Goal: Task Accomplishment & Management: Complete application form

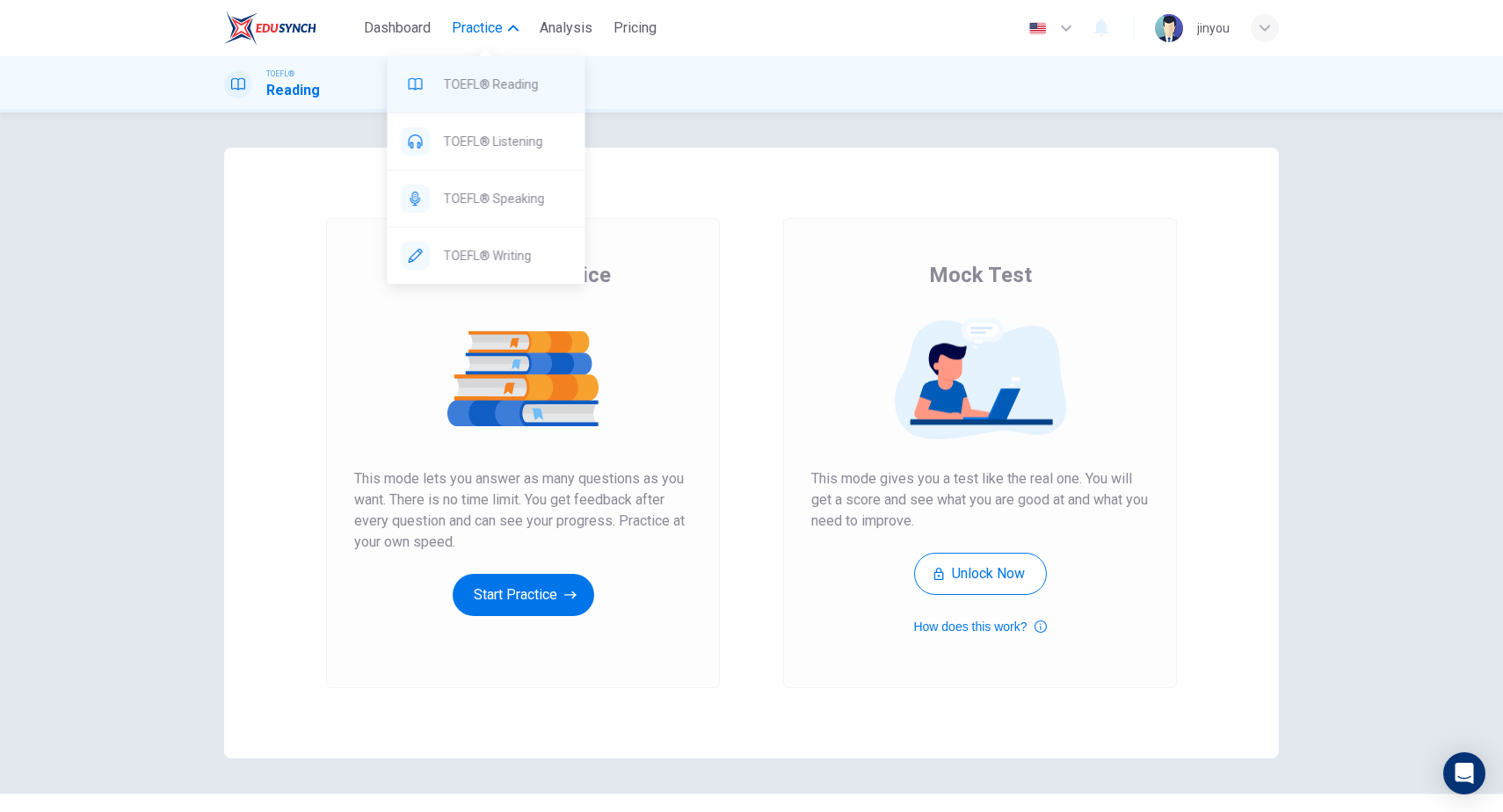
click at [497, 82] on span "TOEFL® Reading" at bounding box center [508, 84] width 128 height 21
click at [500, 88] on span "TOEFL® Reading" at bounding box center [508, 84] width 128 height 21
click at [487, 21] on span "Practice" at bounding box center [477, 28] width 51 height 21
click at [490, 43] on button "Practice" at bounding box center [485, 28] width 80 height 32
click at [492, 172] on div "TOEFL® Speaking" at bounding box center [486, 199] width 198 height 56
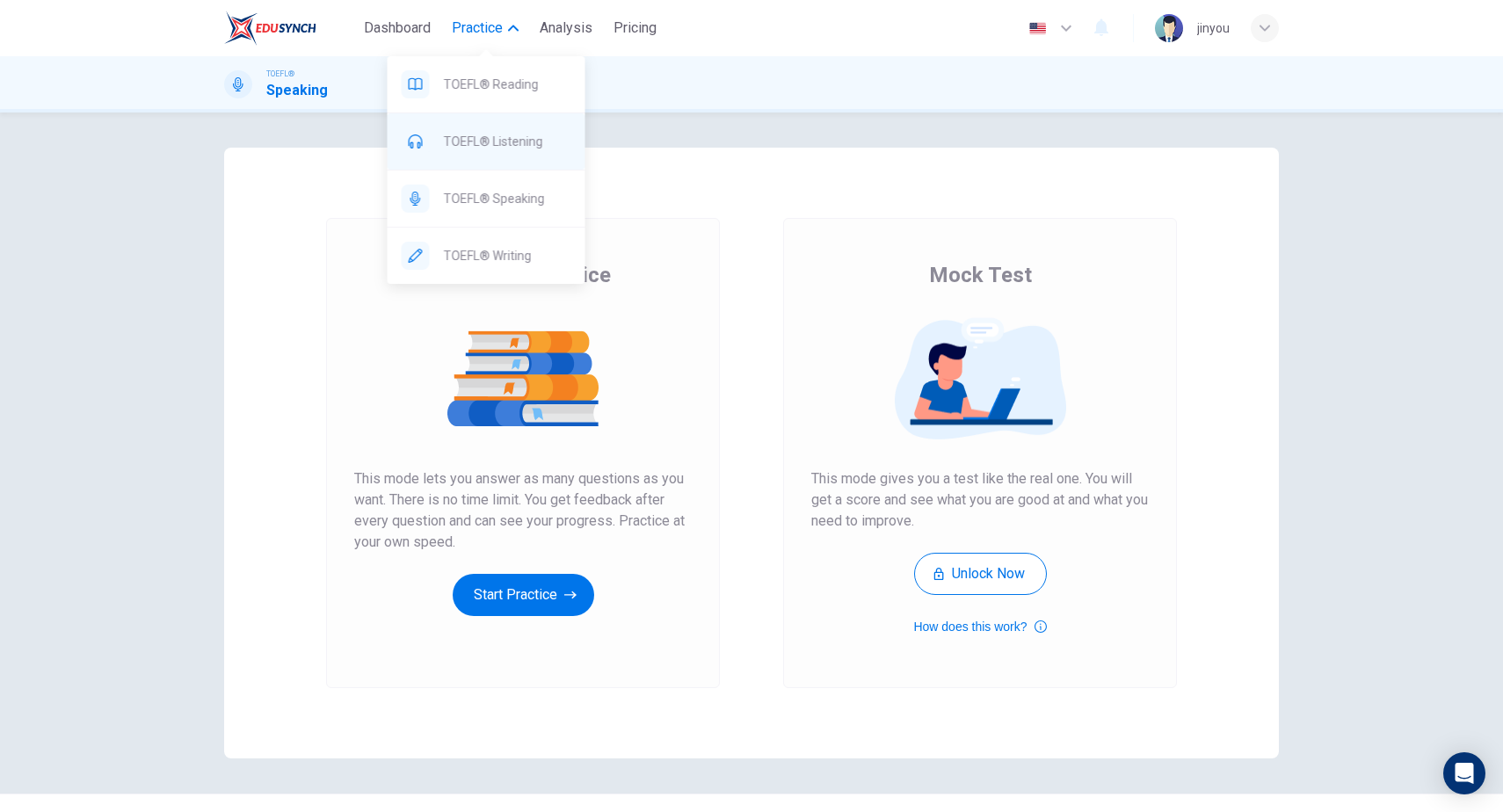
click at [514, 155] on div "TOEFL® Listening" at bounding box center [486, 141] width 198 height 56
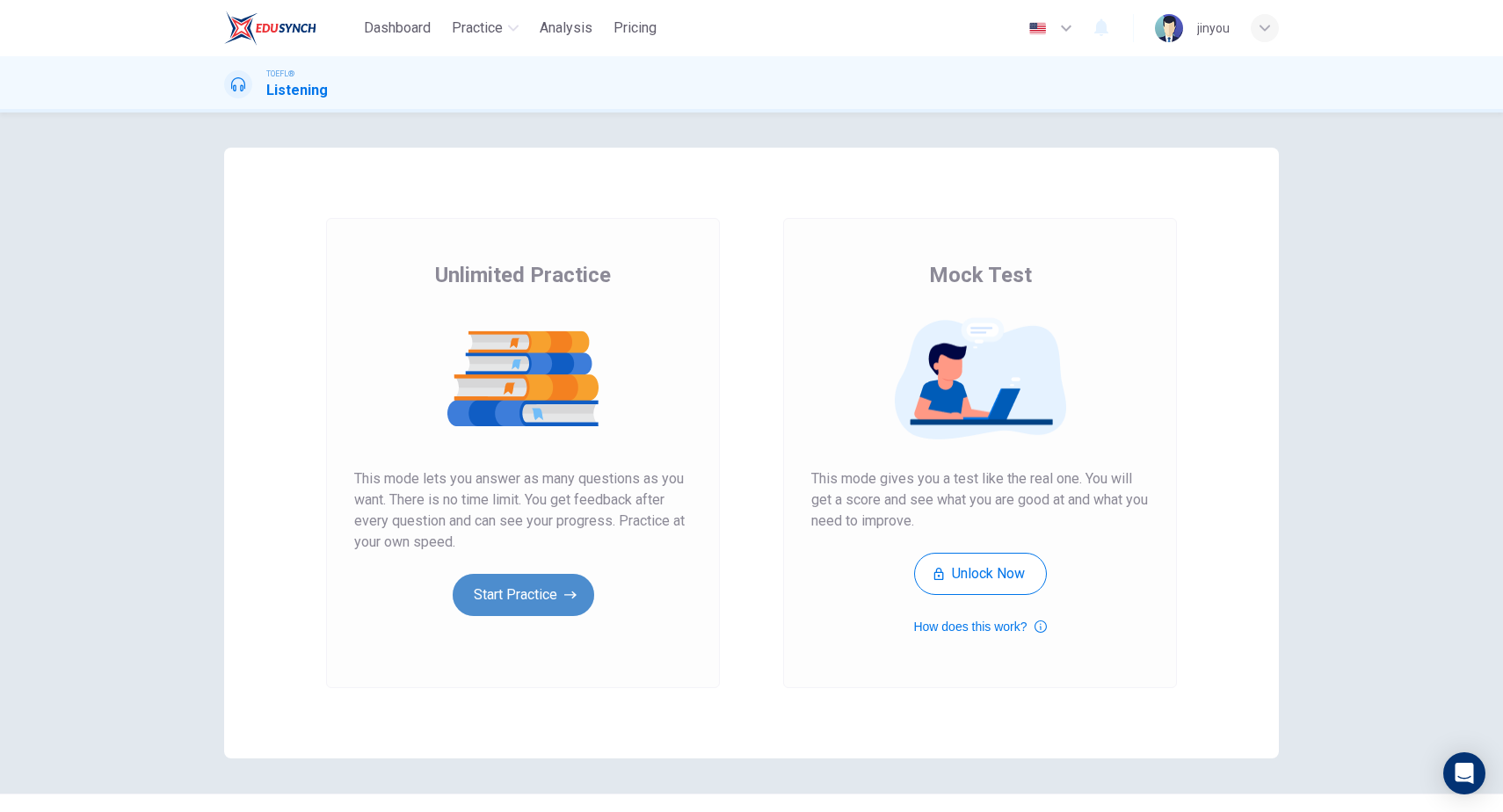
click at [514, 594] on button "Start Practice" at bounding box center [523, 595] width 141 height 43
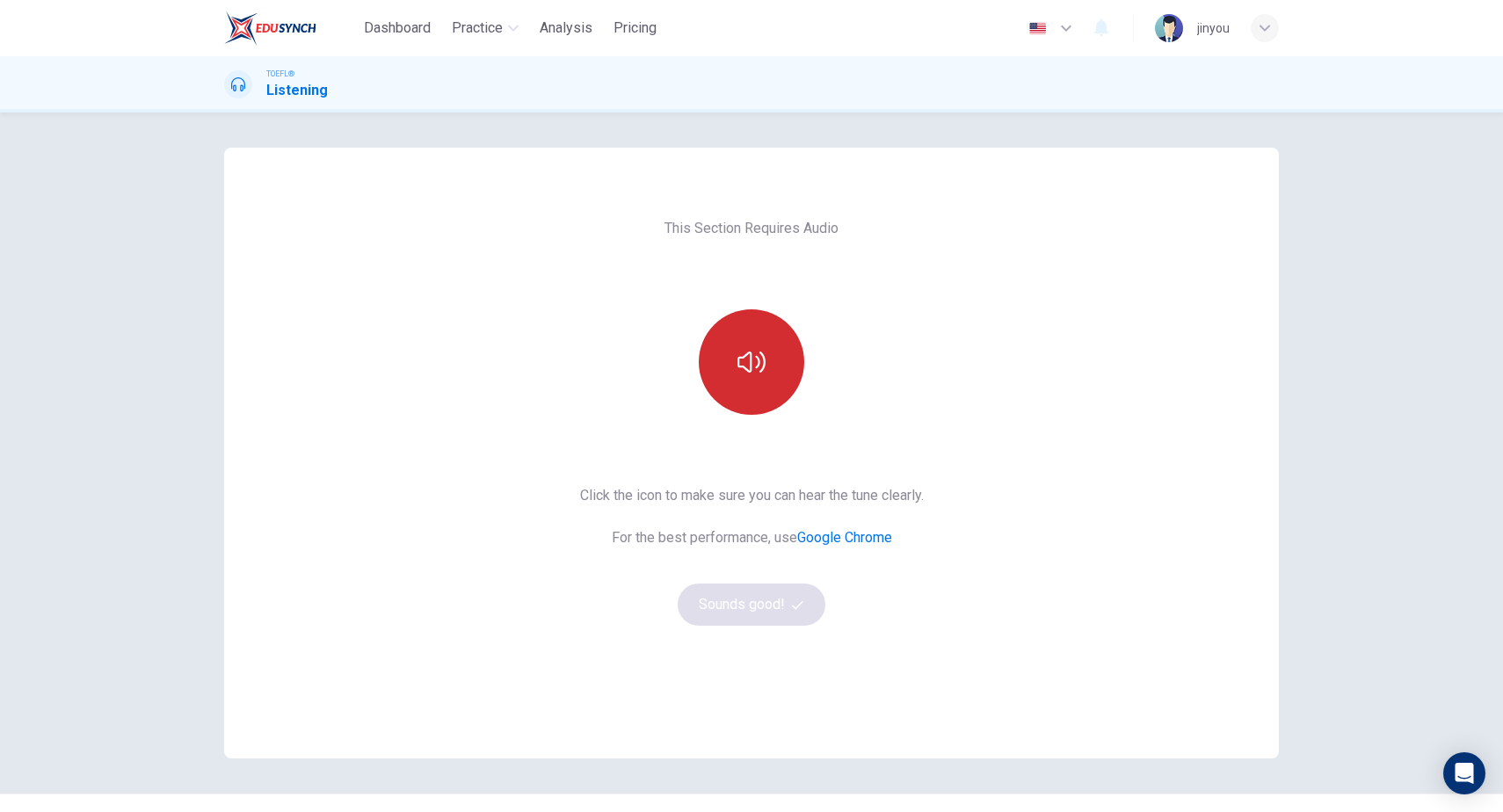
click at [771, 402] on button "button" at bounding box center [751, 361] width 106 height 106
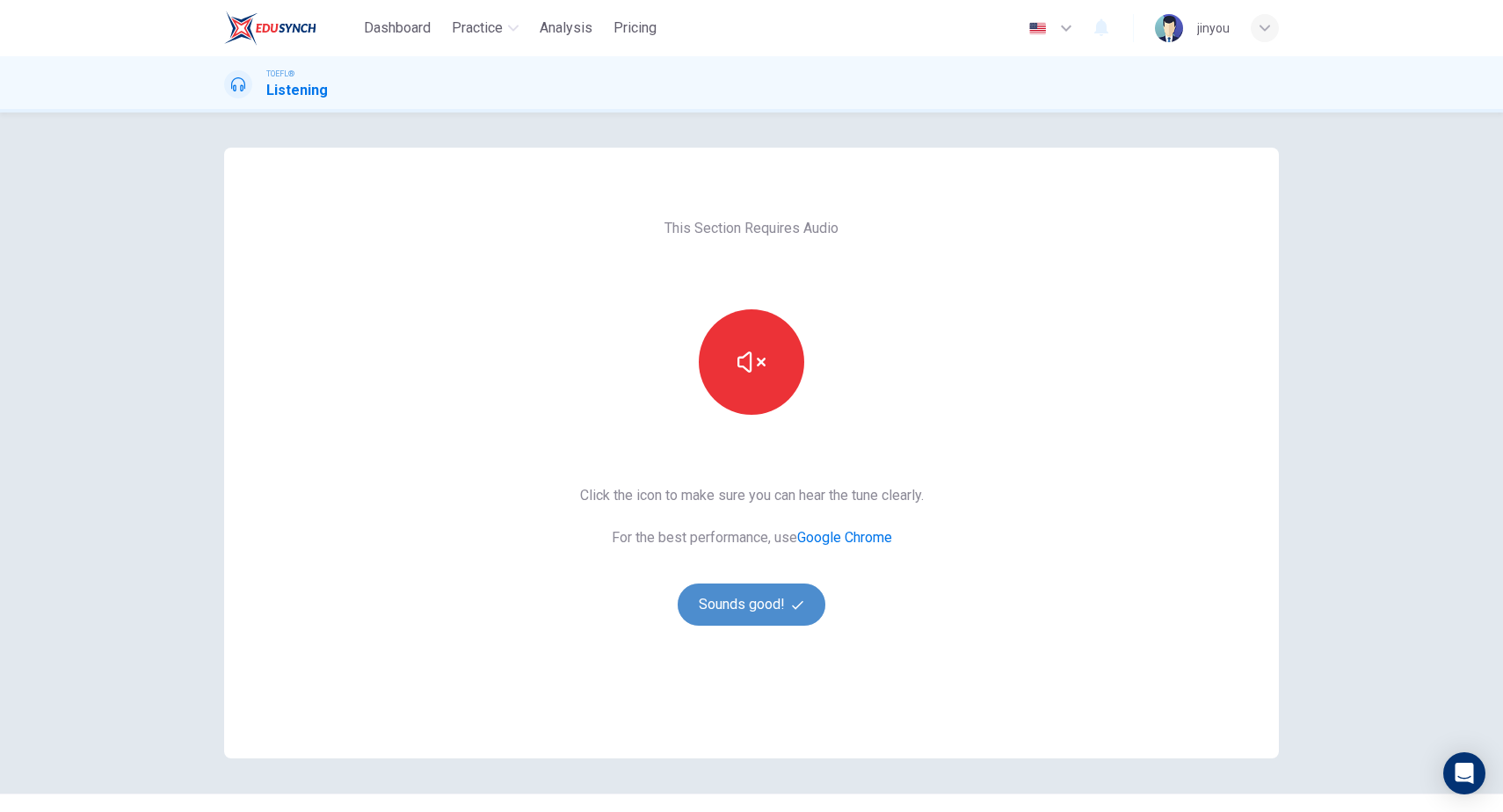
click at [713, 610] on button "Sounds good!" at bounding box center [751, 605] width 147 height 43
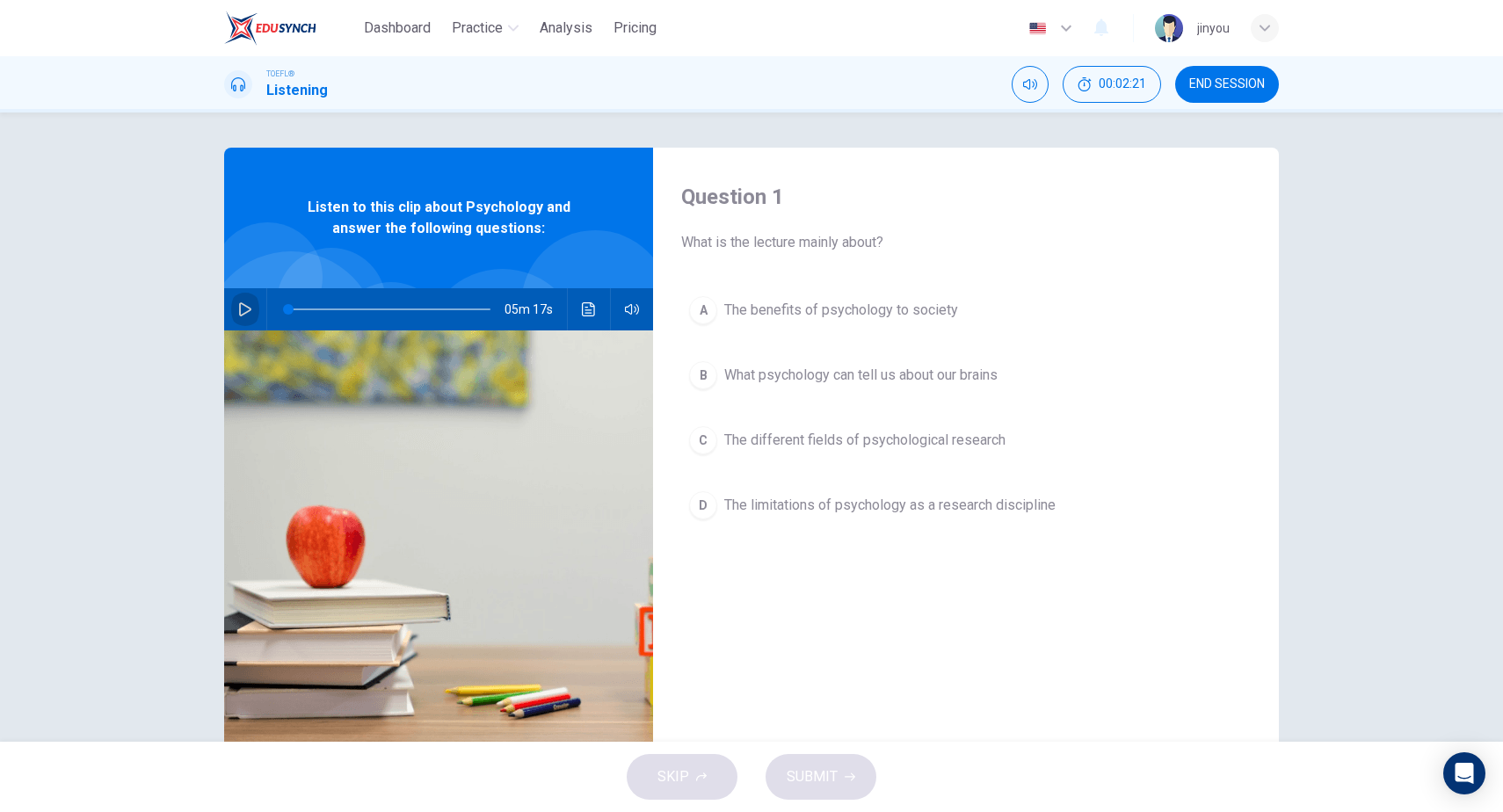
click at [242, 301] on button "button" at bounding box center [245, 310] width 28 height 43
click at [587, 308] on icon "Click to see the audio transcription" at bounding box center [588, 309] width 15 height 15
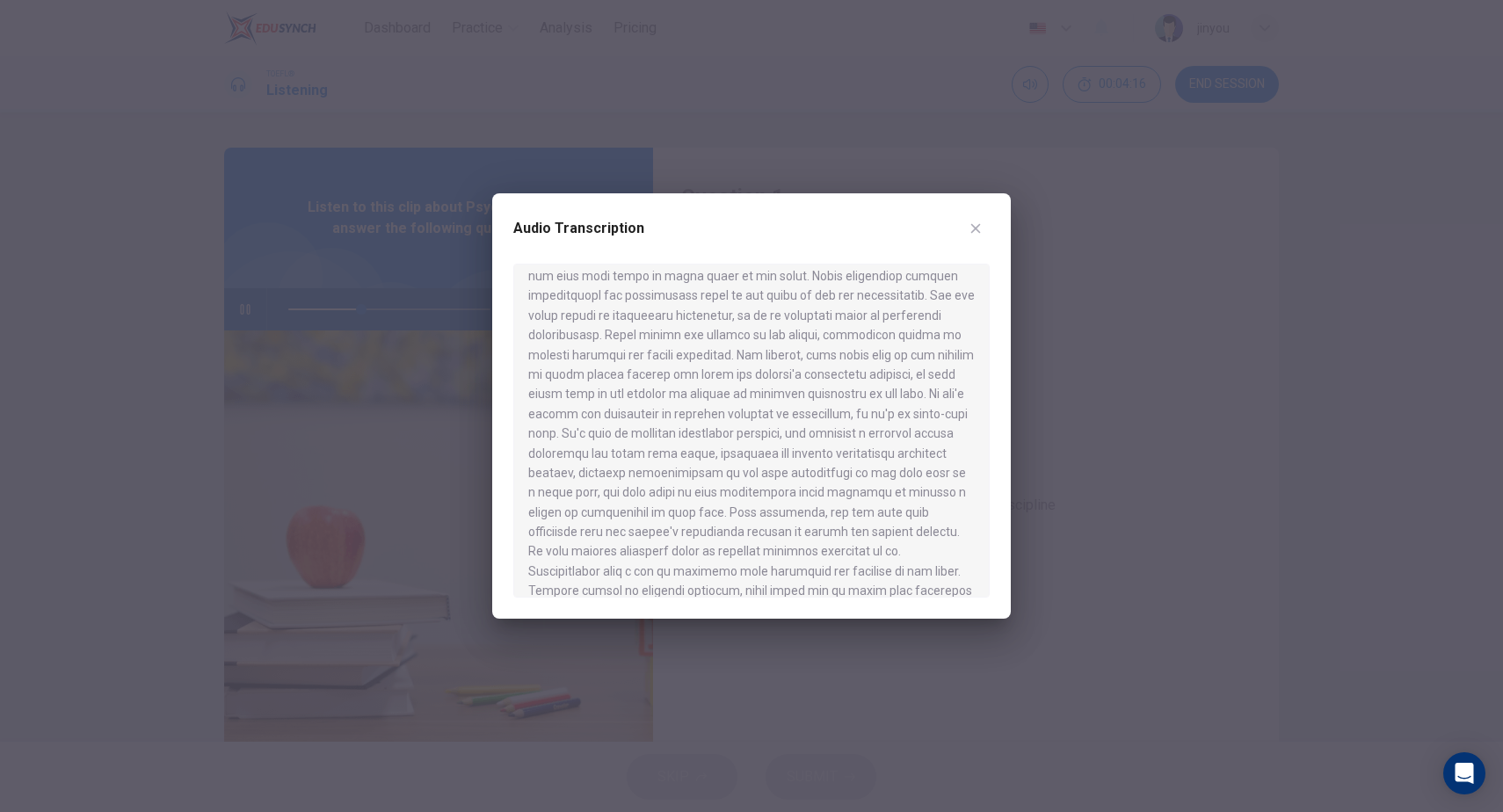
scroll to position [818, 0]
click at [980, 220] on button "button" at bounding box center [975, 228] width 28 height 28
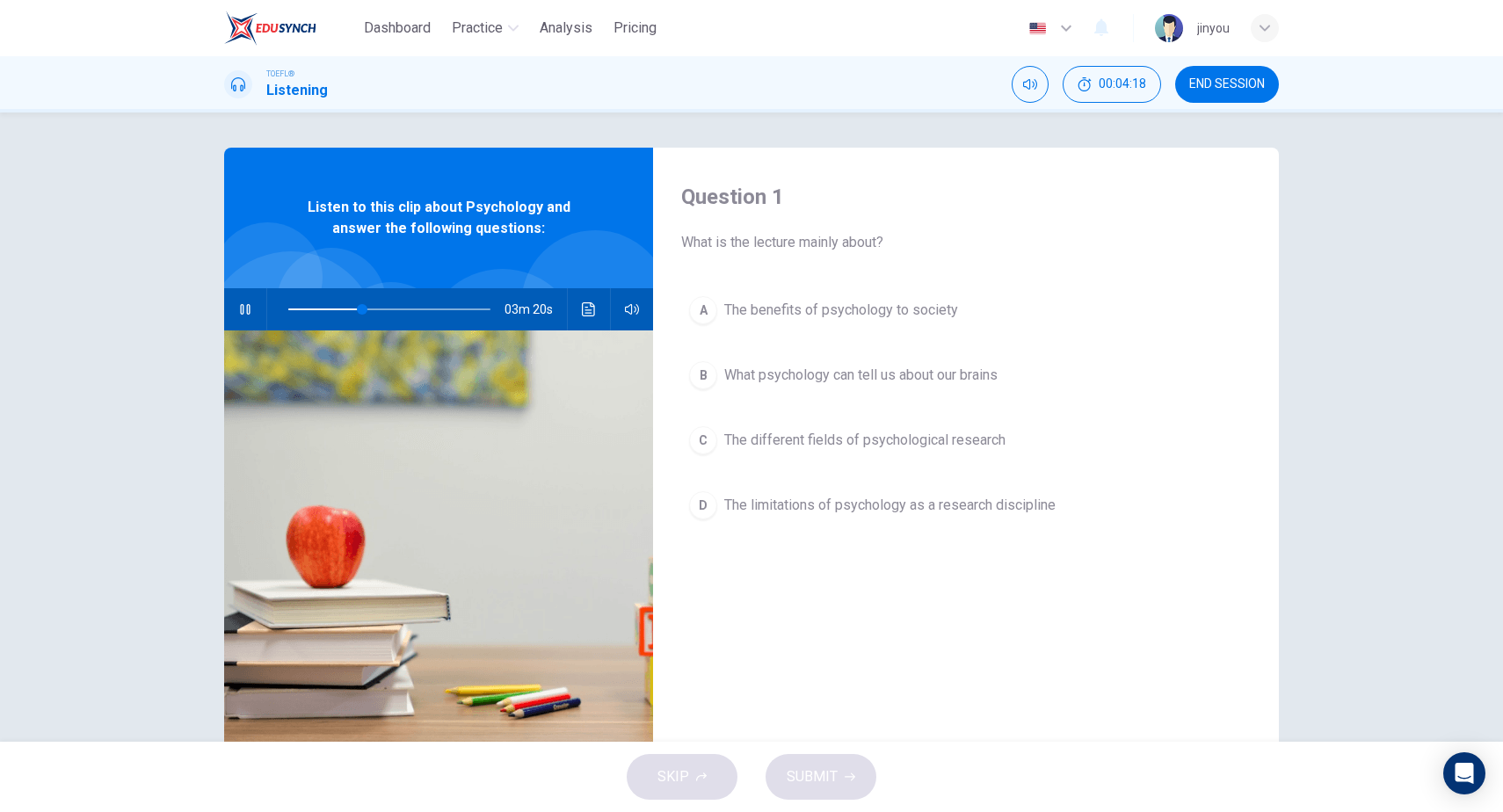
click at [240, 310] on icon "button" at bounding box center [245, 309] width 15 height 15
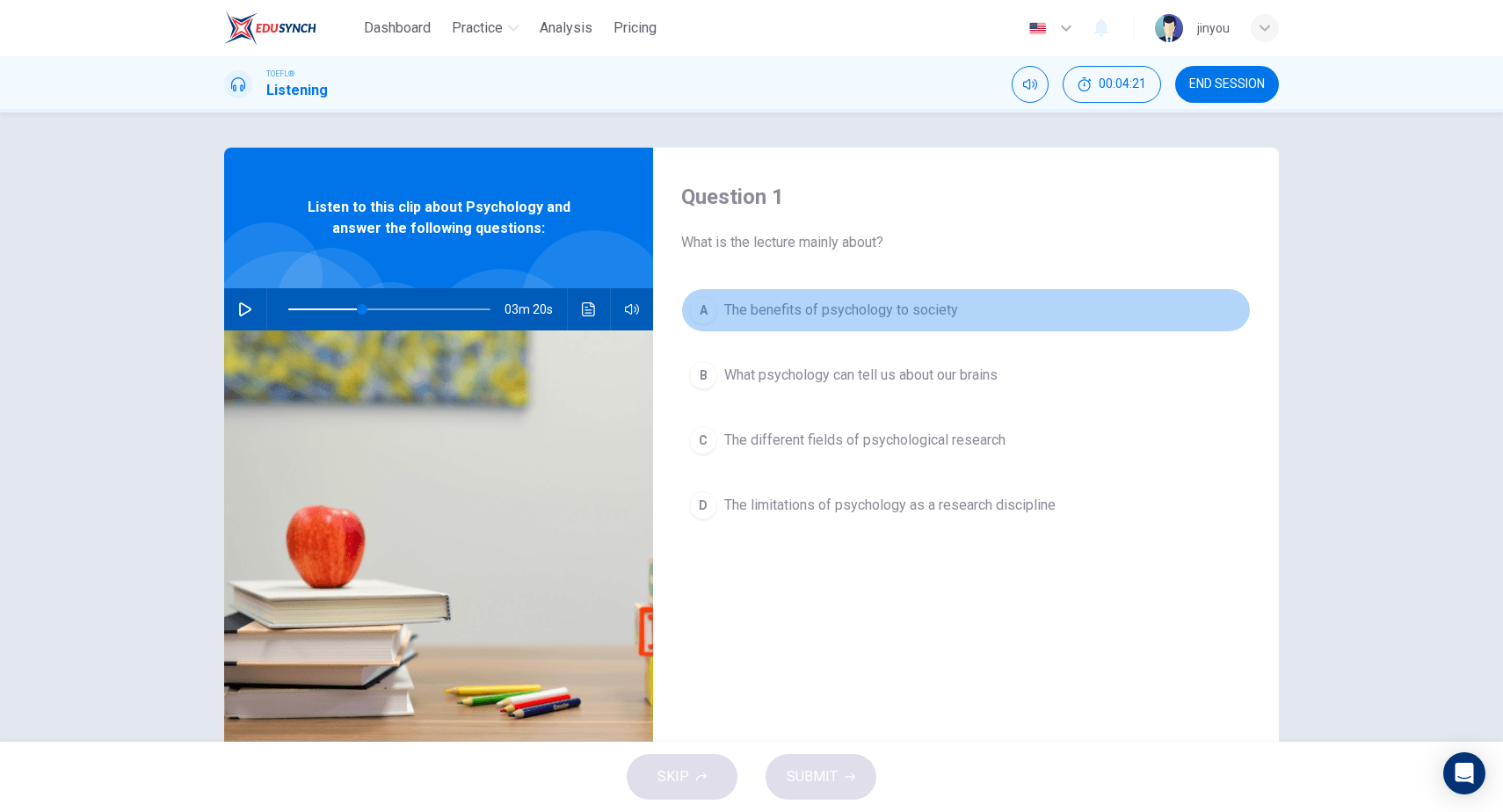
click at [797, 304] on span "The benefits of psychology to society" at bounding box center [840, 310] width 234 height 21
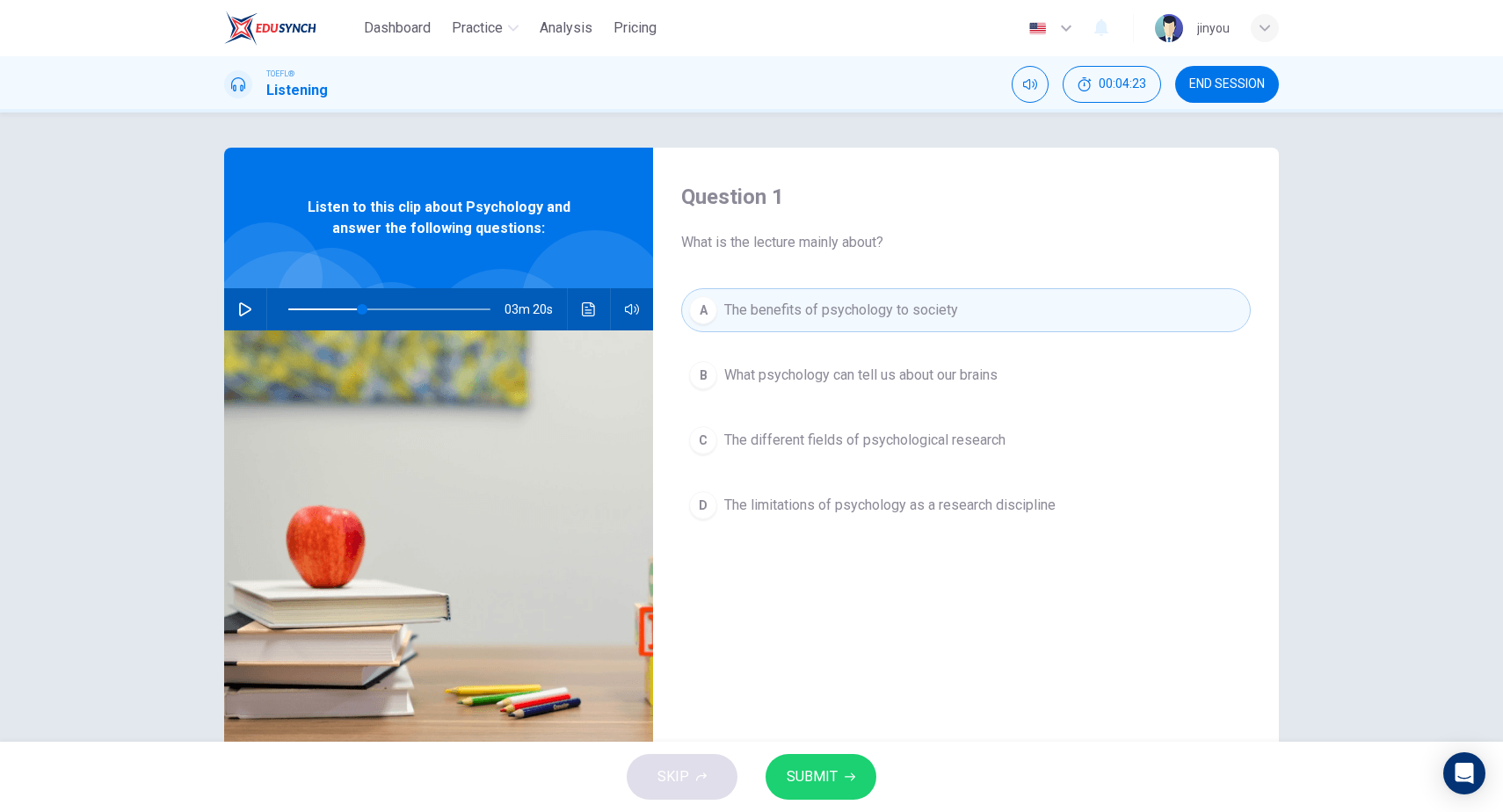
click at [915, 431] on span "The different fields of psychological research" at bounding box center [864, 441] width 281 height 21
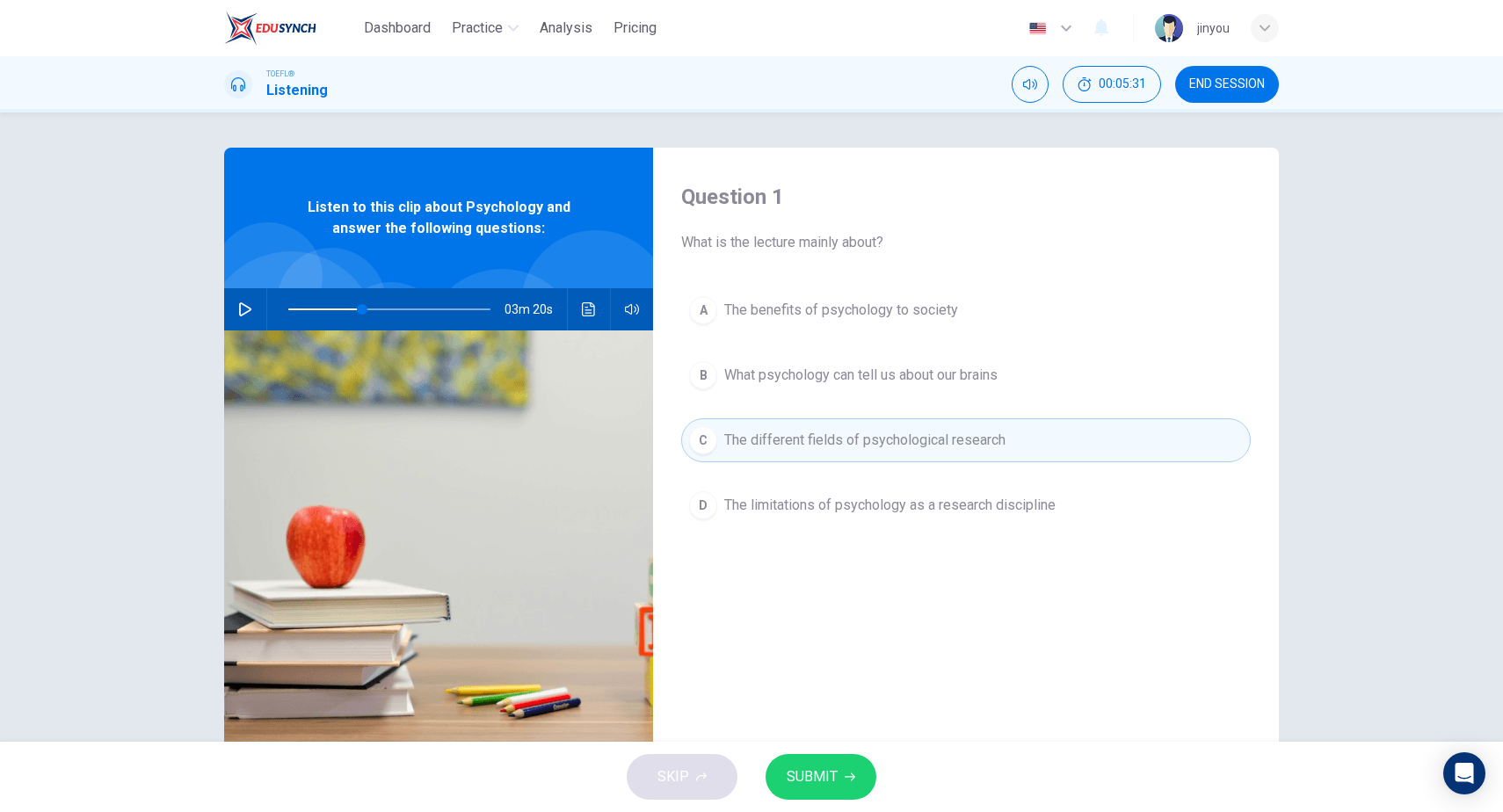
click at [907, 396] on button "B What psychology can tell us about our brains" at bounding box center [966, 375] width 570 height 44
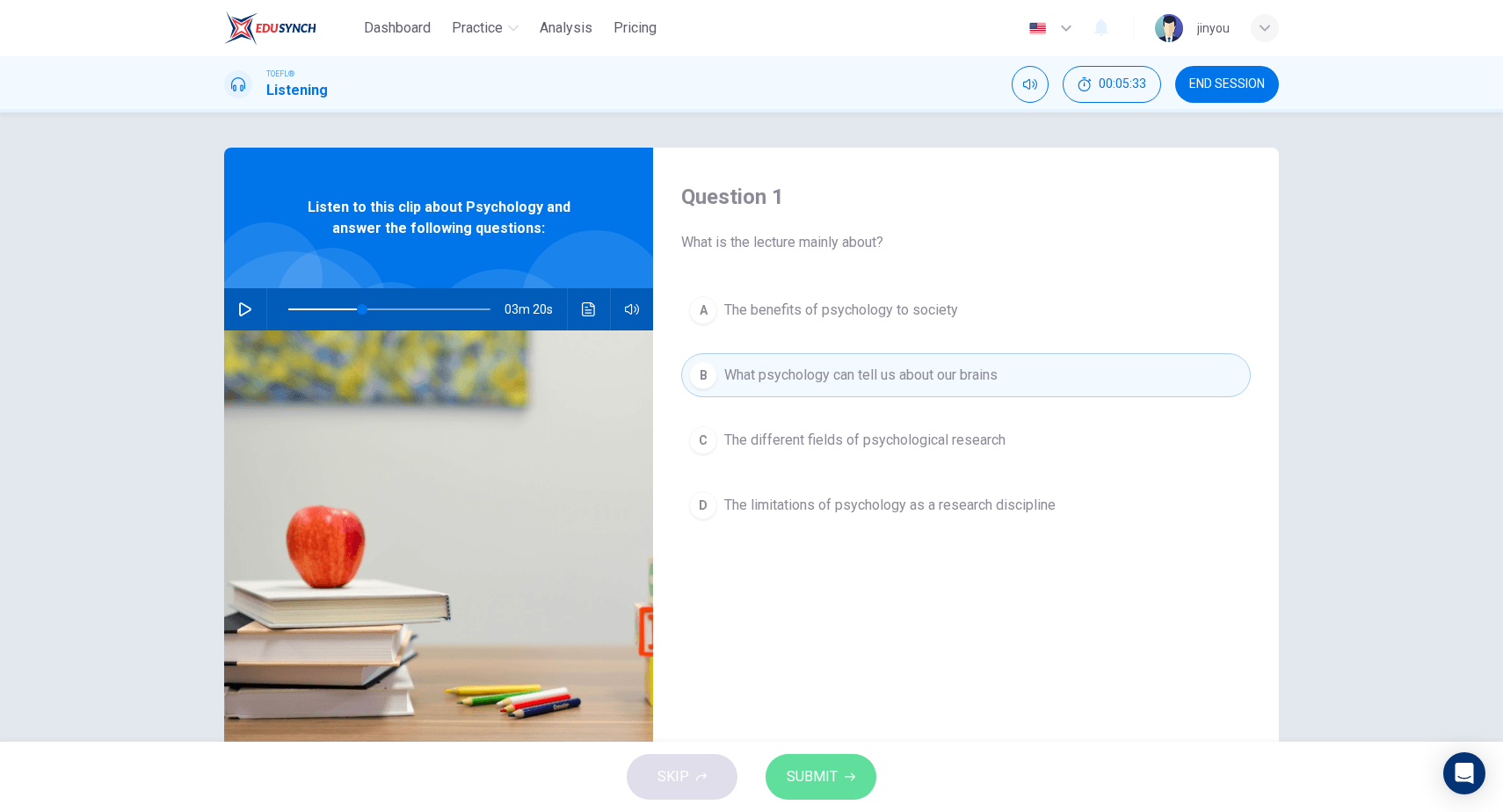
click at [831, 770] on span "SUBMIT" at bounding box center [812, 776] width 51 height 24
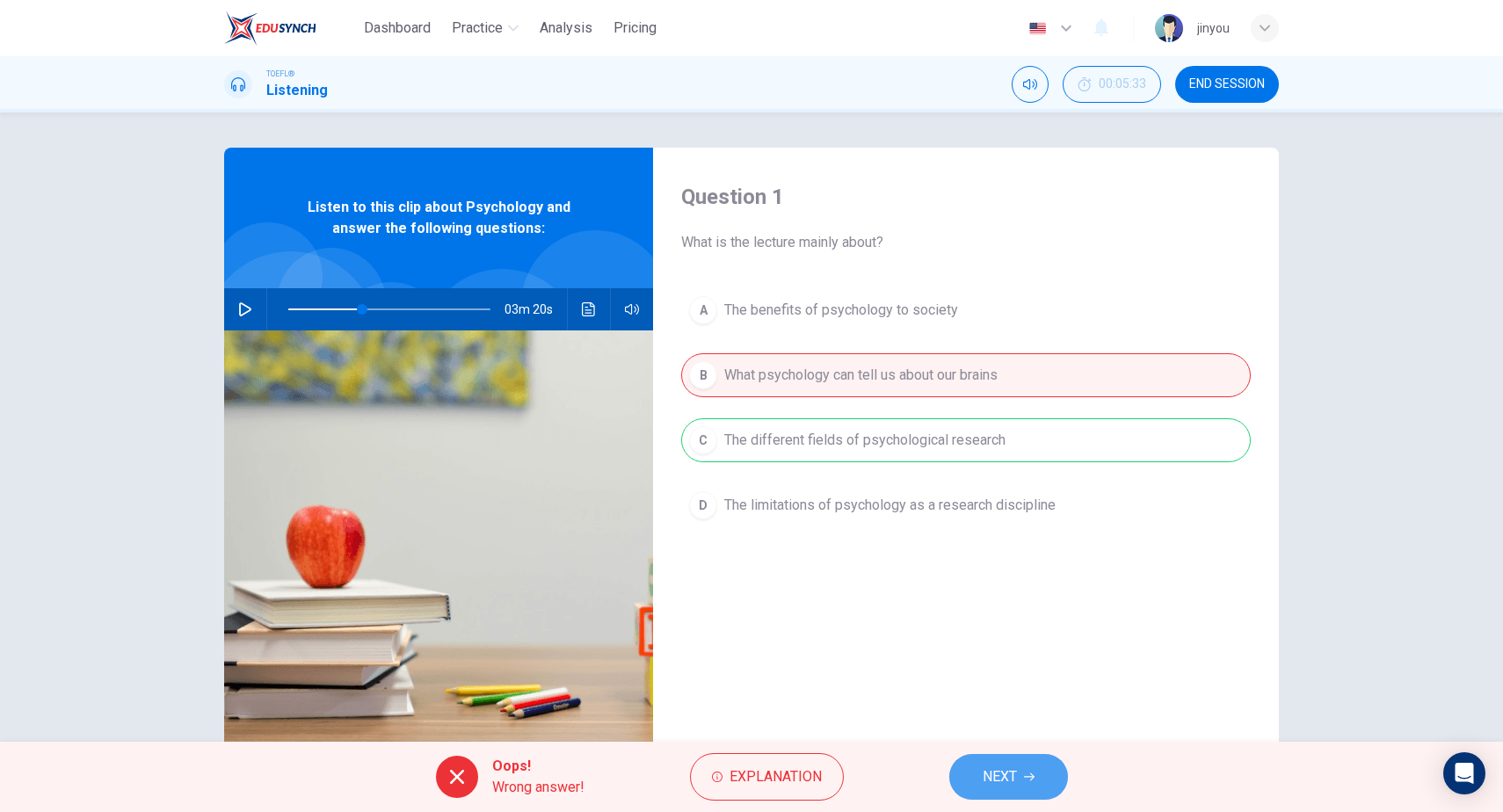
click at [1008, 783] on span "NEXT" at bounding box center [999, 776] width 34 height 24
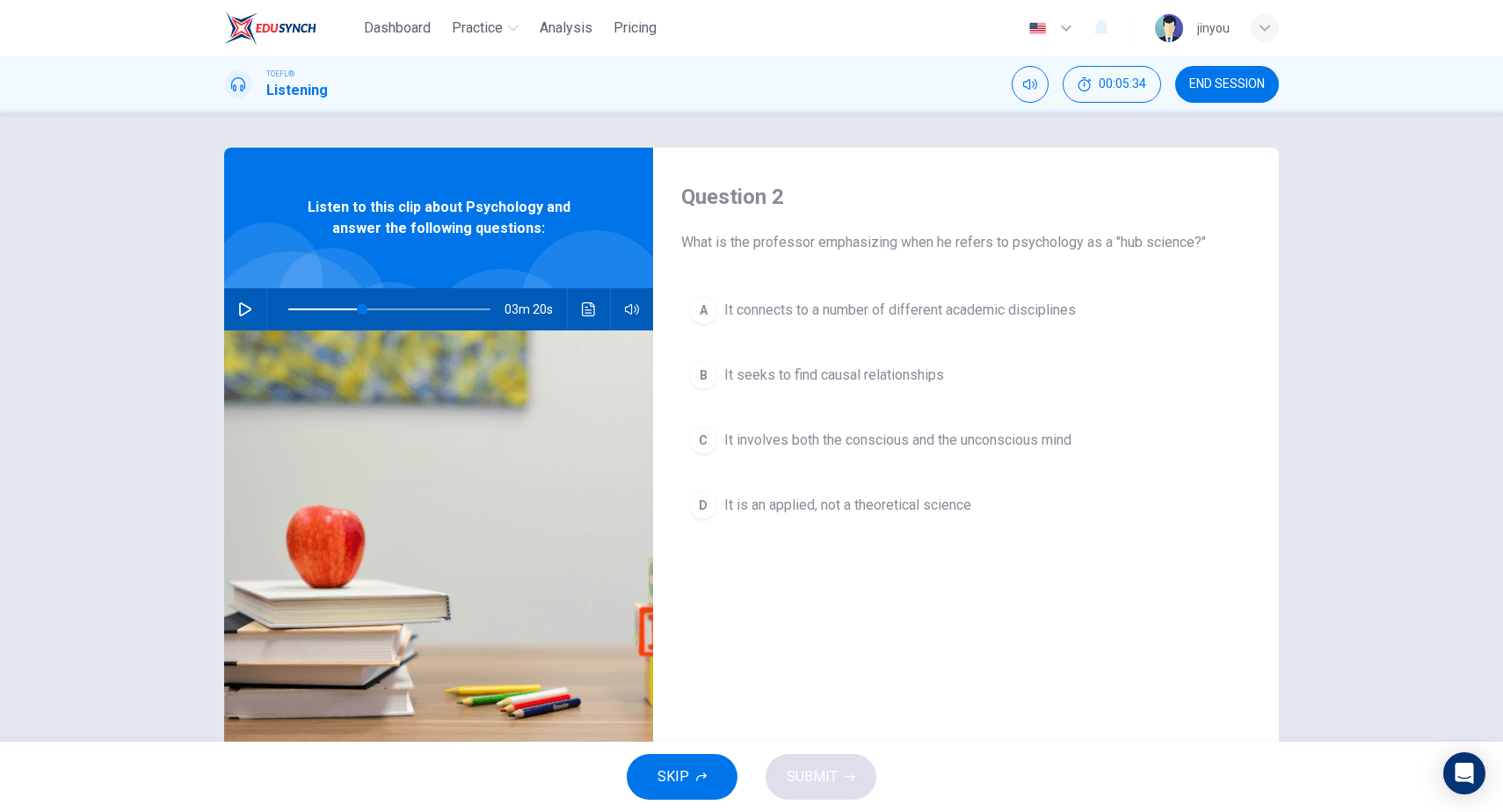
click at [252, 296] on button "button" at bounding box center [245, 310] width 28 height 43
click at [243, 311] on icon "button" at bounding box center [245, 309] width 10 height 11
click at [804, 307] on span "It connects to a number of different academic disciplines" at bounding box center [899, 310] width 352 height 21
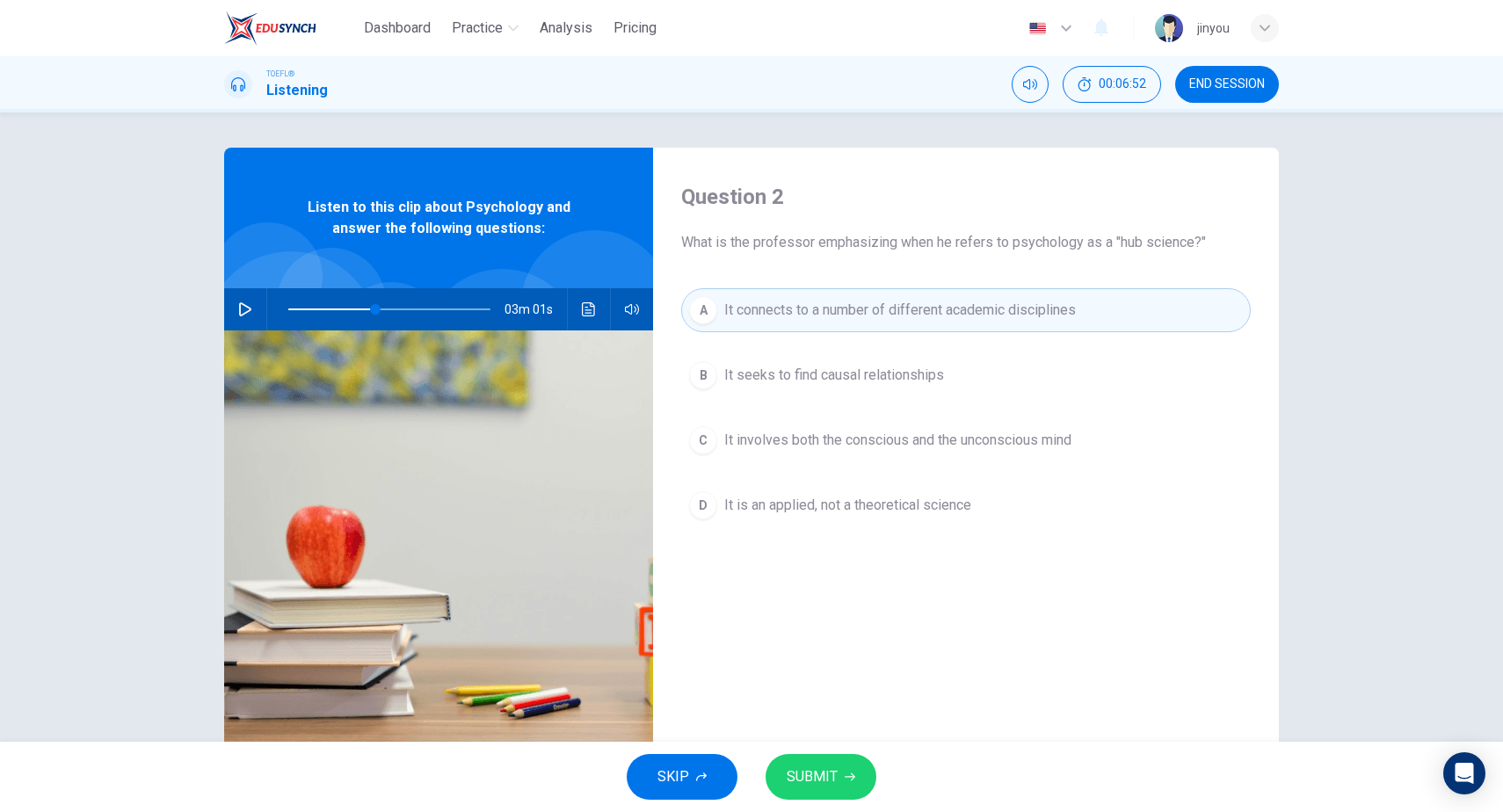
click at [834, 385] on span "It seeks to find causal relationships" at bounding box center [833, 375] width 220 height 21
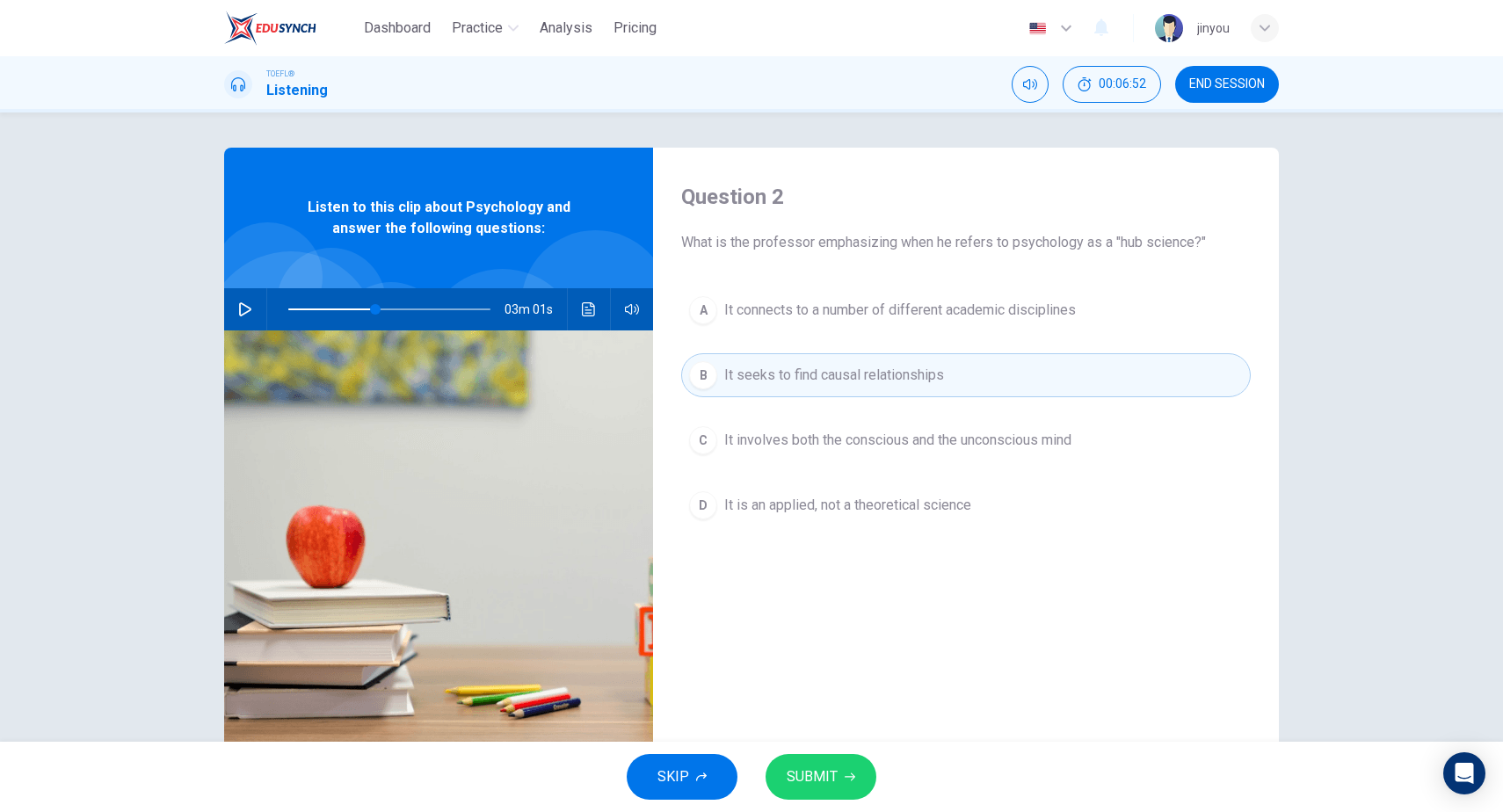
click at [845, 340] on div "A It connects to a number of different academic disciplines B It seeks to find …" at bounding box center [966, 425] width 570 height 274
click at [878, 343] on div "A It connects to a number of different academic disciplines B It seeks to find …" at bounding box center [966, 425] width 570 height 274
click at [878, 324] on button "A It connects to a number of different academic disciplines" at bounding box center [966, 310] width 570 height 44
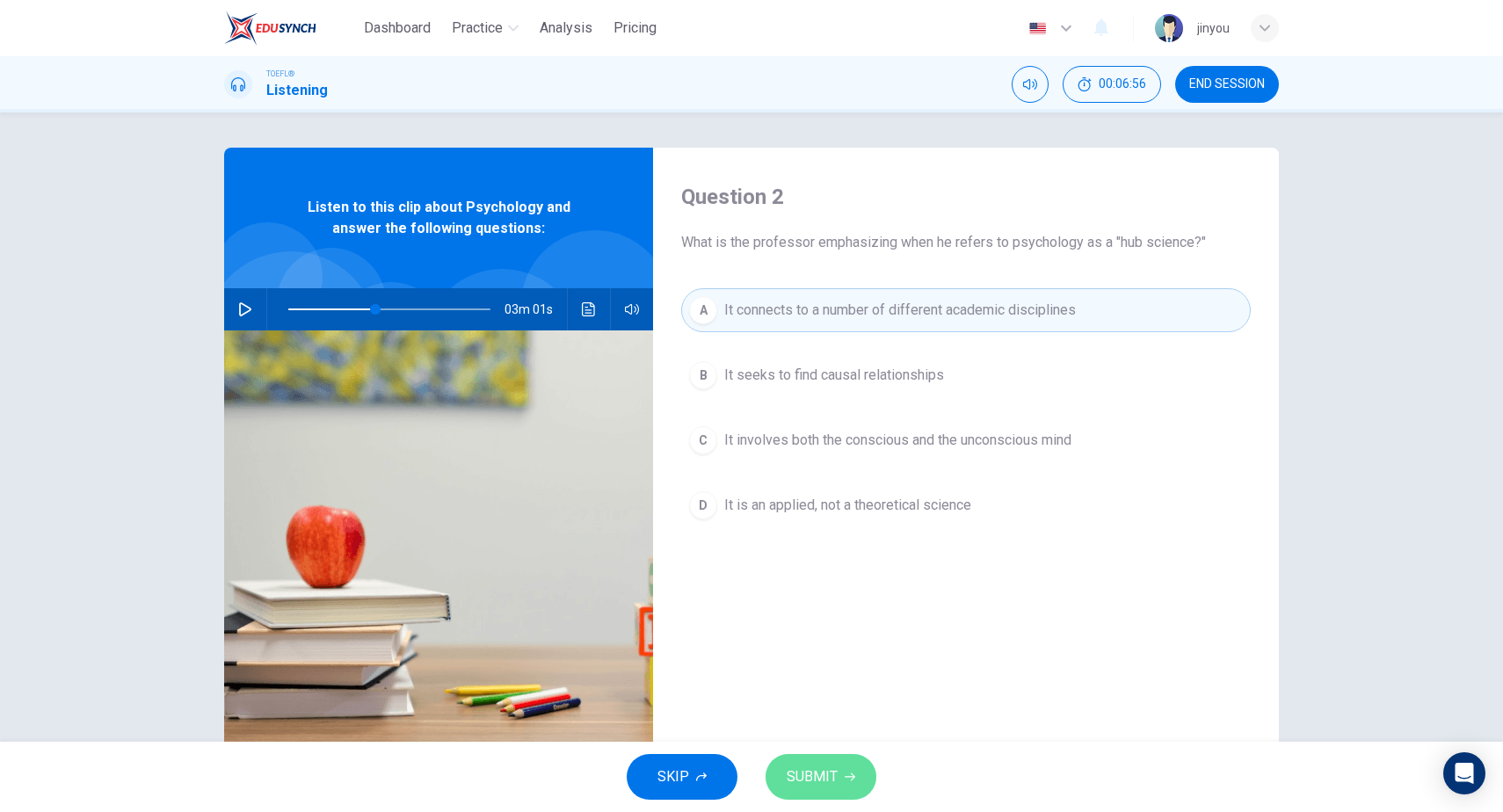
click at [821, 778] on span "SUBMIT" at bounding box center [812, 776] width 51 height 24
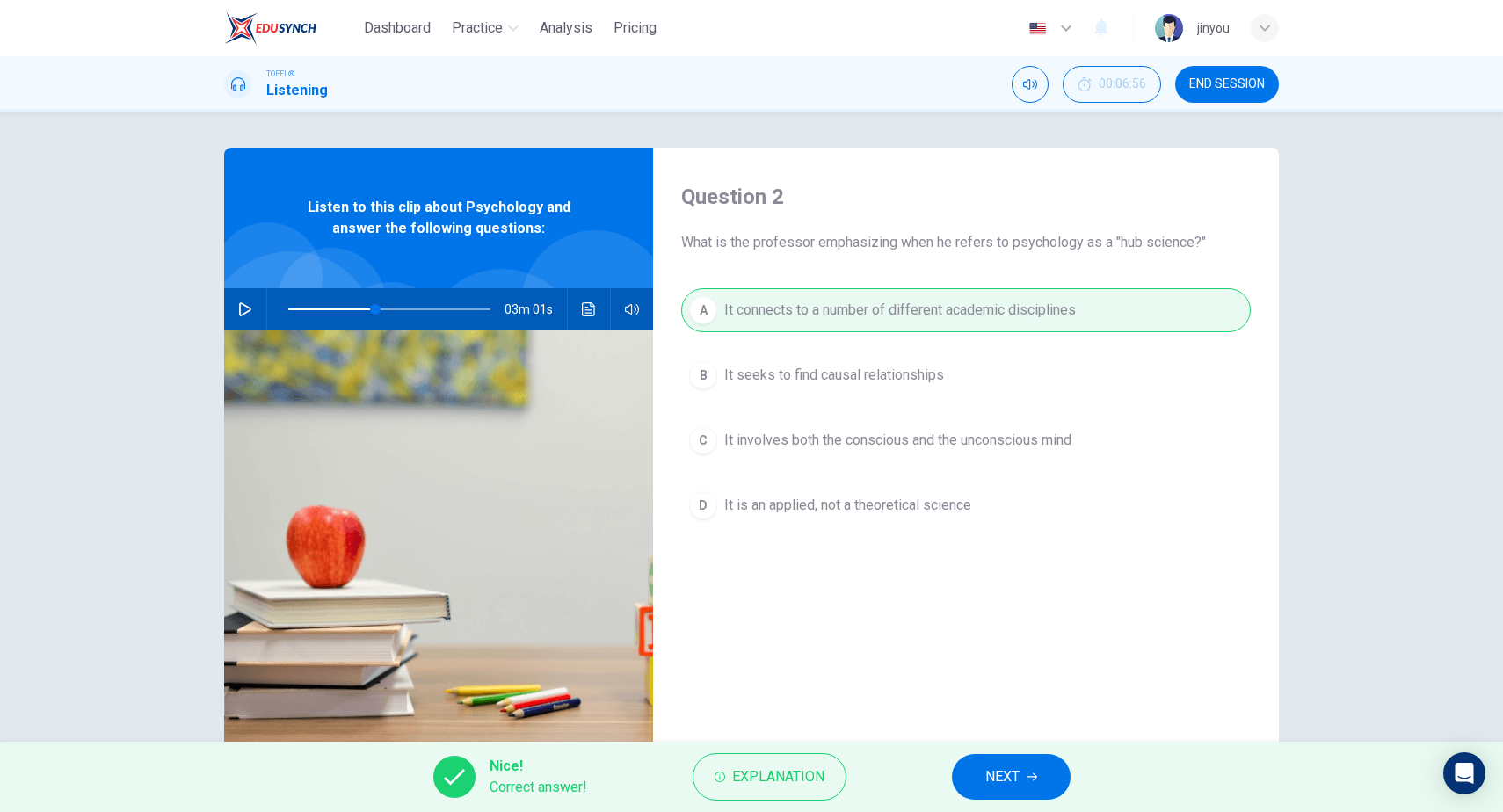
click at [984, 777] on button "NEXT" at bounding box center [1011, 776] width 118 height 46
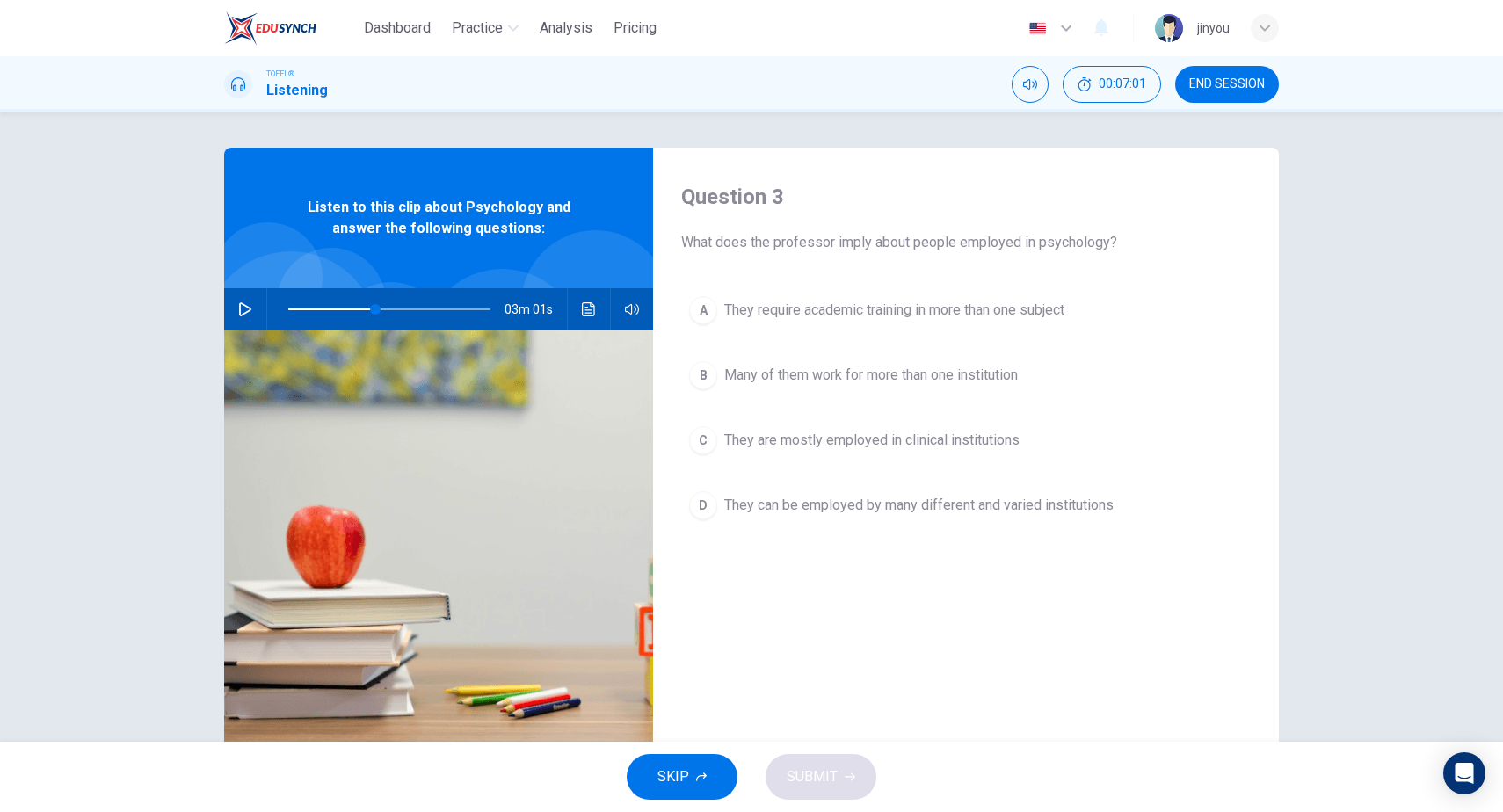
click at [259, 307] on button "button" at bounding box center [245, 310] width 28 height 43
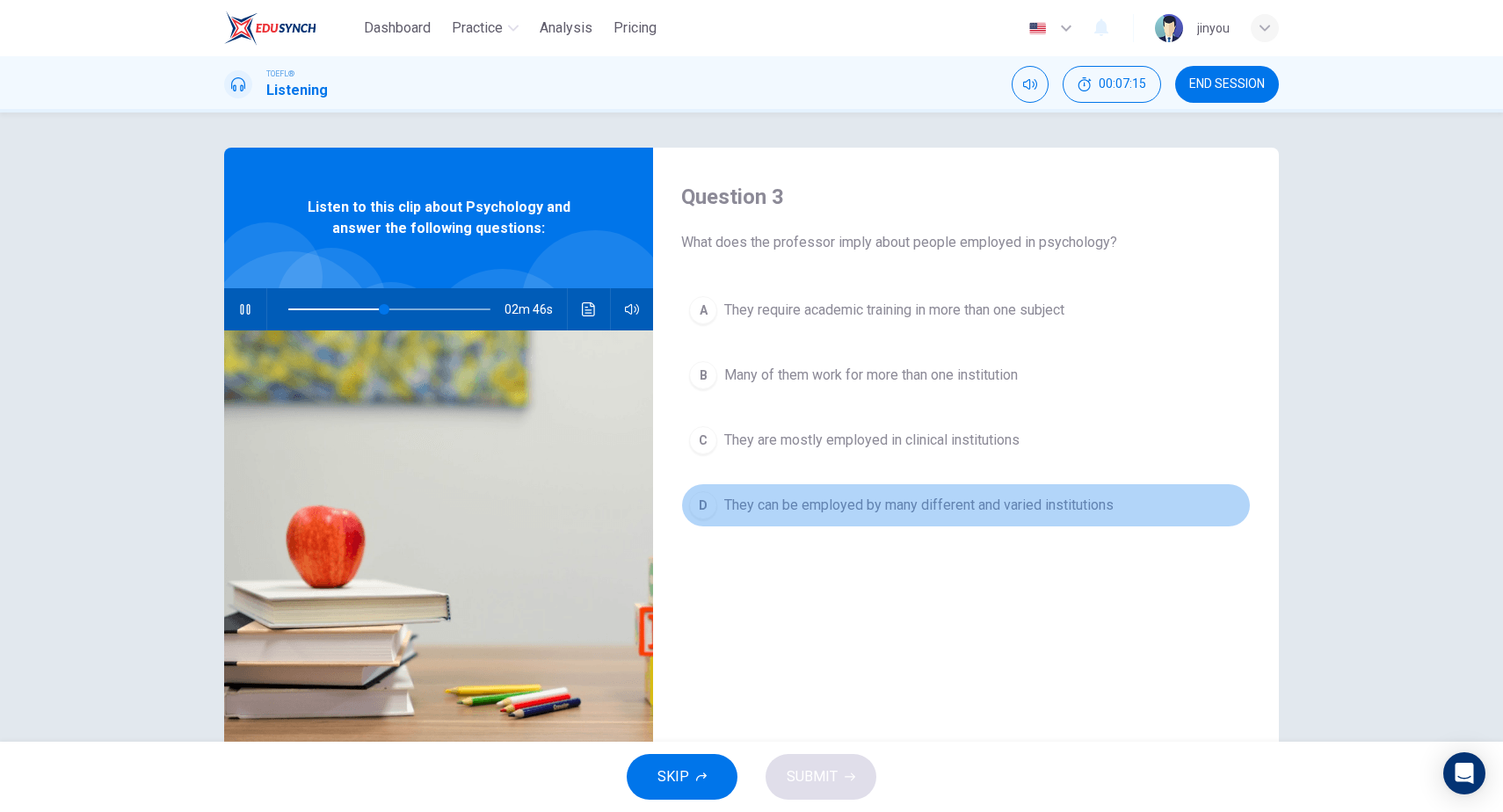
click at [931, 494] on button "D They can be employed by many different and varied institutions" at bounding box center [966, 505] width 570 height 44
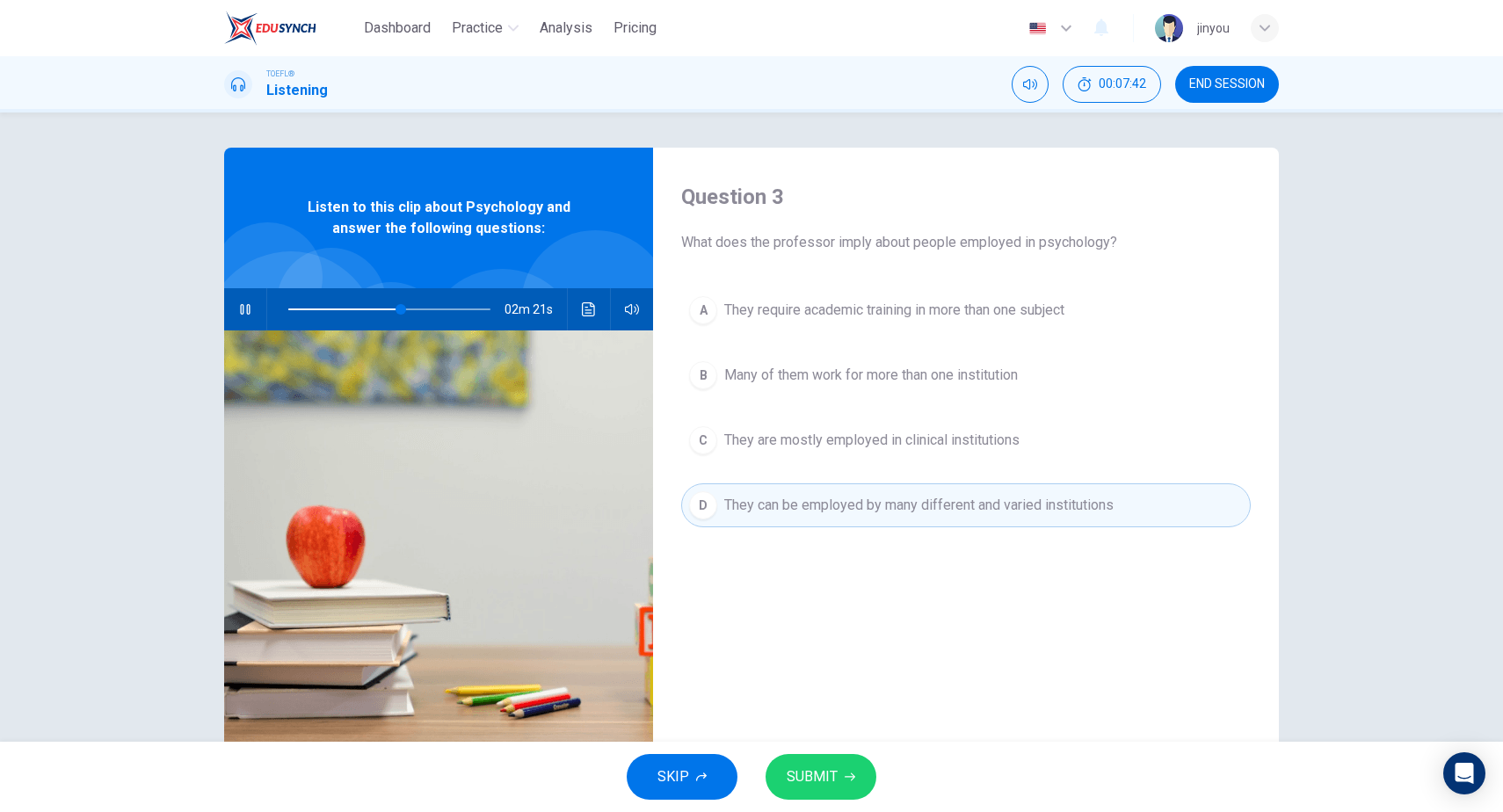
scroll to position [52, 0]
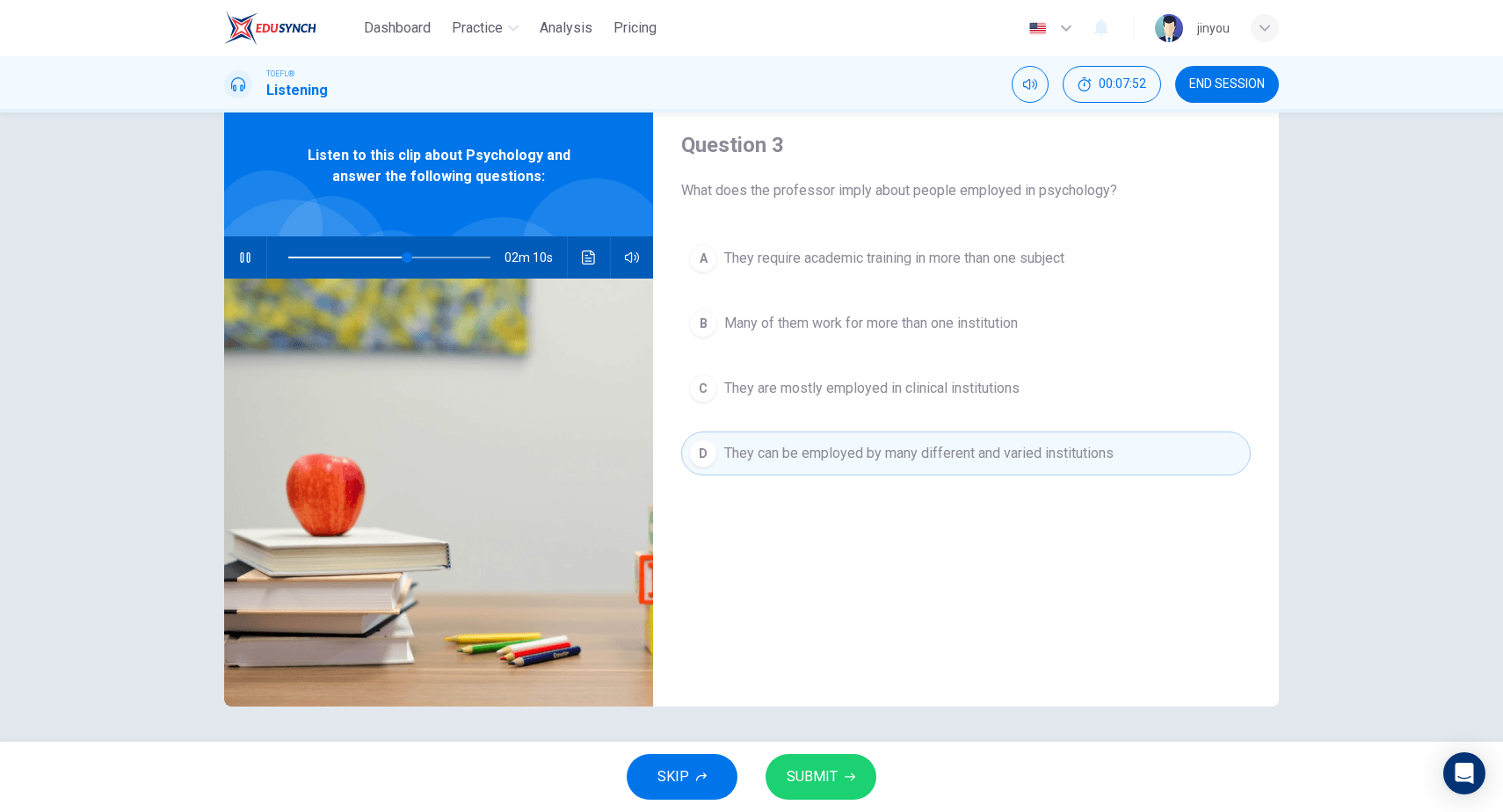
click at [251, 251] on icon "button" at bounding box center [245, 258] width 15 height 15
click at [838, 771] on button "SUBMIT" at bounding box center [821, 776] width 110 height 46
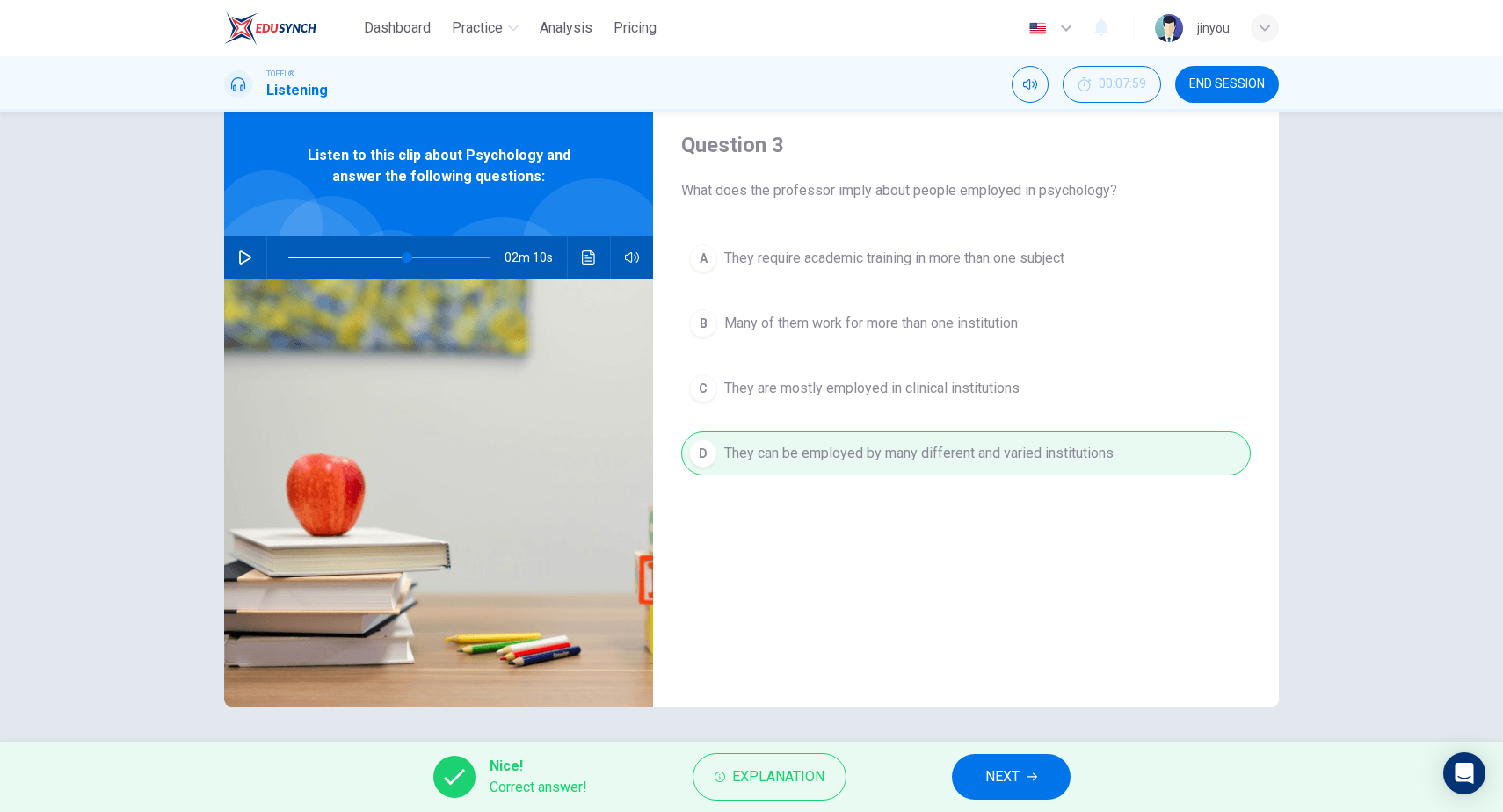
click at [1035, 769] on button "NEXT" at bounding box center [1011, 776] width 118 height 46
type input "59"
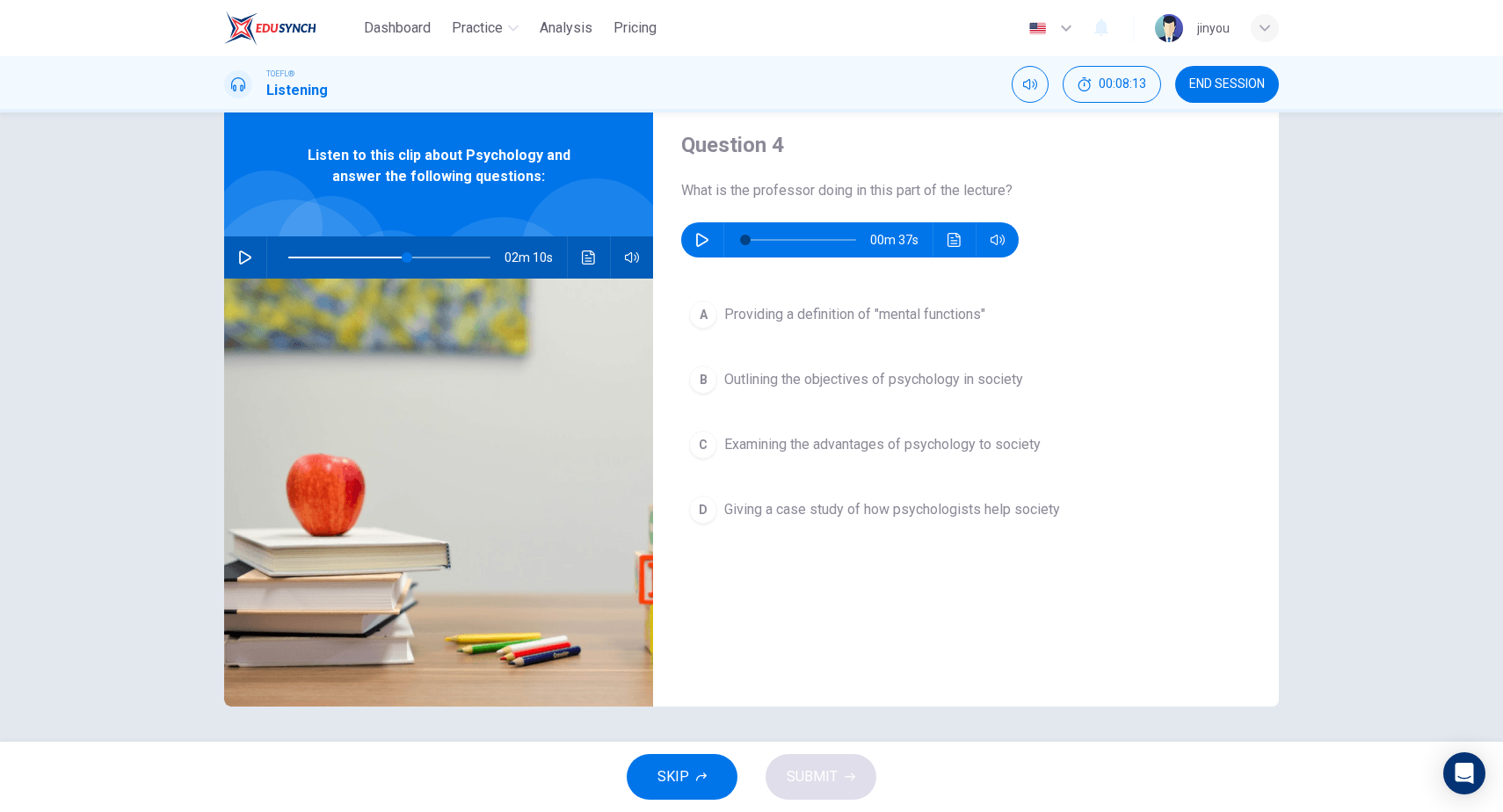
click at [695, 237] on button "button" at bounding box center [702, 239] width 28 height 35
click at [704, 243] on icon "button" at bounding box center [702, 239] width 13 height 15
click at [704, 243] on icon "button" at bounding box center [702, 239] width 15 height 15
type input "46"
click at [736, 510] on span "Giving a case study of how psychologists help society" at bounding box center [892, 510] width 335 height 21
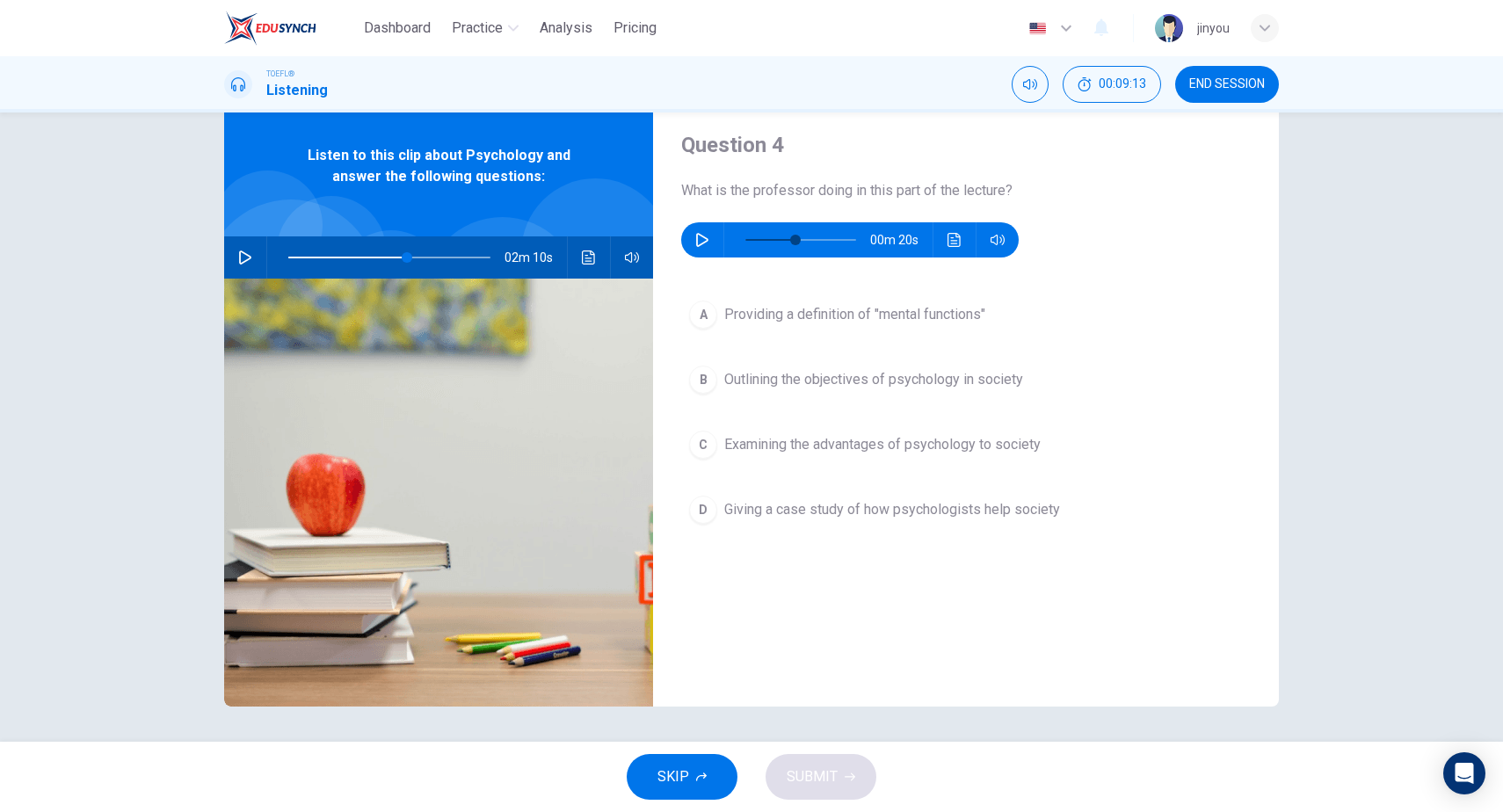
type input "59"
type input "46"
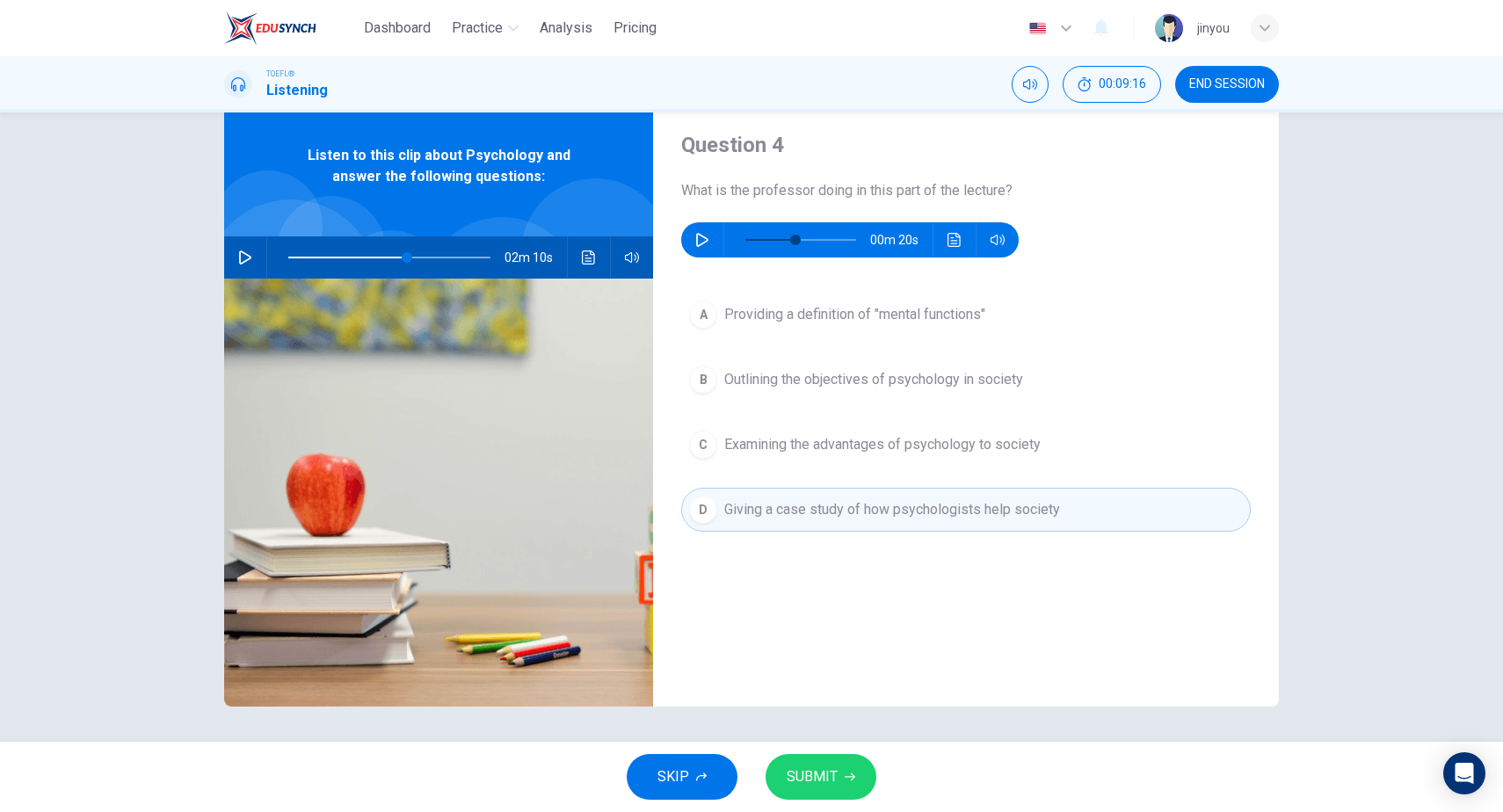
click at [815, 324] on span "Providing a definition of "mental functions"" at bounding box center [854, 315] width 261 height 21
type input "59"
type input "46"
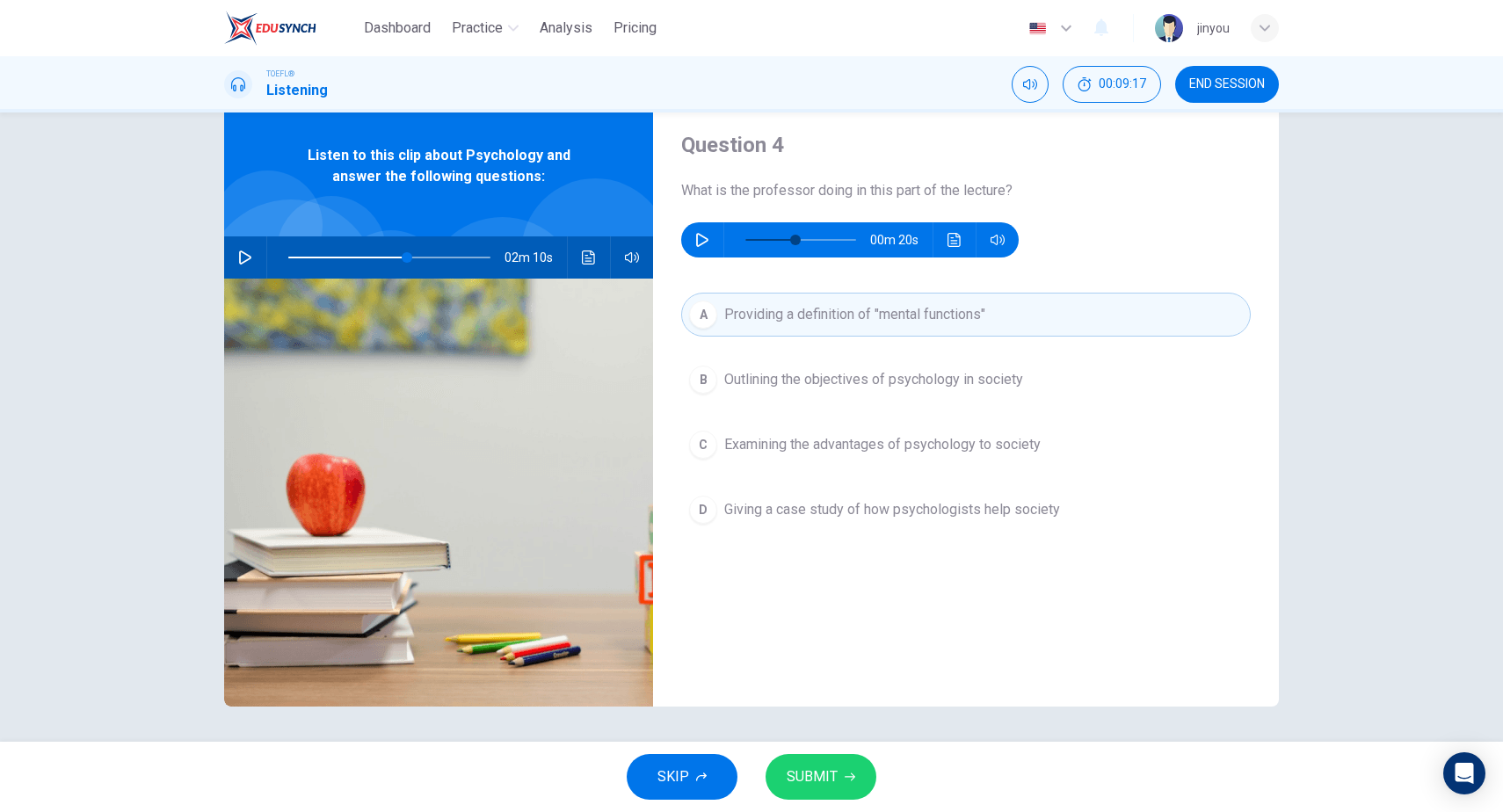
click at [823, 760] on button "SUBMIT" at bounding box center [821, 776] width 110 height 46
type input "59"
type input "46"
type input "59"
type input "46"
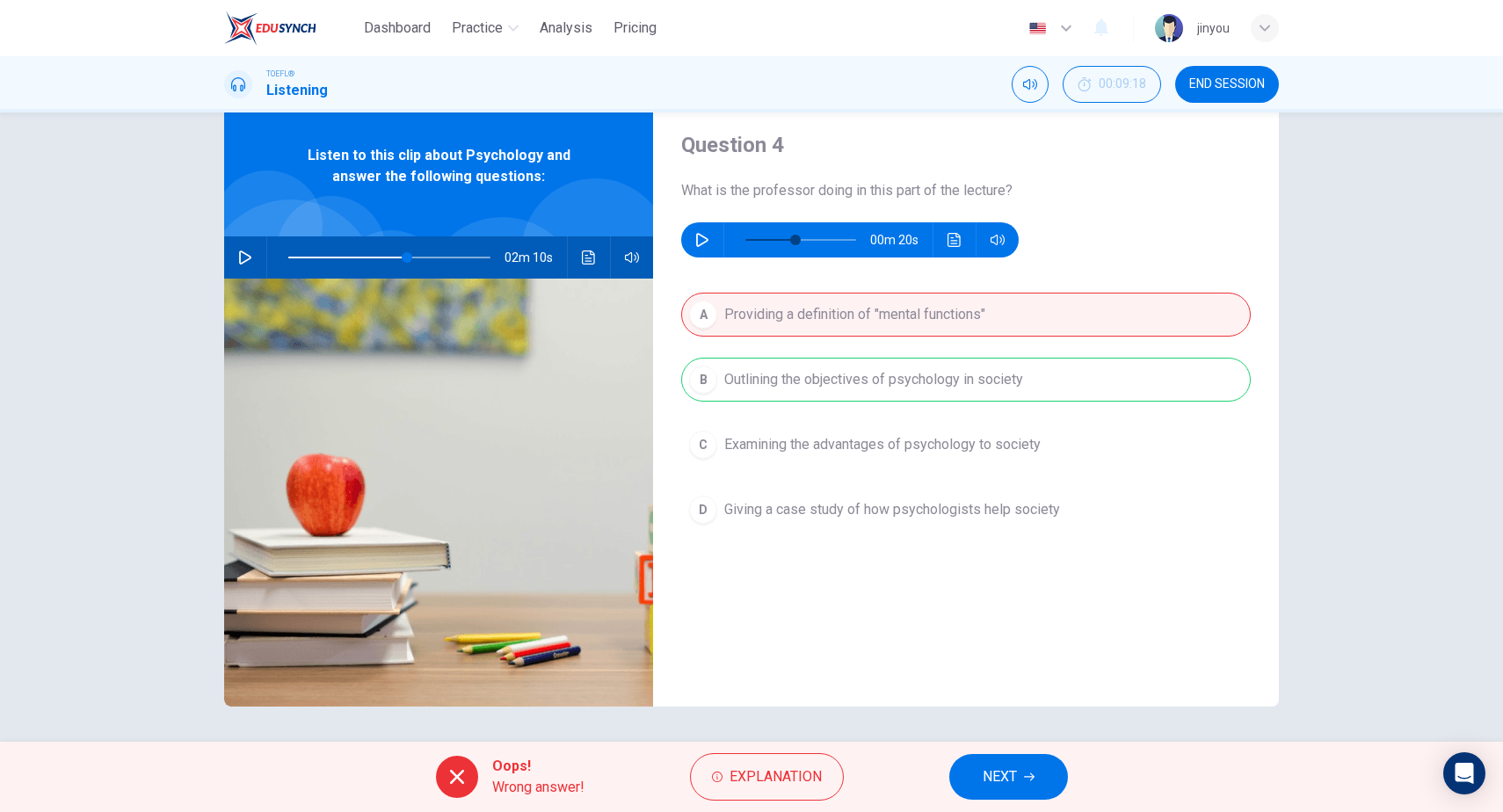
click at [1004, 769] on span "NEXT" at bounding box center [999, 776] width 34 height 24
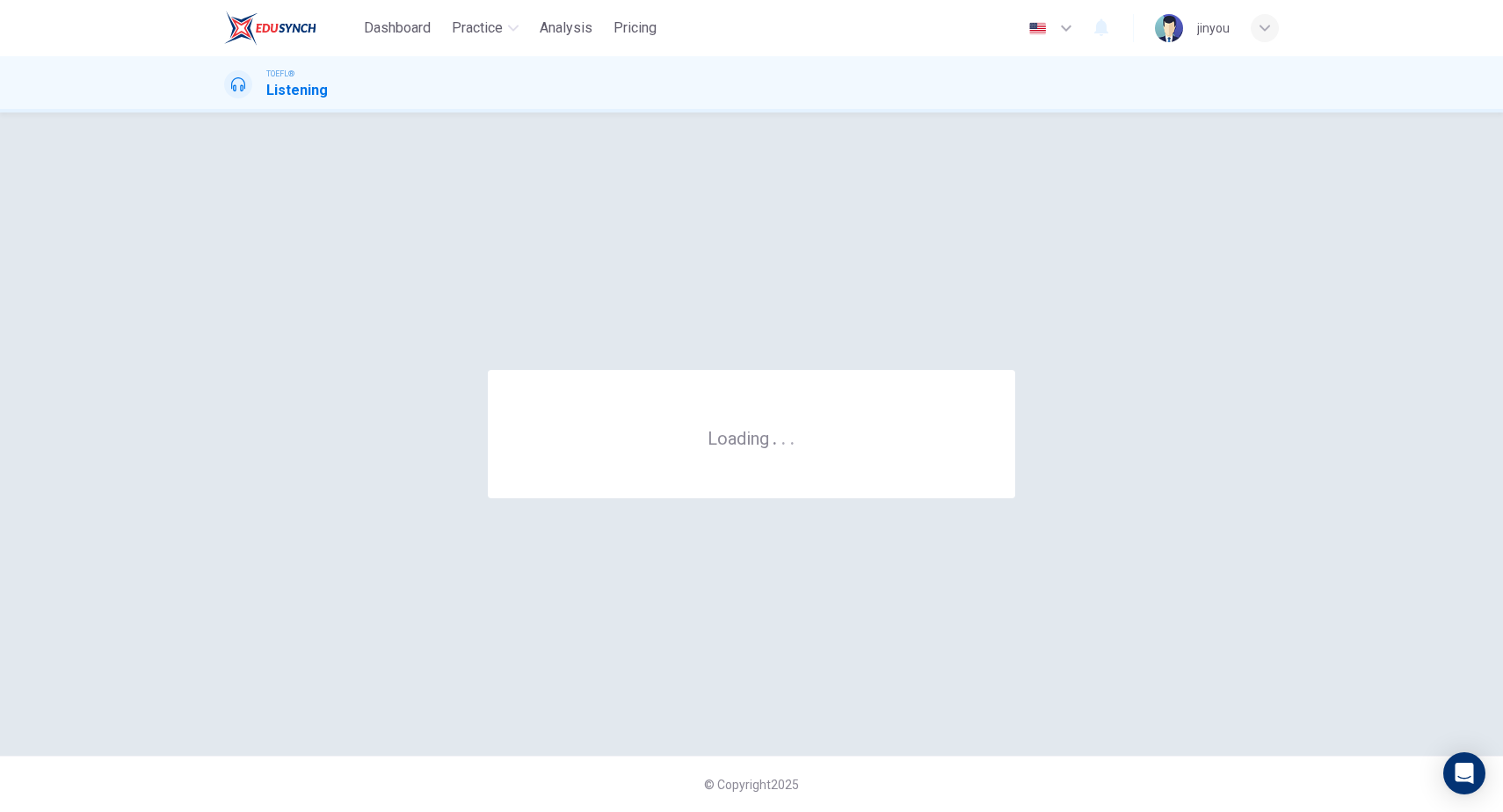
scroll to position [0, 0]
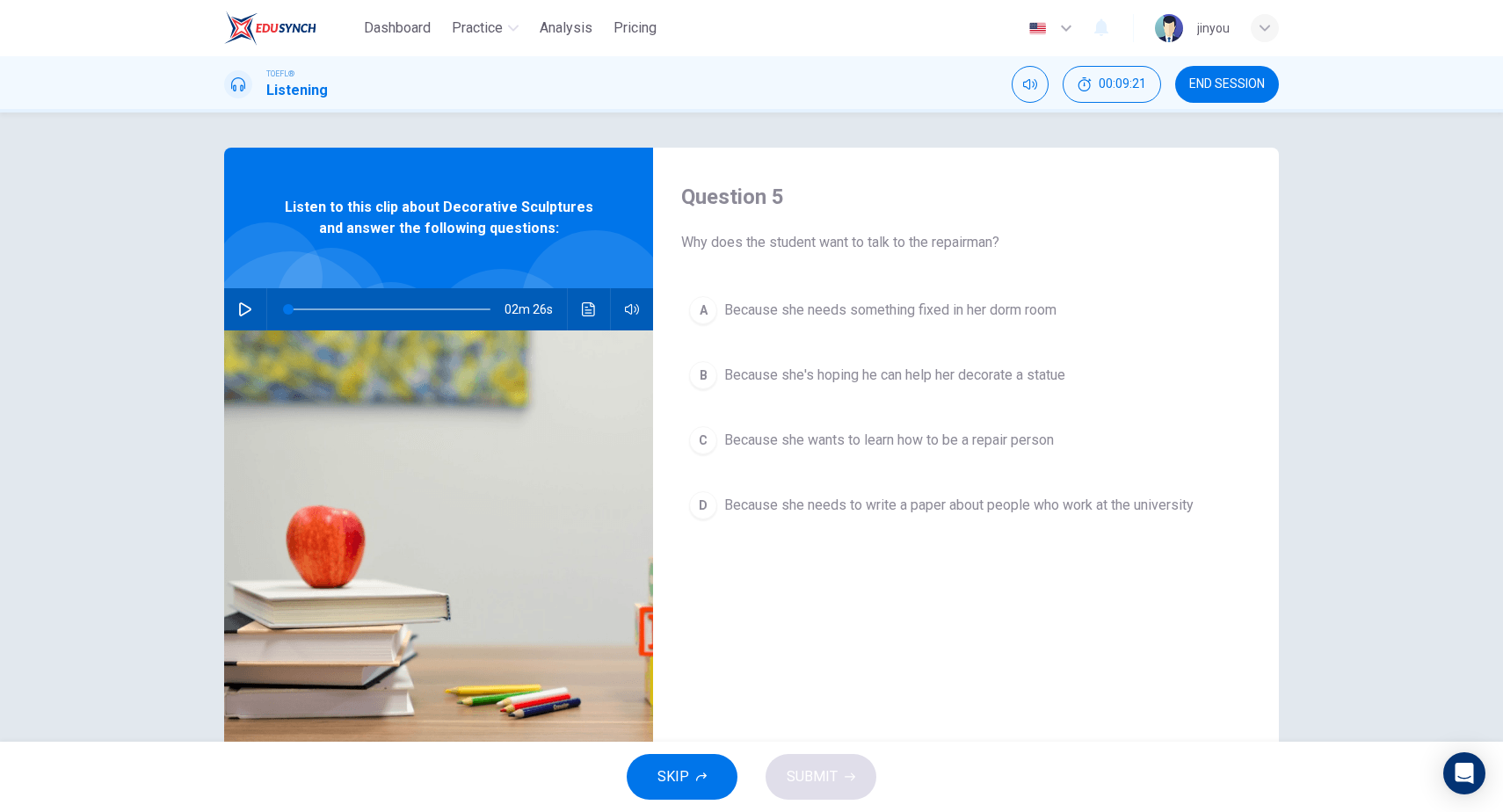
click at [237, 304] on button "button" at bounding box center [245, 310] width 28 height 43
type input "0"
click at [922, 364] on button "B Because she's hoping he can help her decorate a statue" at bounding box center [966, 375] width 570 height 44
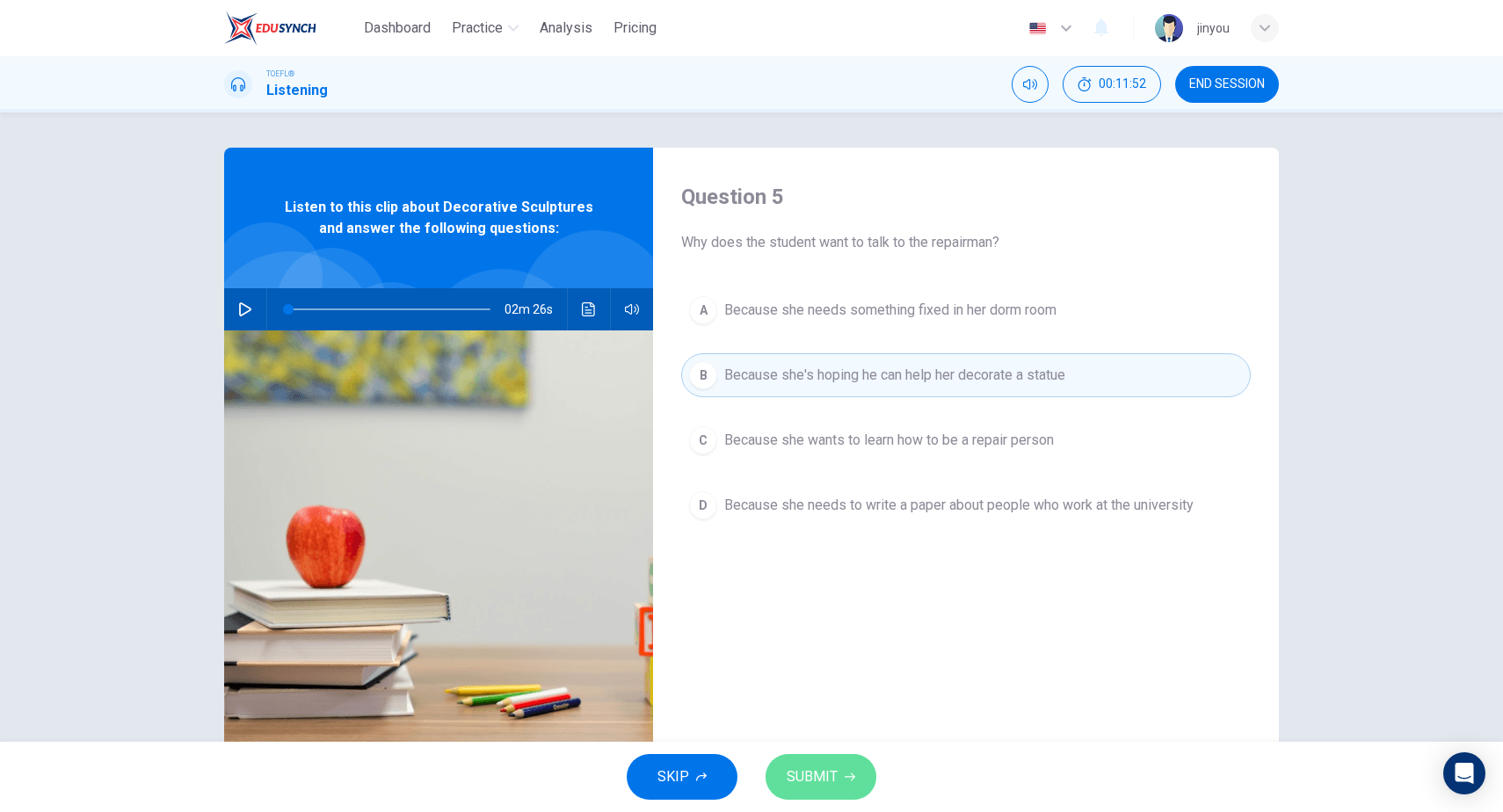
click at [804, 772] on span "SUBMIT" at bounding box center [812, 776] width 51 height 24
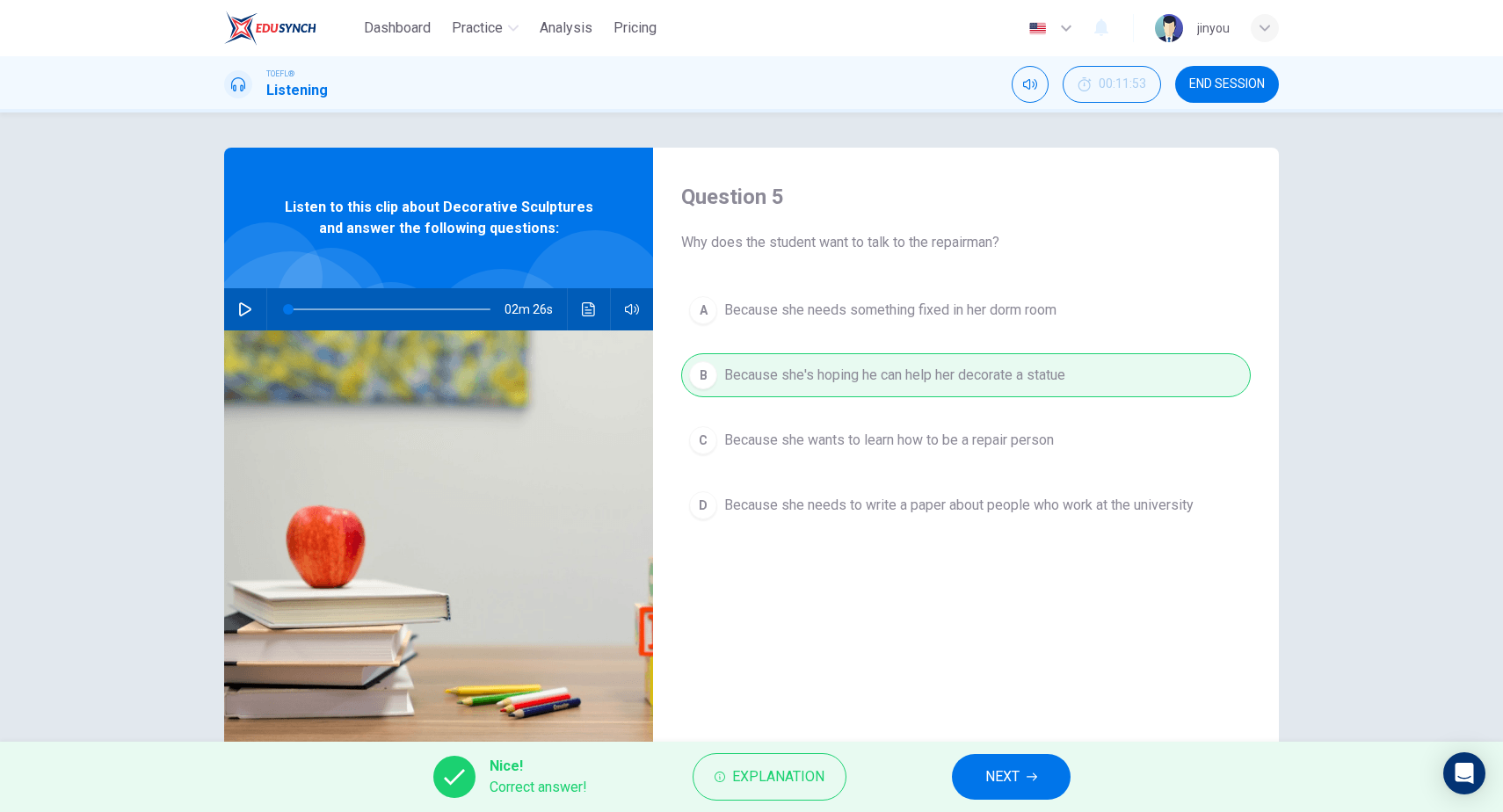
click at [996, 770] on span "NEXT" at bounding box center [1002, 776] width 34 height 24
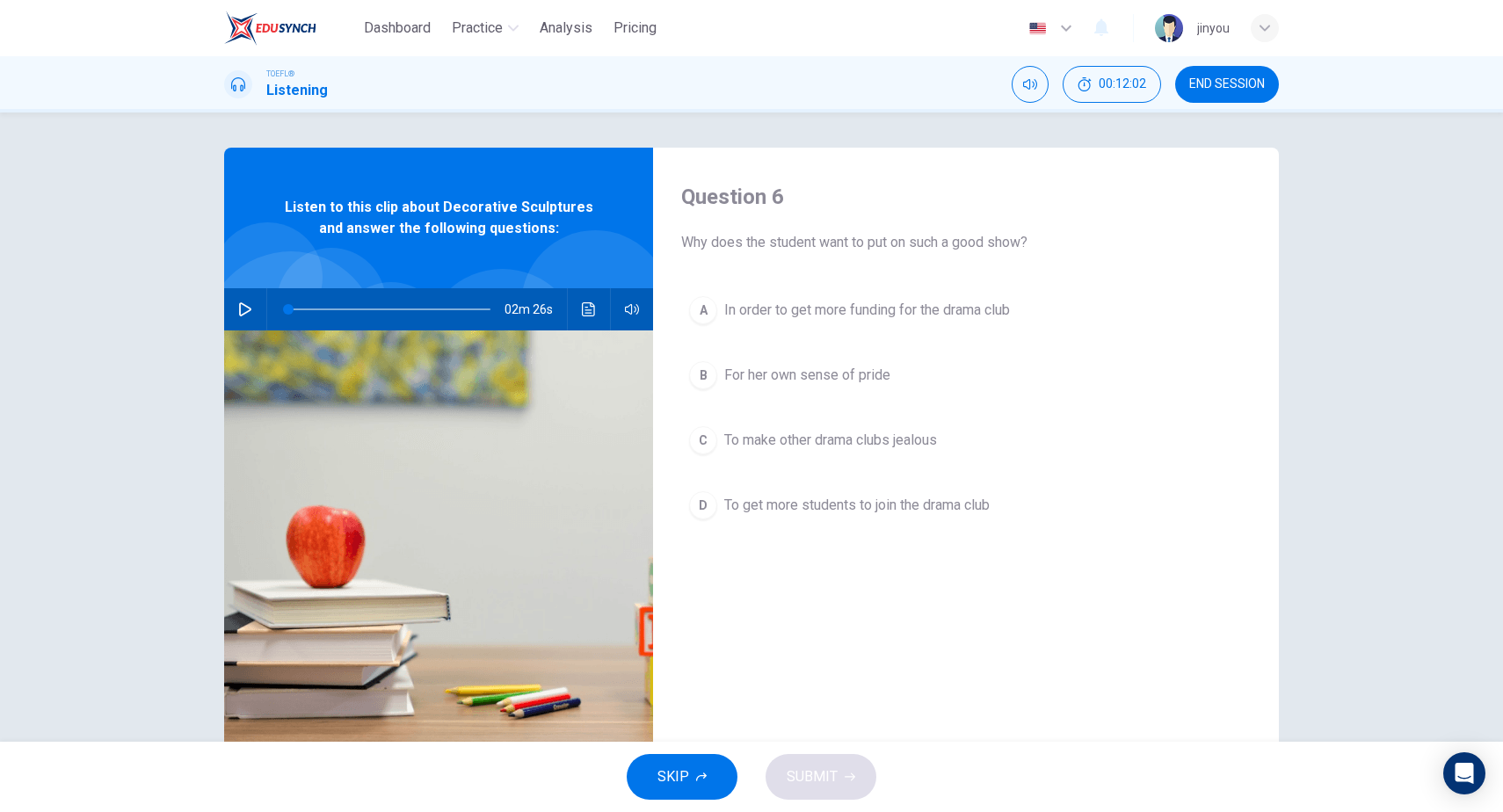
click at [963, 498] on span "To get more students to join the drama club" at bounding box center [857, 506] width 266 height 21
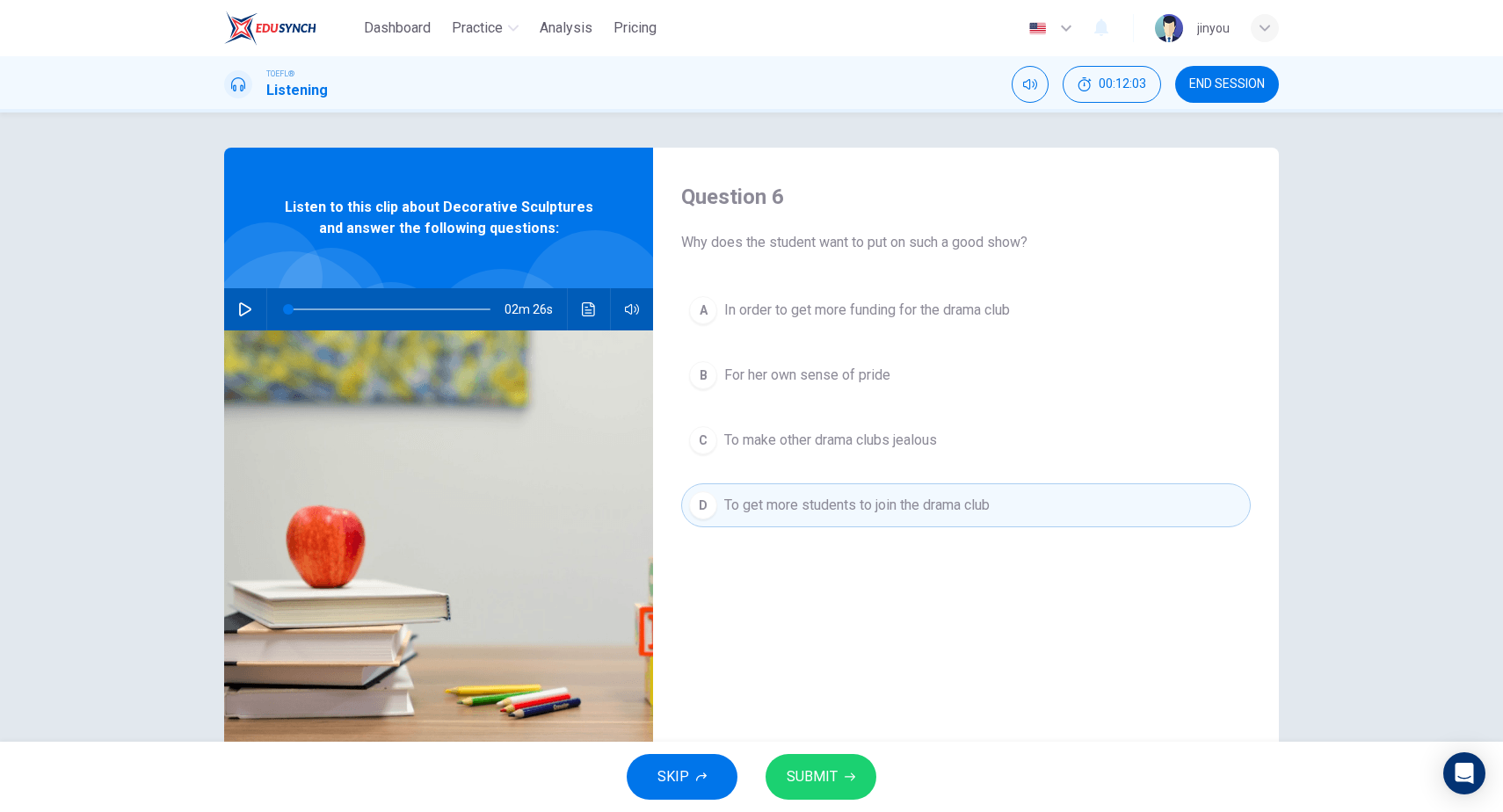
click at [818, 758] on button "SUBMIT" at bounding box center [821, 776] width 110 height 46
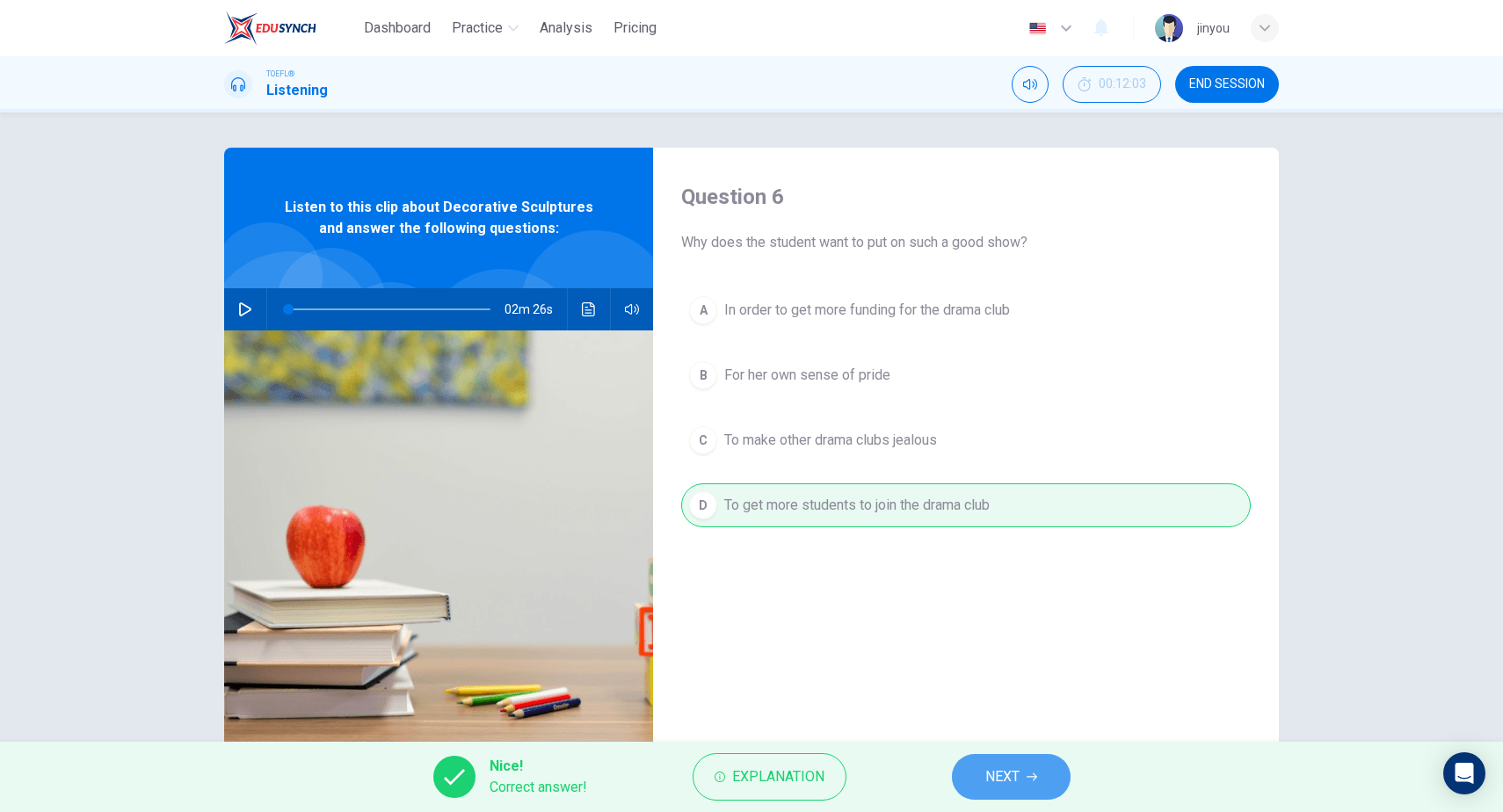
click at [1038, 777] on button "NEXT" at bounding box center [1011, 776] width 118 height 46
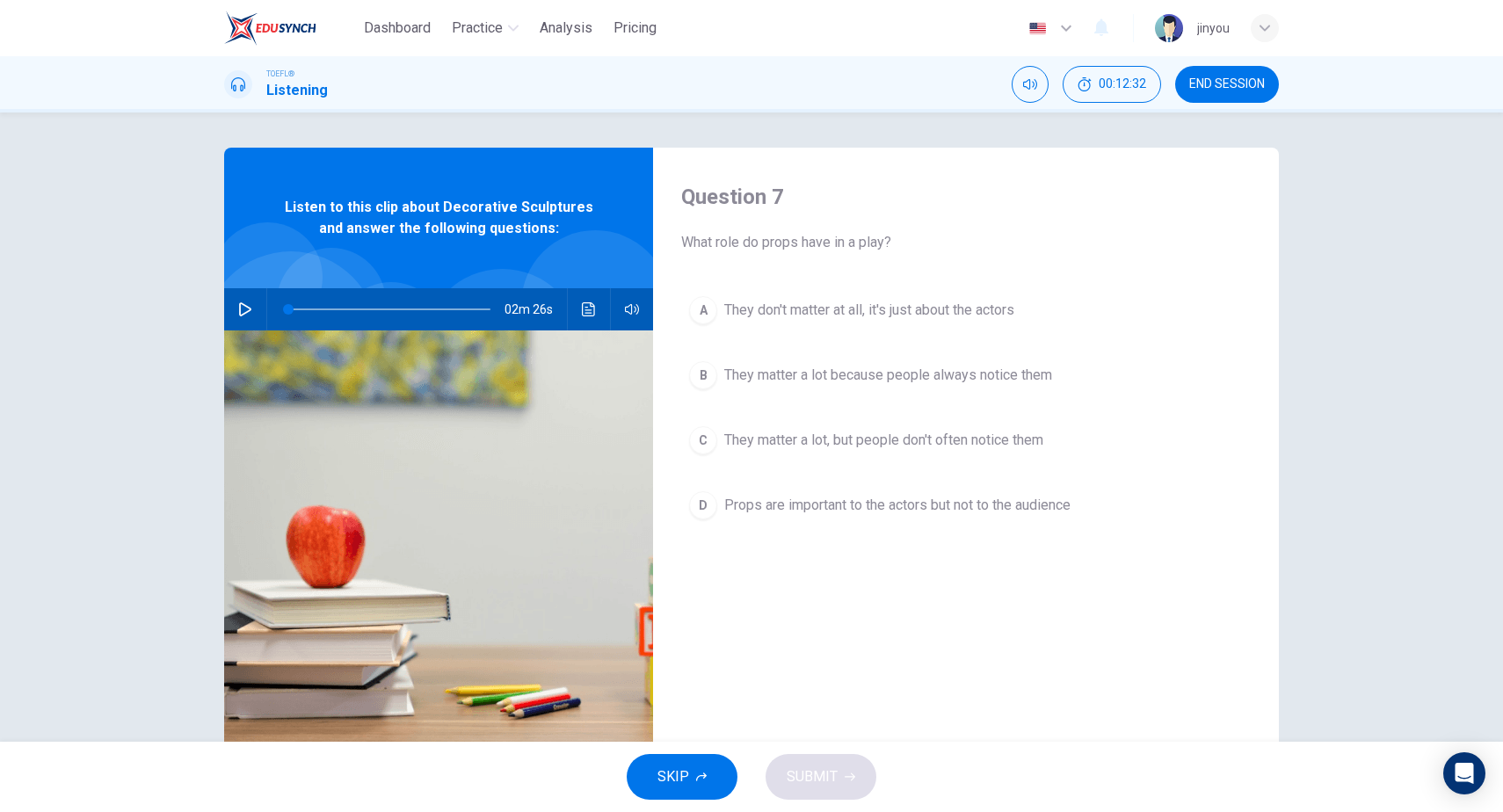
click at [1049, 456] on button "C They matter a lot, but people don't often notice them" at bounding box center [966, 440] width 570 height 44
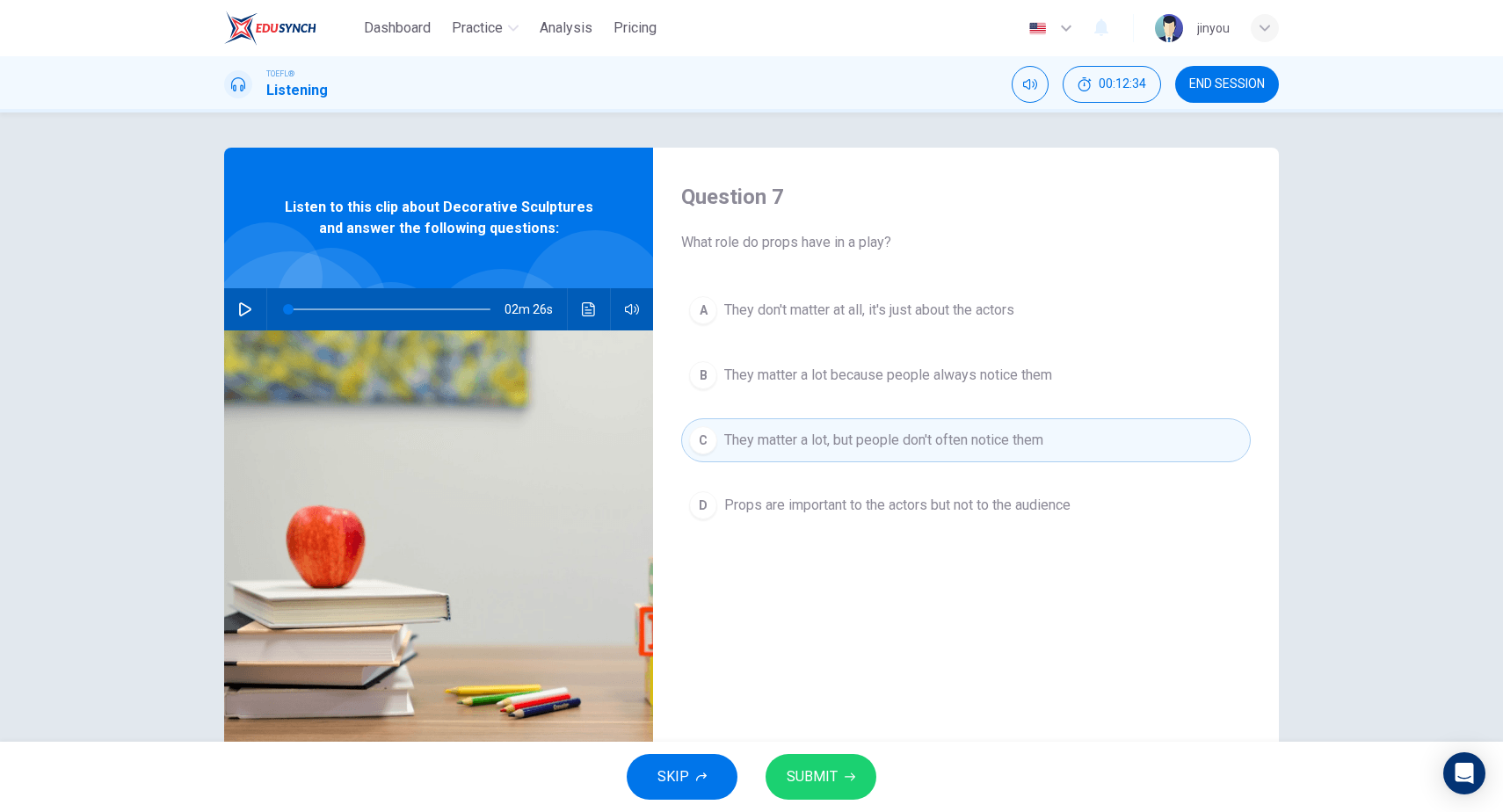
click at [830, 752] on div "SKIP SUBMIT" at bounding box center [751, 777] width 1503 height 71
click at [825, 773] on span "SUBMIT" at bounding box center [812, 776] width 51 height 24
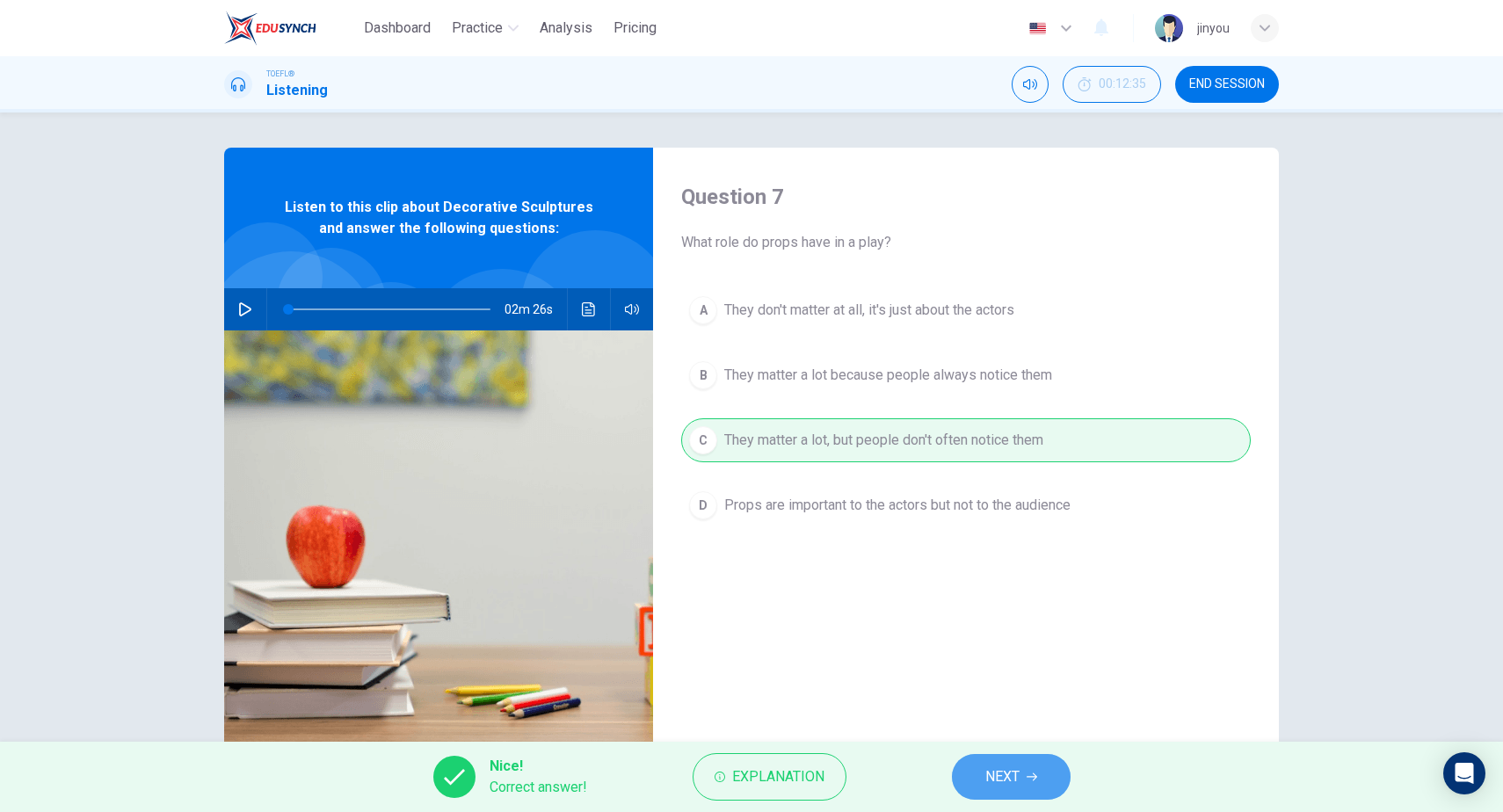
click at [1029, 768] on button "NEXT" at bounding box center [1011, 776] width 118 height 46
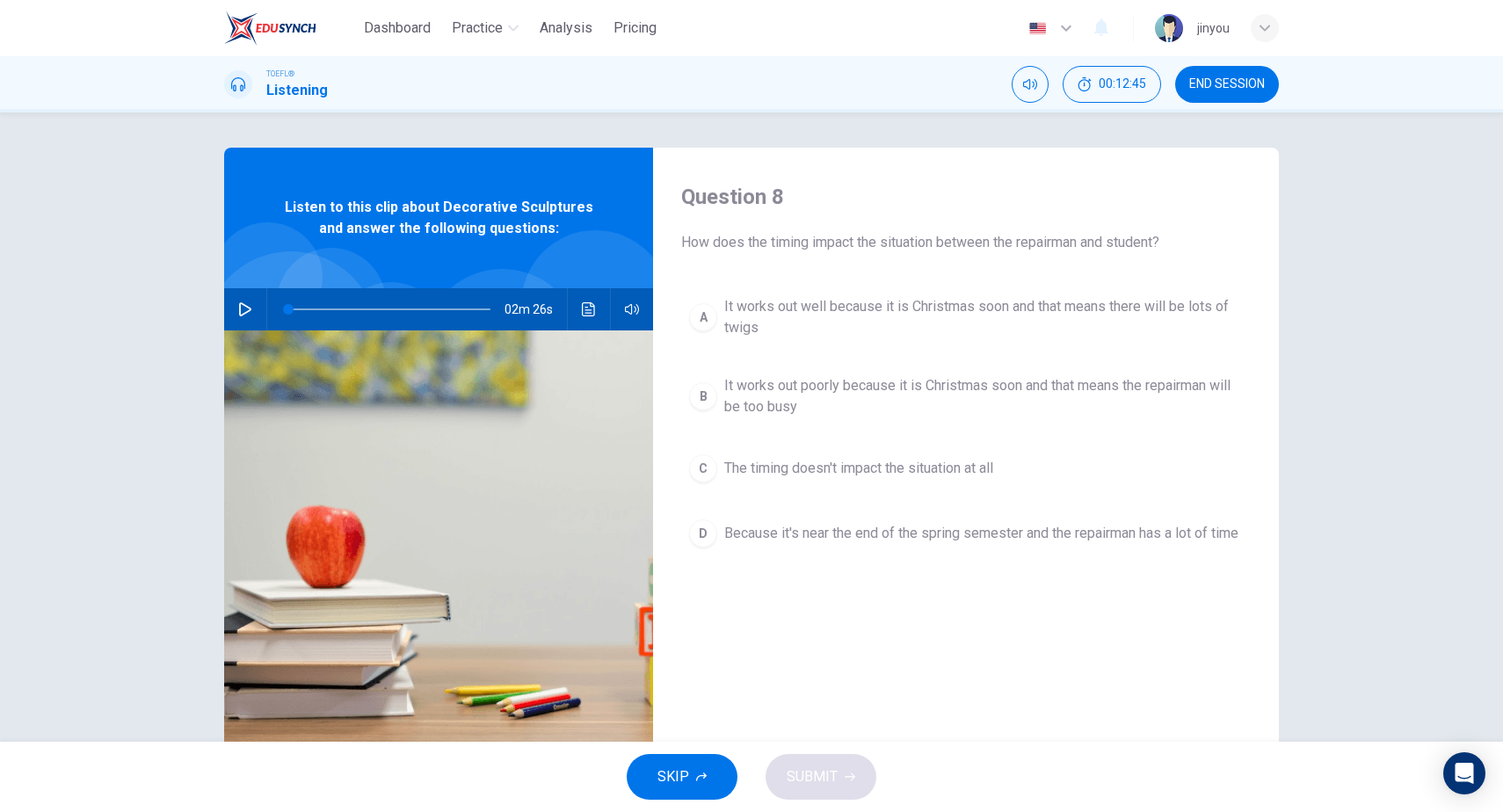
click at [1009, 343] on button "A It works out well because it is Christmas soon and that means there will be l…" at bounding box center [966, 318] width 570 height 58
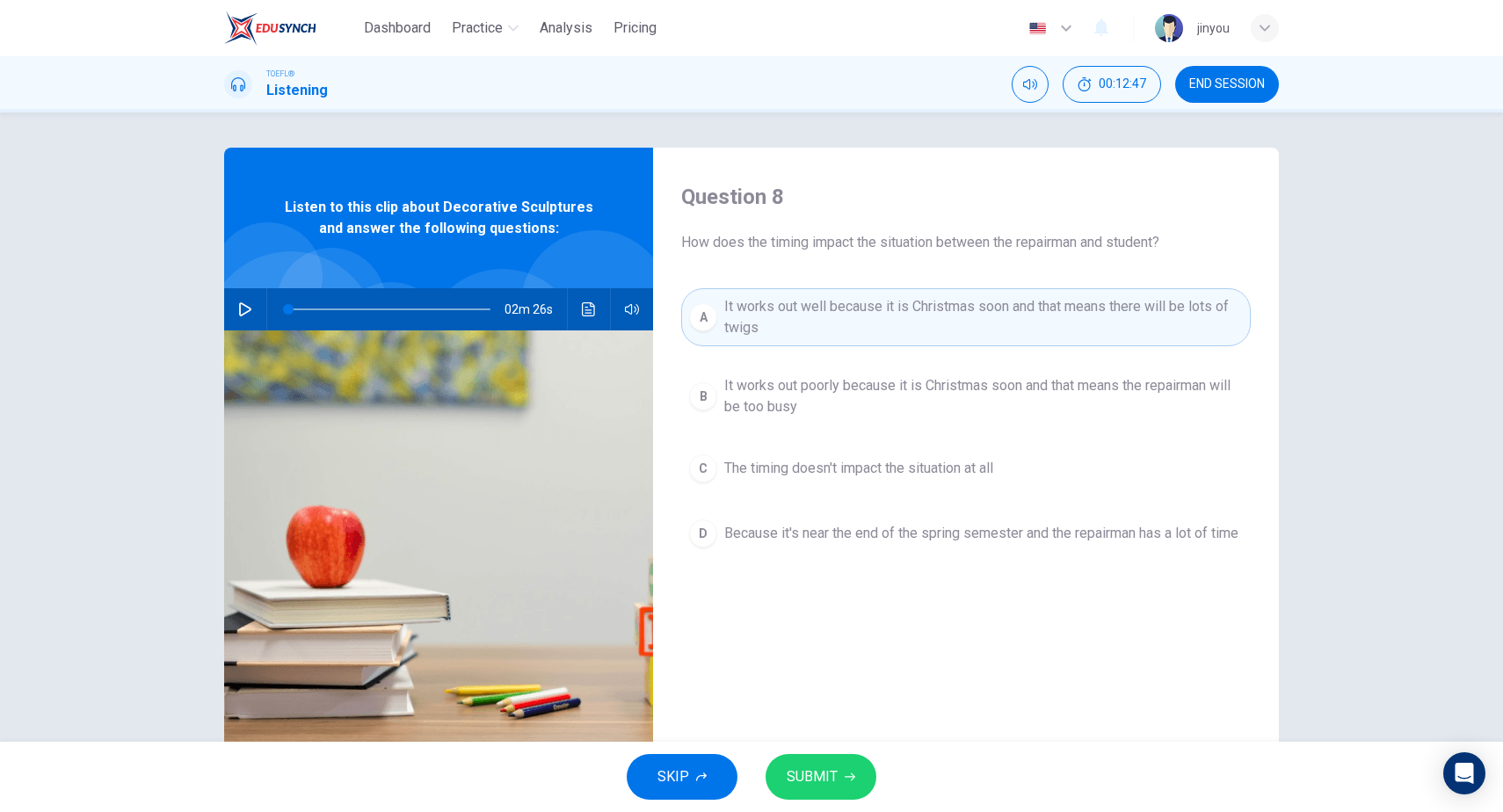
click at [821, 768] on span "SUBMIT" at bounding box center [812, 776] width 51 height 24
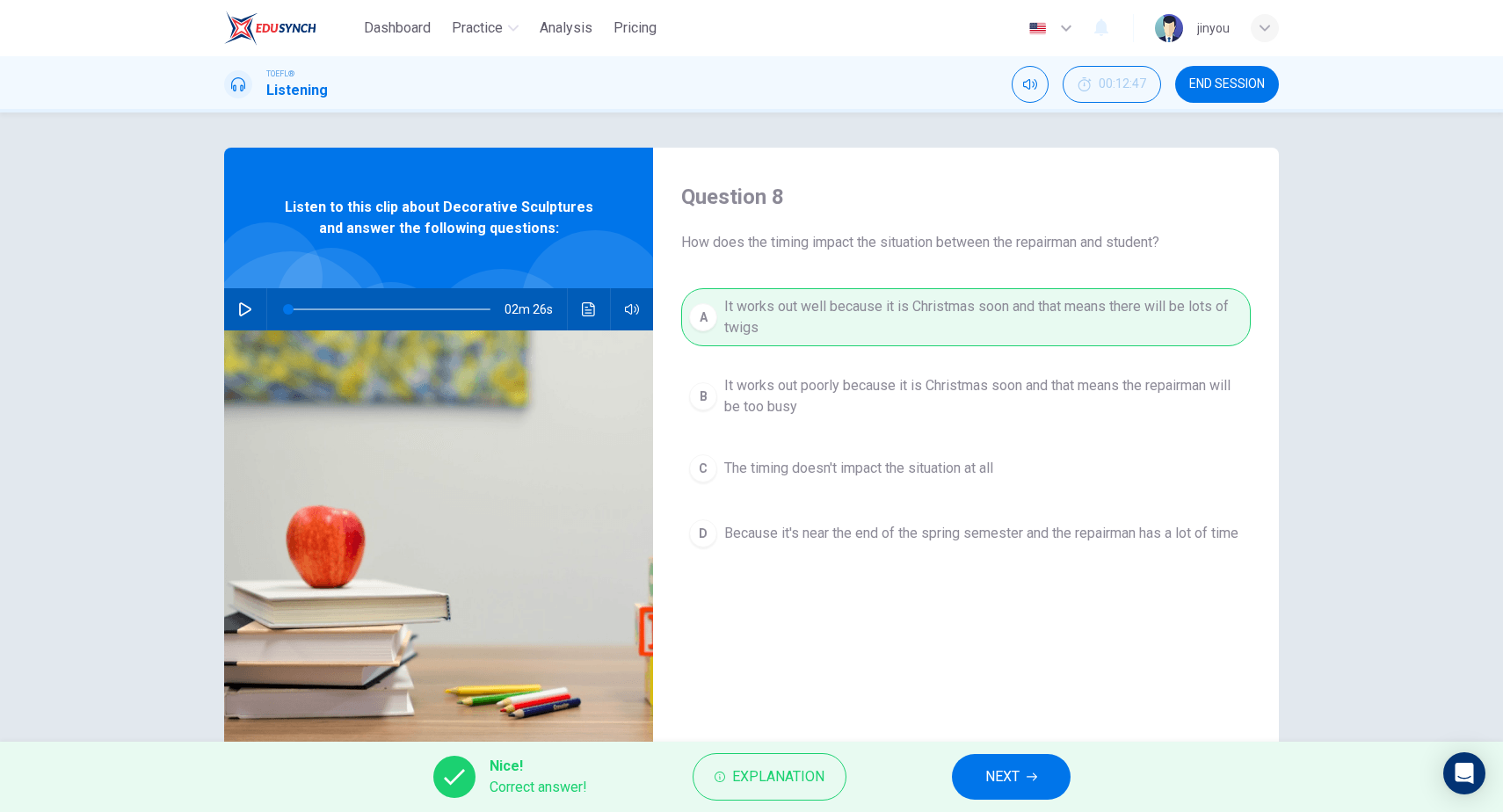
click at [1027, 757] on button "NEXT" at bounding box center [1011, 776] width 118 height 46
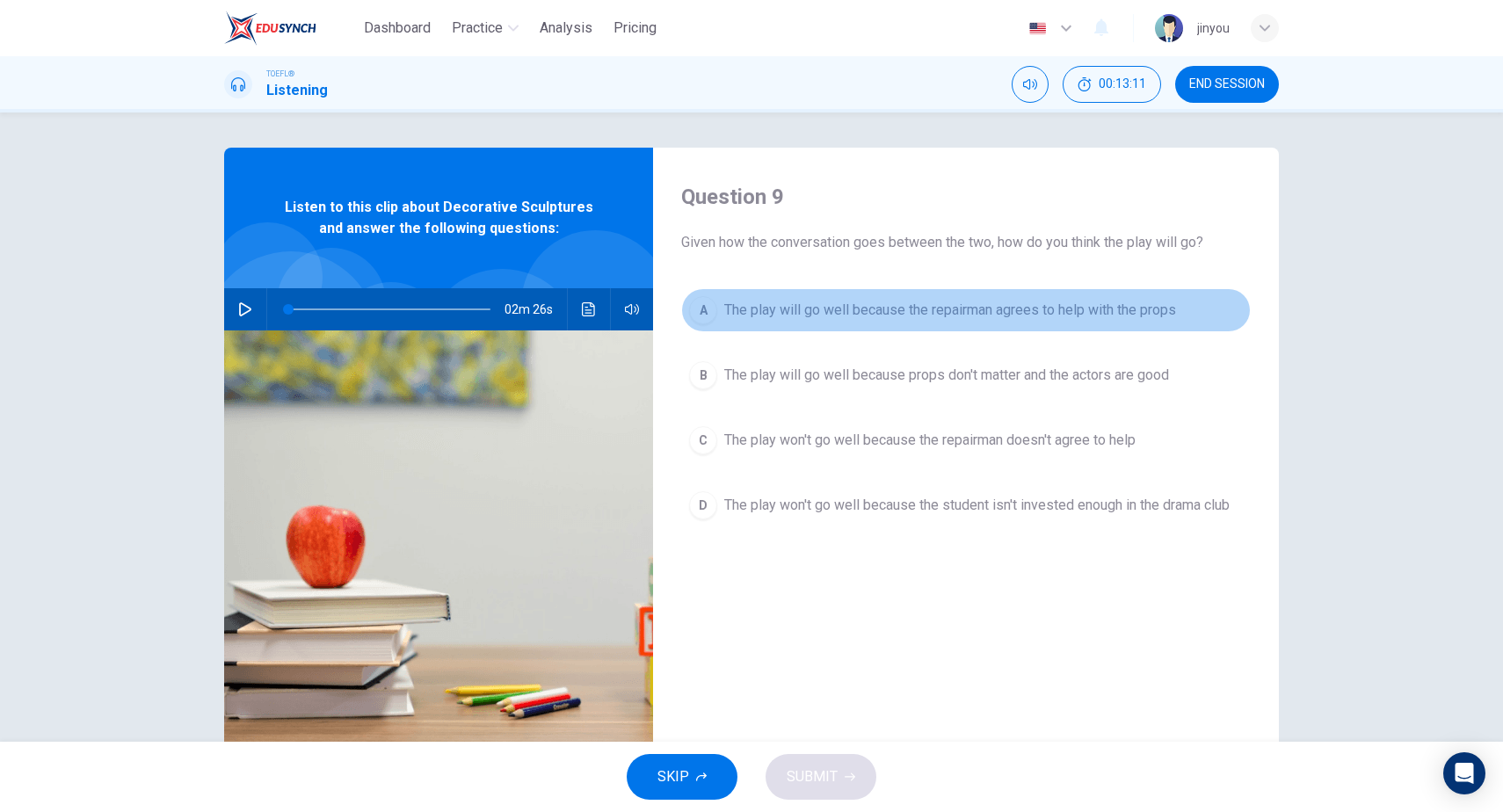
click at [1098, 305] on span "The play will go well because the repairman agrees to help with the props" at bounding box center [950, 310] width 452 height 21
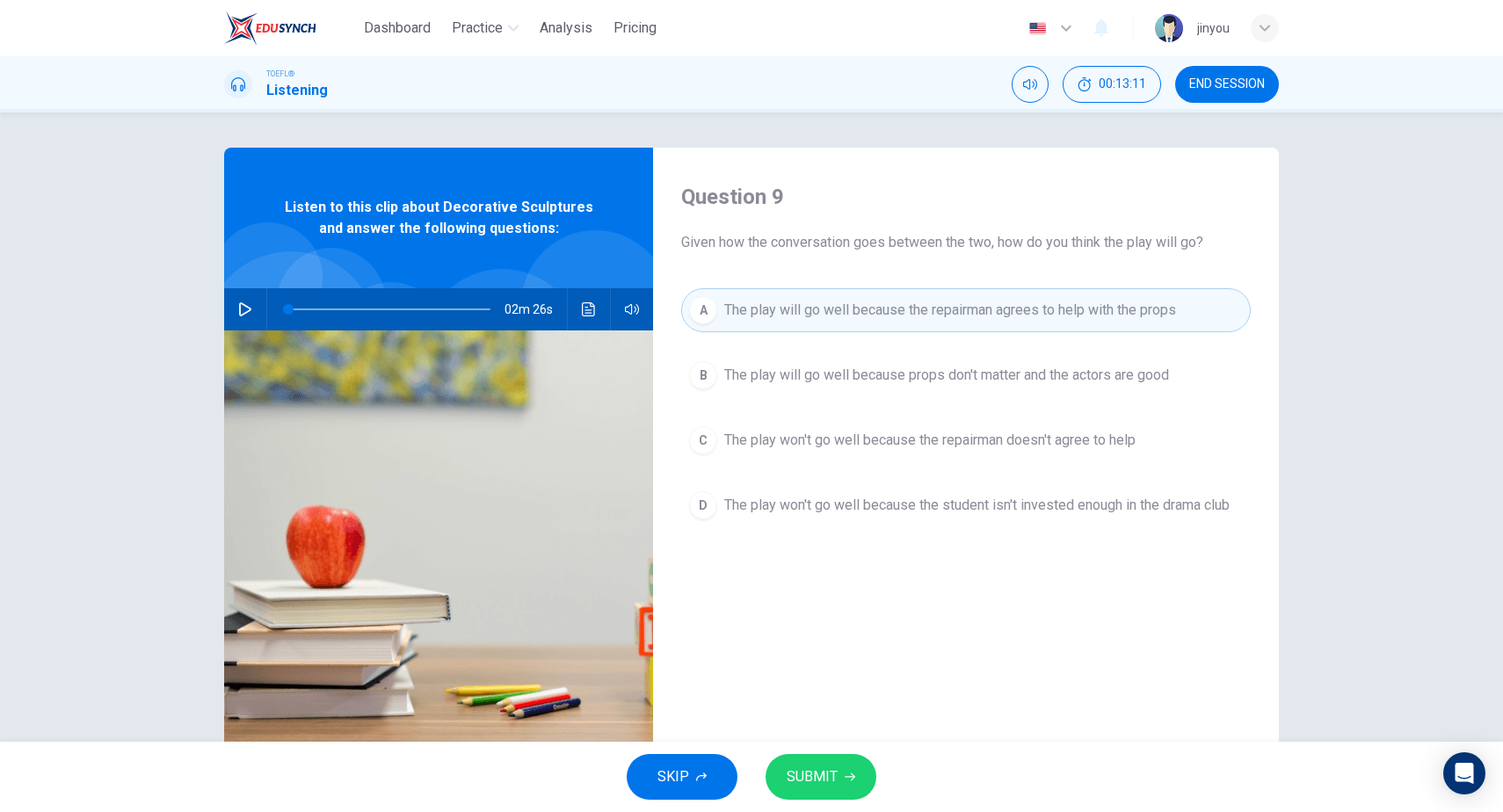
click at [841, 763] on button "SUBMIT" at bounding box center [821, 776] width 110 height 46
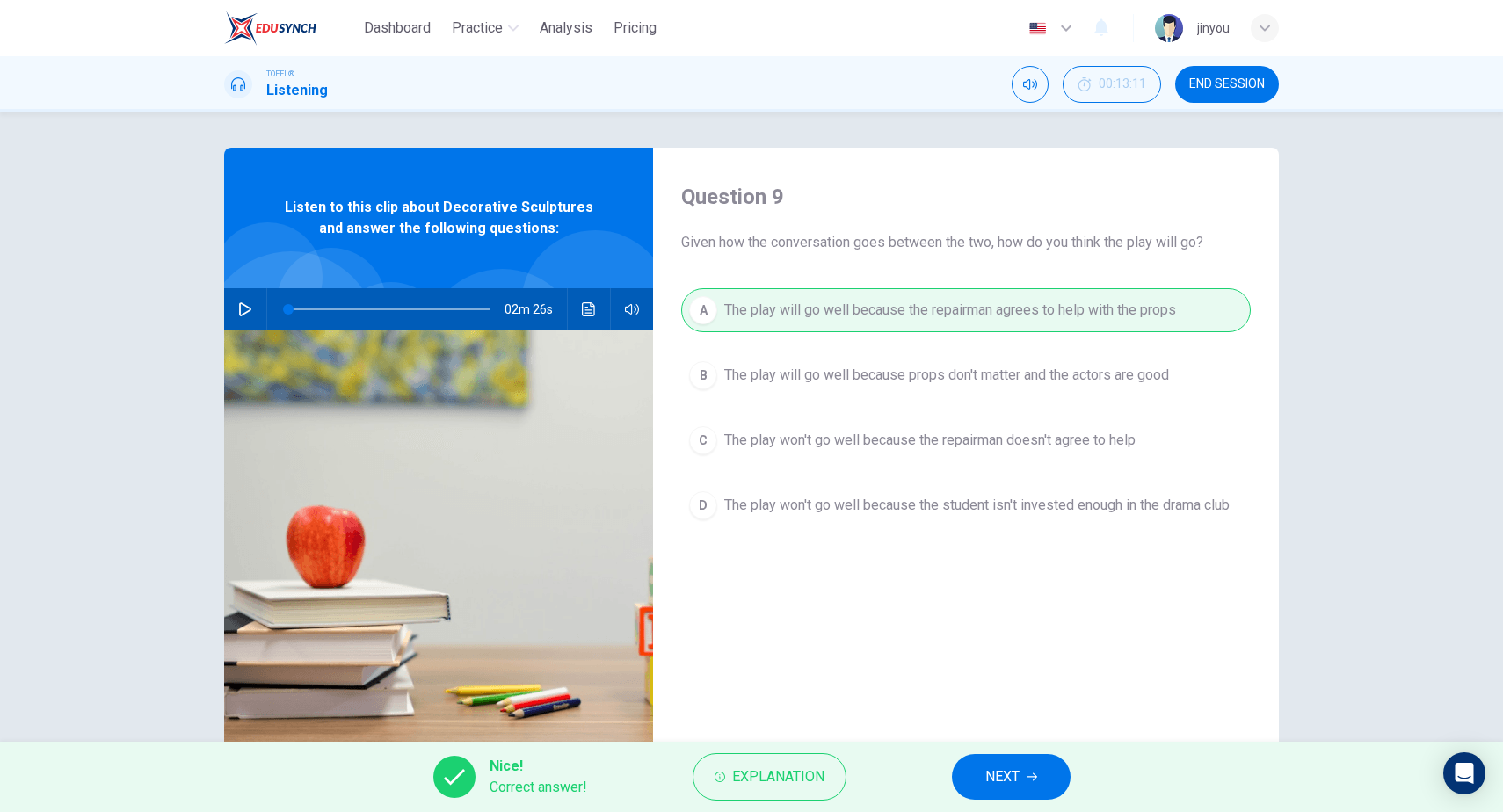
click at [985, 762] on button "NEXT" at bounding box center [1011, 776] width 118 height 46
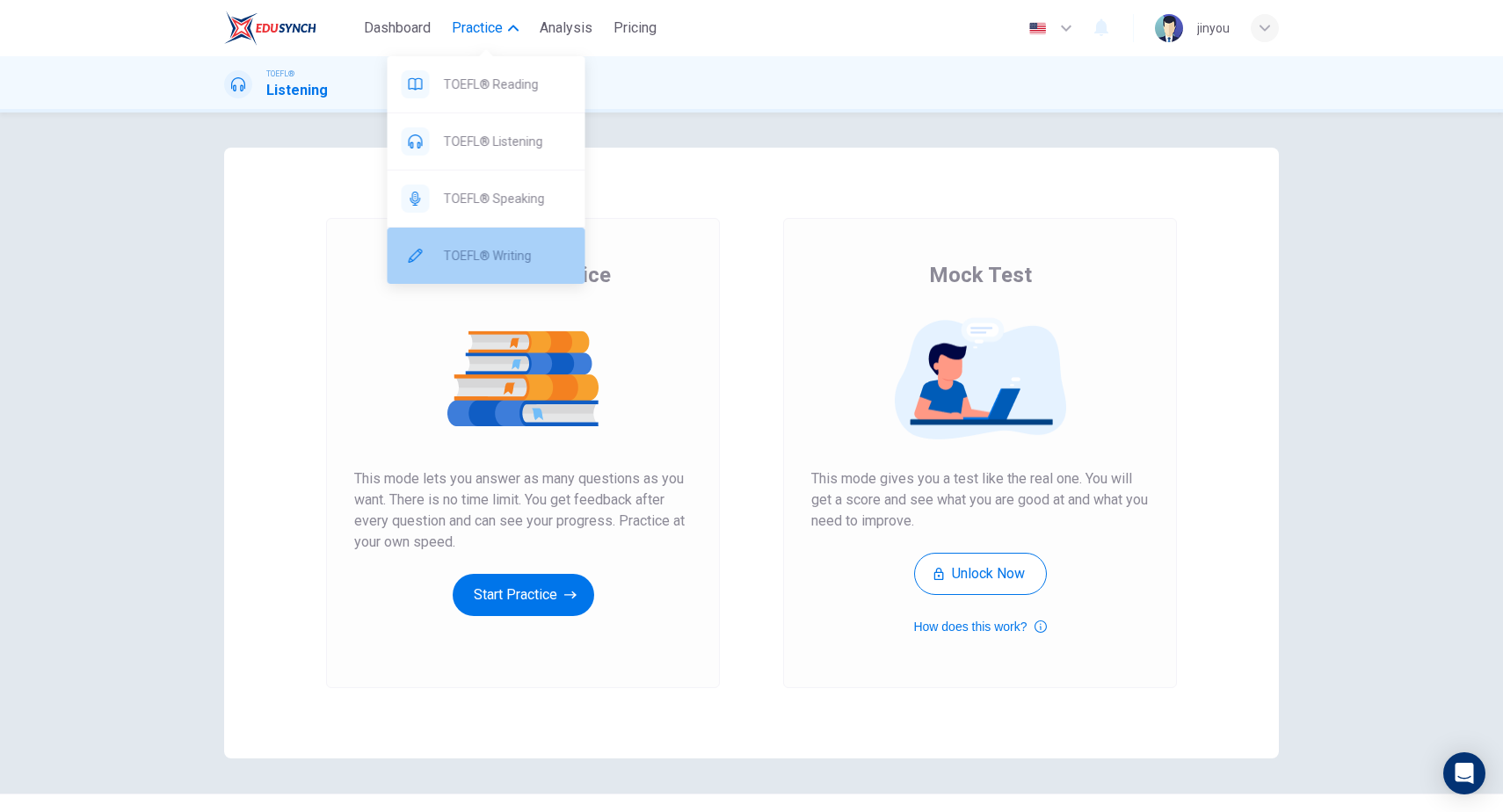
click at [474, 241] on div "TOEFL® Writing" at bounding box center [486, 256] width 198 height 56
click at [503, 265] on span "TOEFL® Writing" at bounding box center [508, 256] width 128 height 21
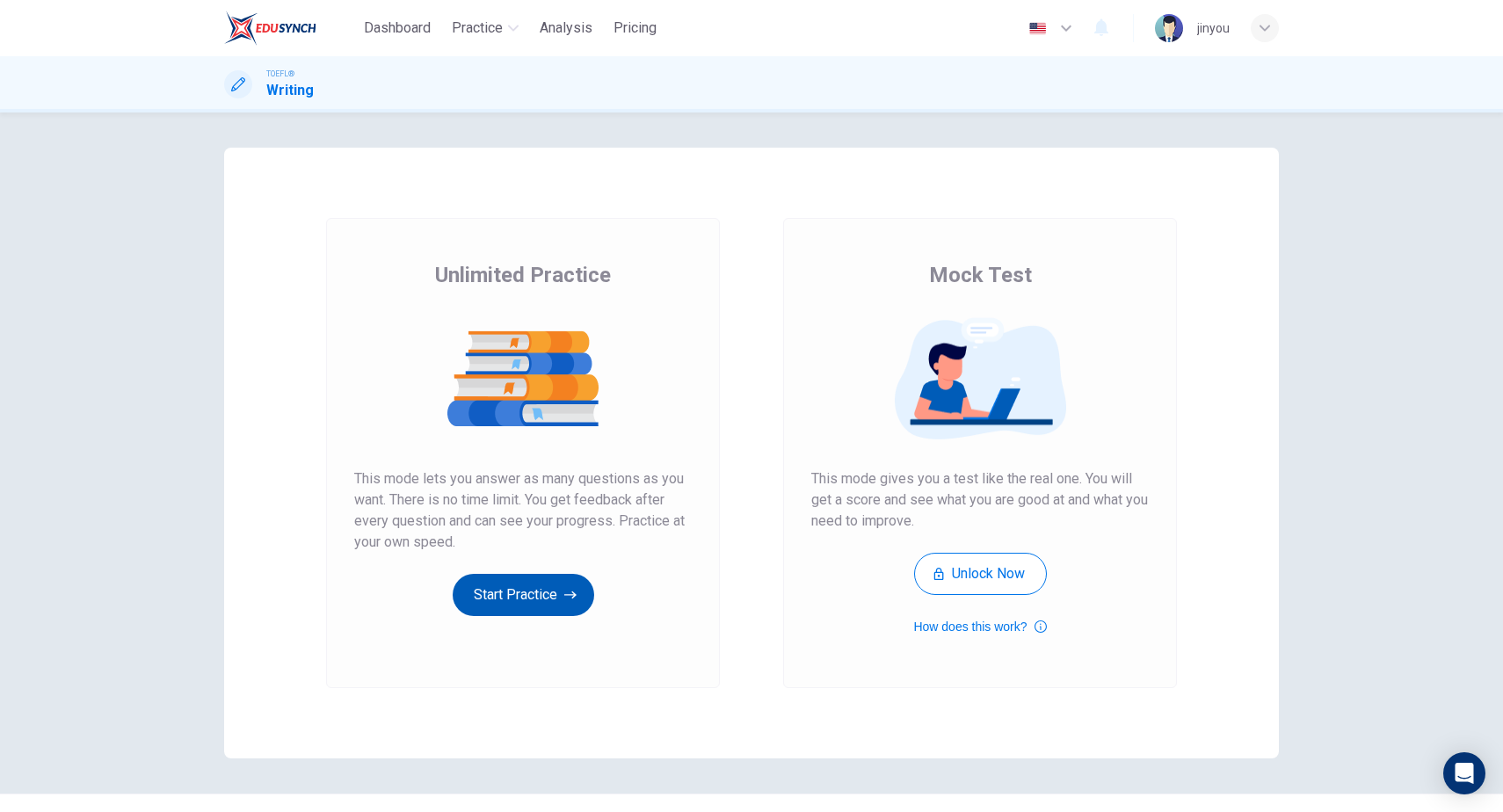
click at [534, 591] on button "Start Practice" at bounding box center [523, 595] width 141 height 43
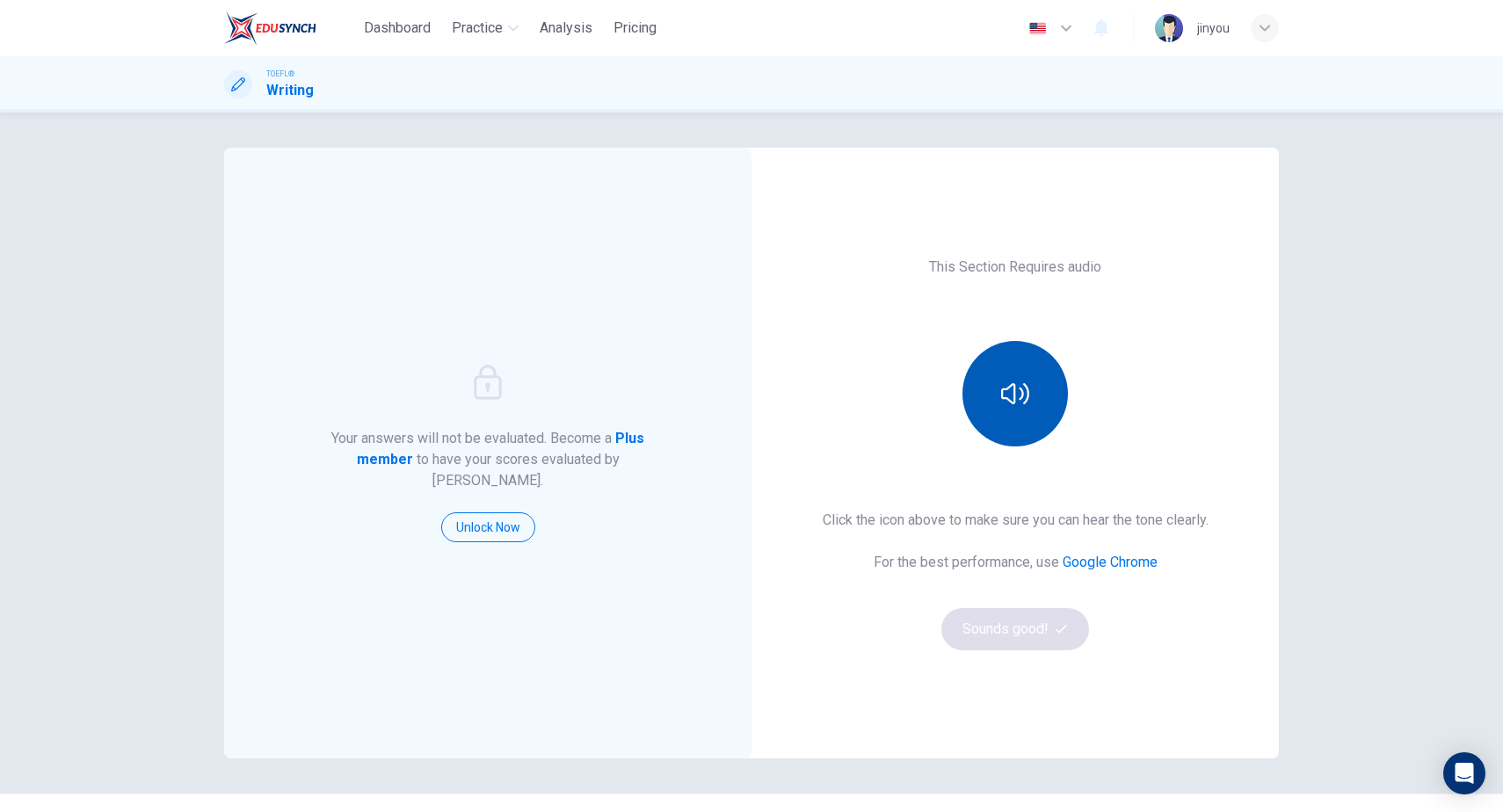
click at [1004, 364] on button "button" at bounding box center [1015, 393] width 106 height 106
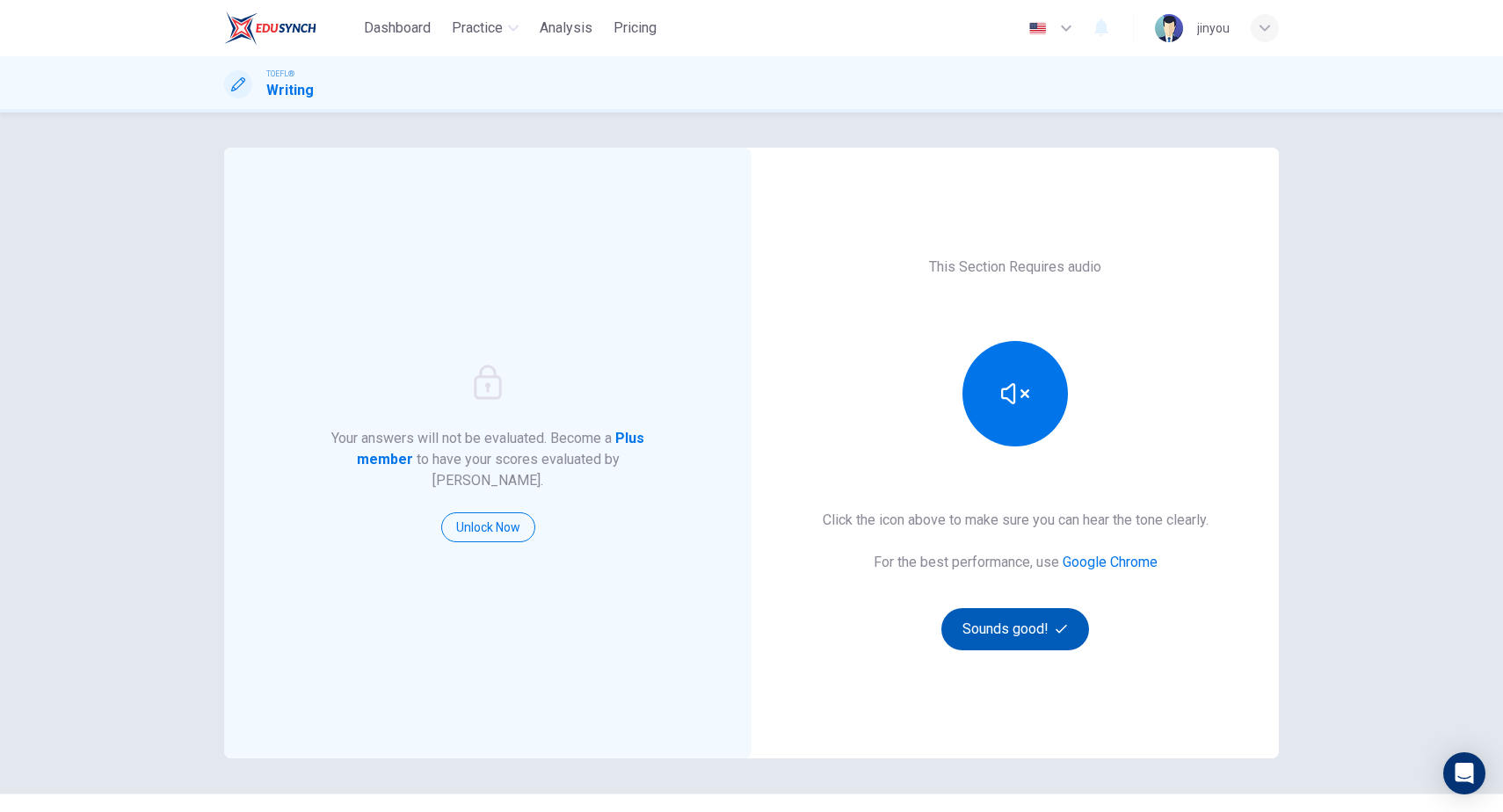
click at [1031, 647] on button "Sounds good!" at bounding box center [1015, 630] width 147 height 43
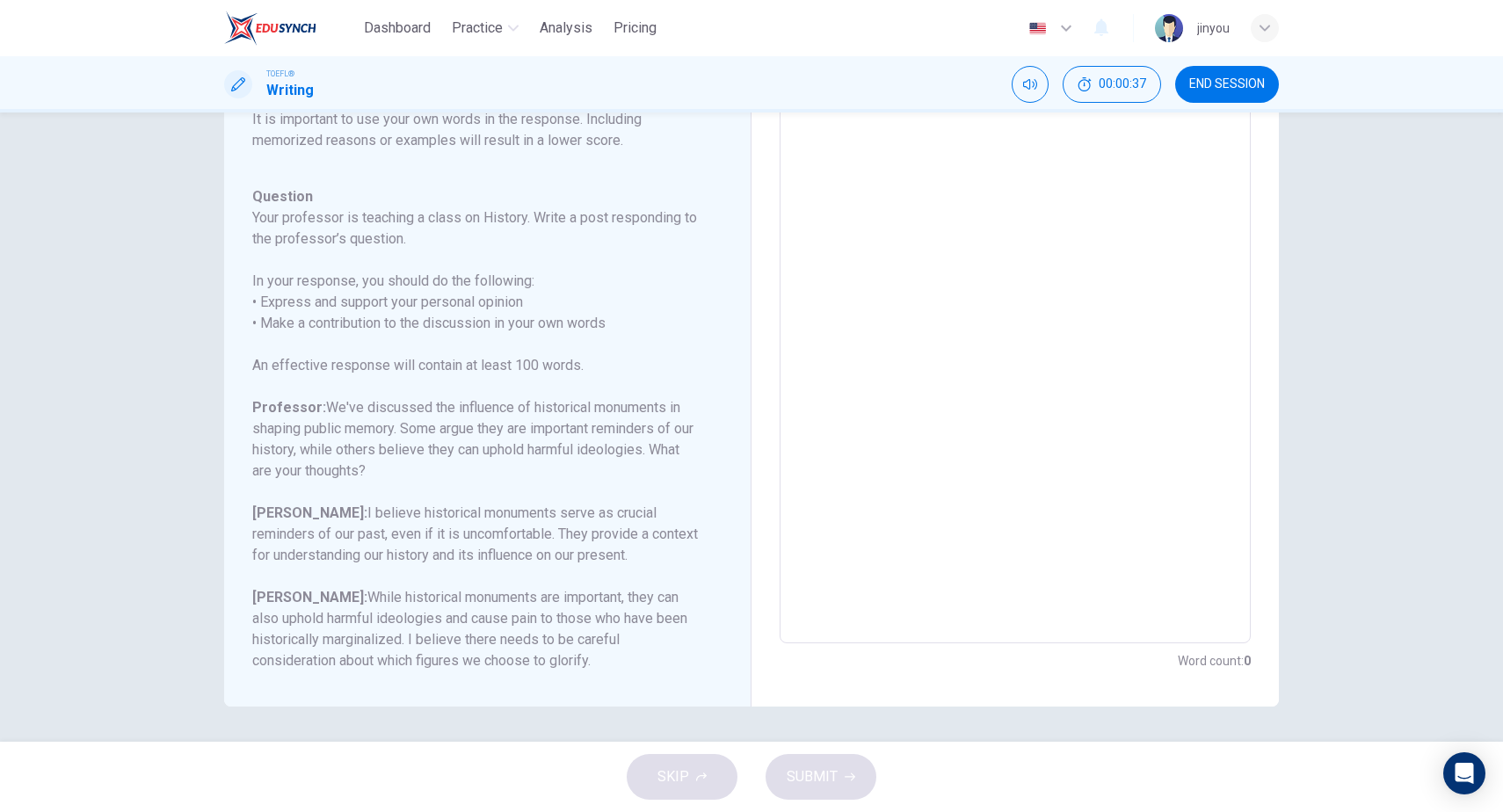
scroll to position [153, 0]
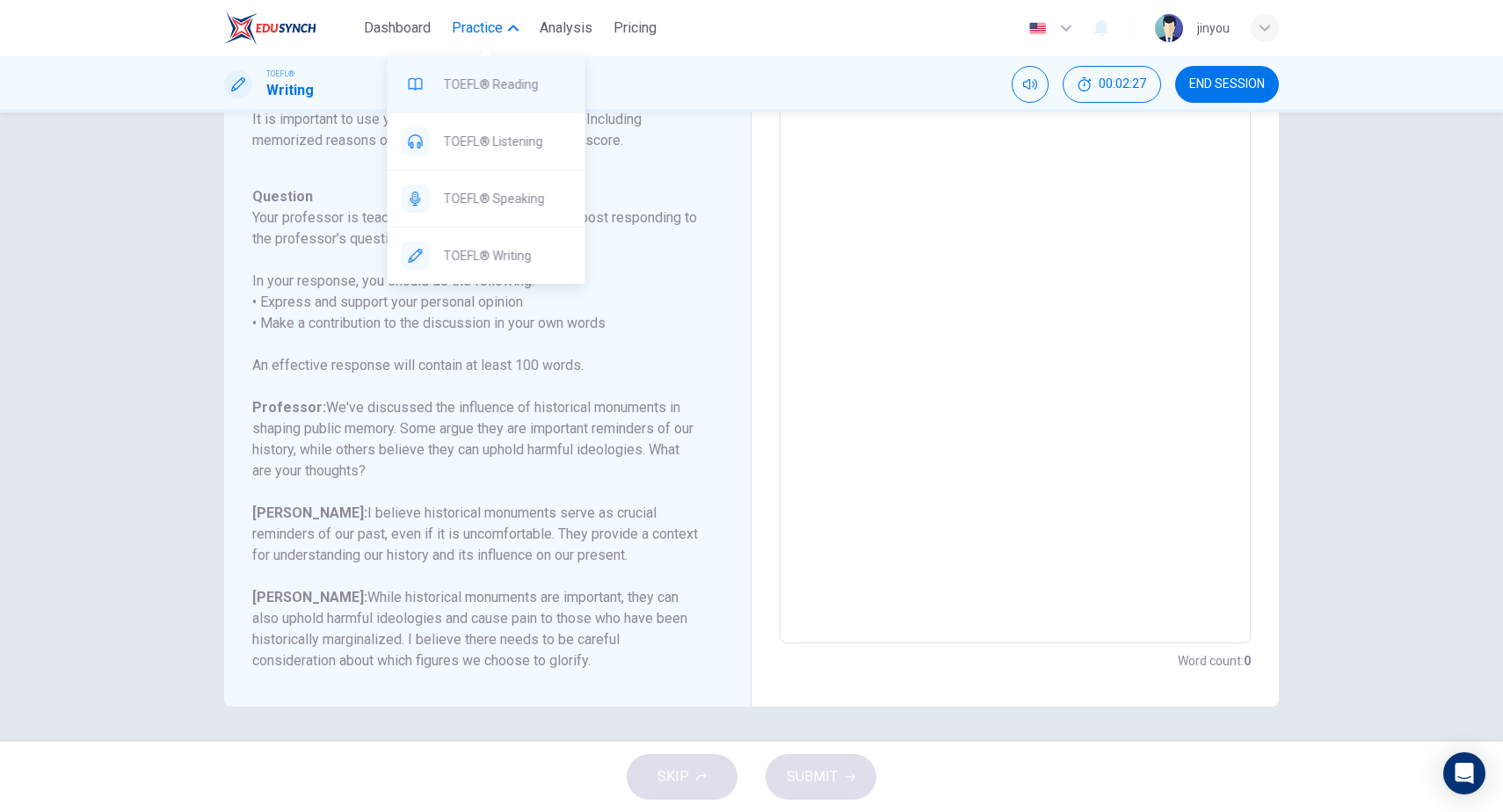
click at [494, 91] on span "TOEFL® Reading" at bounding box center [508, 84] width 128 height 21
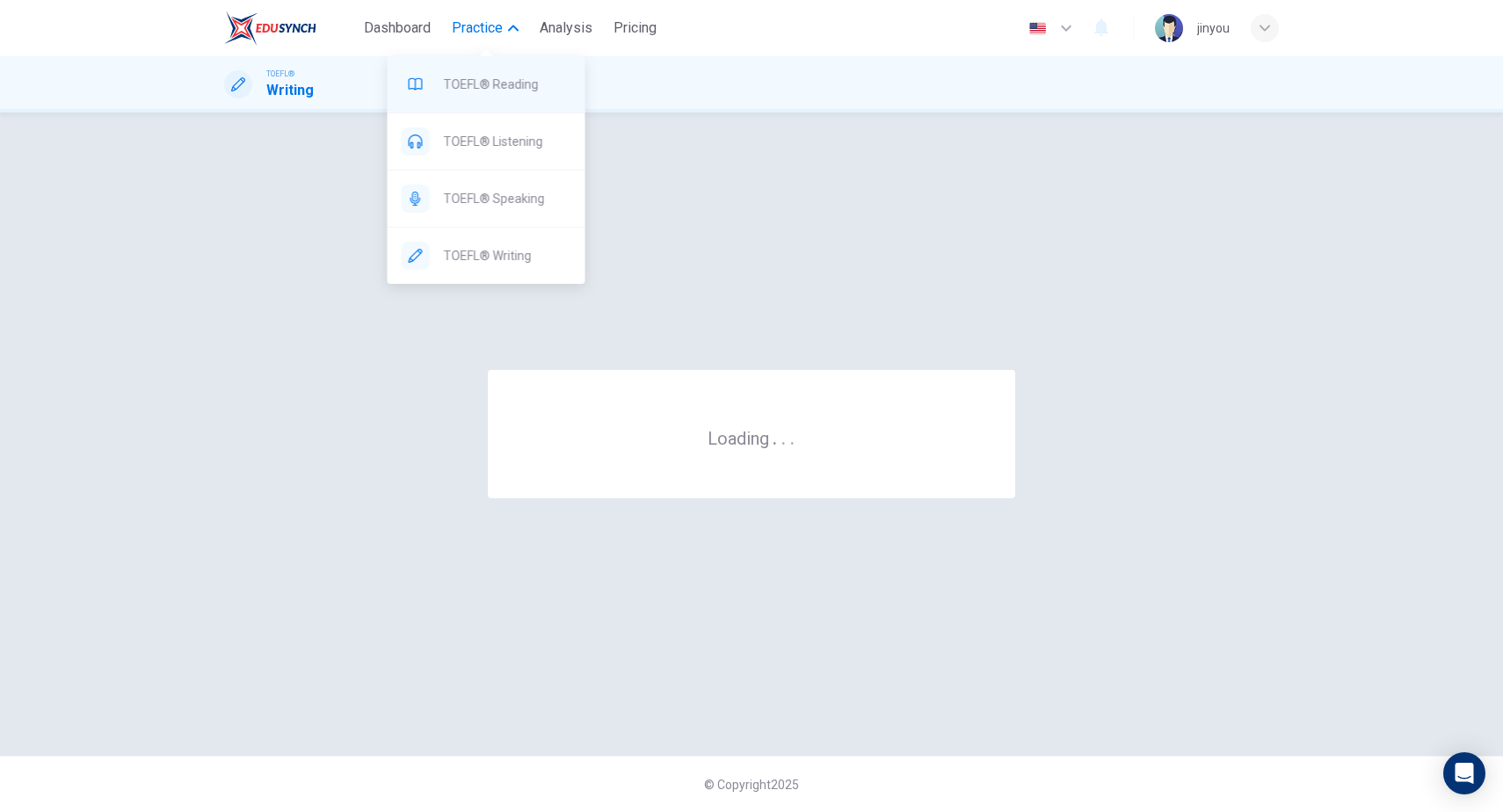
scroll to position [0, 0]
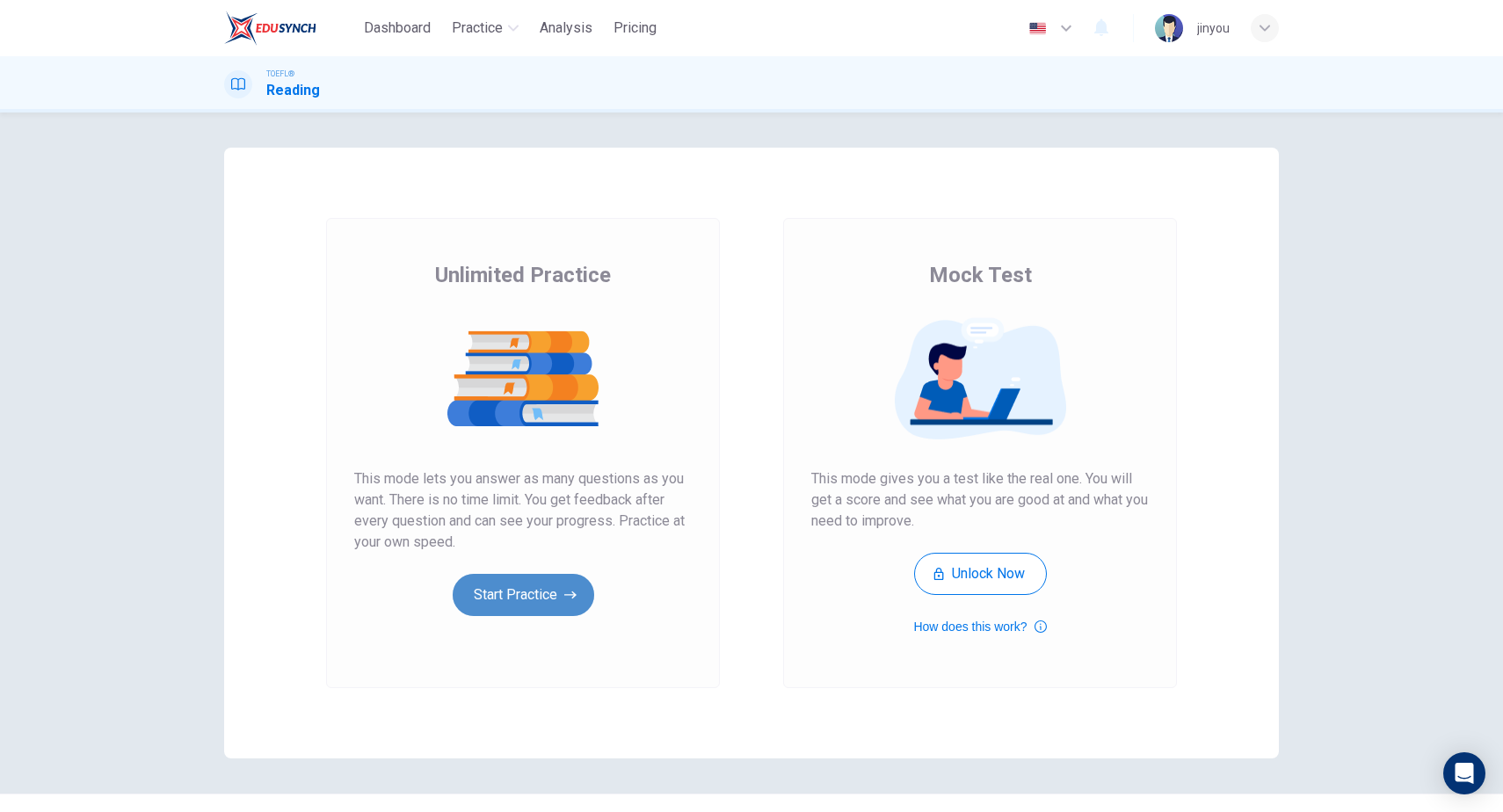
click at [498, 602] on button "Start Practice" at bounding box center [523, 595] width 141 height 43
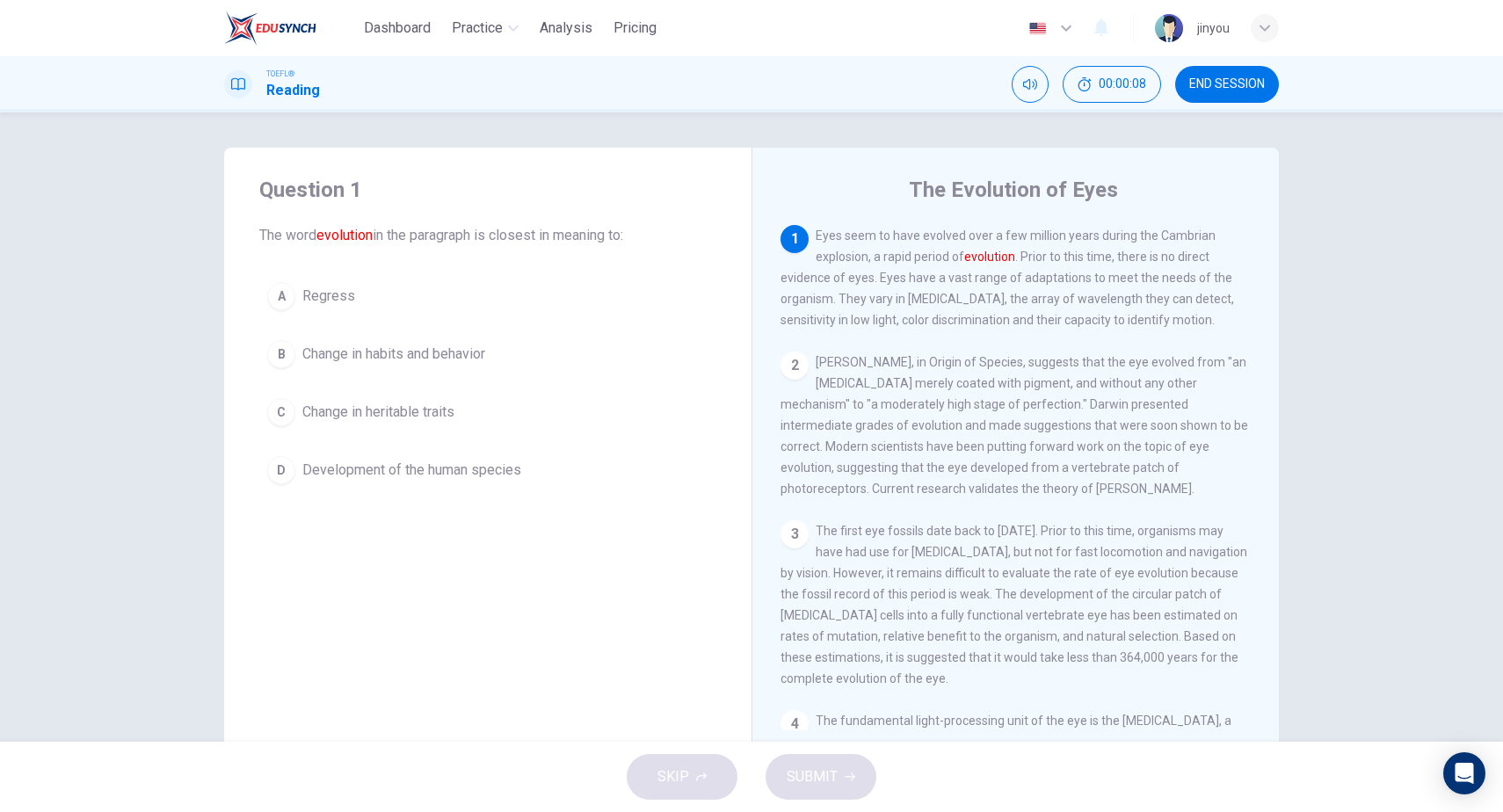
click at [487, 399] on button "C Change in heritable traits" at bounding box center [488, 412] width 457 height 44
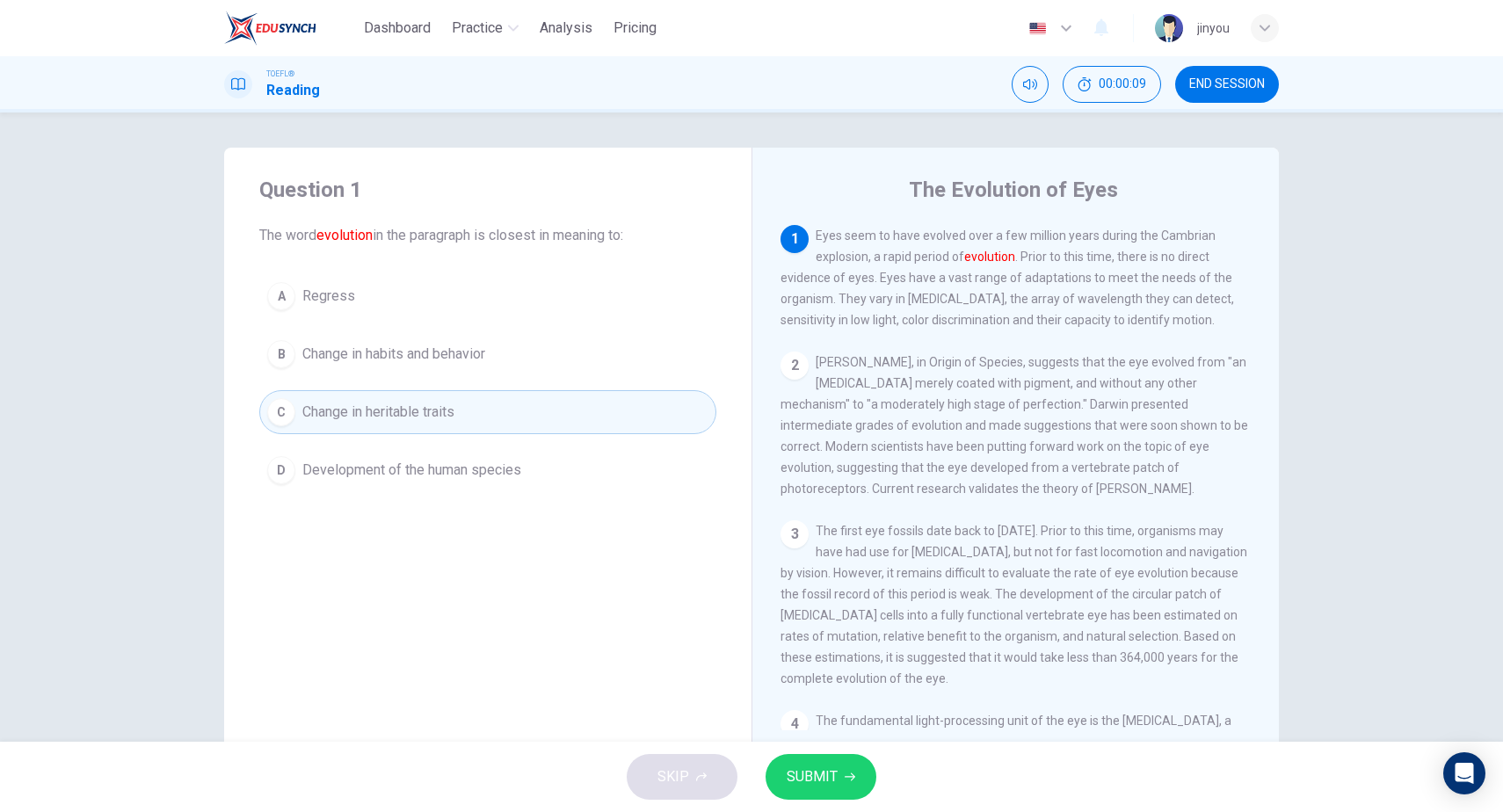
click at [847, 792] on button "SUBMIT" at bounding box center [821, 776] width 110 height 46
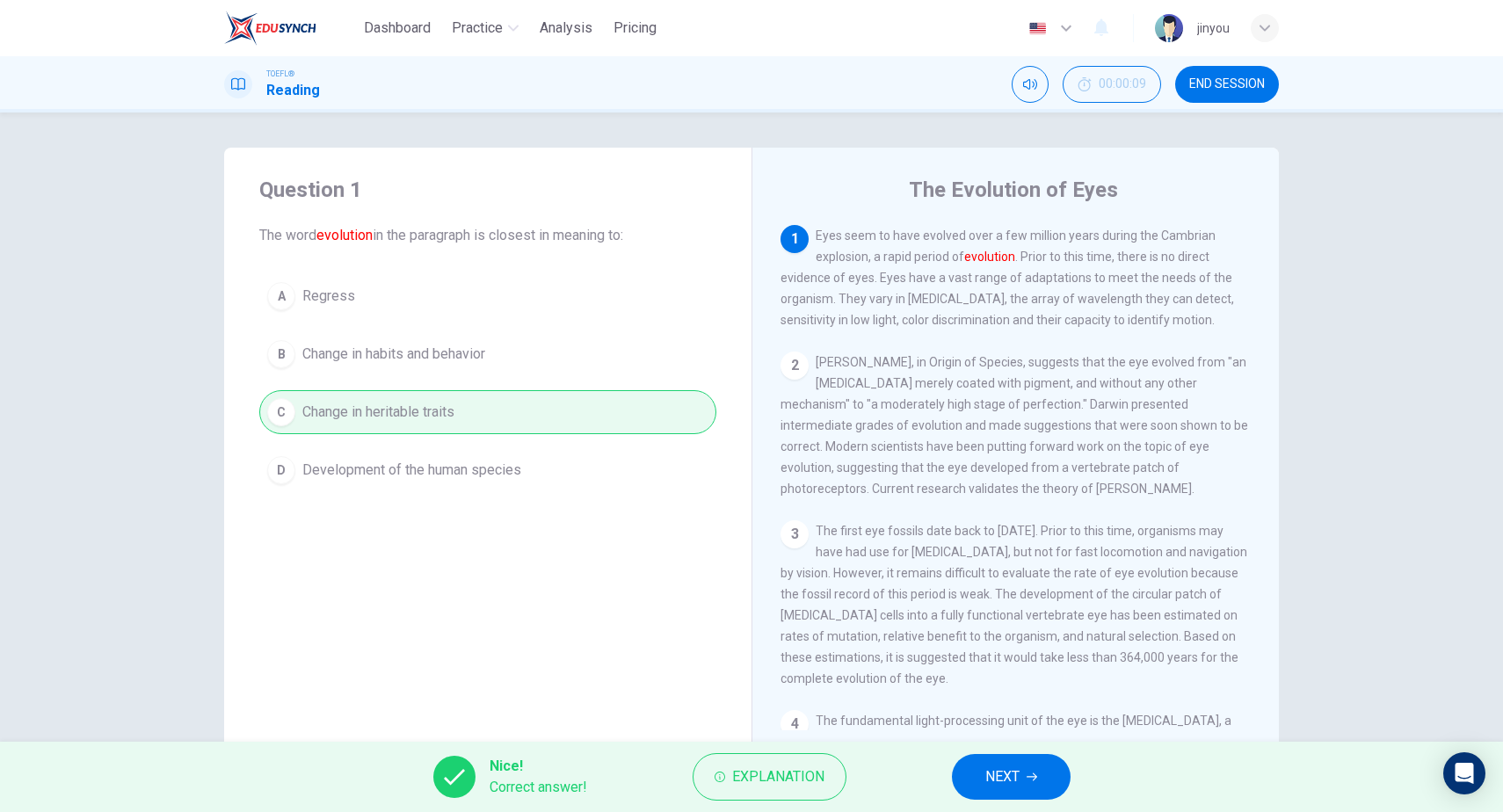
click at [1009, 780] on span "NEXT" at bounding box center [1002, 776] width 34 height 24
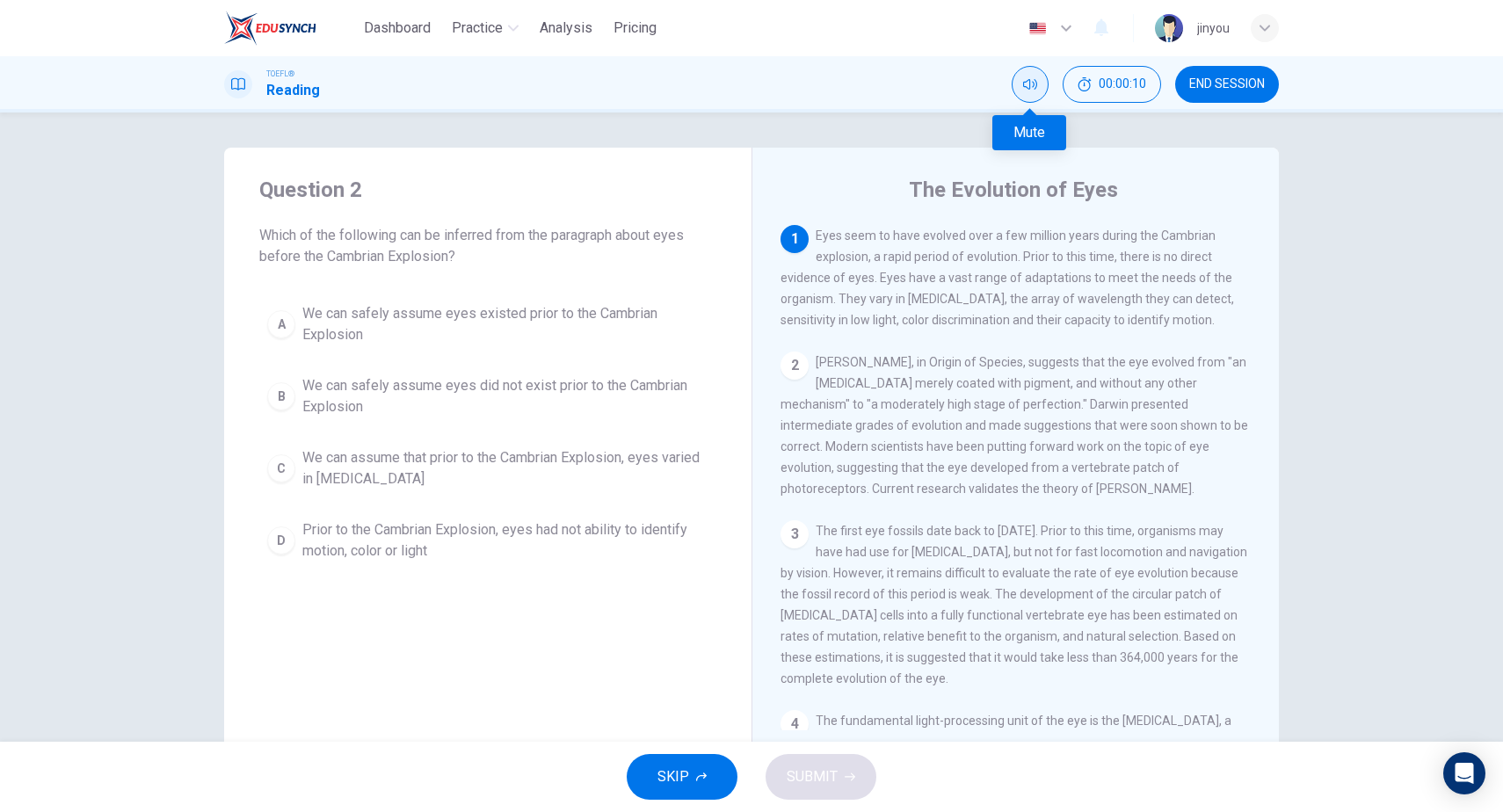
click at [1022, 91] on button "Mute" at bounding box center [1030, 84] width 37 height 37
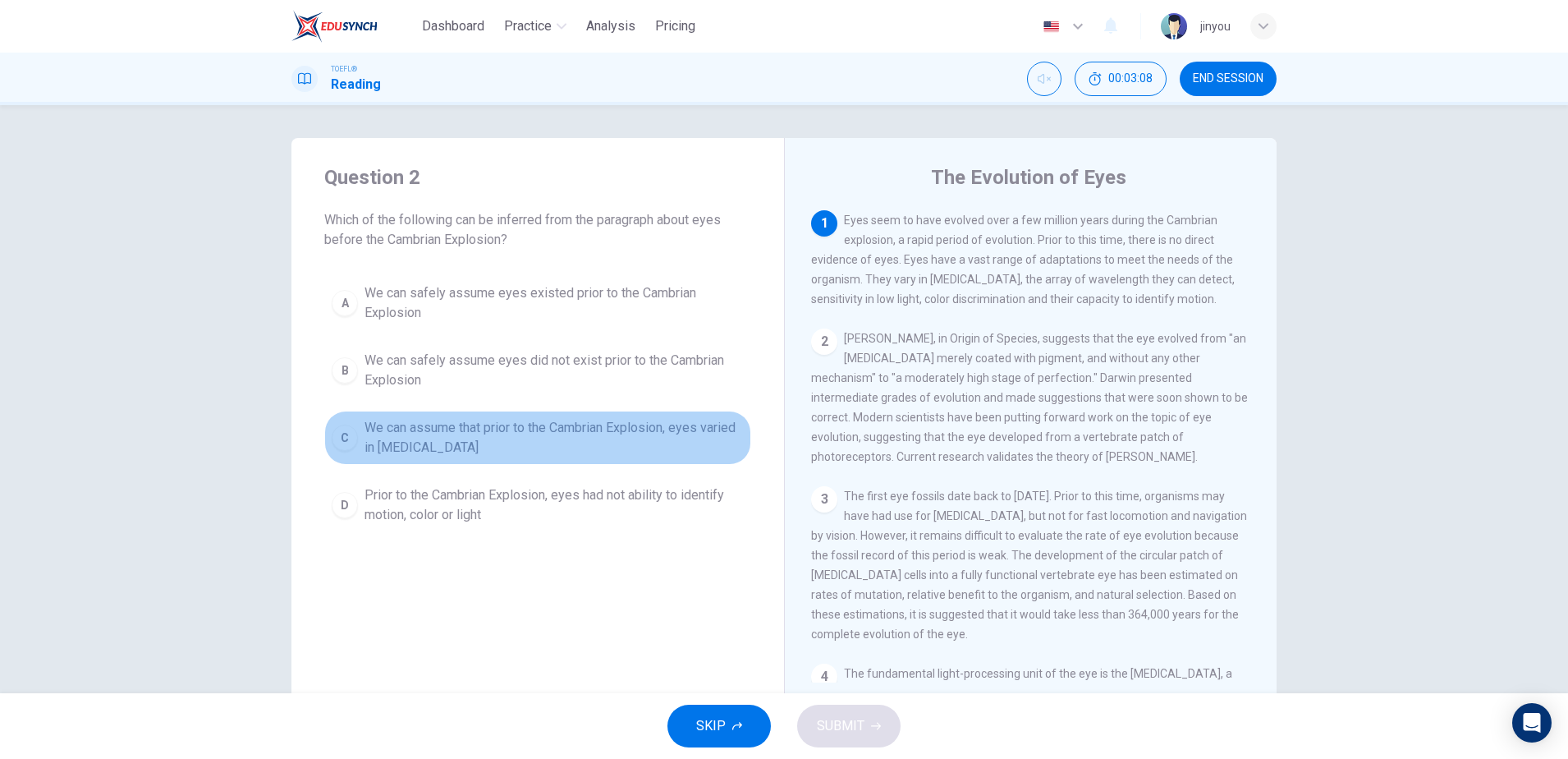
click at [494, 437] on span "We can assume that prior to the Cambrian Explosion, eyes varied in [MEDICAL_DAT…" at bounding box center [554, 438] width 379 height 40
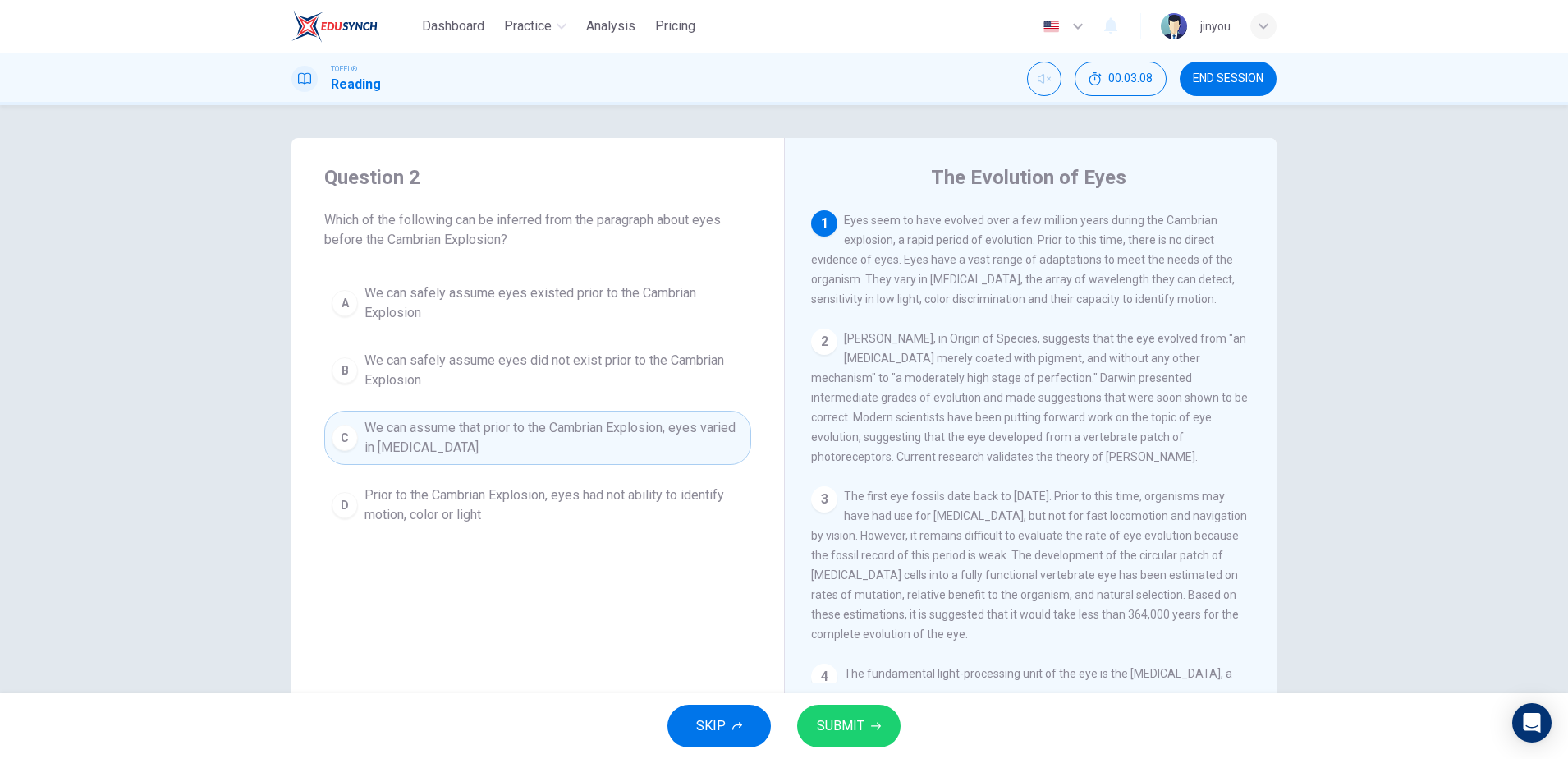
click at [540, 341] on div "A We can safely assume eyes existed prior to the Cambrian Explosion B We can sa…" at bounding box center [538, 404] width 427 height 256
click at [533, 380] on span "We can safely assume eyes did not exist prior to the Cambrian Explosion" at bounding box center [554, 370] width 379 height 40
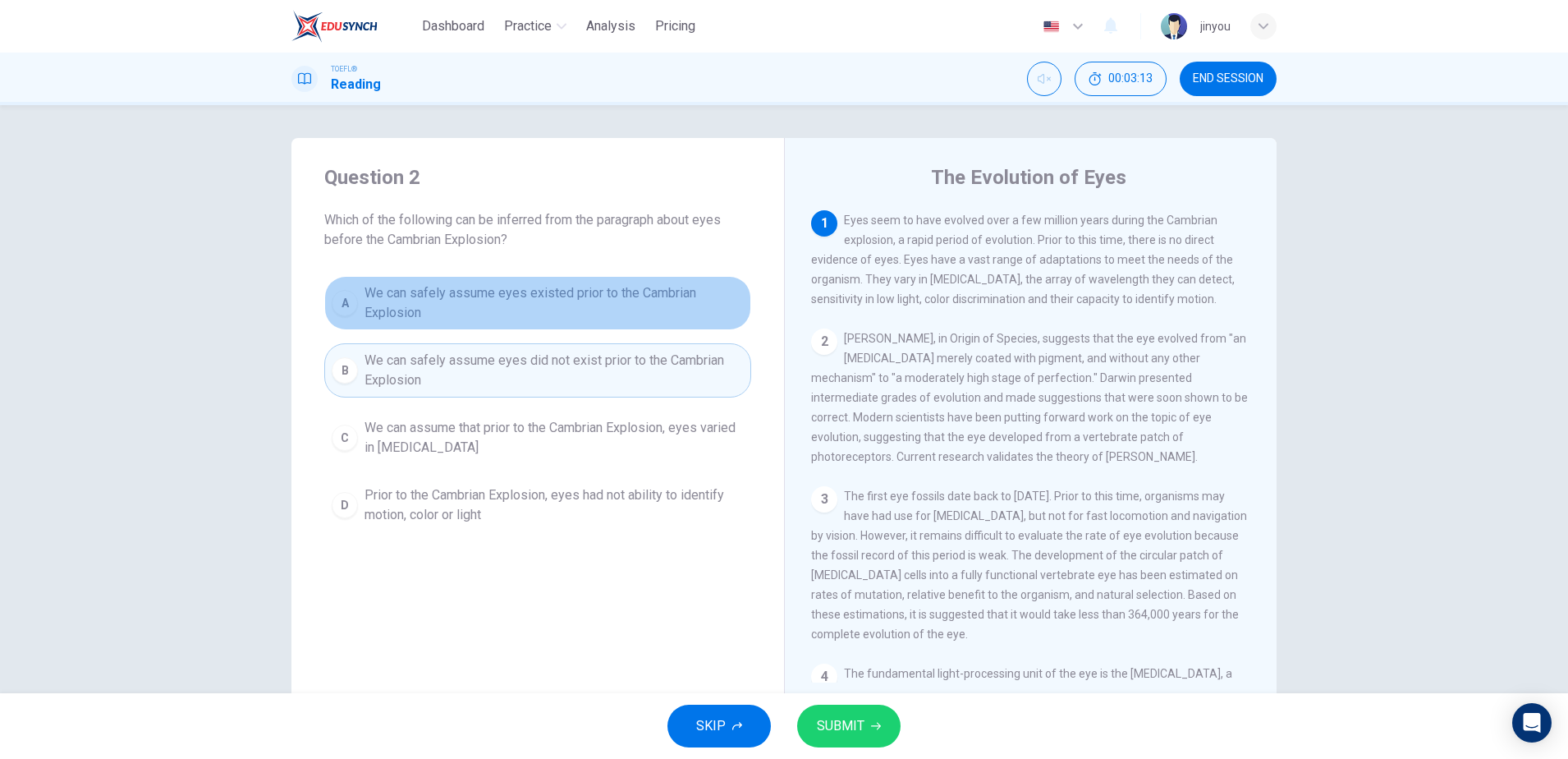
click at [645, 312] on span "We can safely assume eyes existed prior to the Cambrian Explosion" at bounding box center [554, 303] width 379 height 40
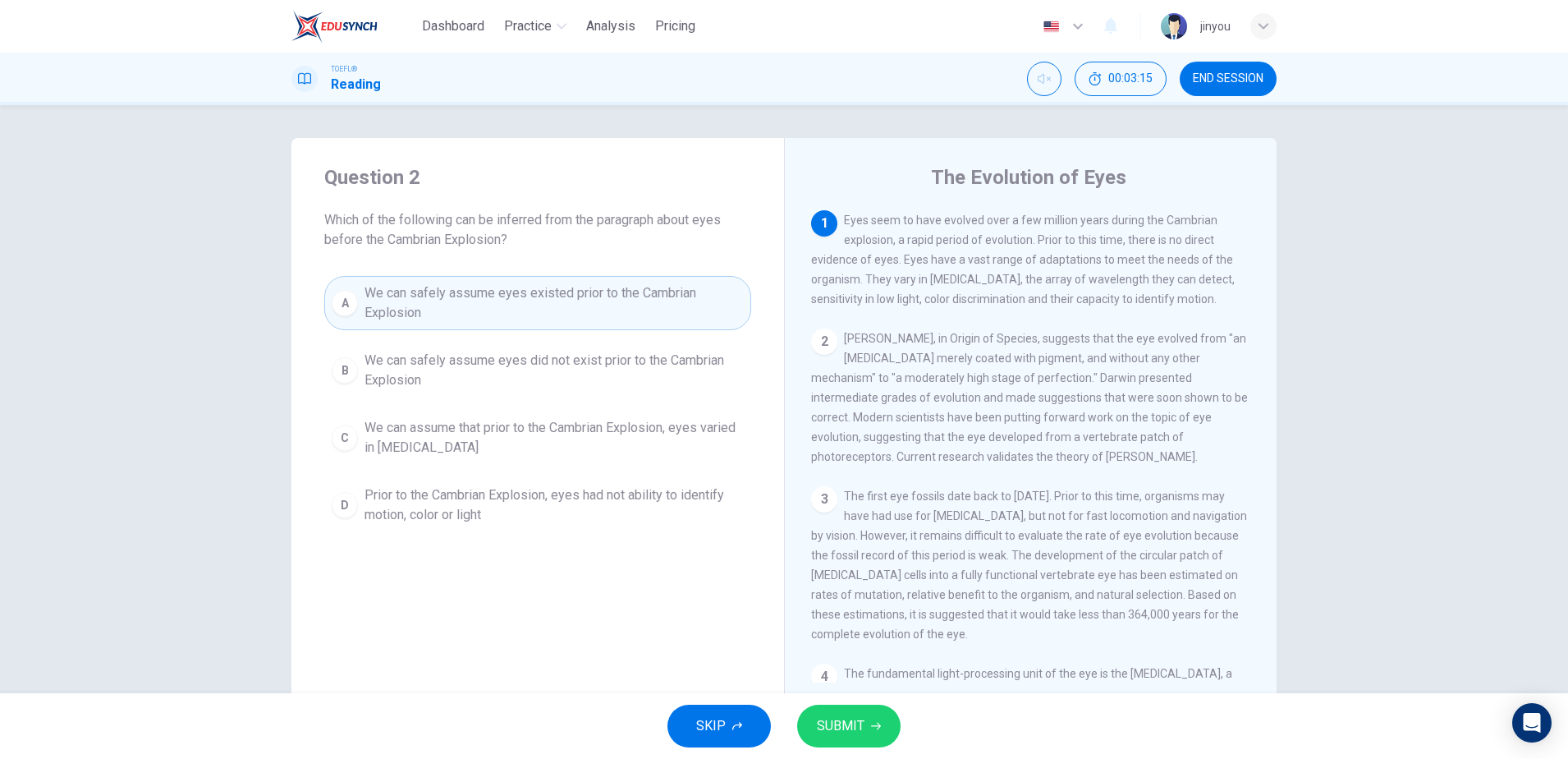
click at [838, 738] on button "SUBMIT" at bounding box center [849, 725] width 103 height 43
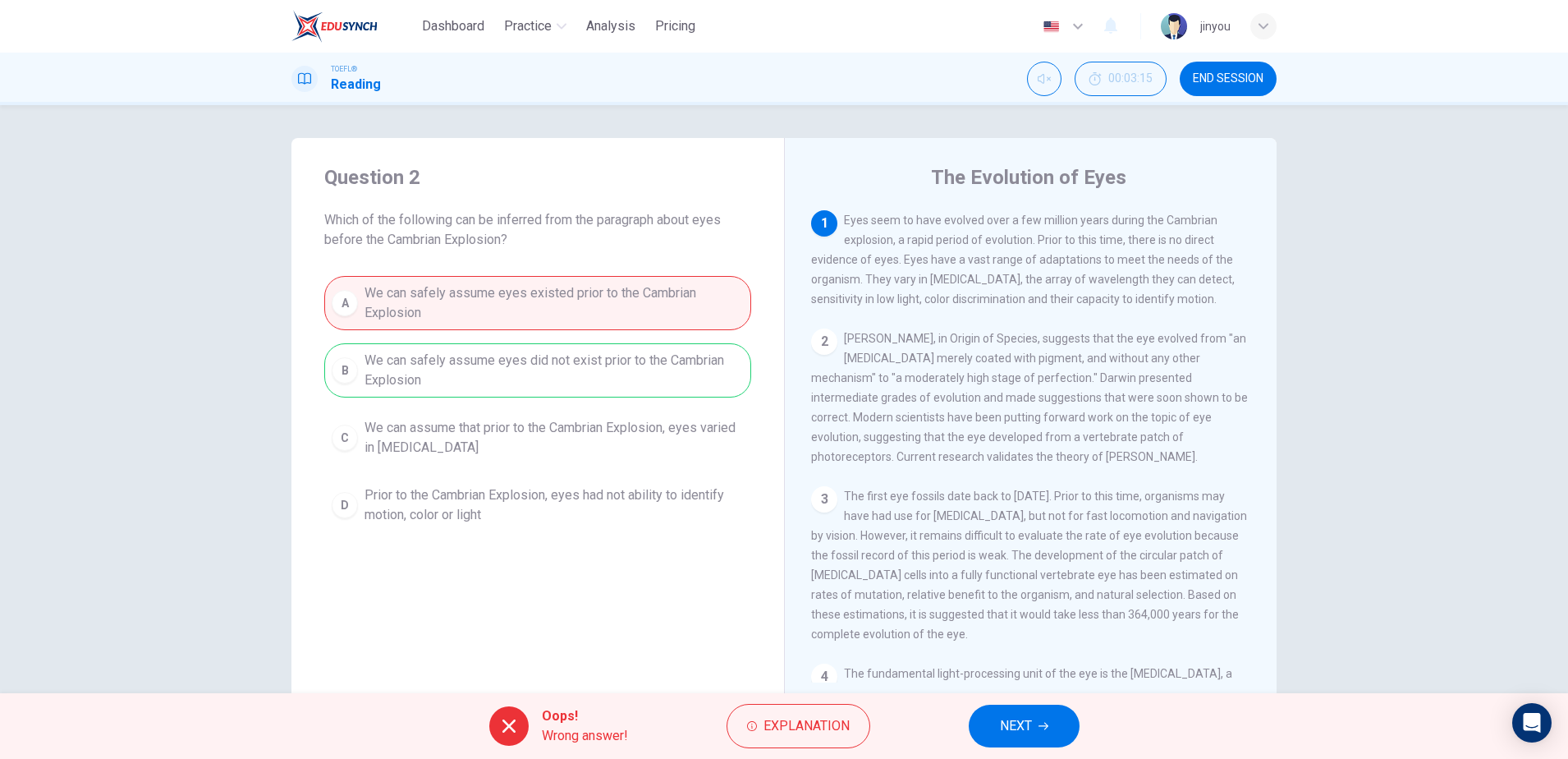
click at [1004, 727] on span "NEXT" at bounding box center [1016, 725] width 32 height 23
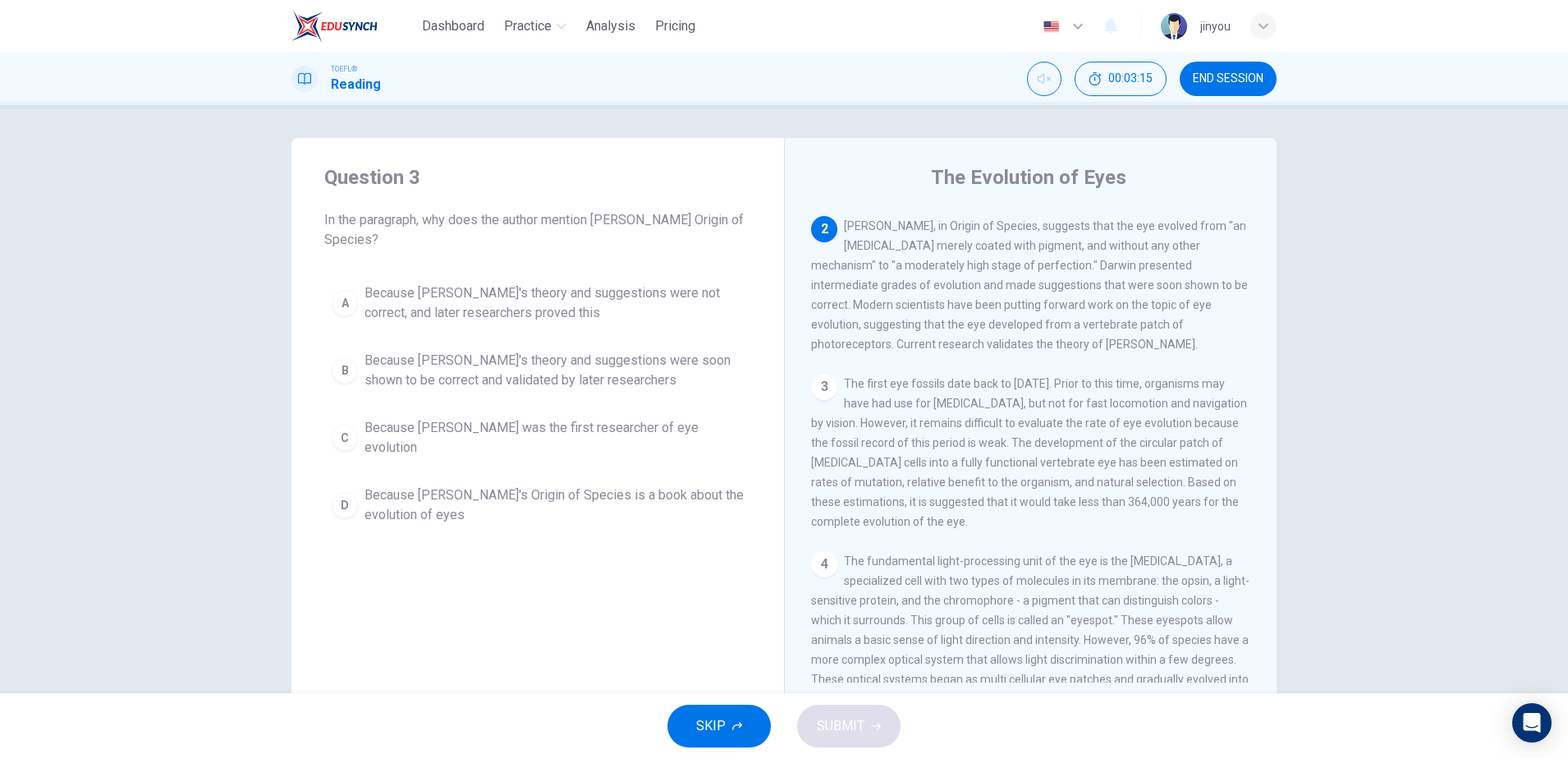
scroll to position [122, 0]
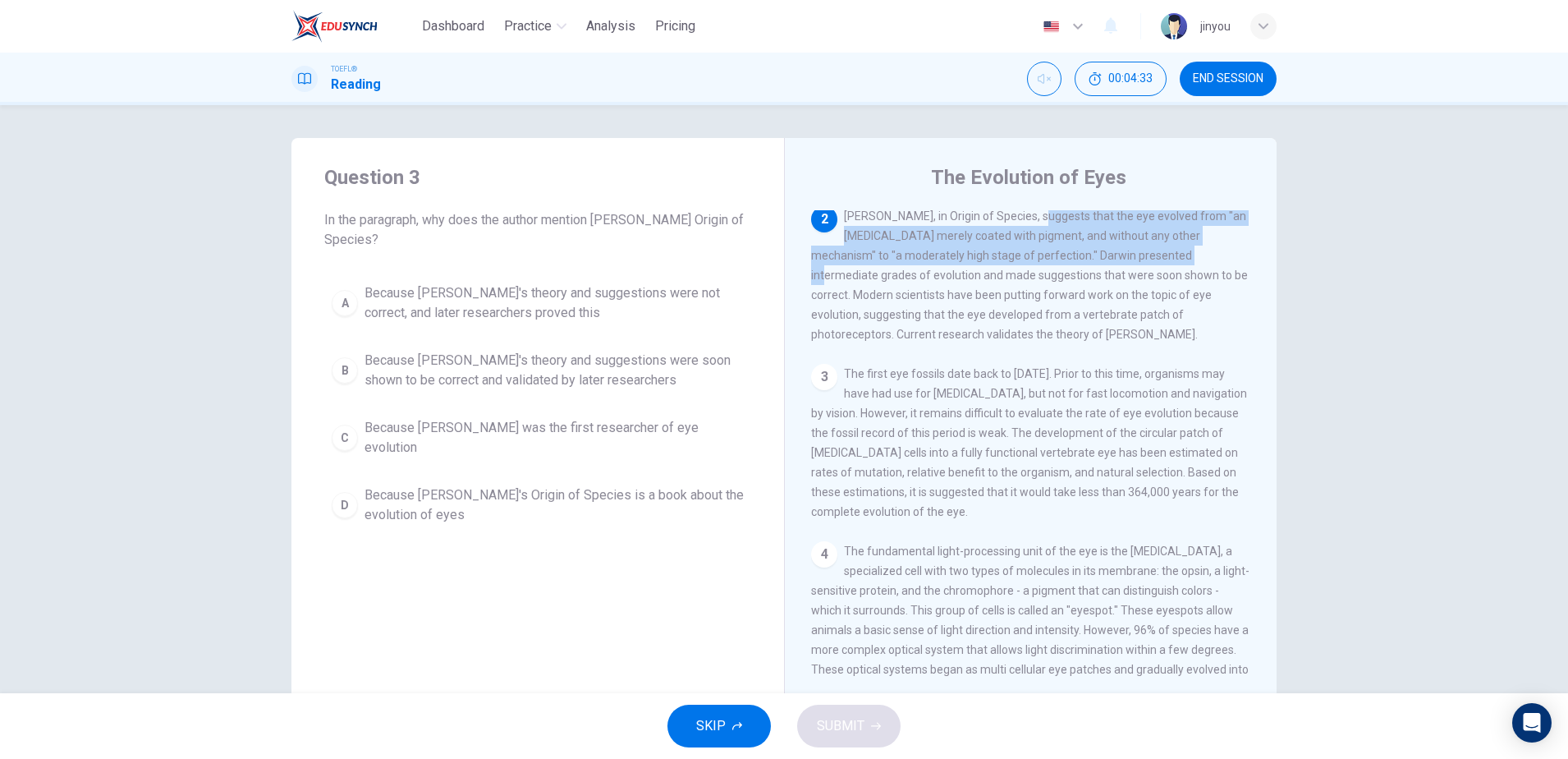
drag, startPoint x: 1030, startPoint y: 225, endPoint x: 1134, endPoint y: 260, distance: 109.7
click at [1134, 260] on span "Charles Darwin, in Origin of Species, suggests that the eye evolved from "an op…" at bounding box center [1029, 274] width 437 height 131
click at [1050, 243] on span "Charles Darwin, in Origin of Species, suggests that the eye evolved from "an op…" at bounding box center [1029, 274] width 437 height 131
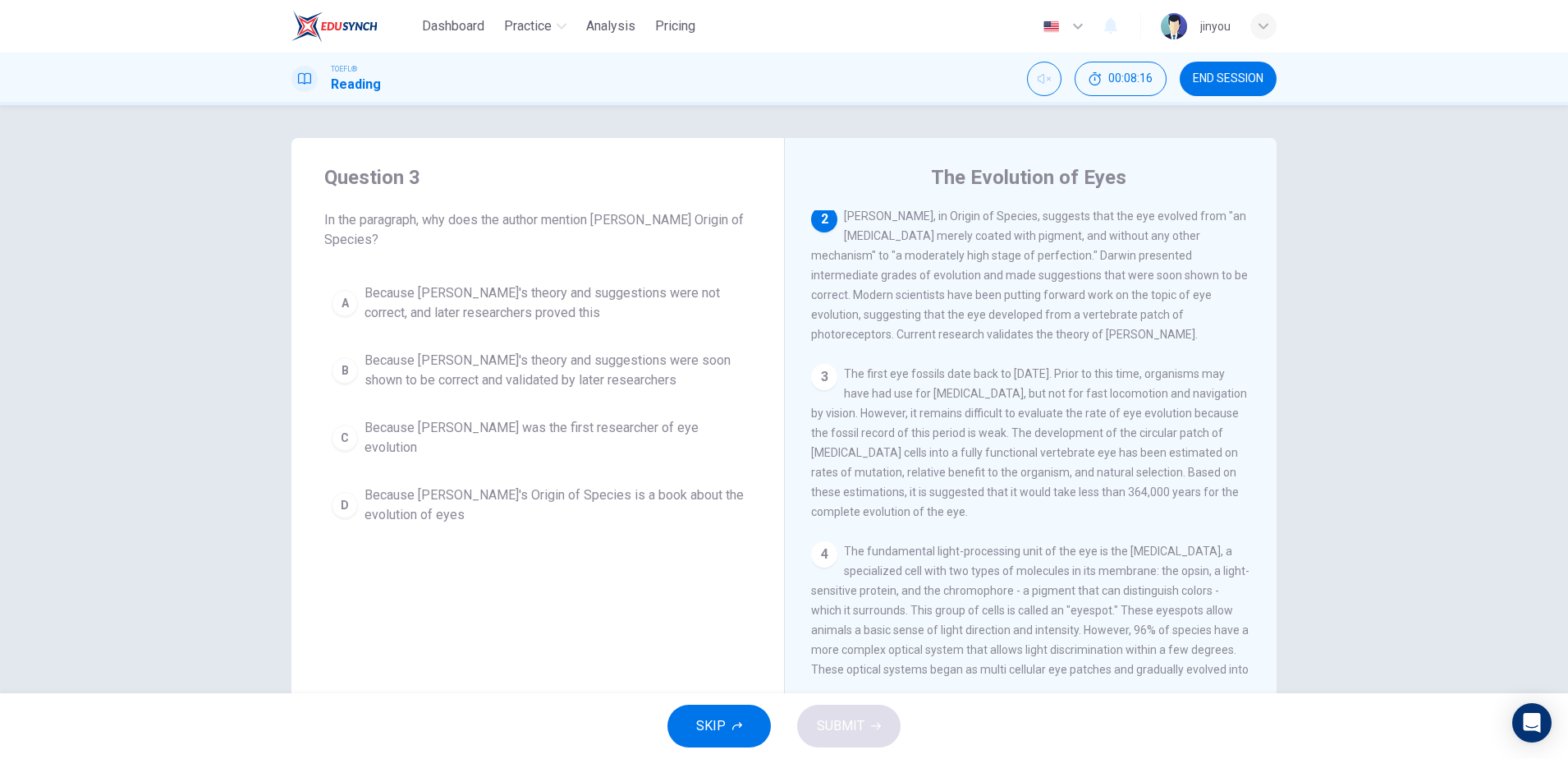
click at [553, 299] on span "Because Darwin's theory and suggestions were not correct, and later researchers…" at bounding box center [554, 303] width 379 height 40
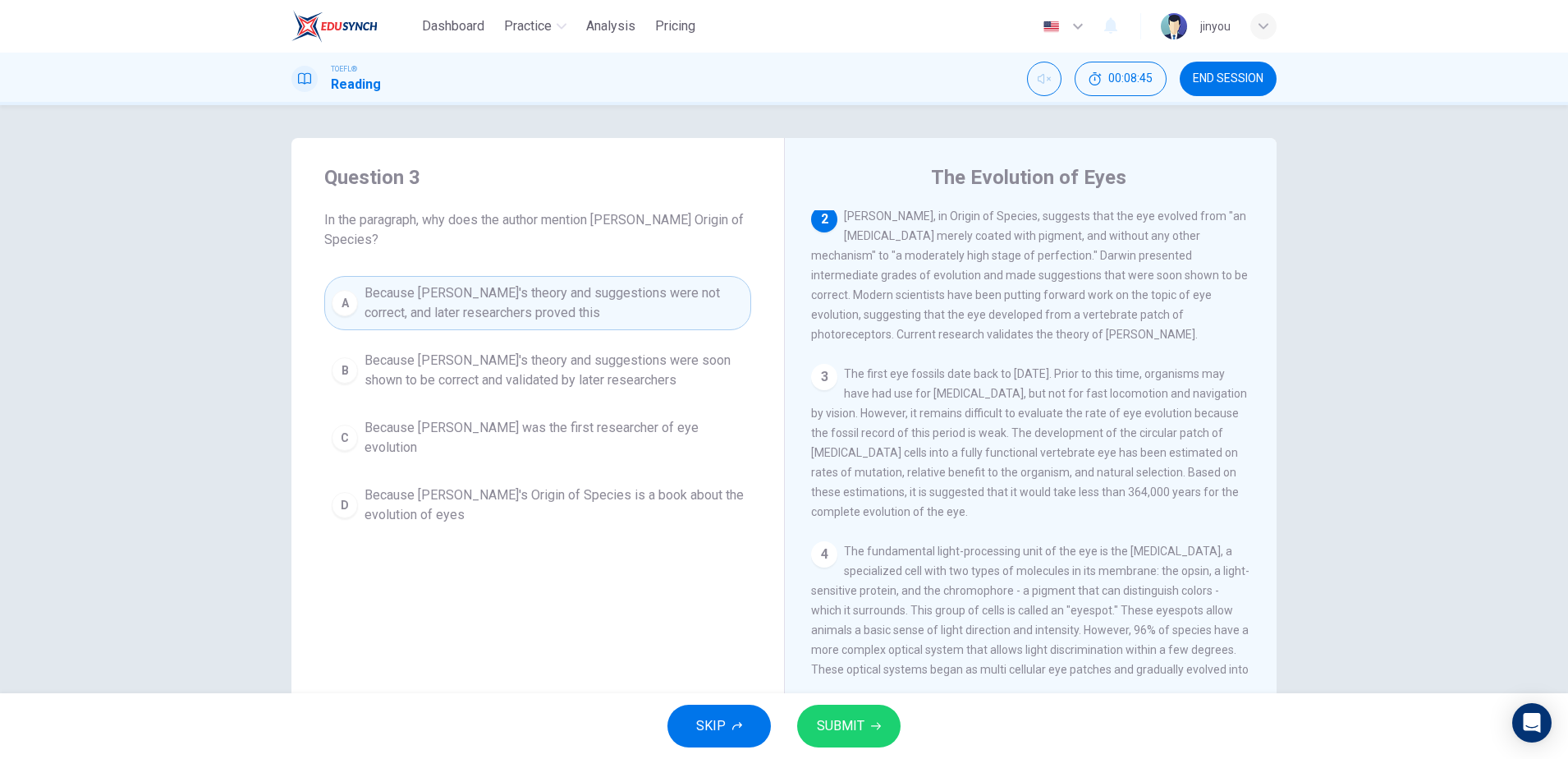
click at [662, 379] on span "Because Darwin's theory and suggestions were soon shown to be correct and valid…" at bounding box center [554, 370] width 379 height 40
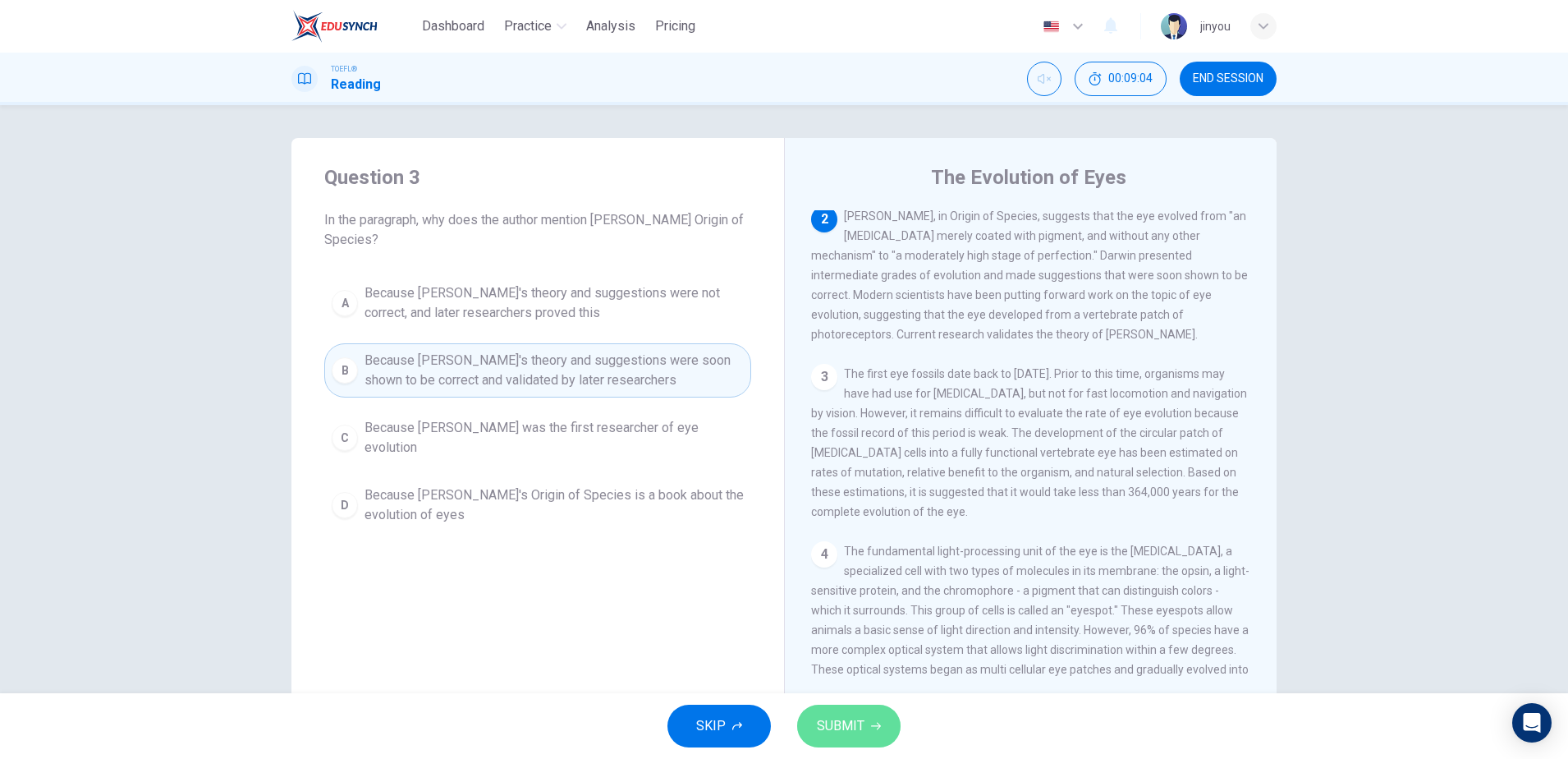
click at [857, 708] on button "SUBMIT" at bounding box center [849, 725] width 103 height 43
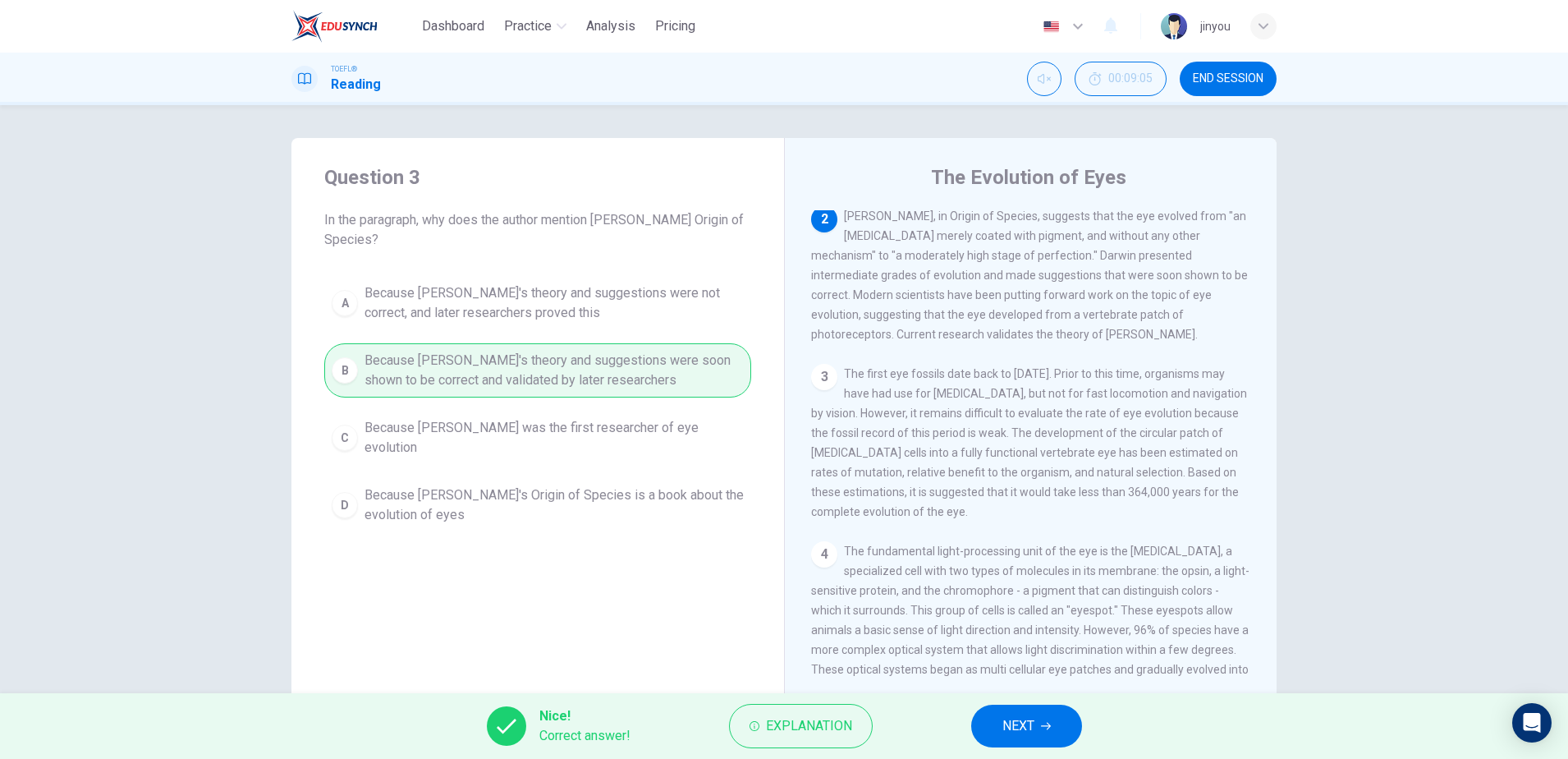
click at [1010, 708] on button "NEXT" at bounding box center [1027, 725] width 110 height 43
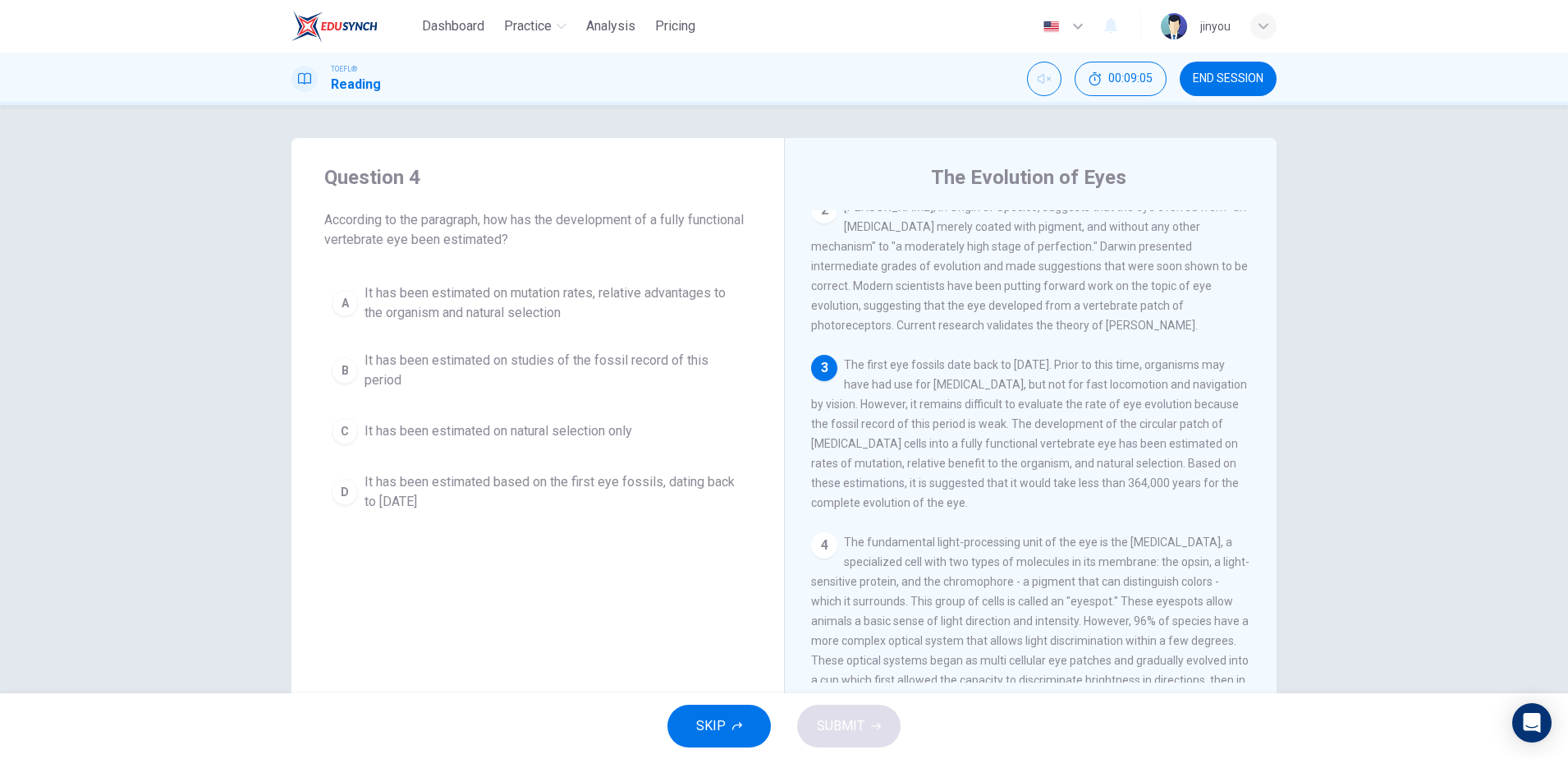
scroll to position [142, 0]
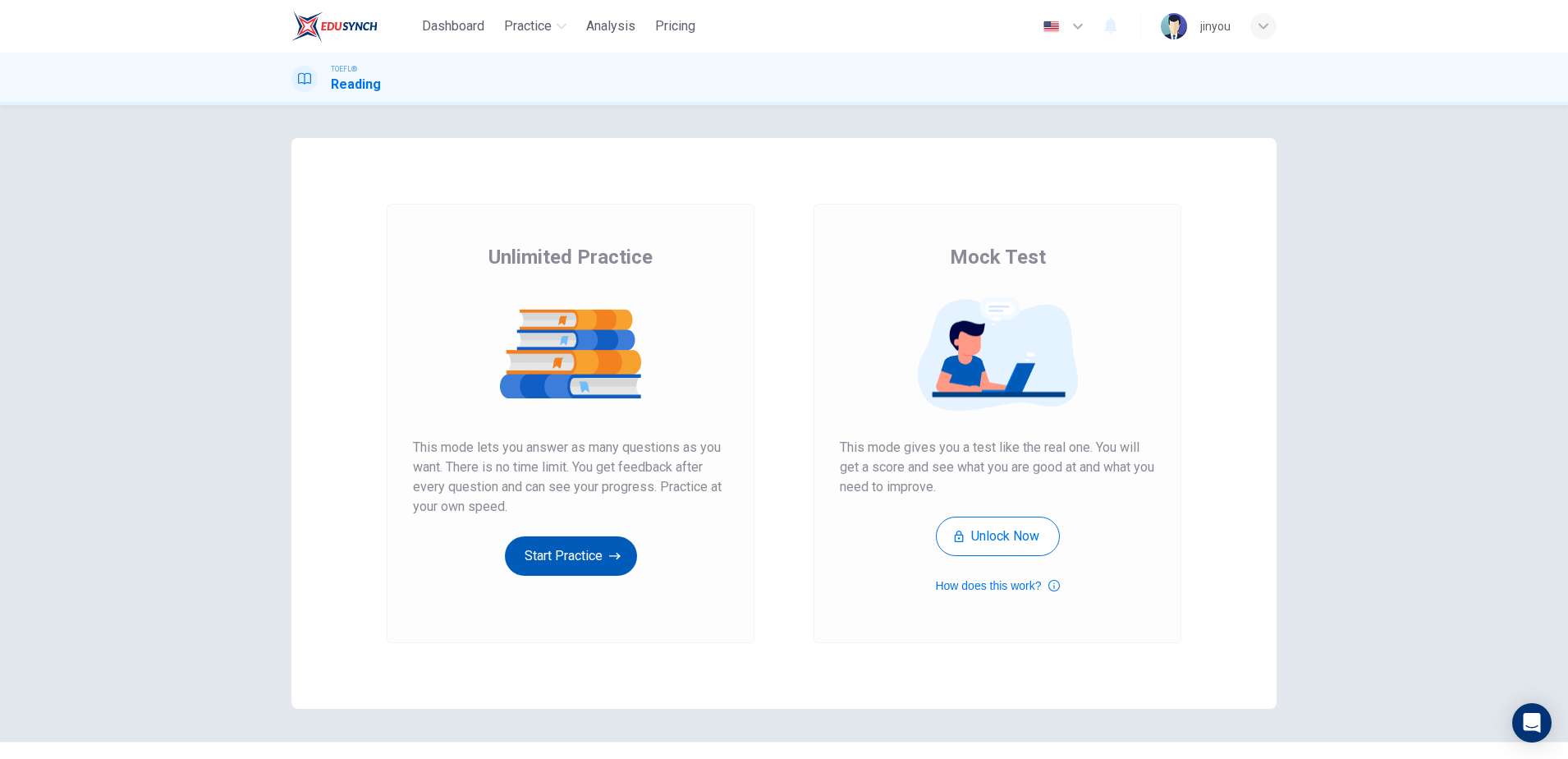
click at [541, 567] on button "Start Practice" at bounding box center [571, 556] width 132 height 40
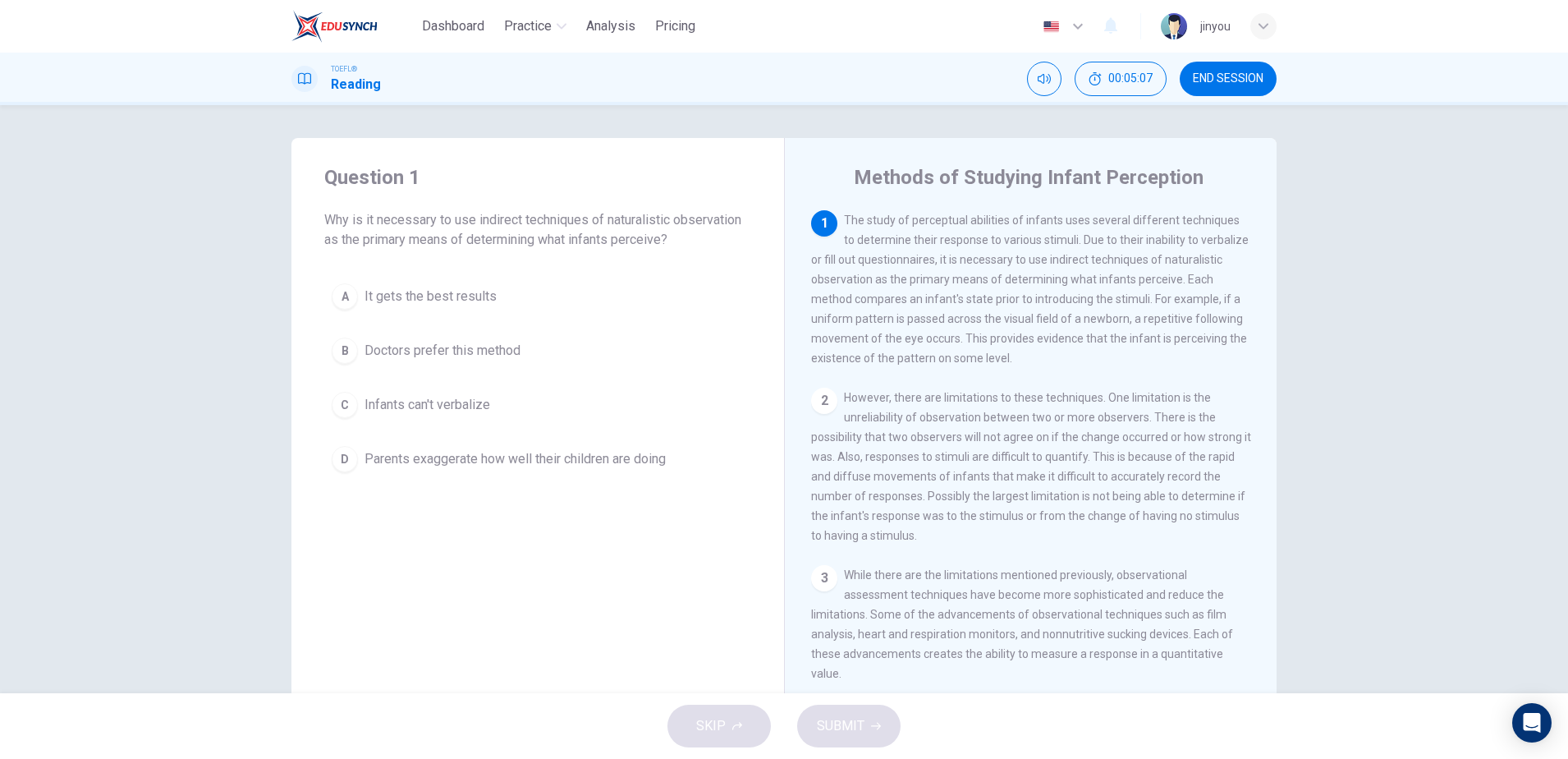
click at [531, 439] on button "D Parents exaggerate how well their children are doing" at bounding box center [538, 458] width 427 height 41
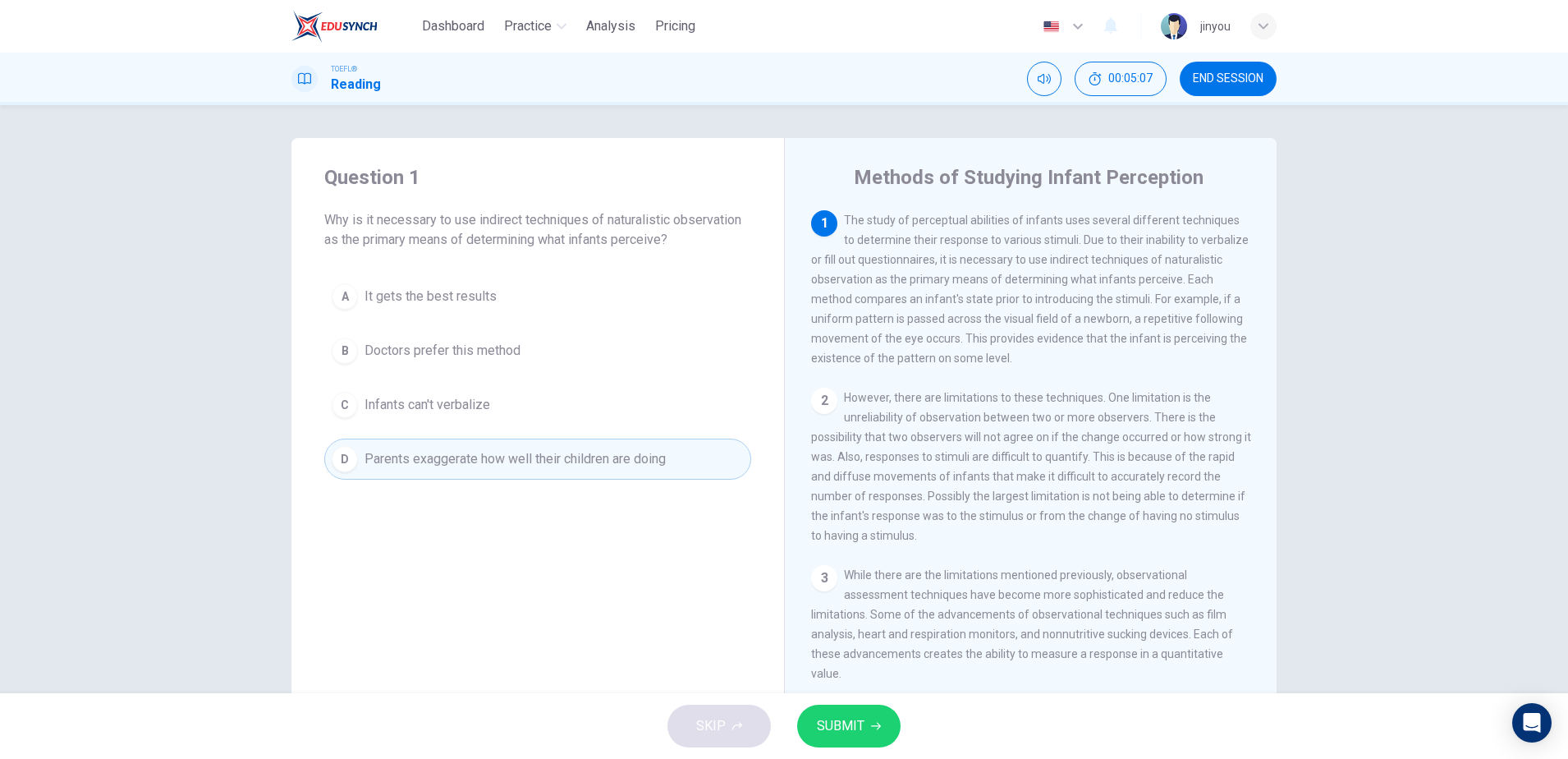
click at [502, 387] on button "C Infants can't verbalize" at bounding box center [538, 405] width 427 height 41
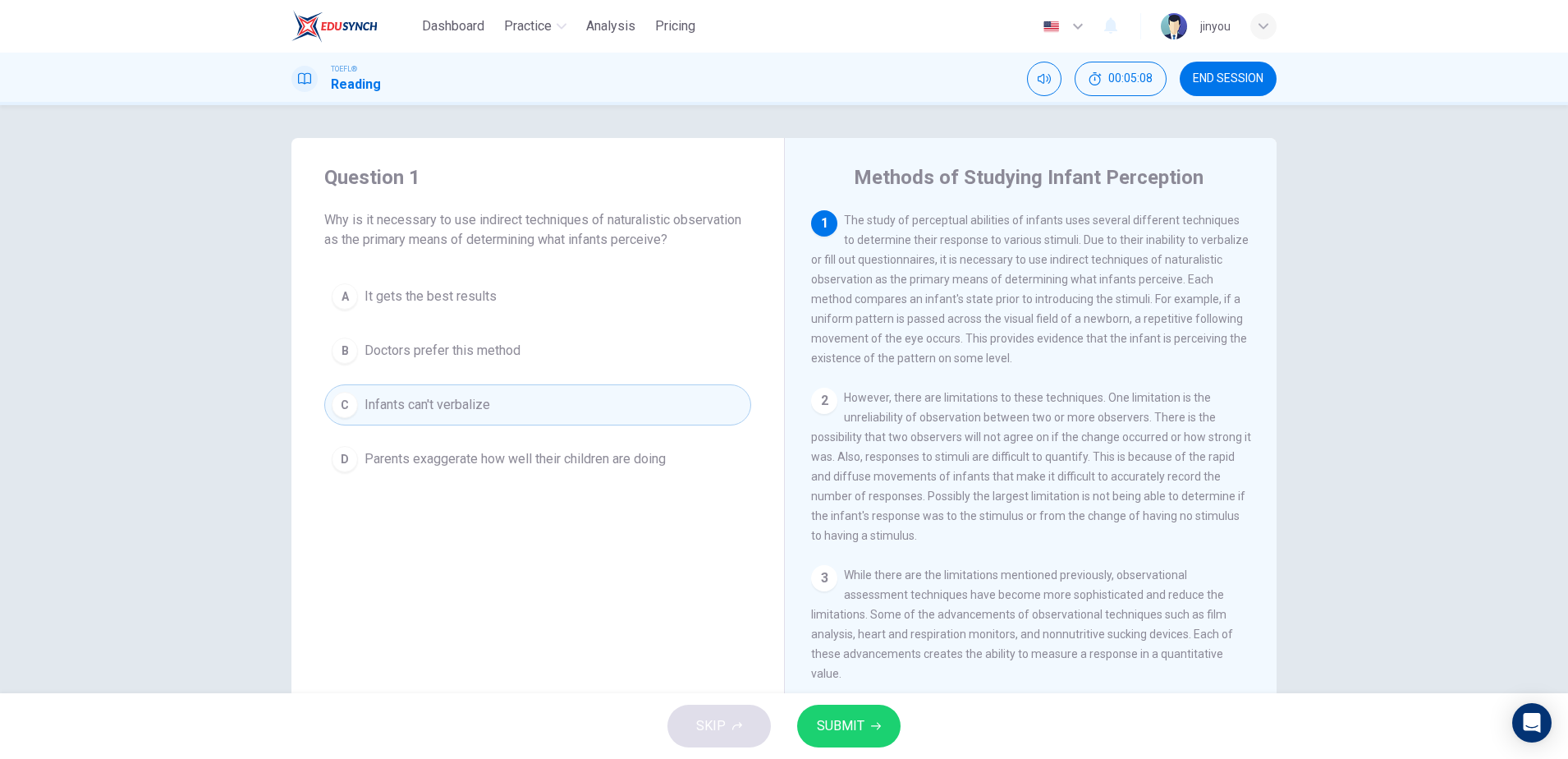
click at [880, 738] on button "SUBMIT" at bounding box center [849, 725] width 103 height 43
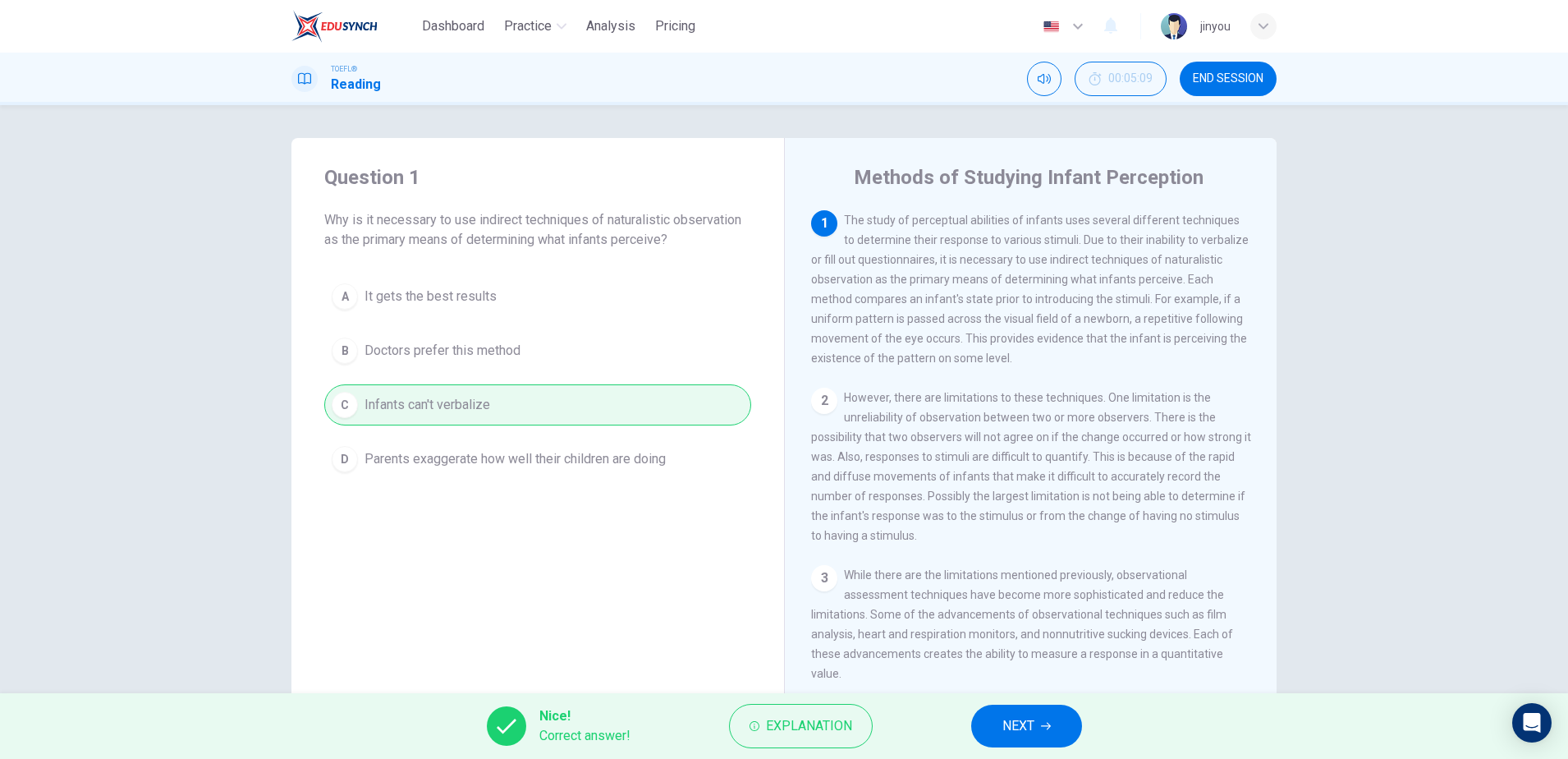
click at [1023, 714] on button "NEXT" at bounding box center [1027, 725] width 110 height 43
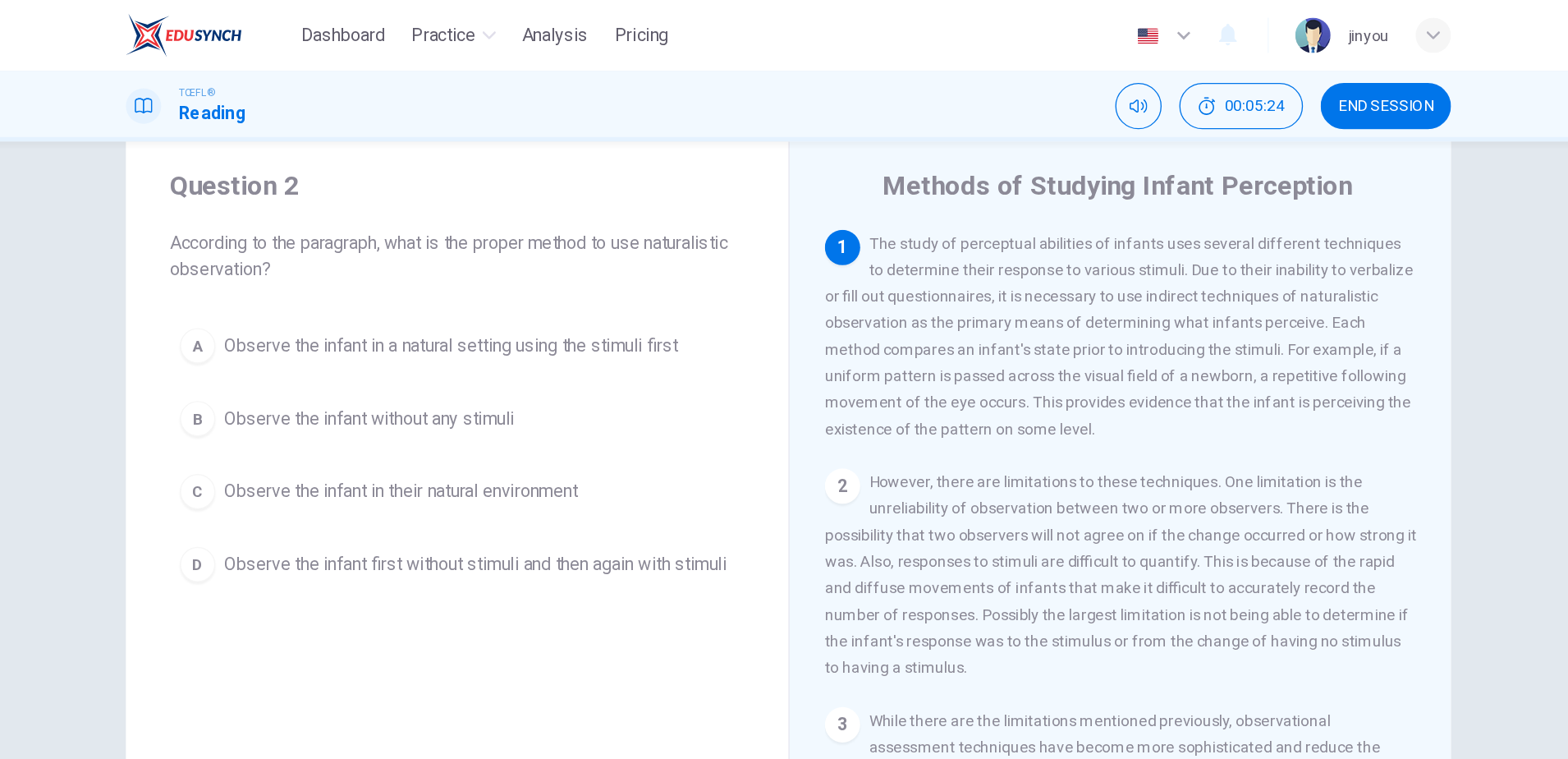
scroll to position [33, 0]
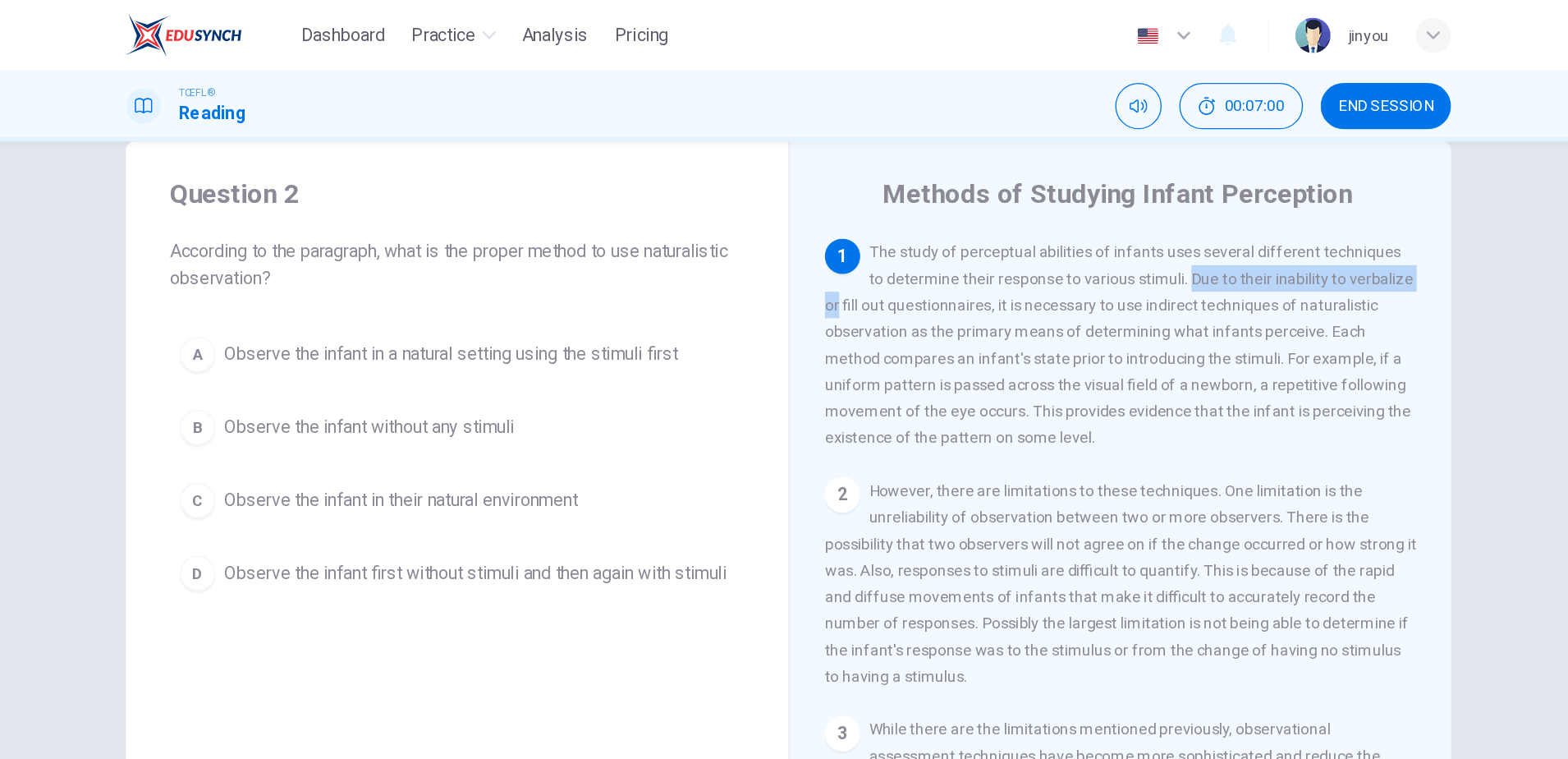
drag, startPoint x: 869, startPoint y: 206, endPoint x: 1046, endPoint y: 203, distance: 177.0
click at [1046, 204] on span "The study of perceptual abilities of infants uses several different techniques …" at bounding box center [1029, 256] width 437 height 151
click at [984, 207] on span "The study of perceptual abilities of infants uses several different techniques …" at bounding box center [1029, 256] width 437 height 151
click at [365, 315] on span "Observe the infant without any stimuli" at bounding box center [473, 318] width 216 height 20
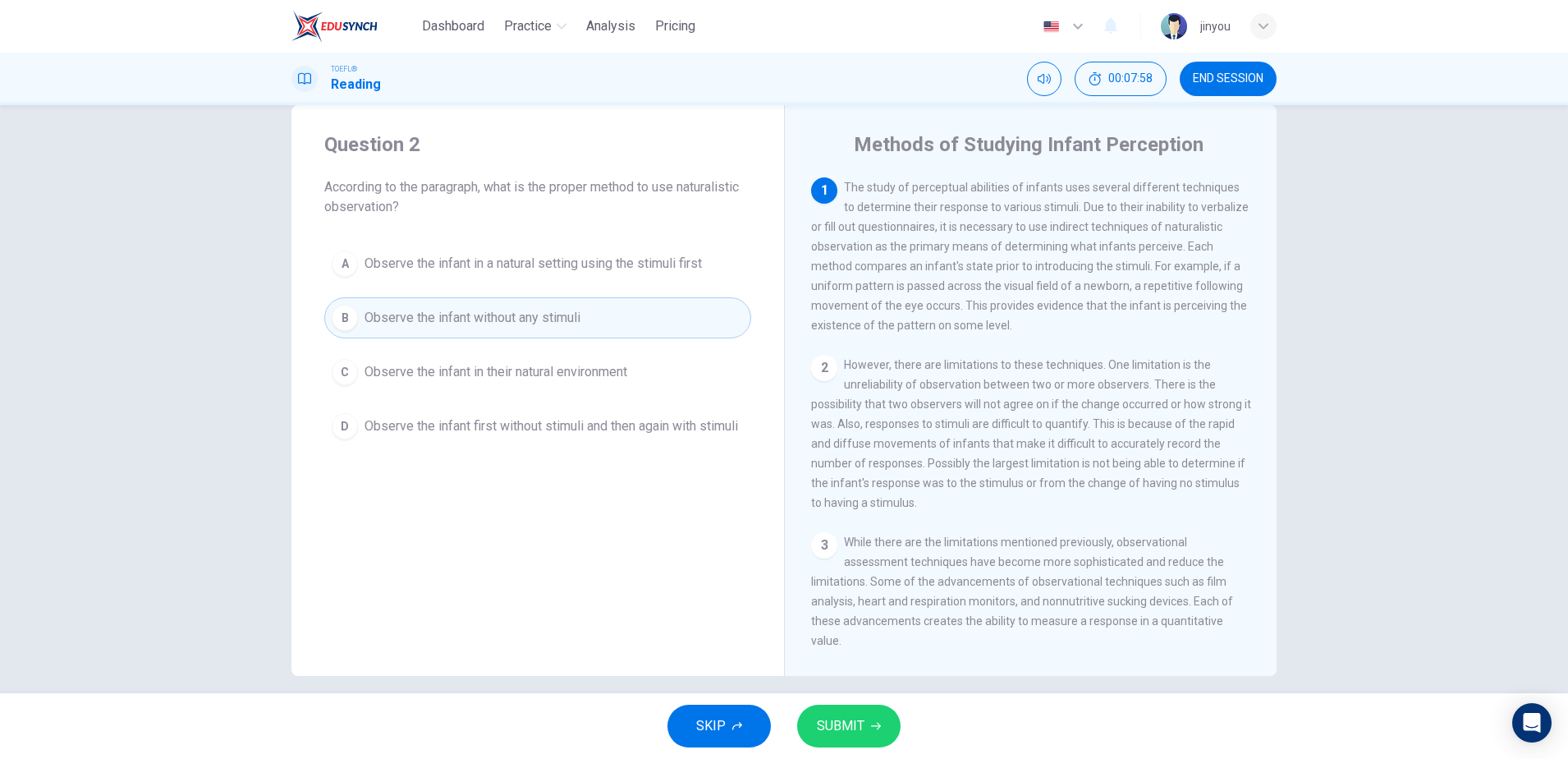
click at [627, 437] on span "Observe the infant first without stimuli and then again with stimuli" at bounding box center [551, 427] width 374 height 20
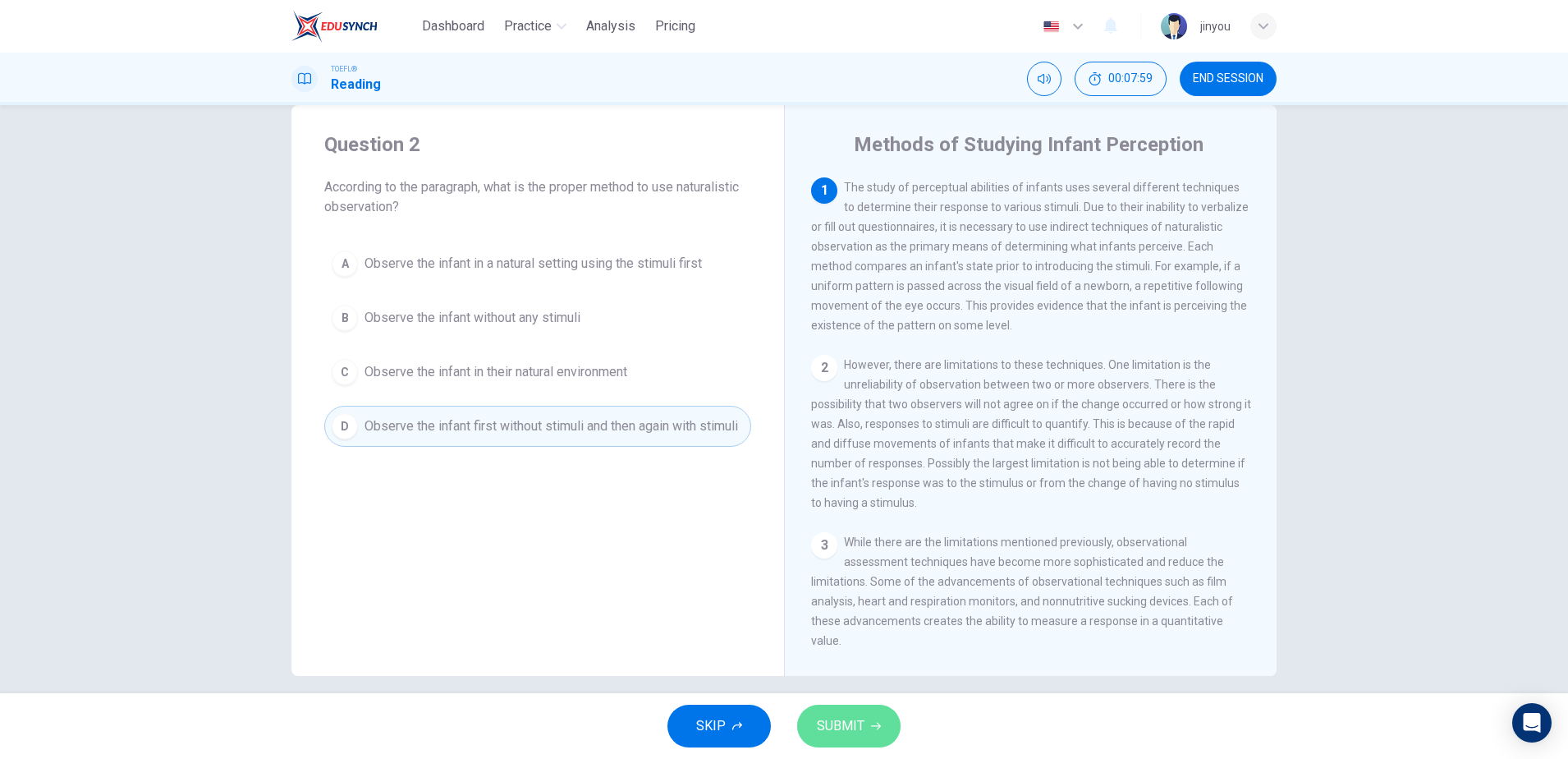
click at [811, 720] on button "SUBMIT" at bounding box center [849, 725] width 103 height 43
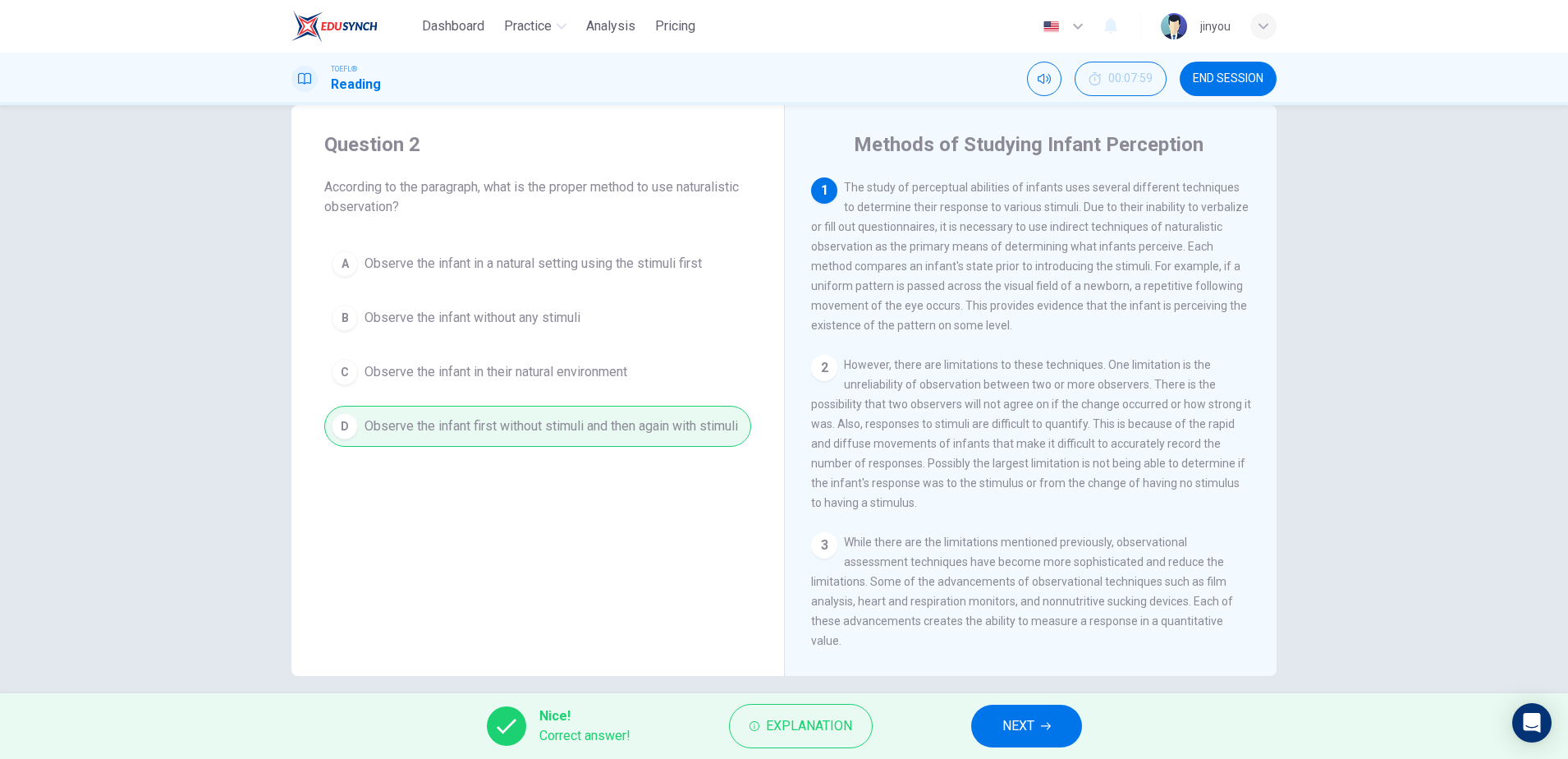
click at [1024, 747] on div "Nice! Correct answer! Explanation NEXT" at bounding box center [784, 726] width 1568 height 66
click at [1017, 722] on span "NEXT" at bounding box center [1018, 725] width 32 height 23
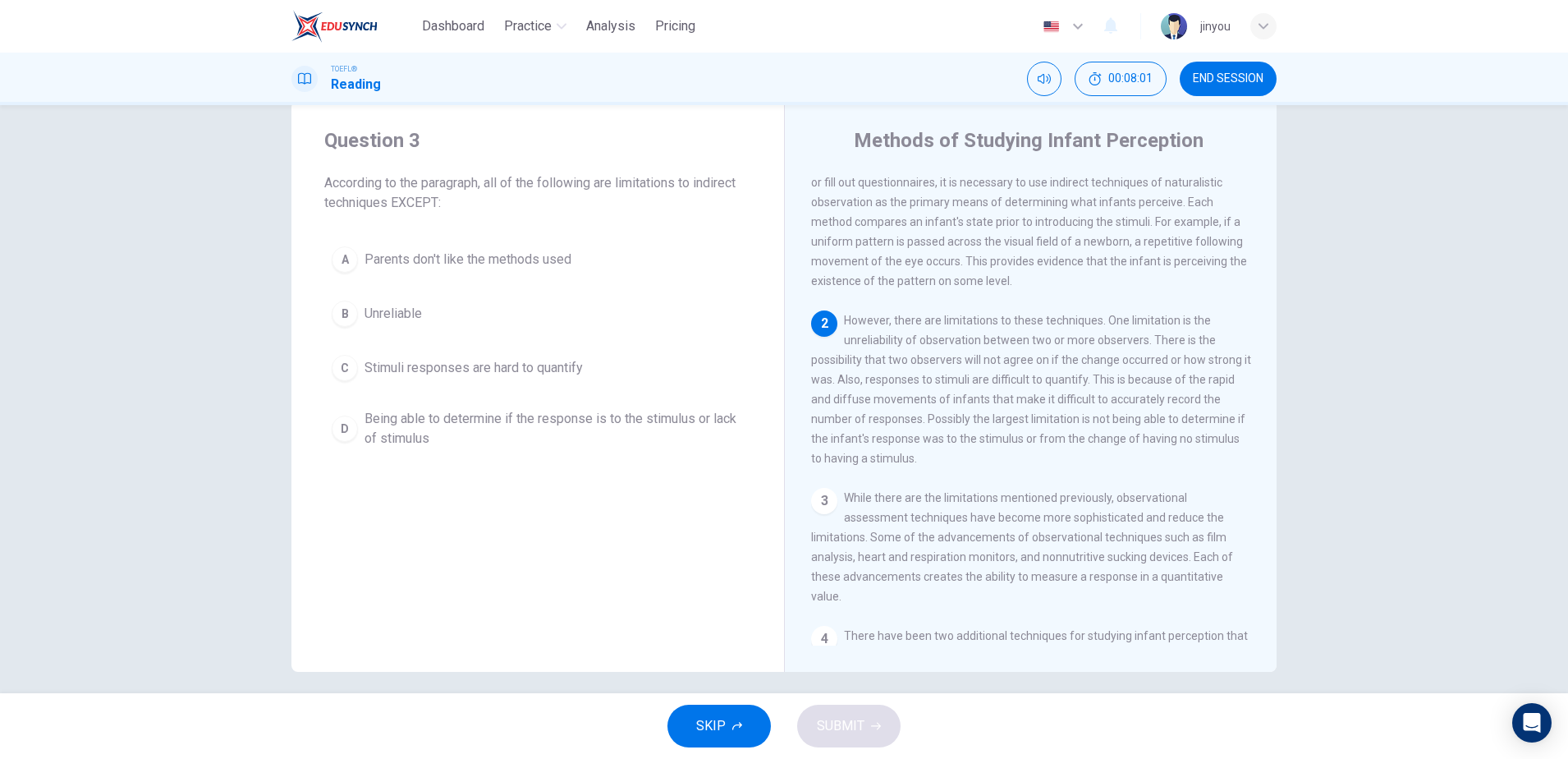
scroll to position [44, 0]
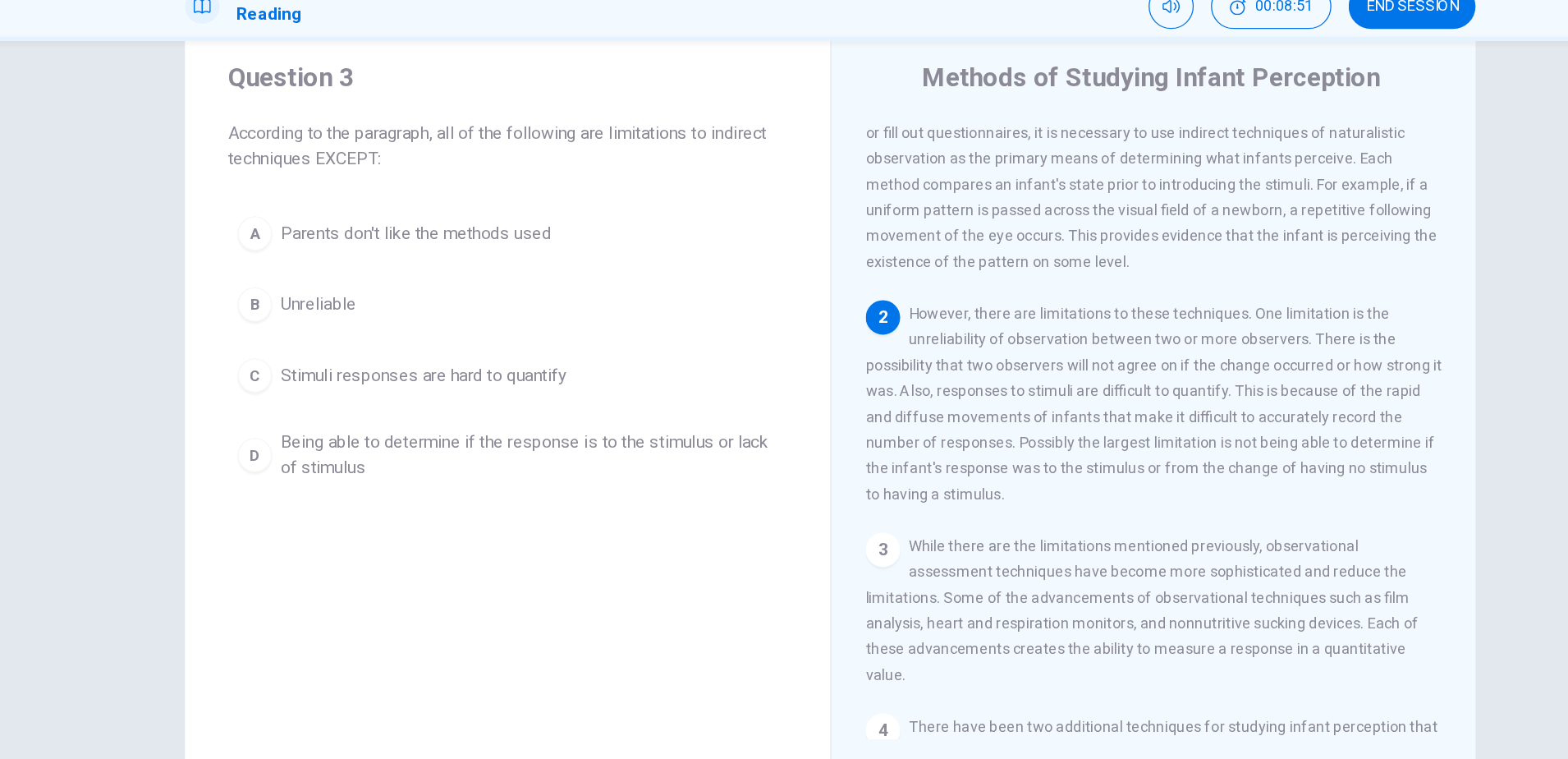
click at [324, 286] on button "B Unreliable" at bounding box center [538, 306] width 427 height 41
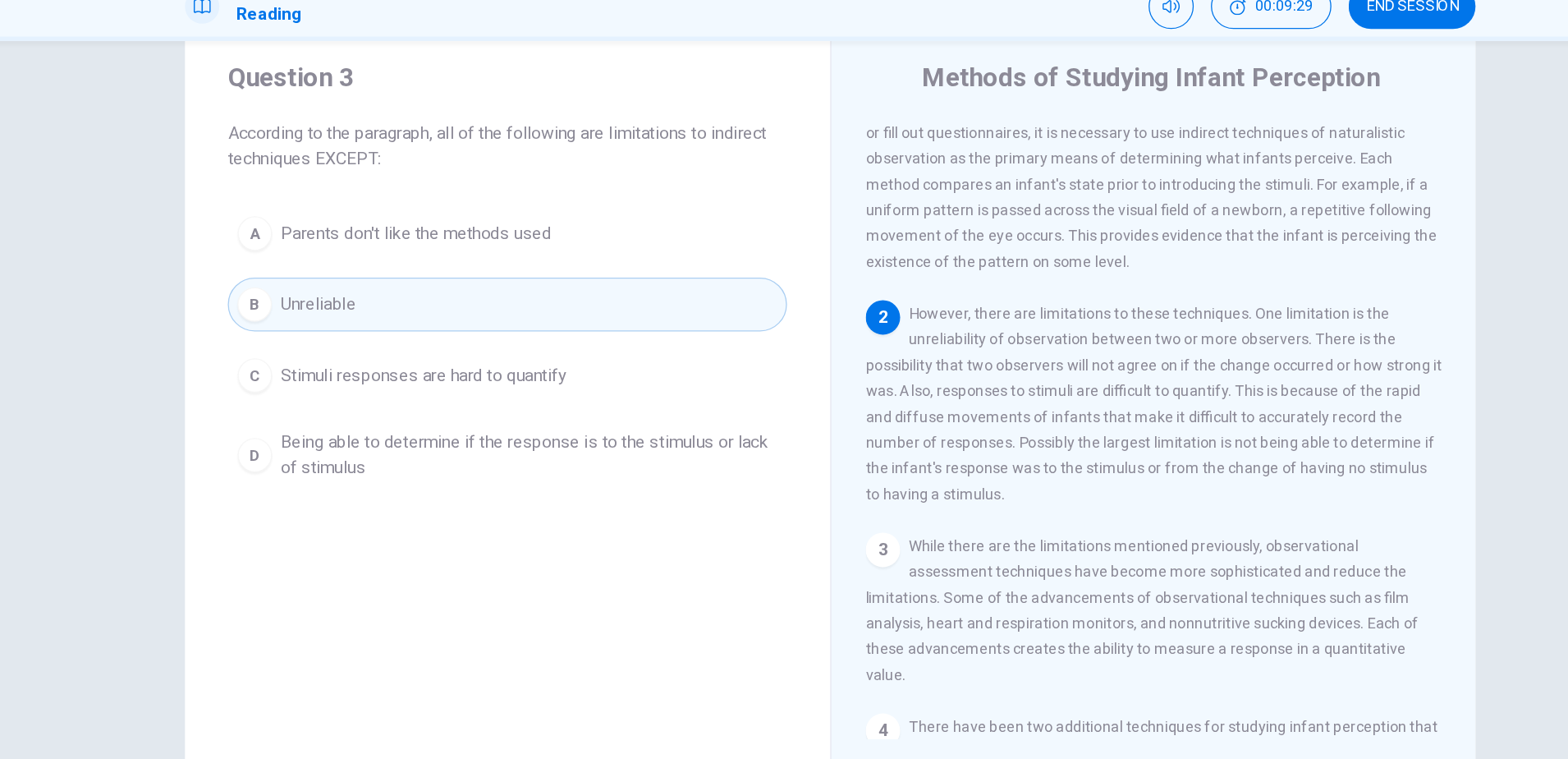
click at [328, 341] on button "C Stimuli responses are hard to quantify" at bounding box center [538, 360] width 427 height 41
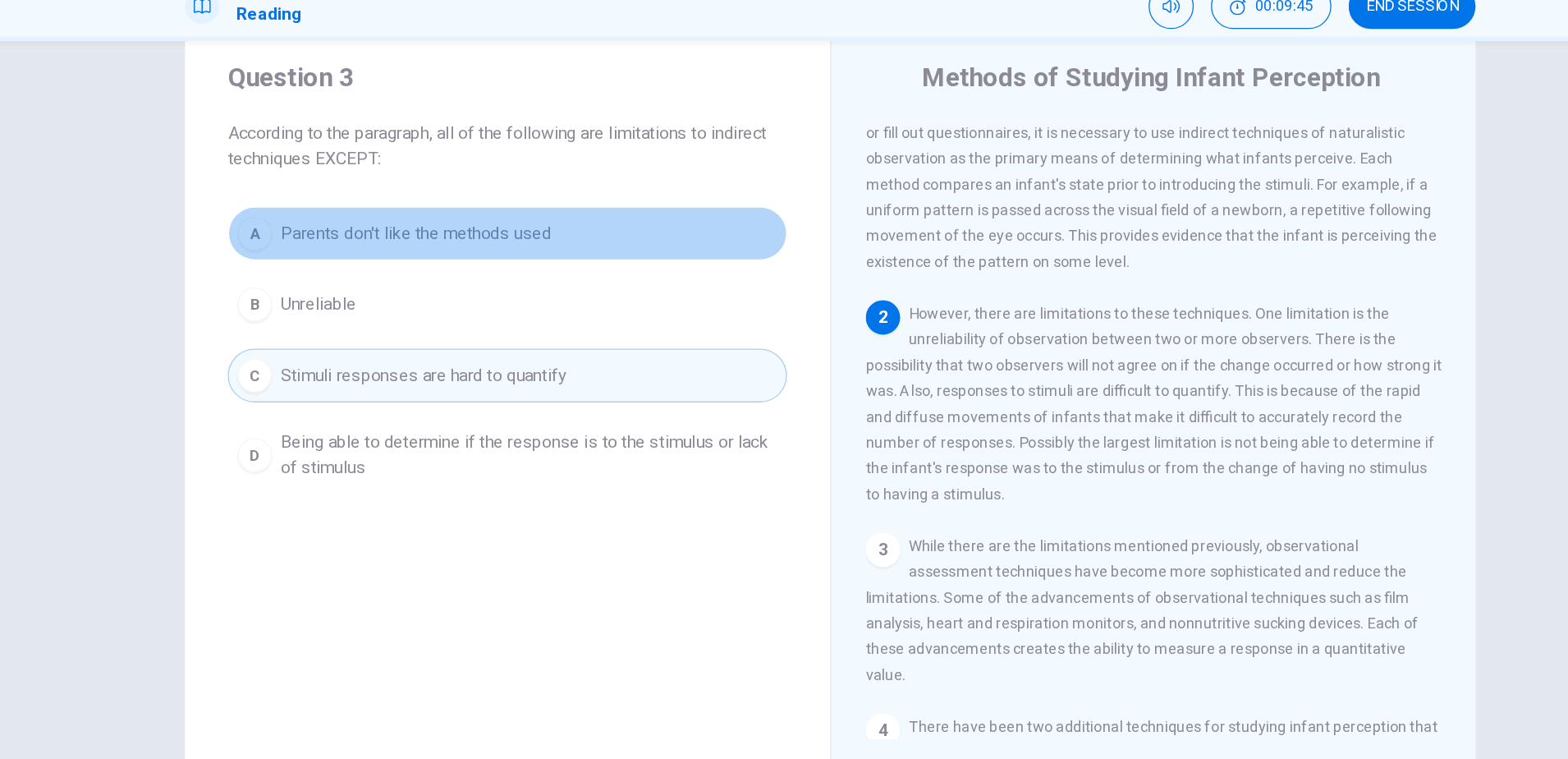
click at [330, 232] on button "A Parents don't like the methods used" at bounding box center [538, 252] width 427 height 41
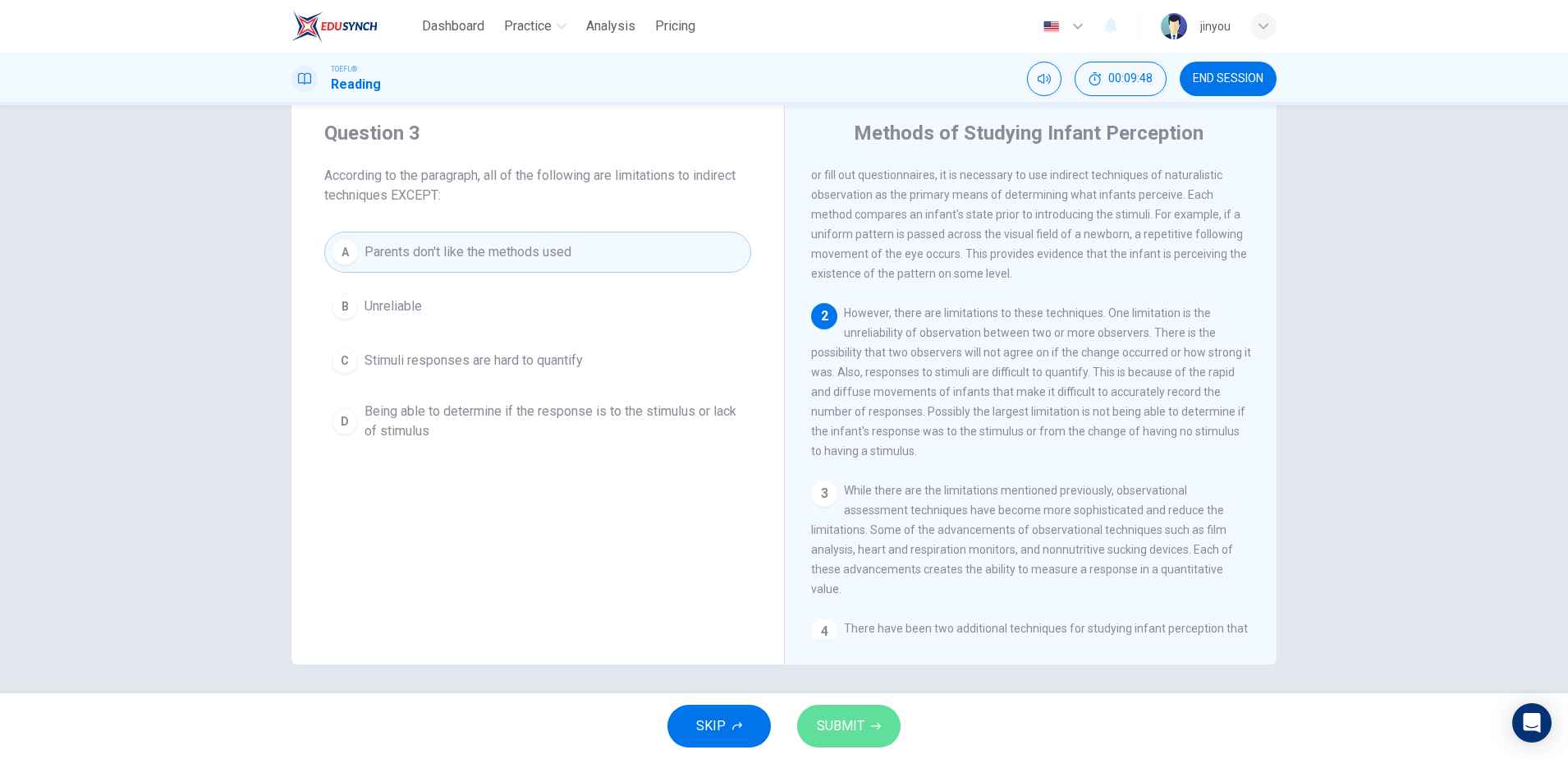
click at [858, 727] on span "SUBMIT" at bounding box center [841, 725] width 48 height 23
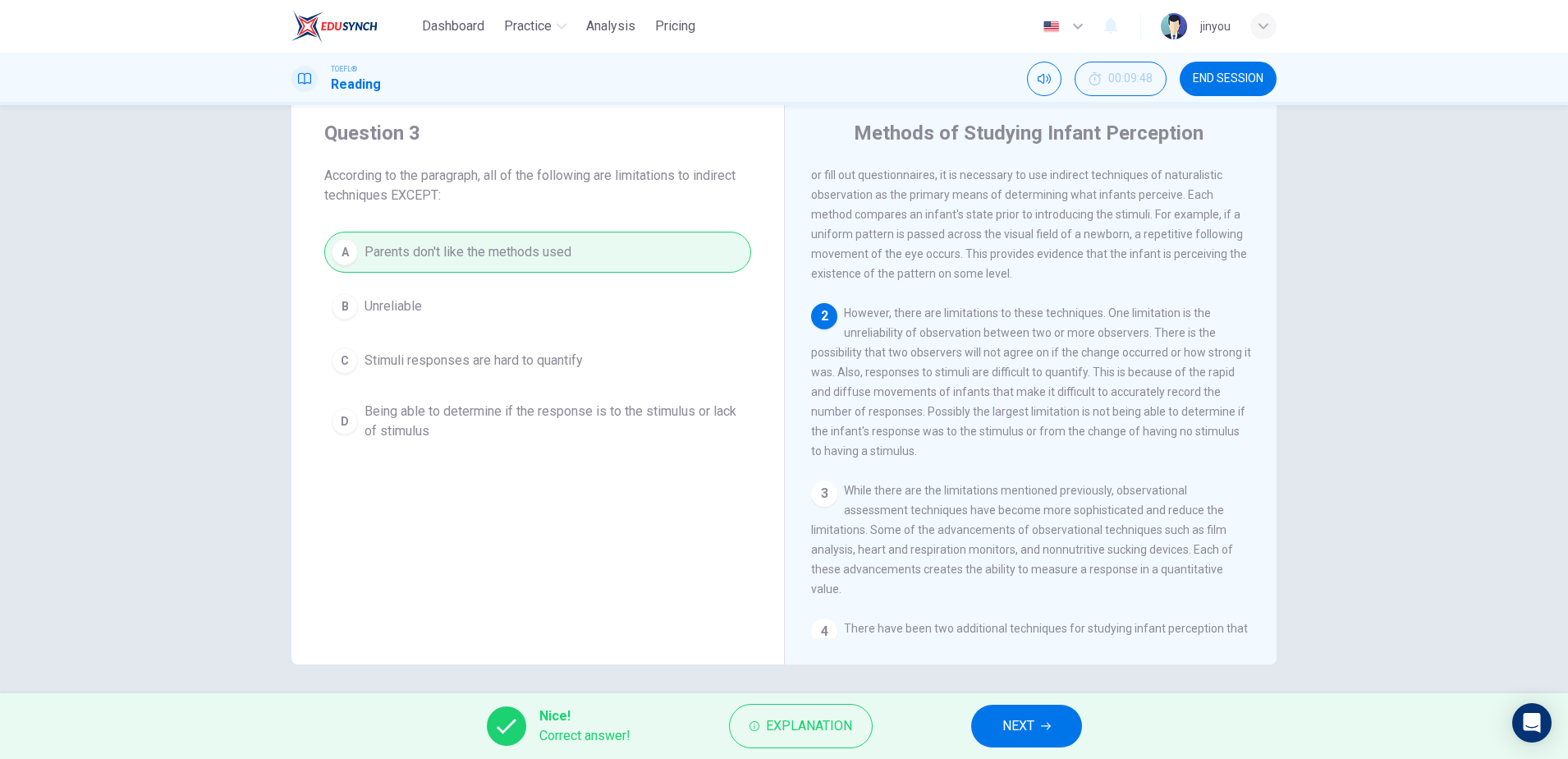
click at [1016, 718] on span "NEXT" at bounding box center [1018, 725] width 32 height 23
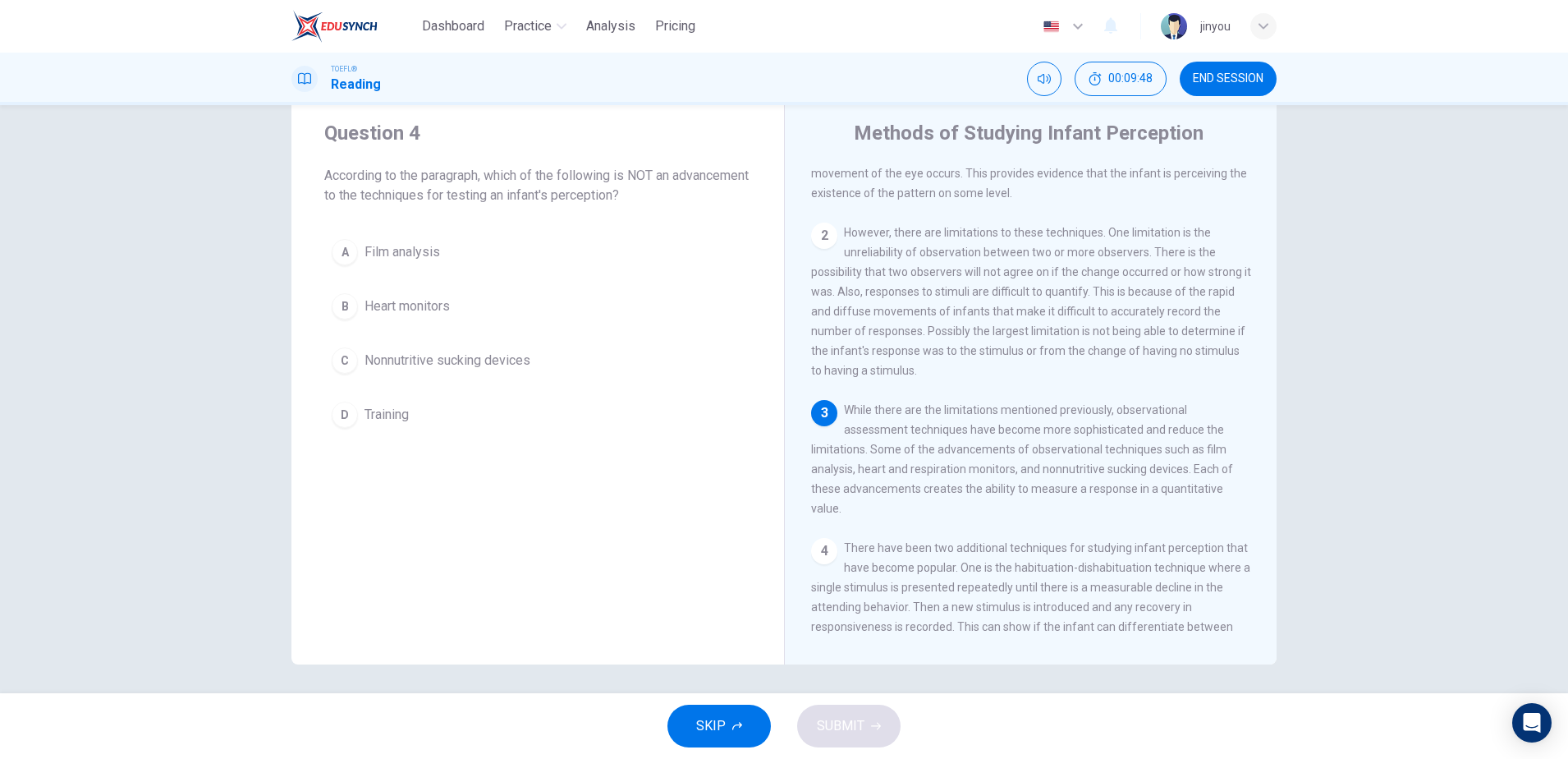
scroll to position [163, 0]
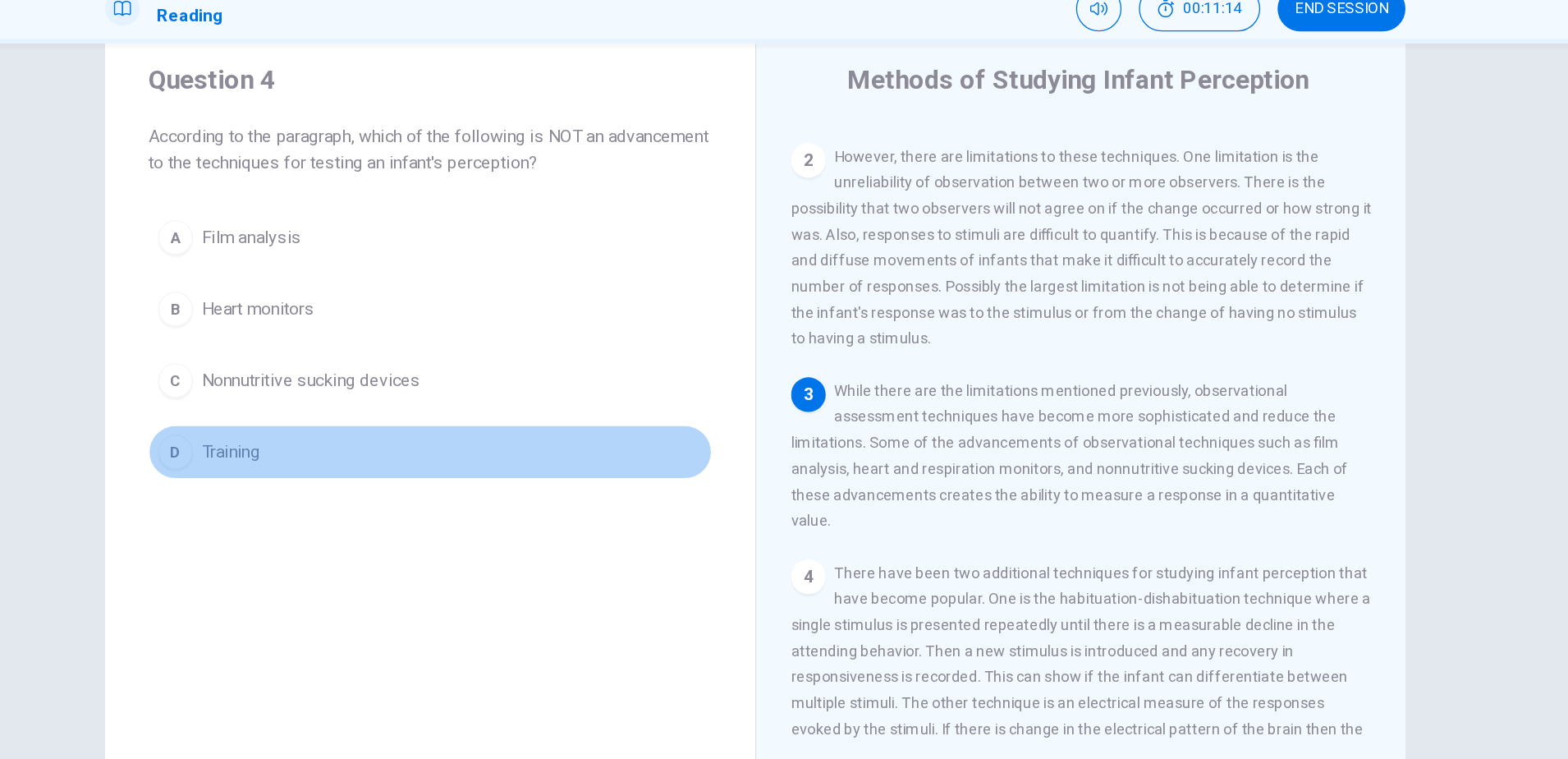
click at [331, 394] on button "D Training" at bounding box center [538, 414] width 427 height 41
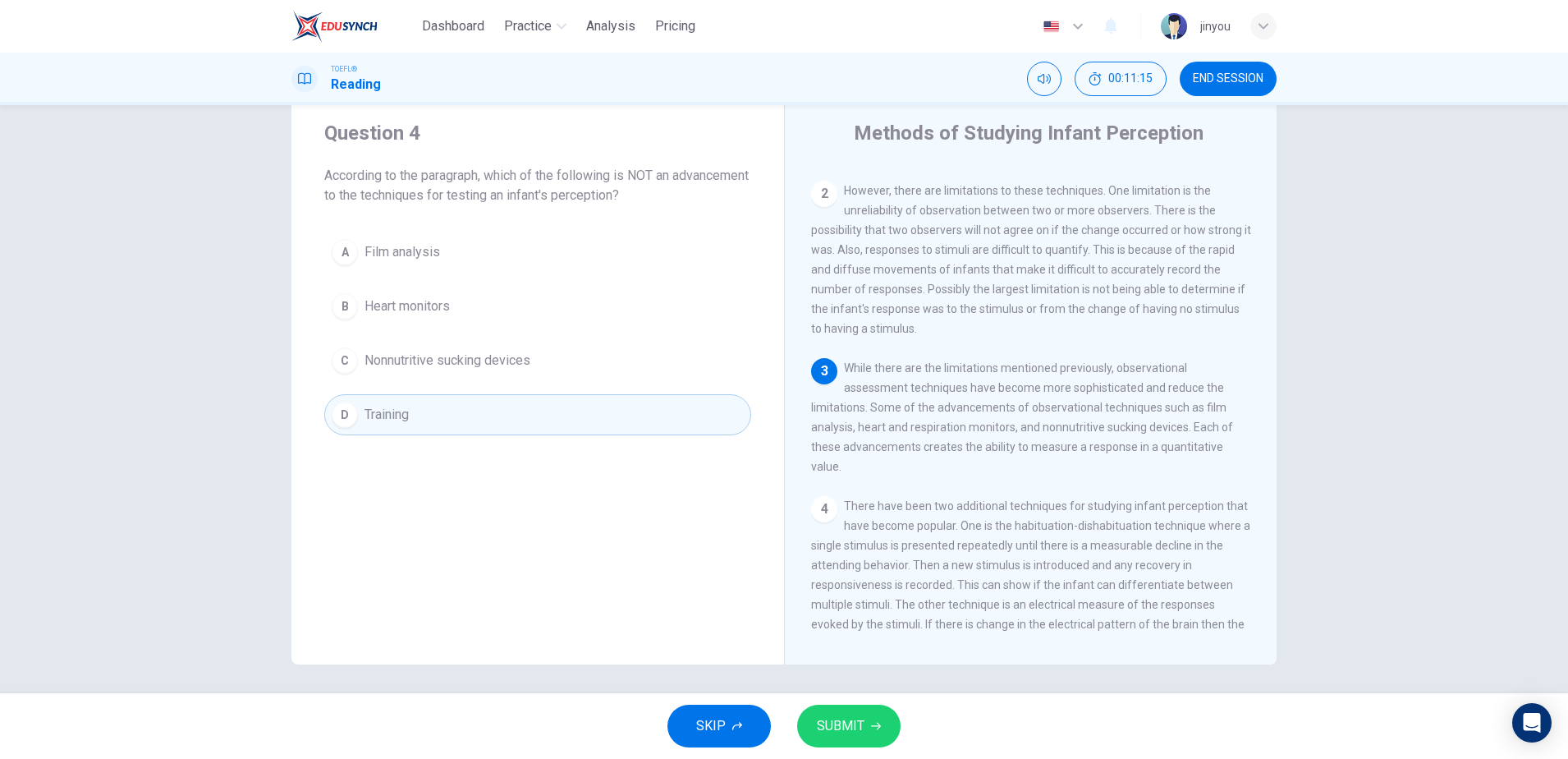
click at [865, 745] on button "SUBMIT" at bounding box center [849, 725] width 103 height 43
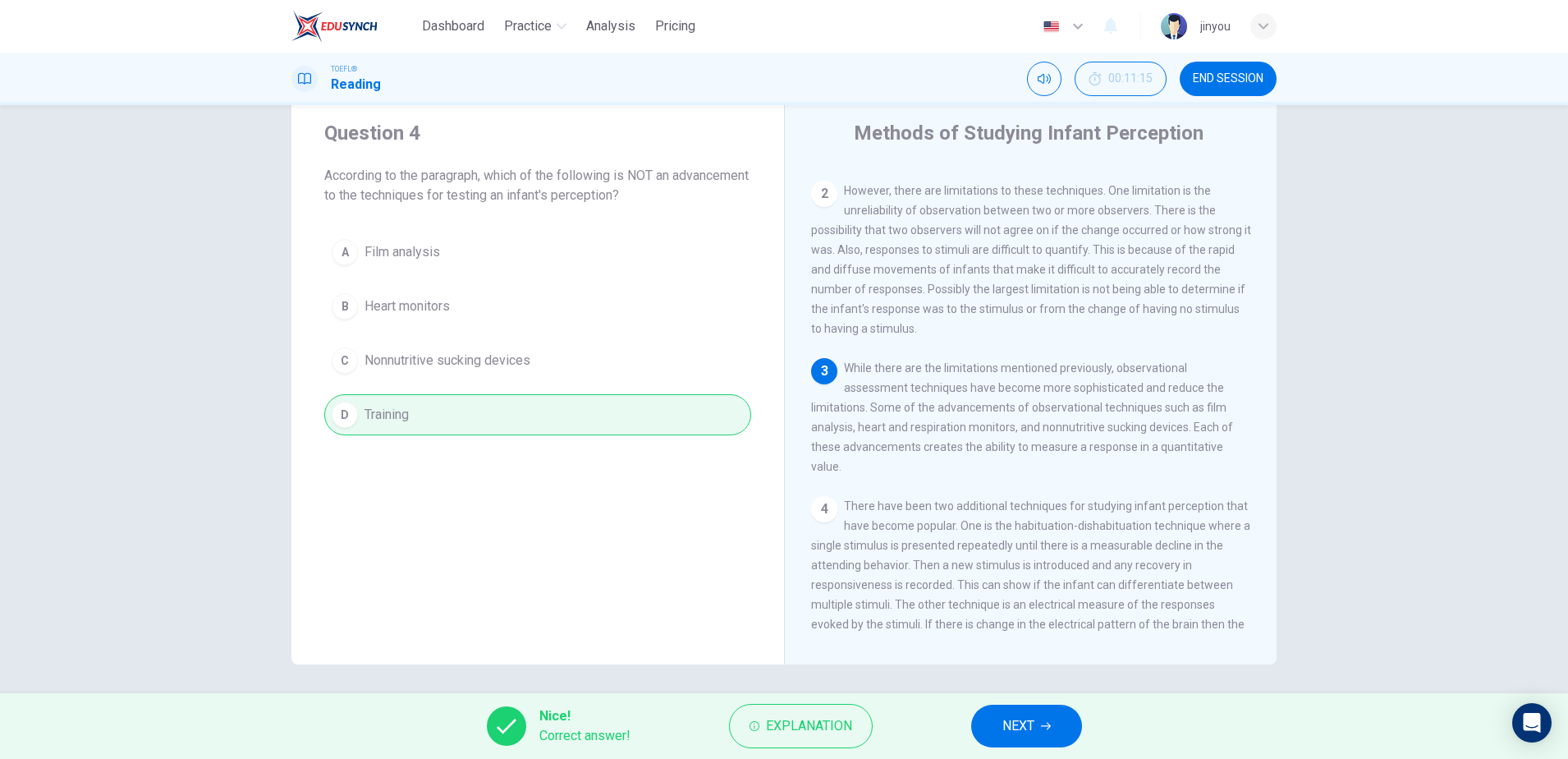
click at [973, 713] on div "Nice! Correct answer! Explanation NEXT" at bounding box center [784, 726] width 1568 height 66
click at [1017, 723] on span "NEXT" at bounding box center [1018, 725] width 32 height 23
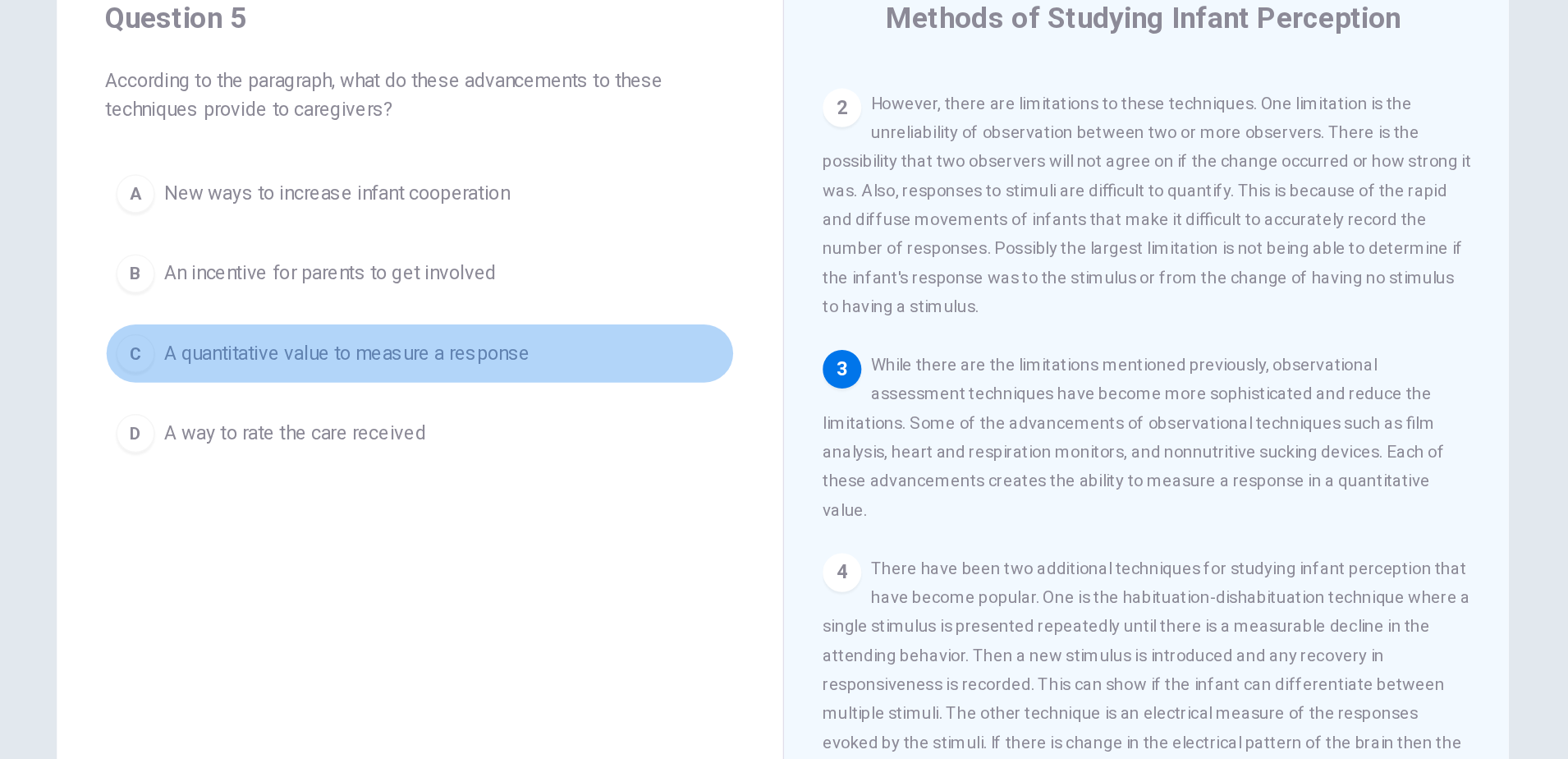
click at [365, 351] on span "A quantitative value to measure a response" at bounding box center [489, 360] width 248 height 20
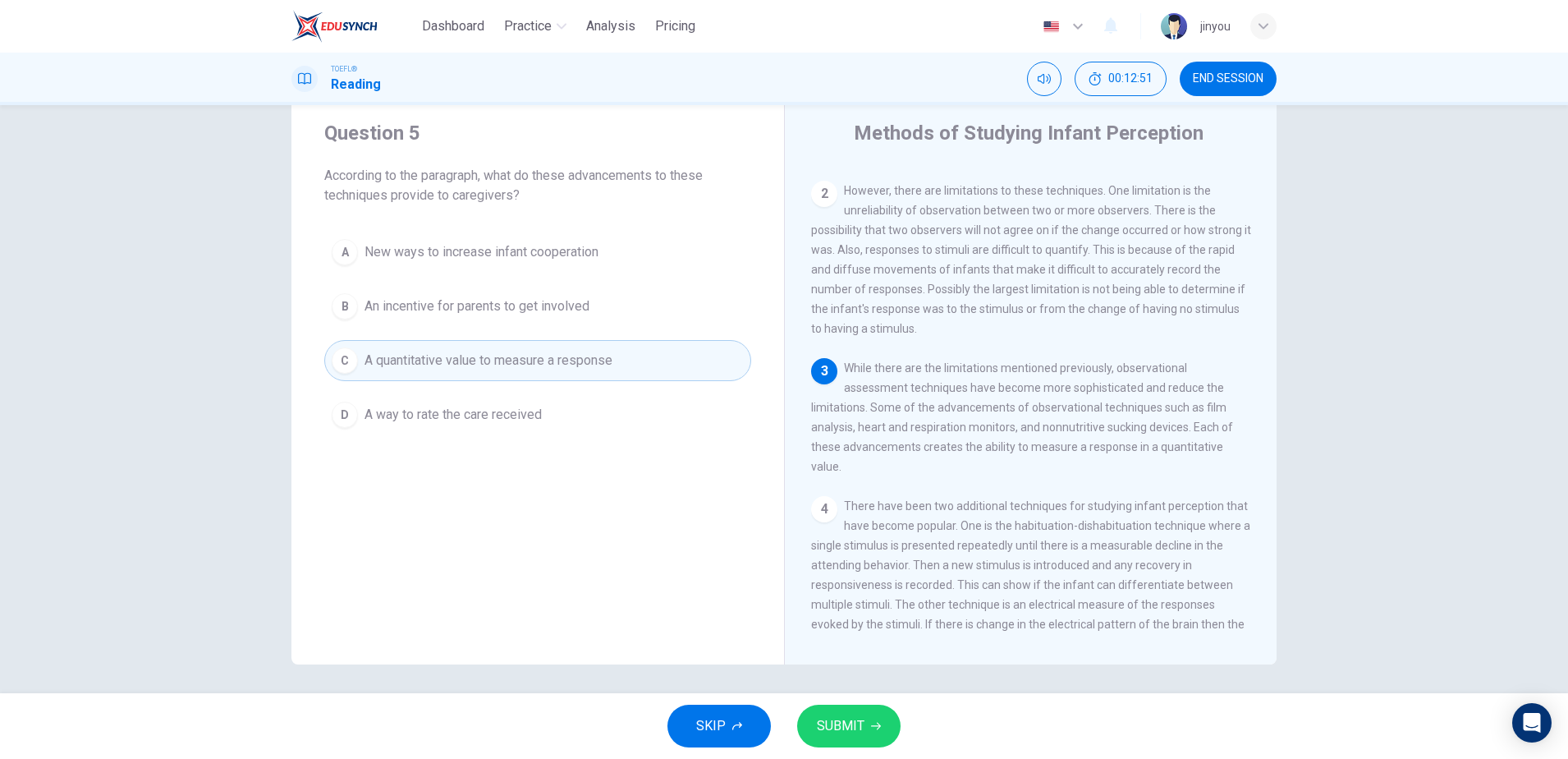
click at [846, 723] on span "SUBMIT" at bounding box center [841, 725] width 48 height 23
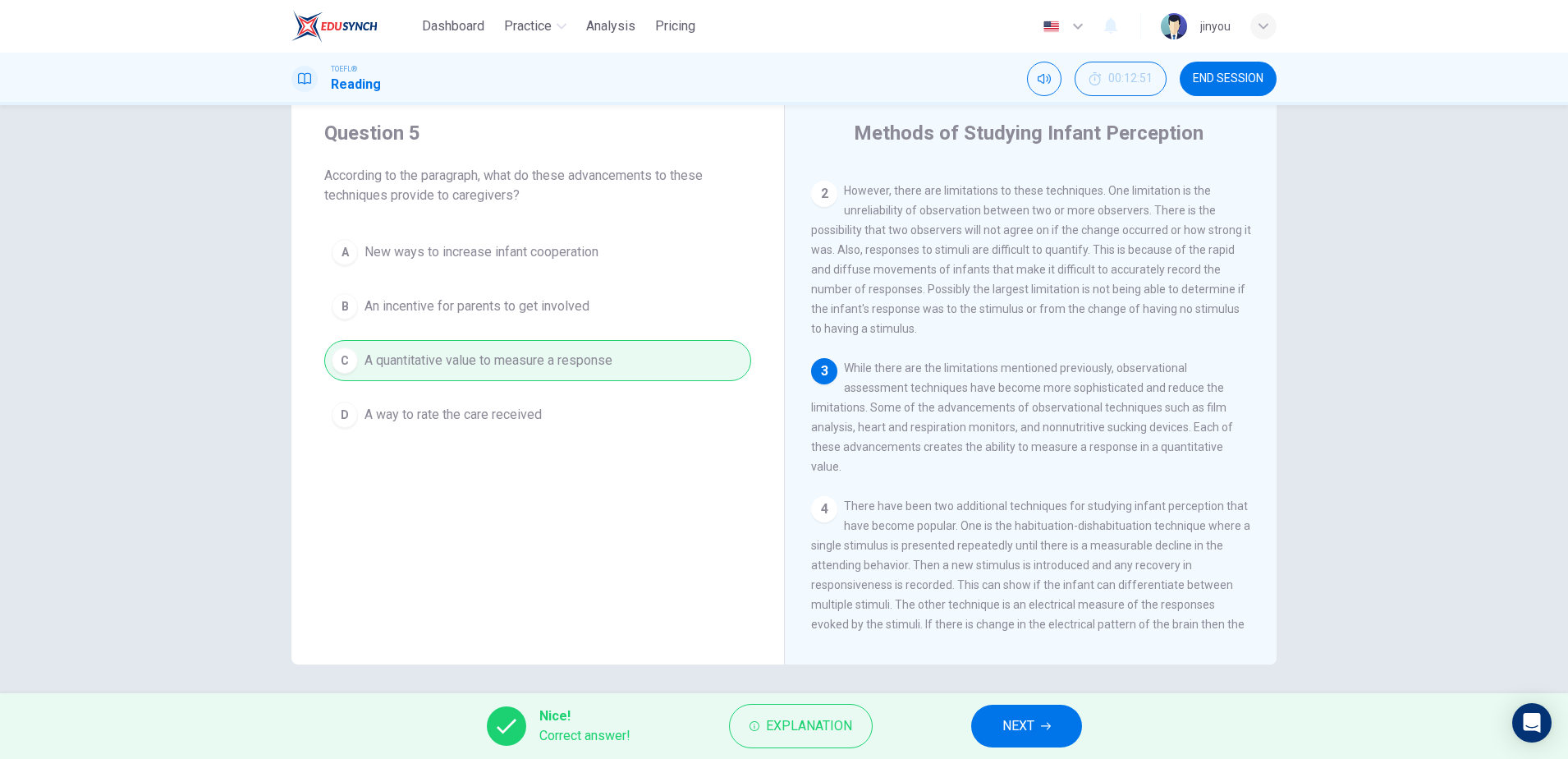
click at [1029, 722] on span "NEXT" at bounding box center [1018, 725] width 32 height 23
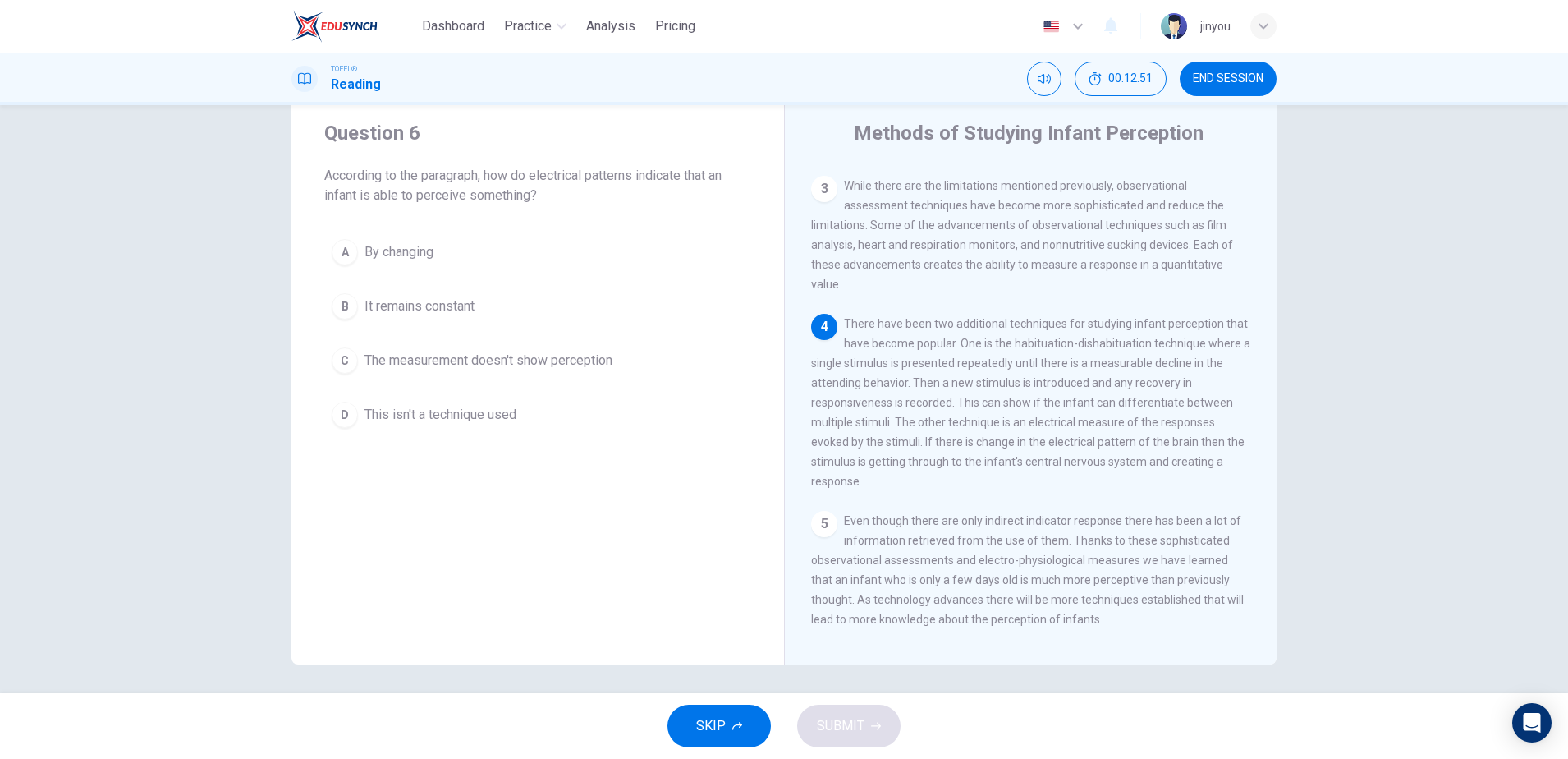
scroll to position [345, 0]
click at [1056, 385] on span "There have been two additional techniques for studying infant perception that h…" at bounding box center [1030, 402] width 439 height 171
click at [507, 237] on button "A By changing" at bounding box center [538, 252] width 427 height 41
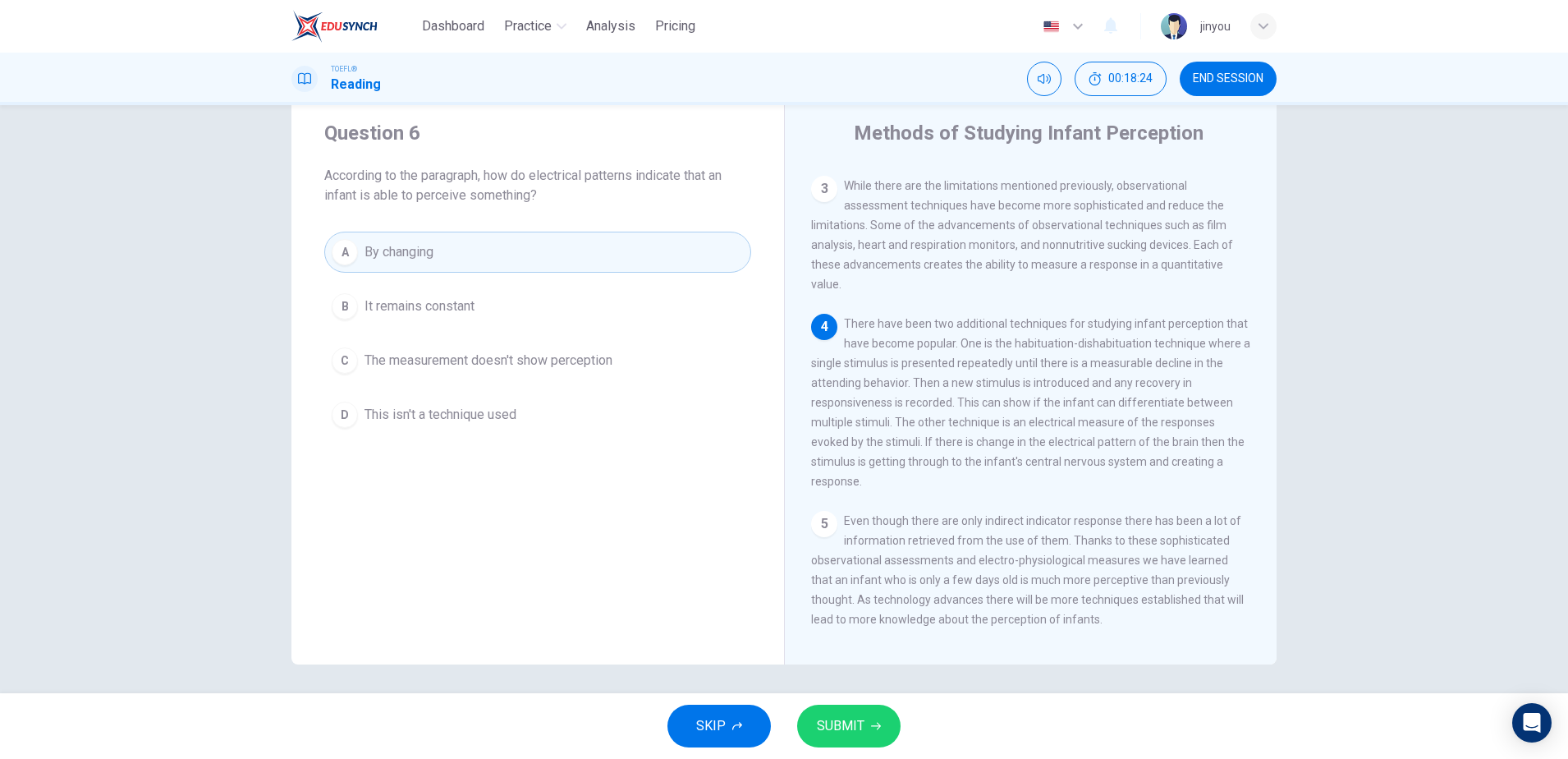
click at [837, 720] on span "SUBMIT" at bounding box center [841, 725] width 48 height 23
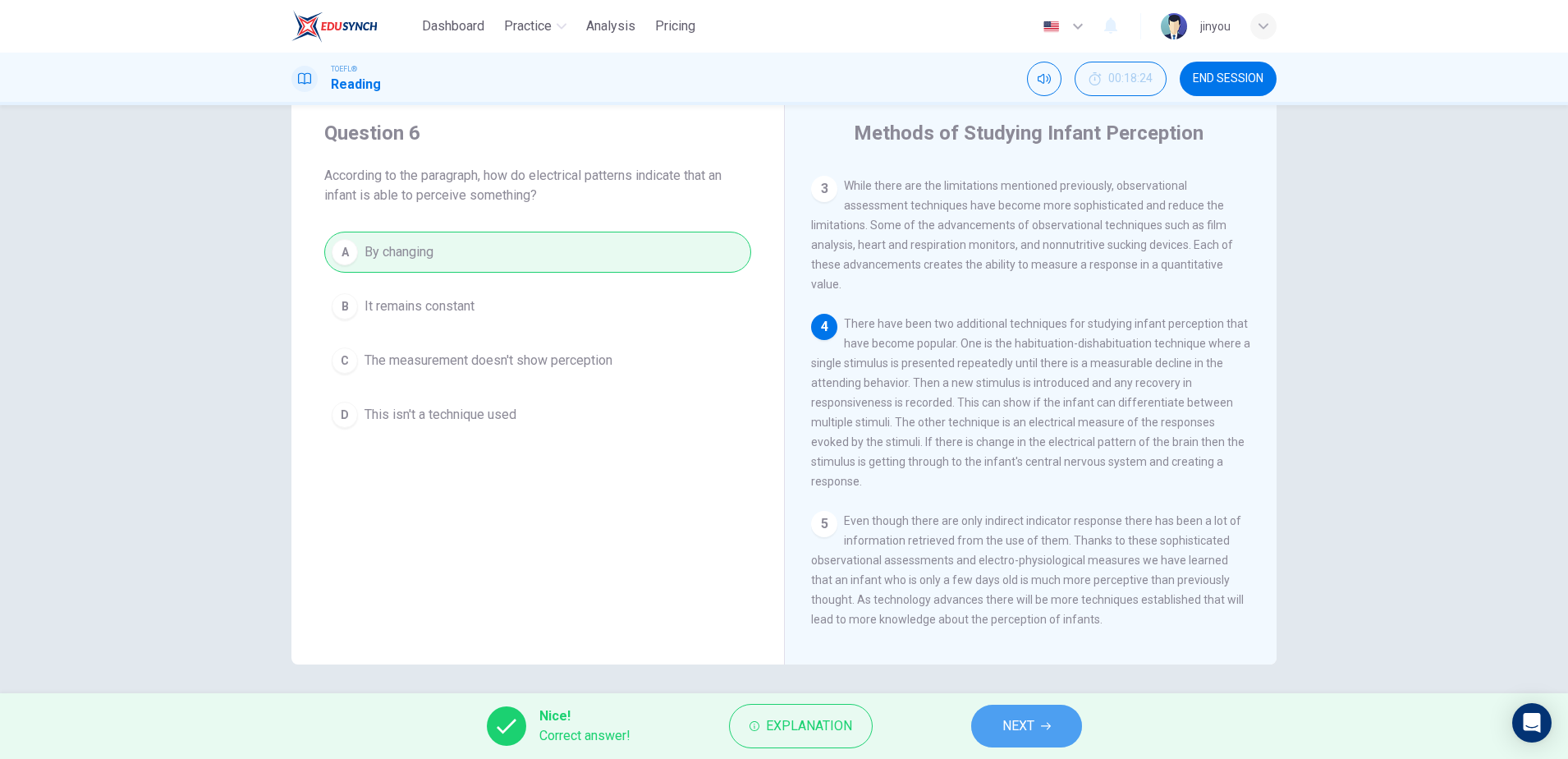
click at [1032, 746] on button "NEXT" at bounding box center [1027, 725] width 110 height 43
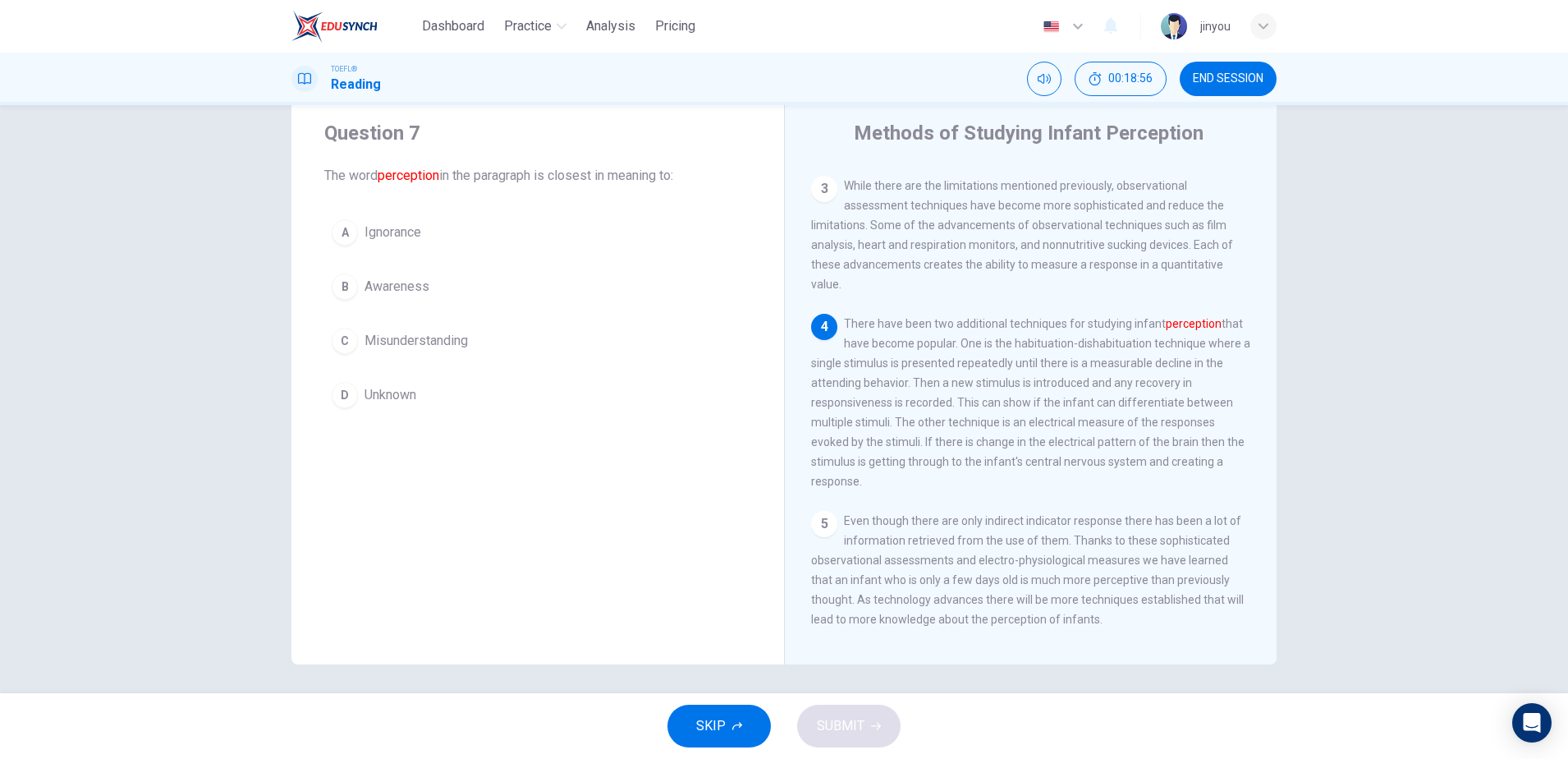
click at [531, 283] on button "B Awareness" at bounding box center [538, 286] width 427 height 41
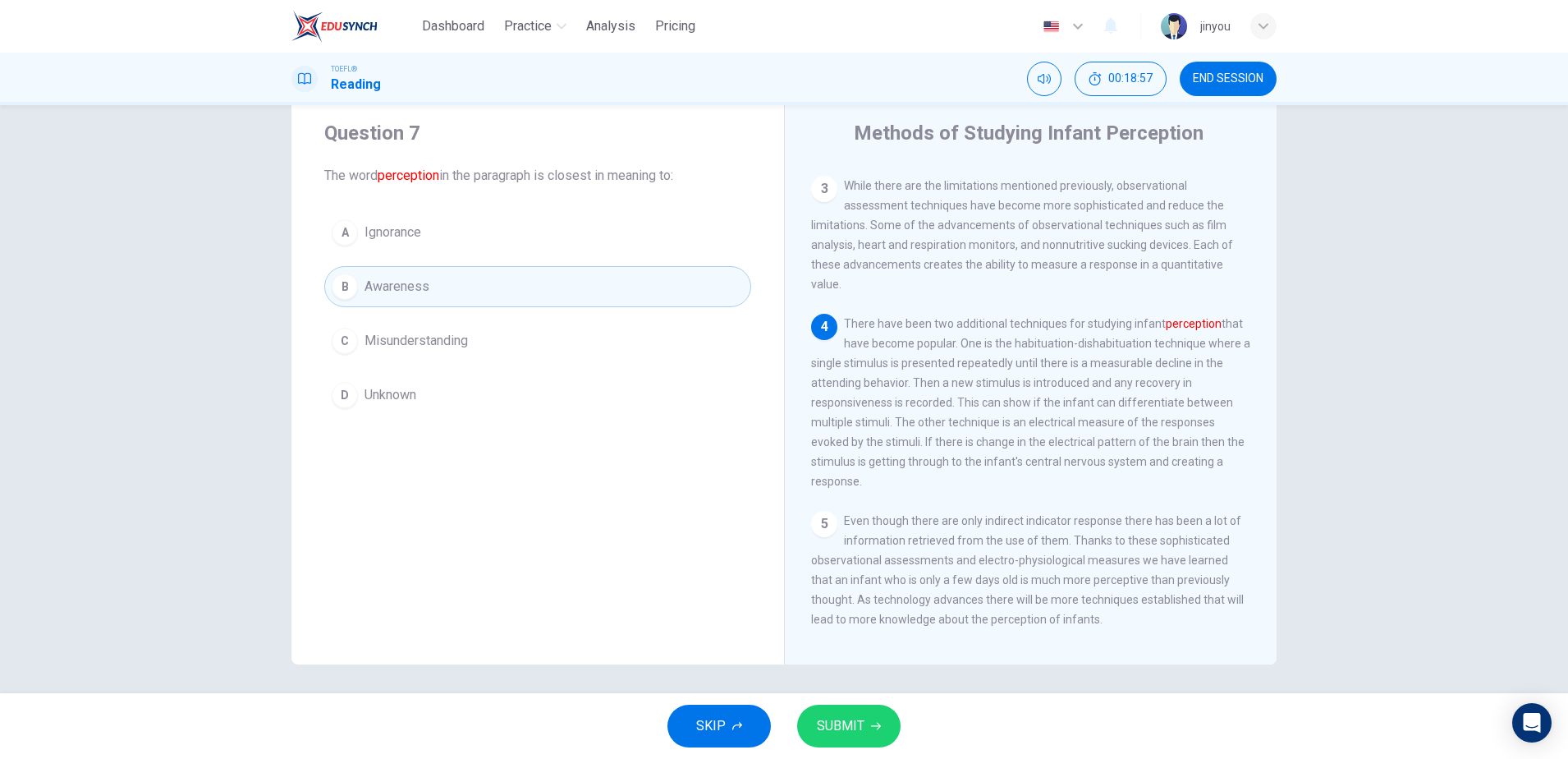
click at [842, 717] on span "SUBMIT" at bounding box center [841, 725] width 48 height 23
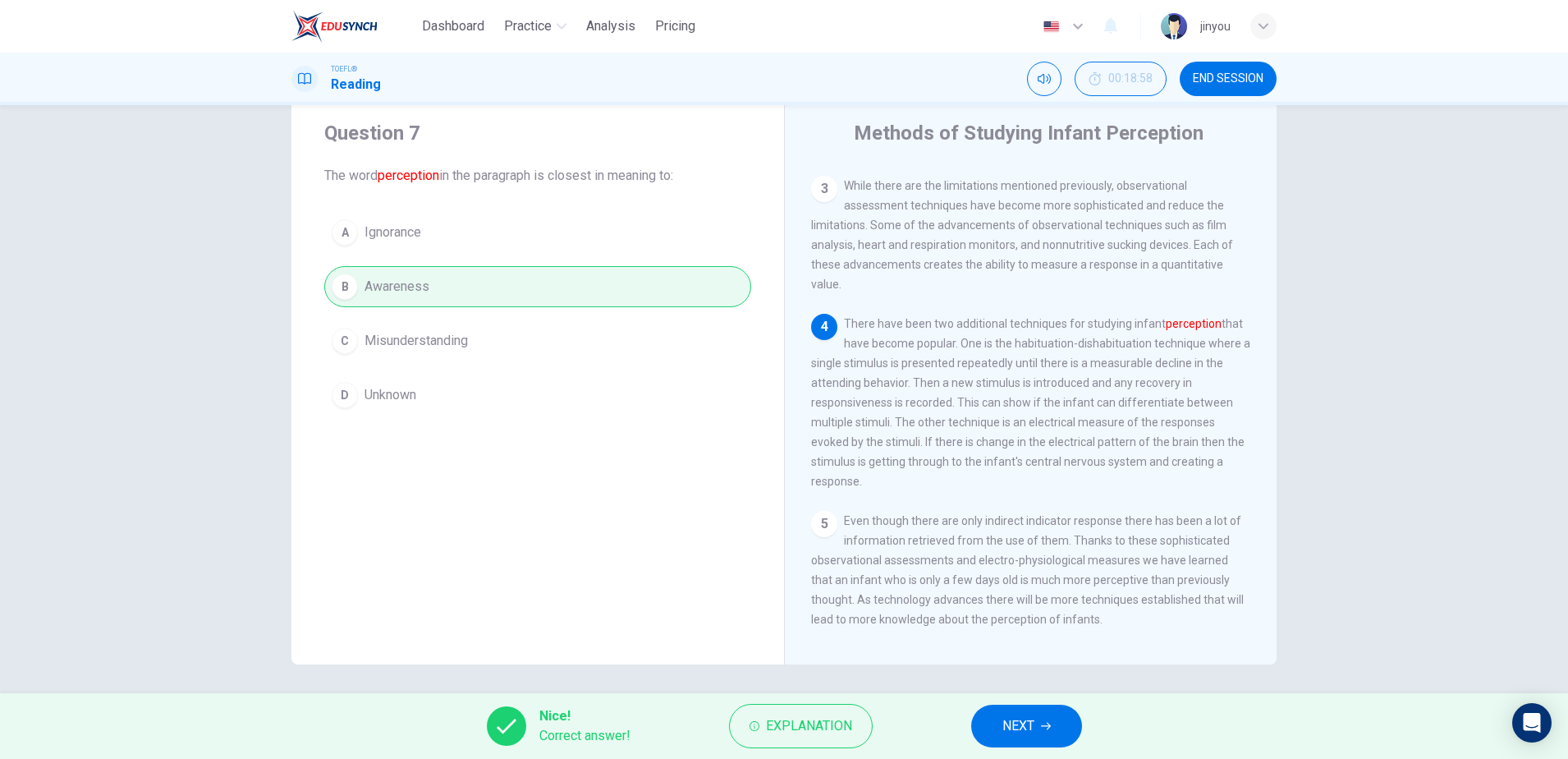
click at [1026, 729] on span "NEXT" at bounding box center [1018, 725] width 32 height 23
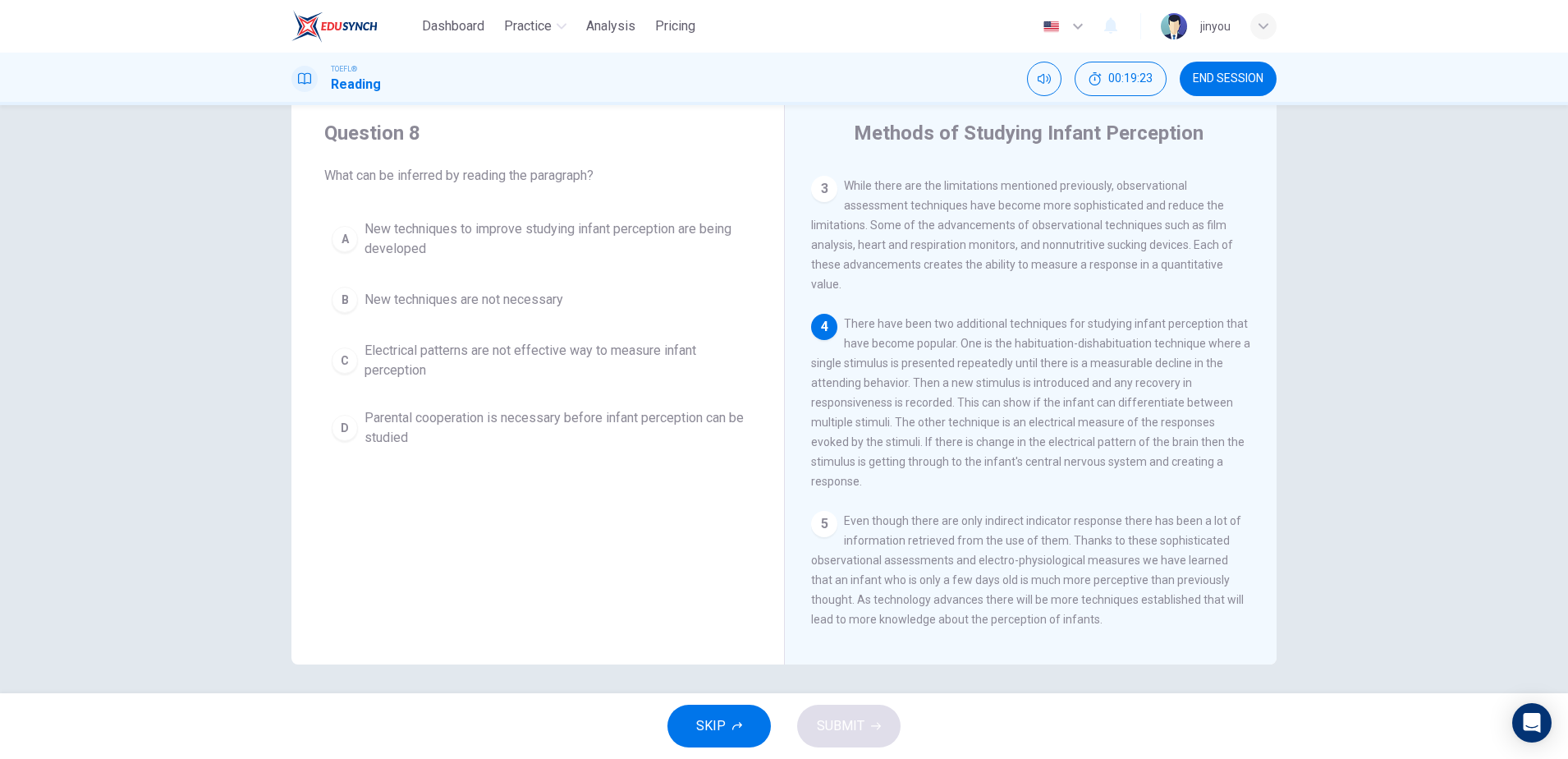
click at [673, 370] on span "Electrical patterns are not effective way to measure infant perception" at bounding box center [554, 360] width 379 height 40
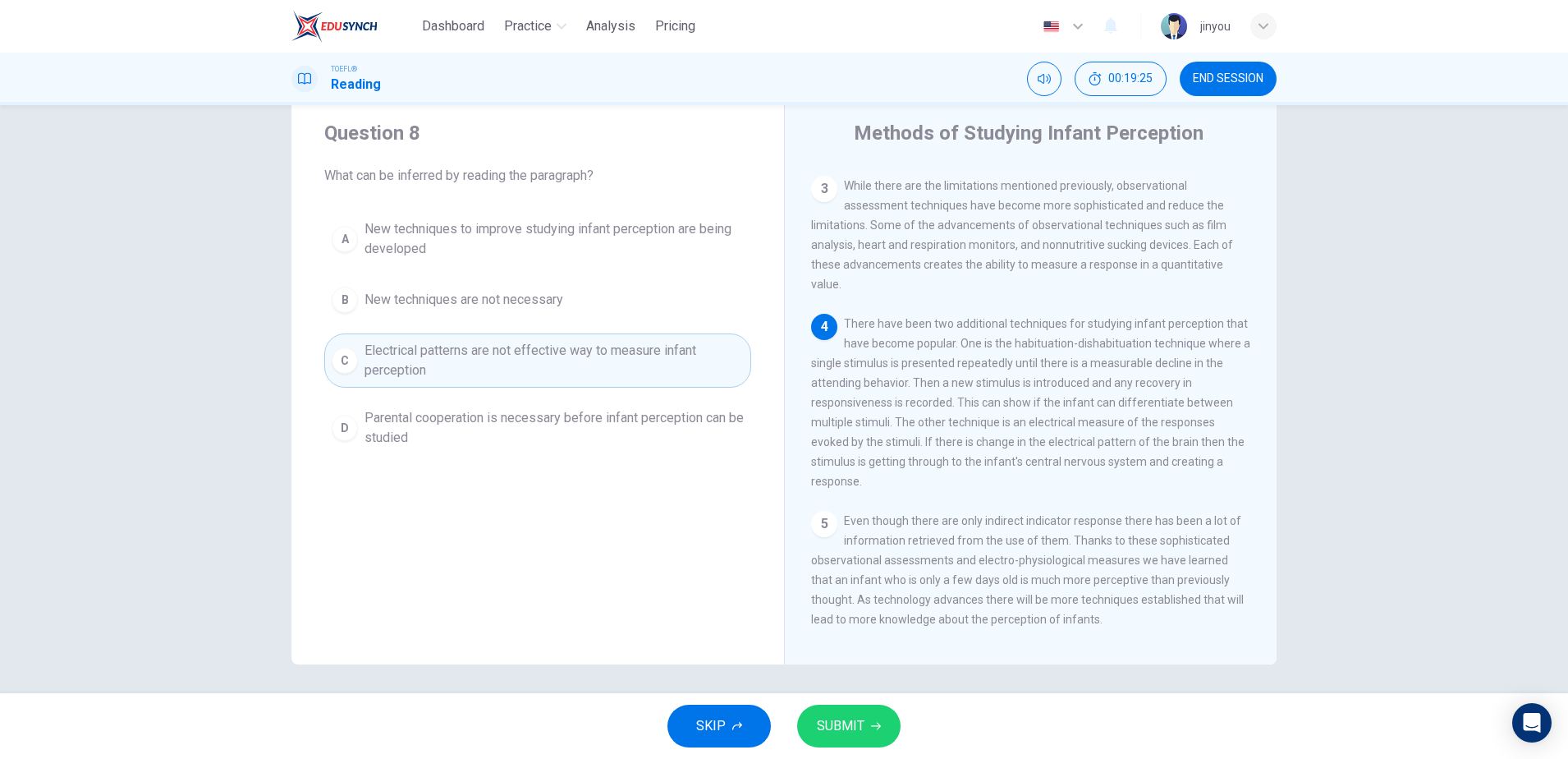
click at [846, 722] on span "SUBMIT" at bounding box center [841, 725] width 48 height 23
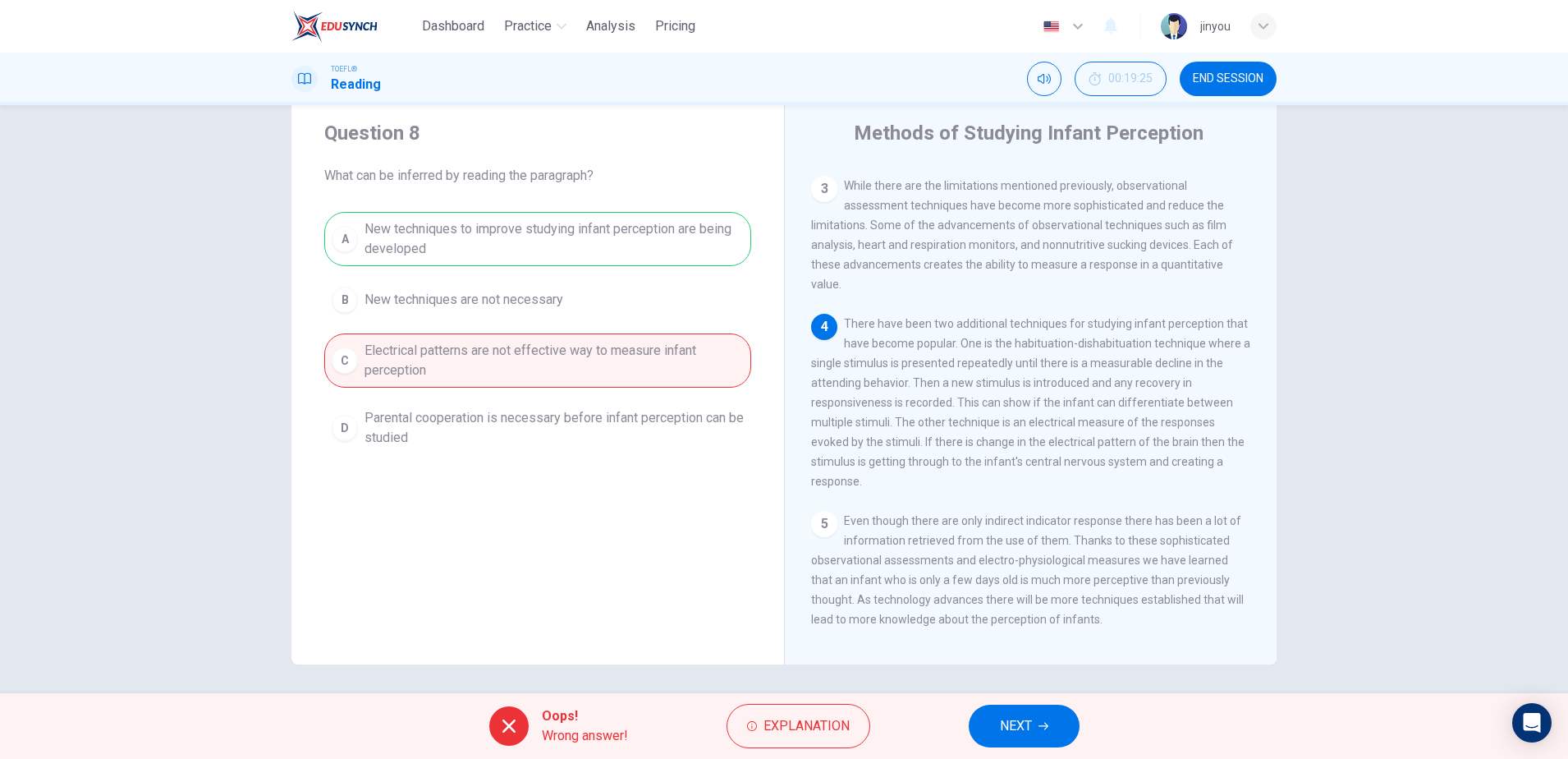
click at [1010, 738] on button "NEXT" at bounding box center [1024, 725] width 110 height 43
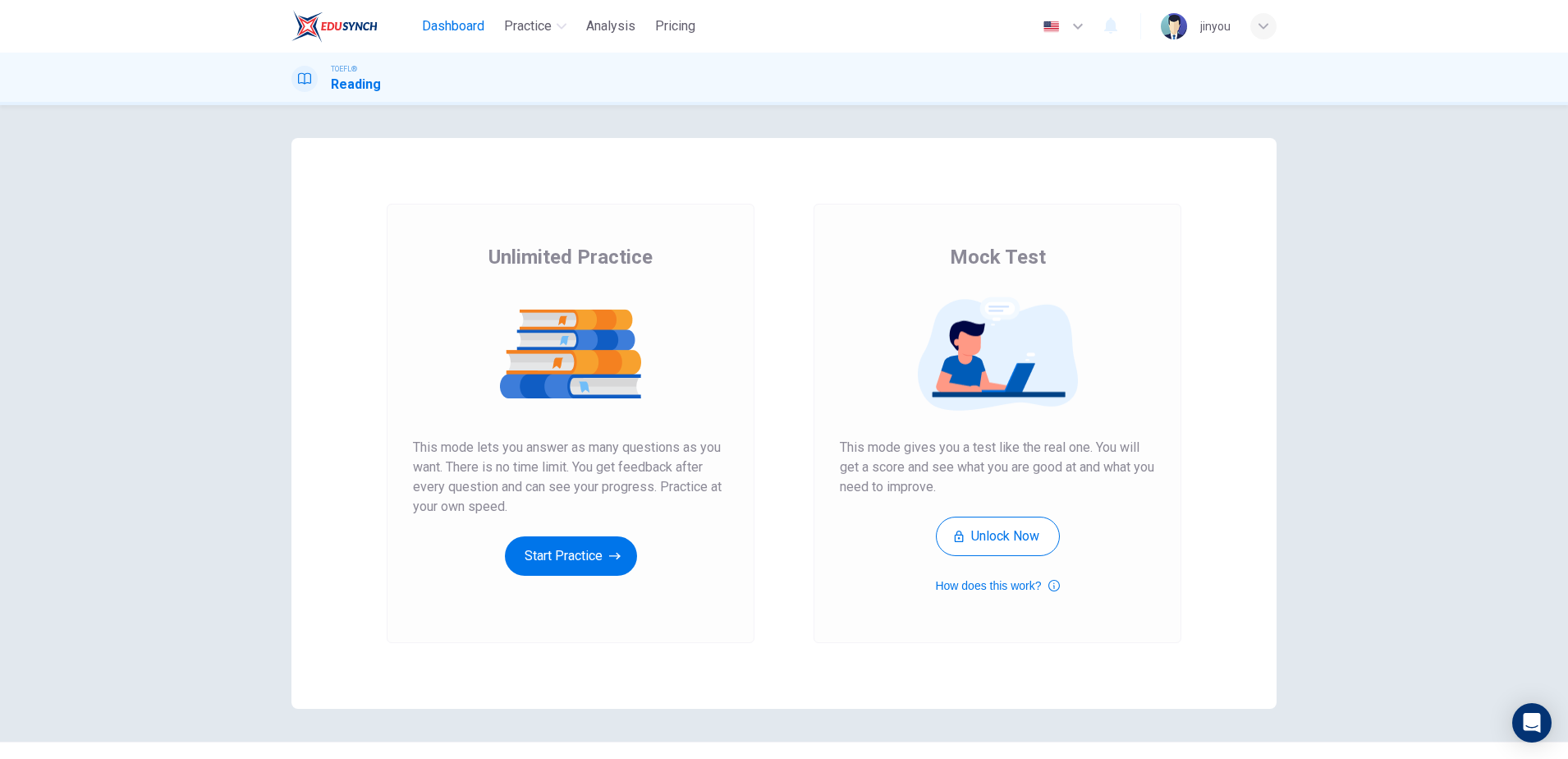
click at [457, 28] on span "Dashboard" at bounding box center [453, 26] width 62 height 20
click at [441, 36] on button "Dashboard" at bounding box center [453, 26] width 75 height 30
click at [614, 564] on button "Start Practice" at bounding box center [571, 556] width 132 height 40
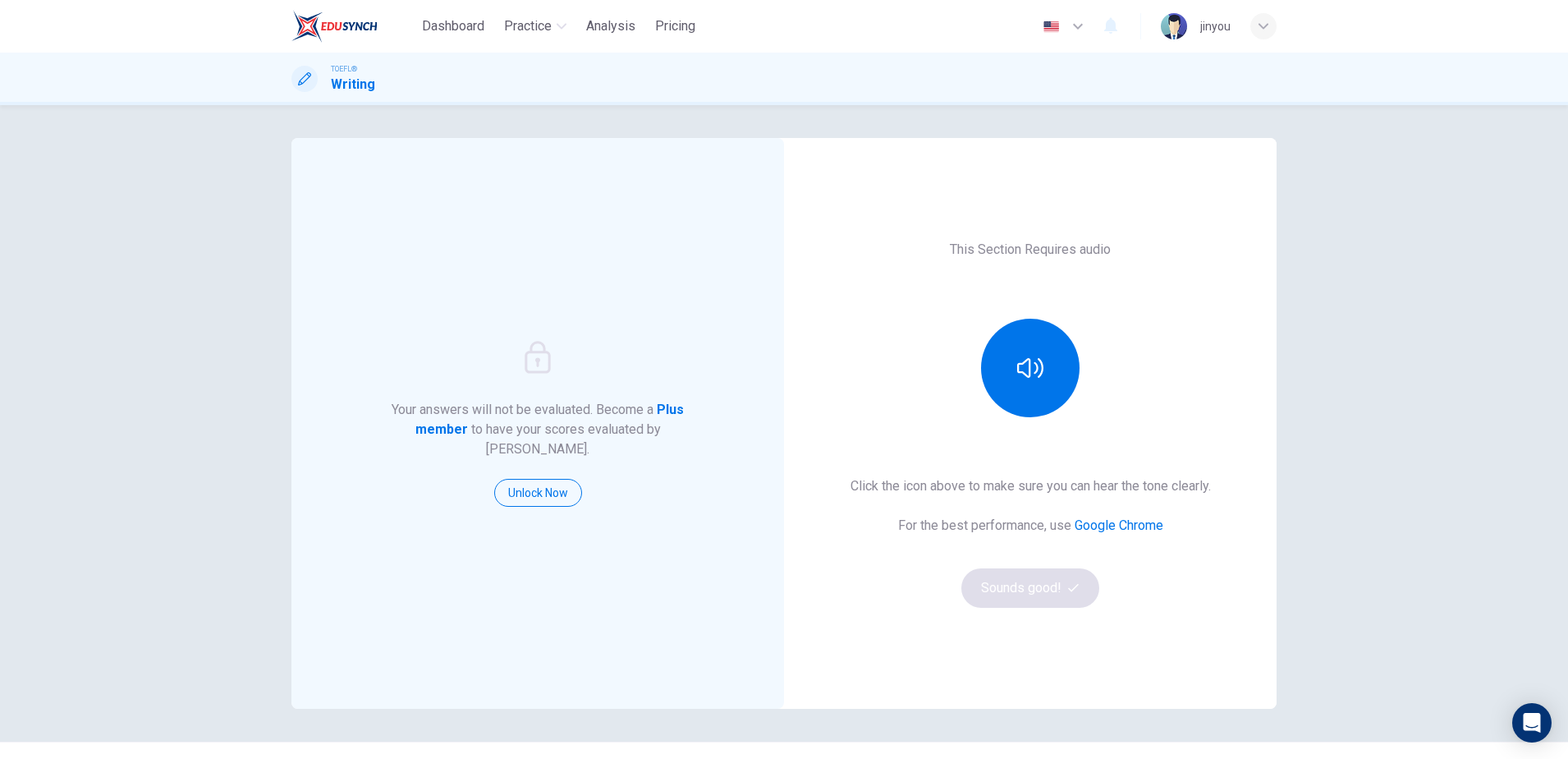
click at [992, 406] on div at bounding box center [1030, 368] width 177 height 99
click at [1012, 395] on button "button" at bounding box center [1030, 368] width 99 height 99
click at [1014, 579] on button "Sounds good!" at bounding box center [1030, 589] width 138 height 40
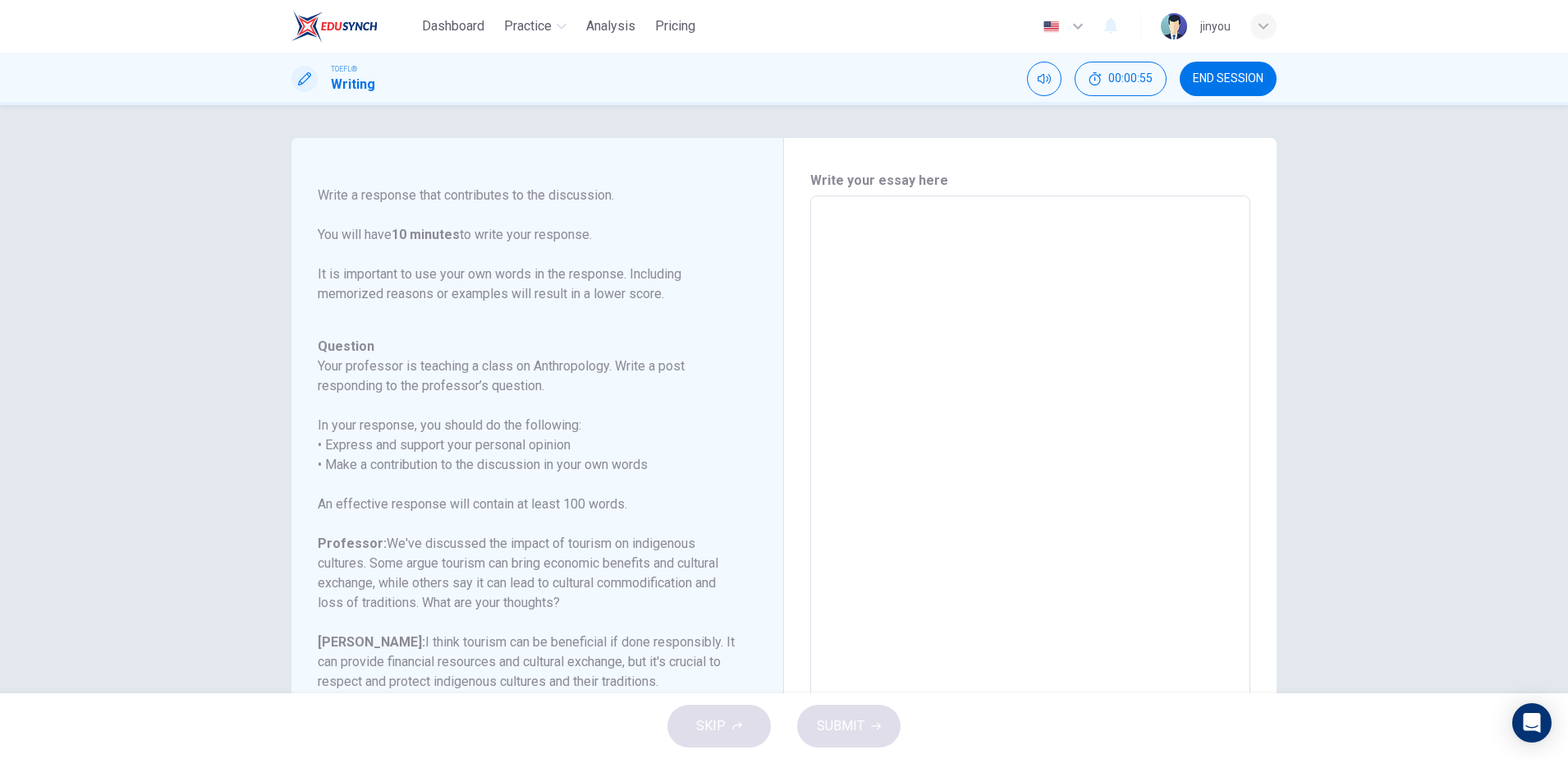
click at [873, 304] on textarea at bounding box center [1030, 470] width 417 height 522
click at [837, 245] on textarea at bounding box center [1030, 470] width 417 height 522
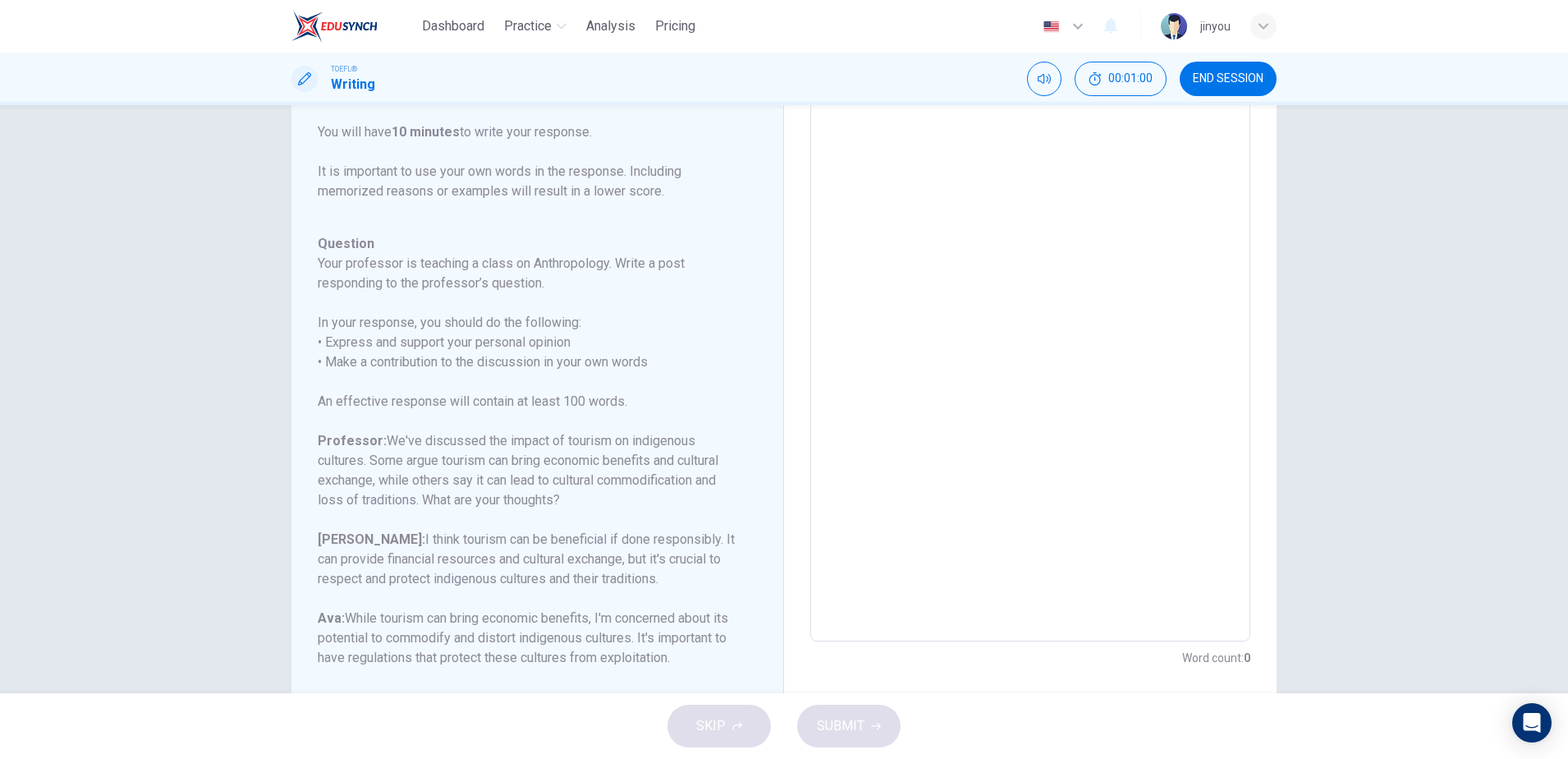
scroll to position [106, 0]
type textarea "ㅅ"
type textarea "x"
type textarea "소"
type textarea "x"
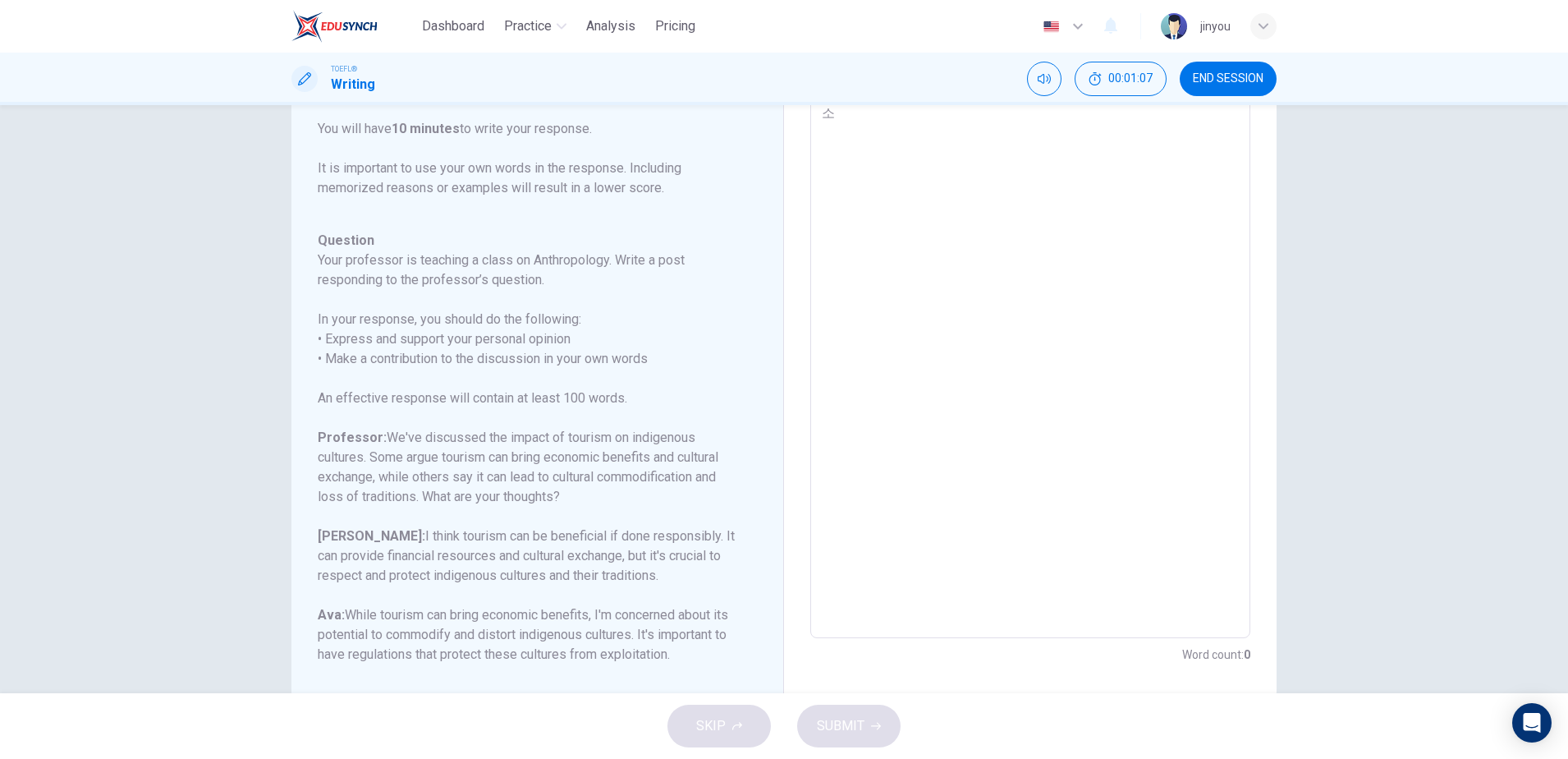
type textarea "솓"
type textarea "x"
type textarea "소"
type textarea "x"
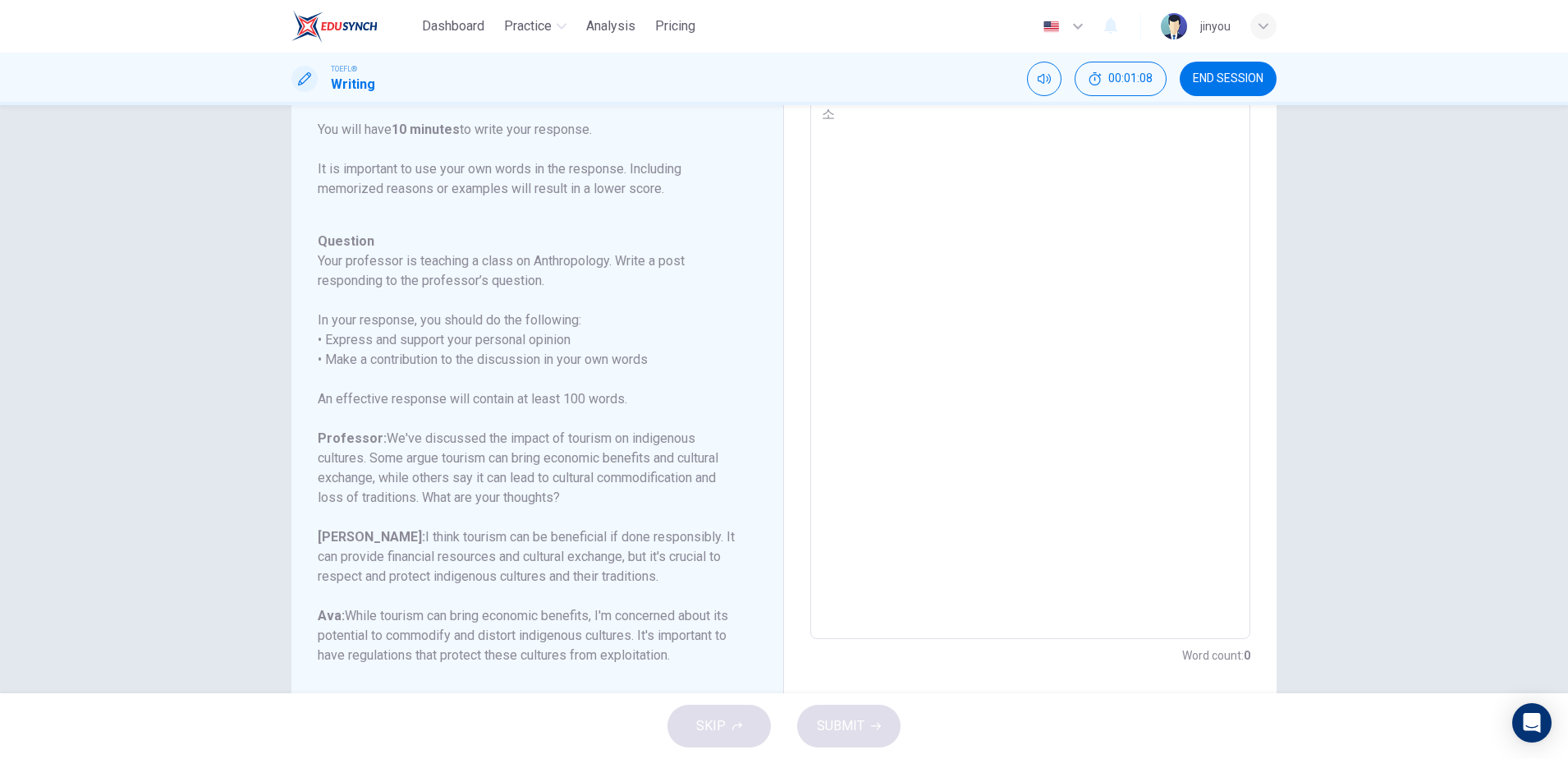
type textarea "ㅅ"
type textarea "x"
type textarea "ㅅ"
type textarea "x"
type textarea "ㅅt"
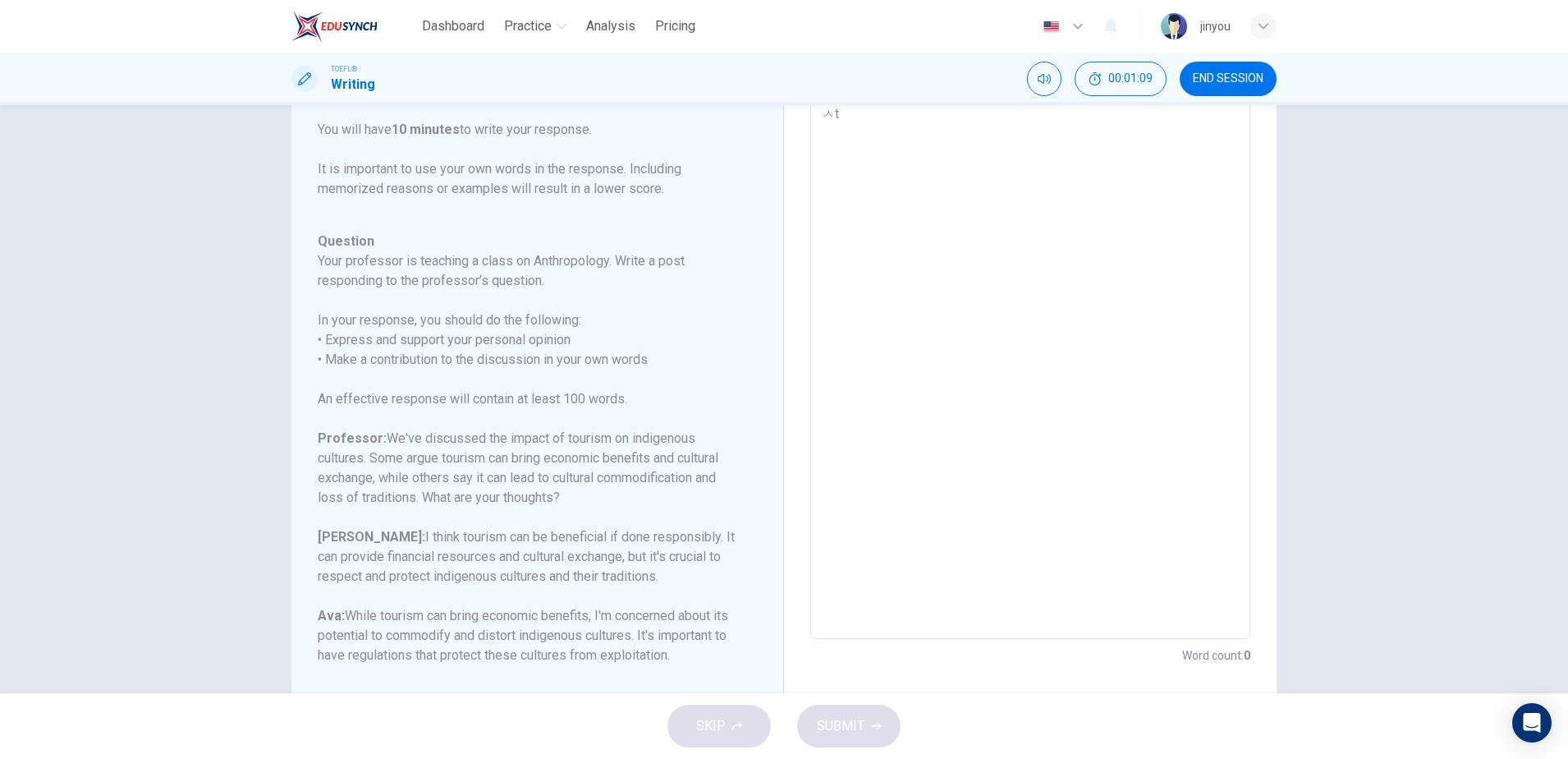
type textarea "x"
type textarea "ㅅth"
type textarea "x"
type textarea "ㅅthe"
type textarea "x"
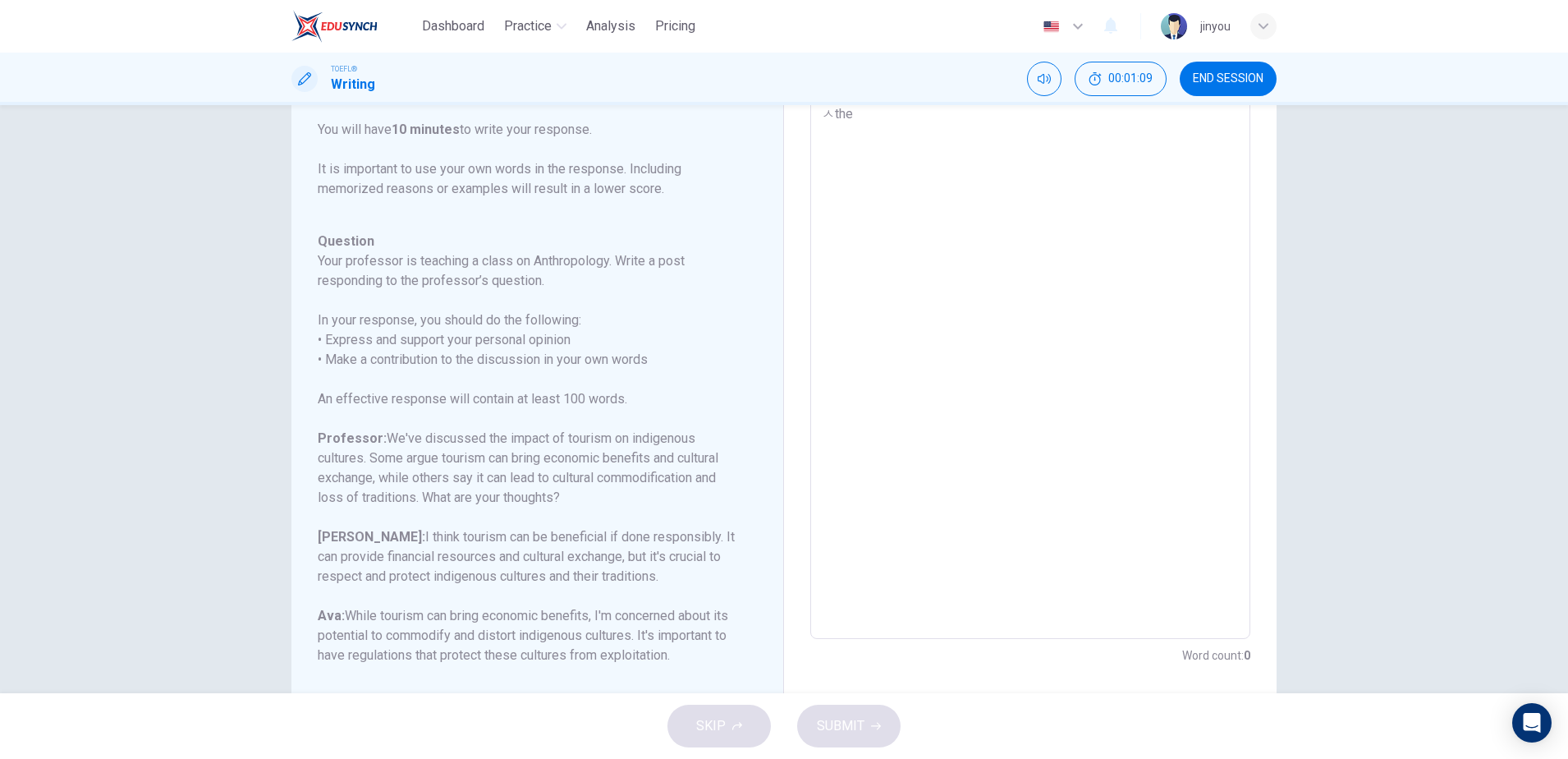
type textarea "ㅅthey"
type textarea "x"
type textarea "ㅅthey"
type textarea "x"
type textarea "ㅅthey"
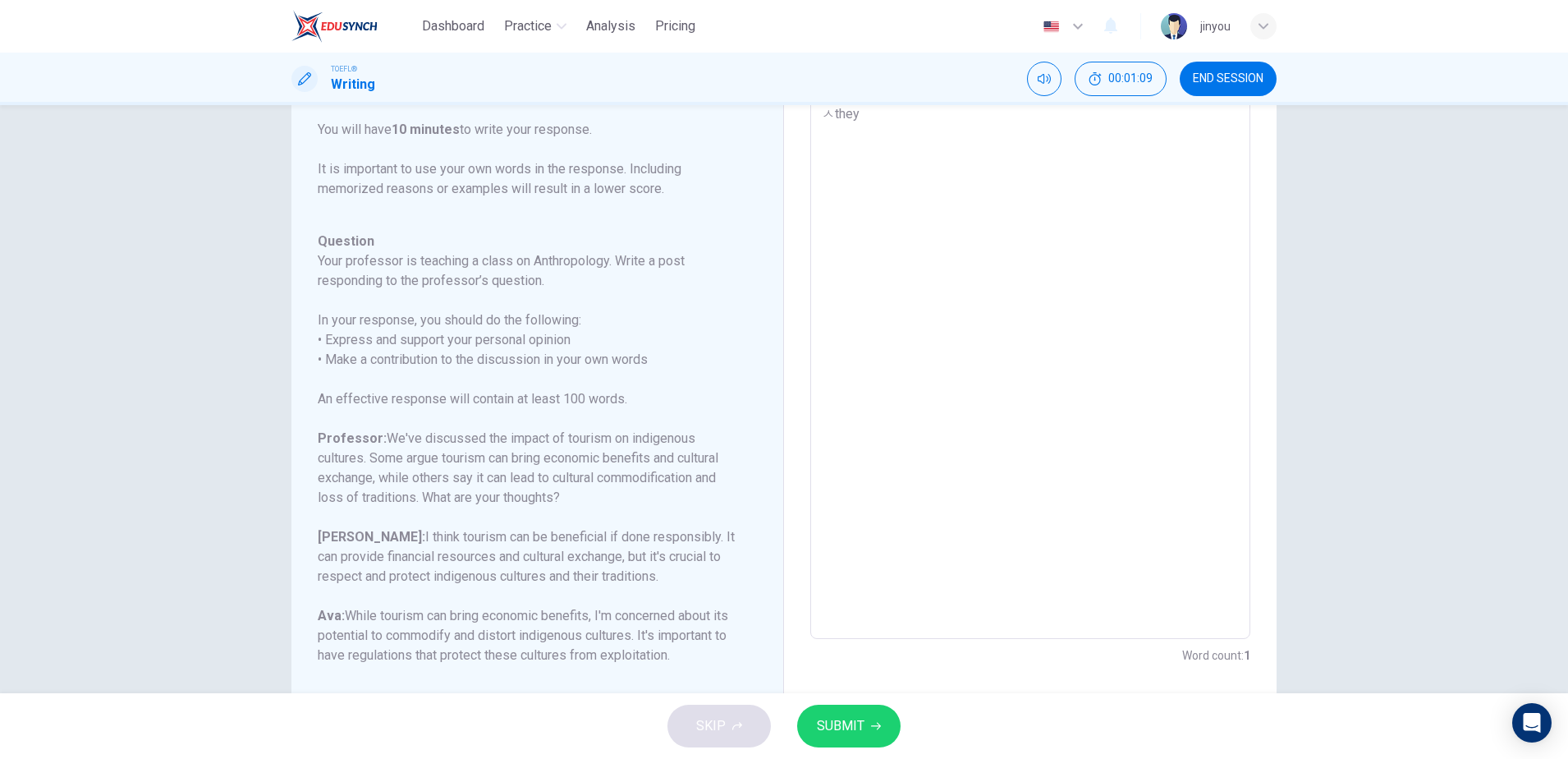
type textarea "x"
type textarea "ㅅthe"
type textarea "x"
type textarea "ㅅth"
type textarea "x"
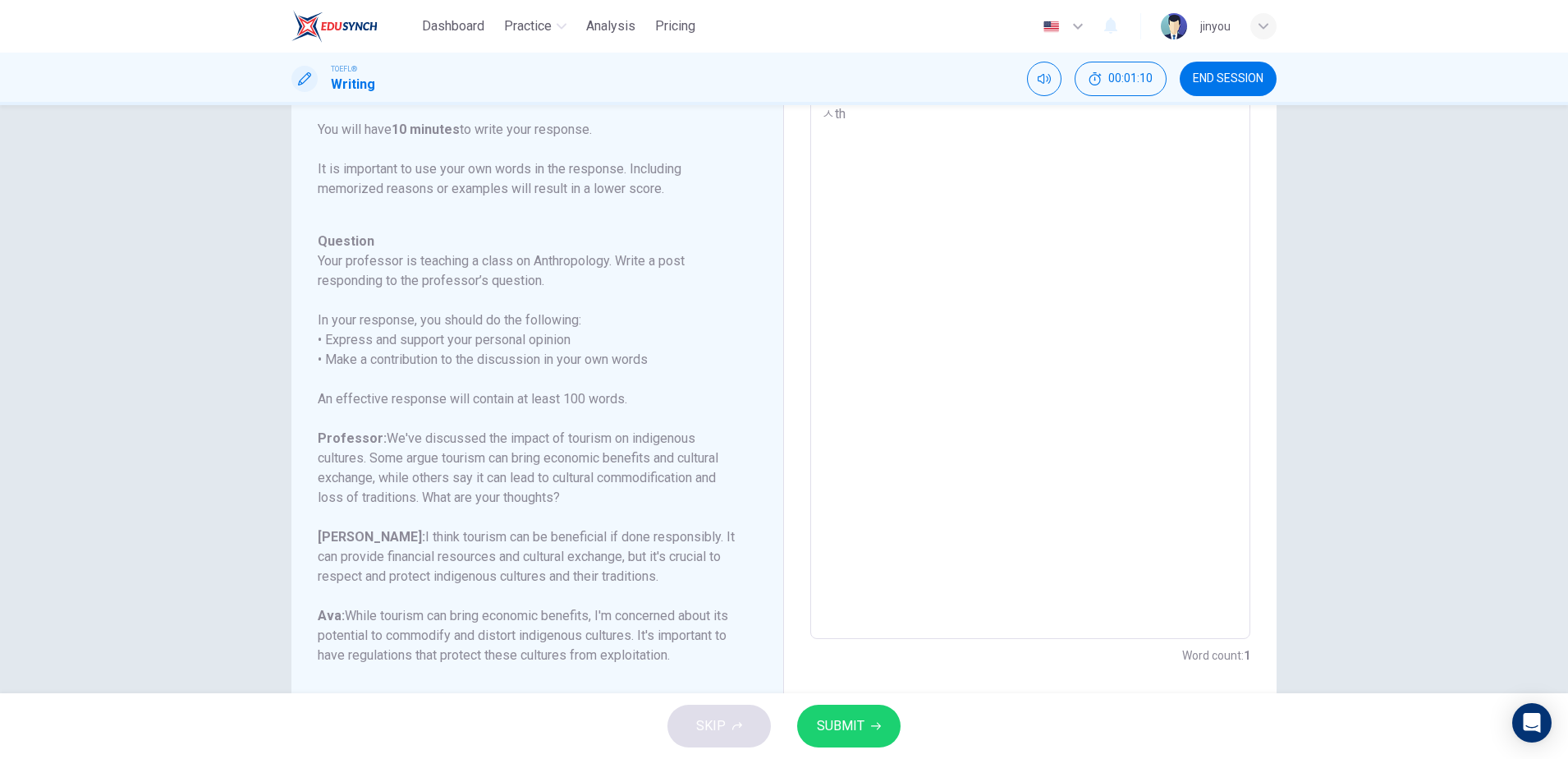
type textarea "ㅅt"
type textarea "x"
type textarea "ㅅ"
type textarea "x"
type textarea "t"
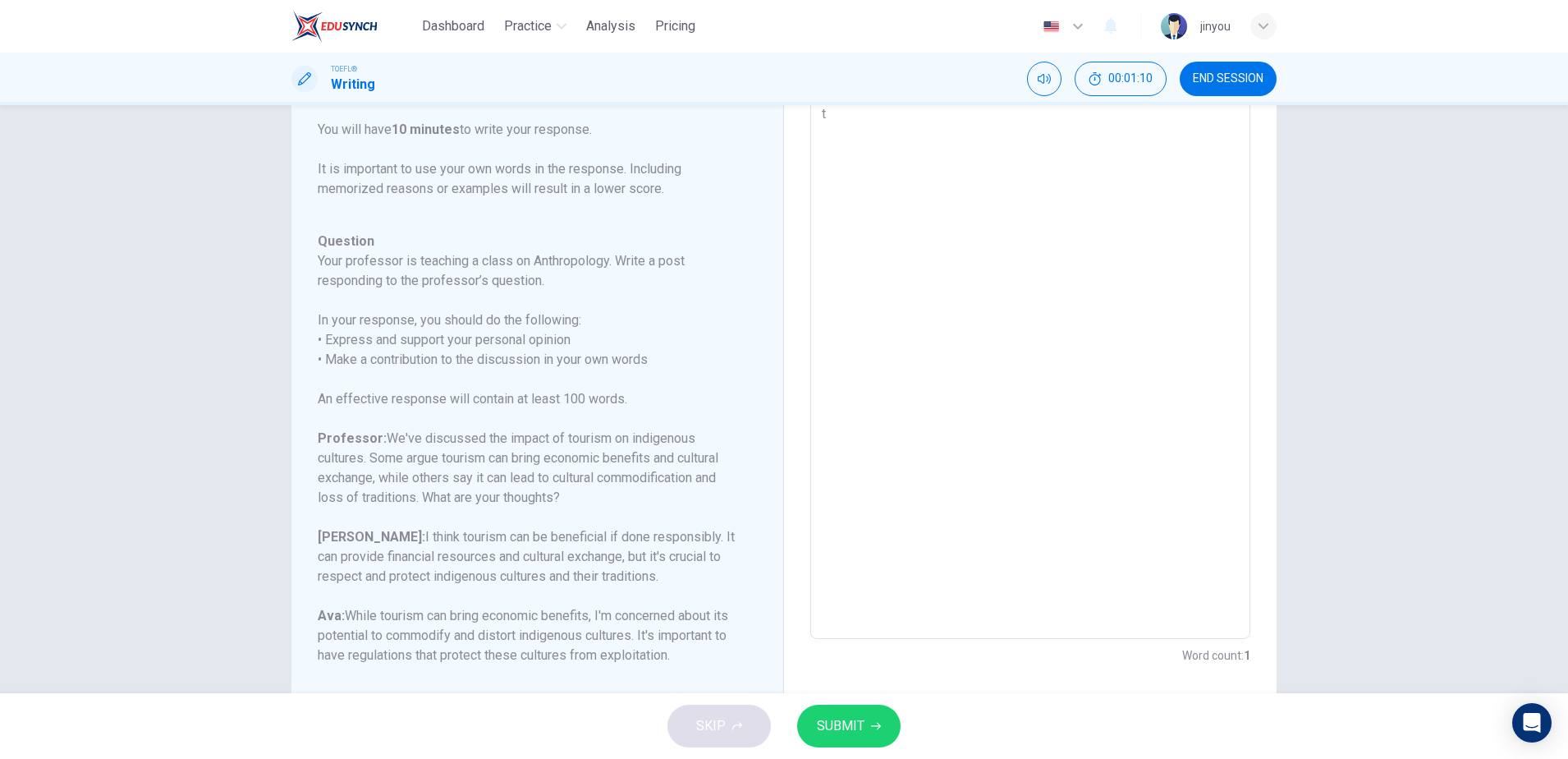
type textarea "x"
type textarea "th"
type textarea "x"
type textarea "the"
type textarea "x"
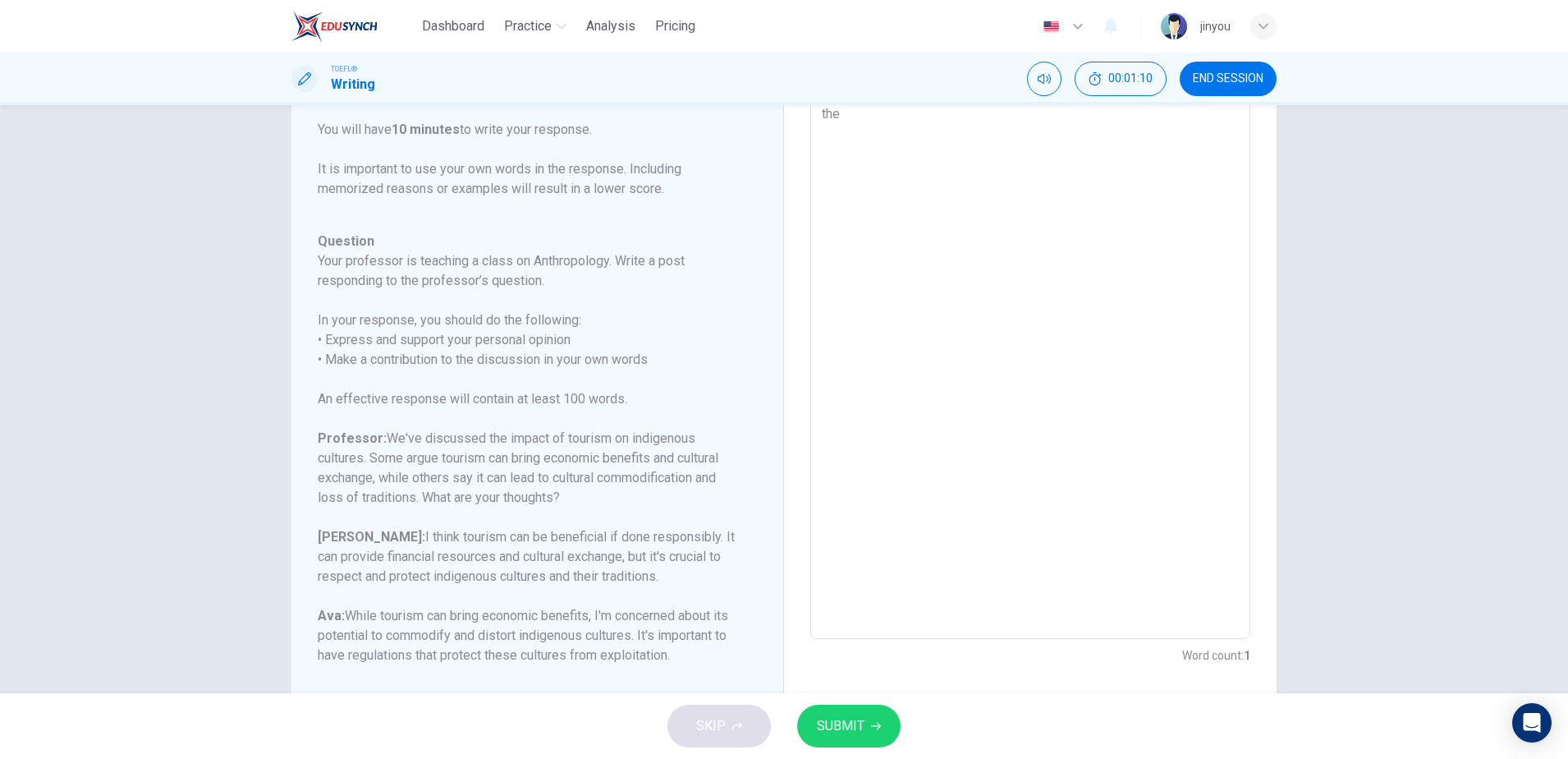
type textarea "they"
type textarea "x"
type textarea "they"
type textarea "x"
type textarea "they s"
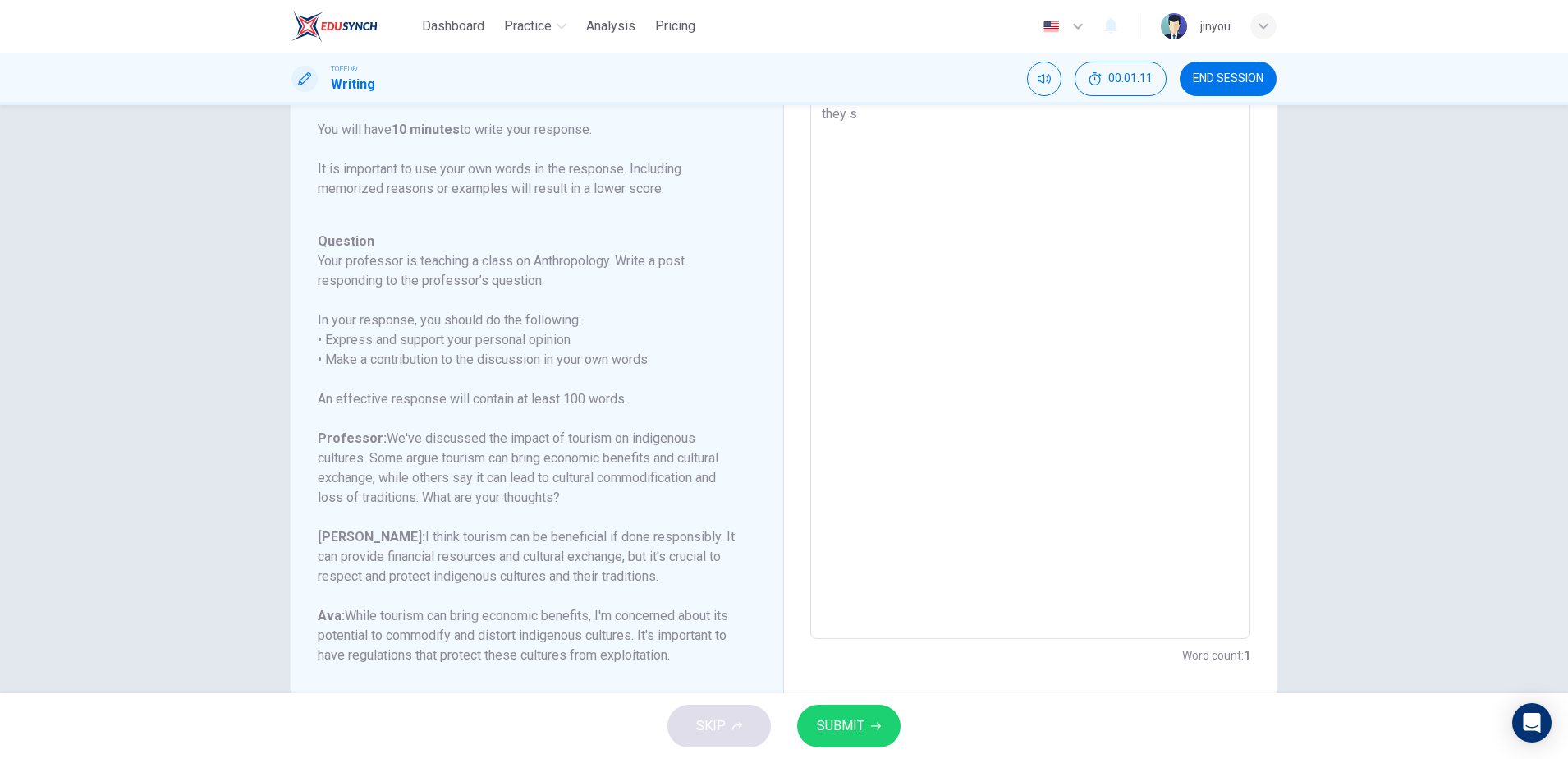
type textarea "x"
type textarea "they sa"
type textarea "x"
type textarea "they s"
type textarea "x"
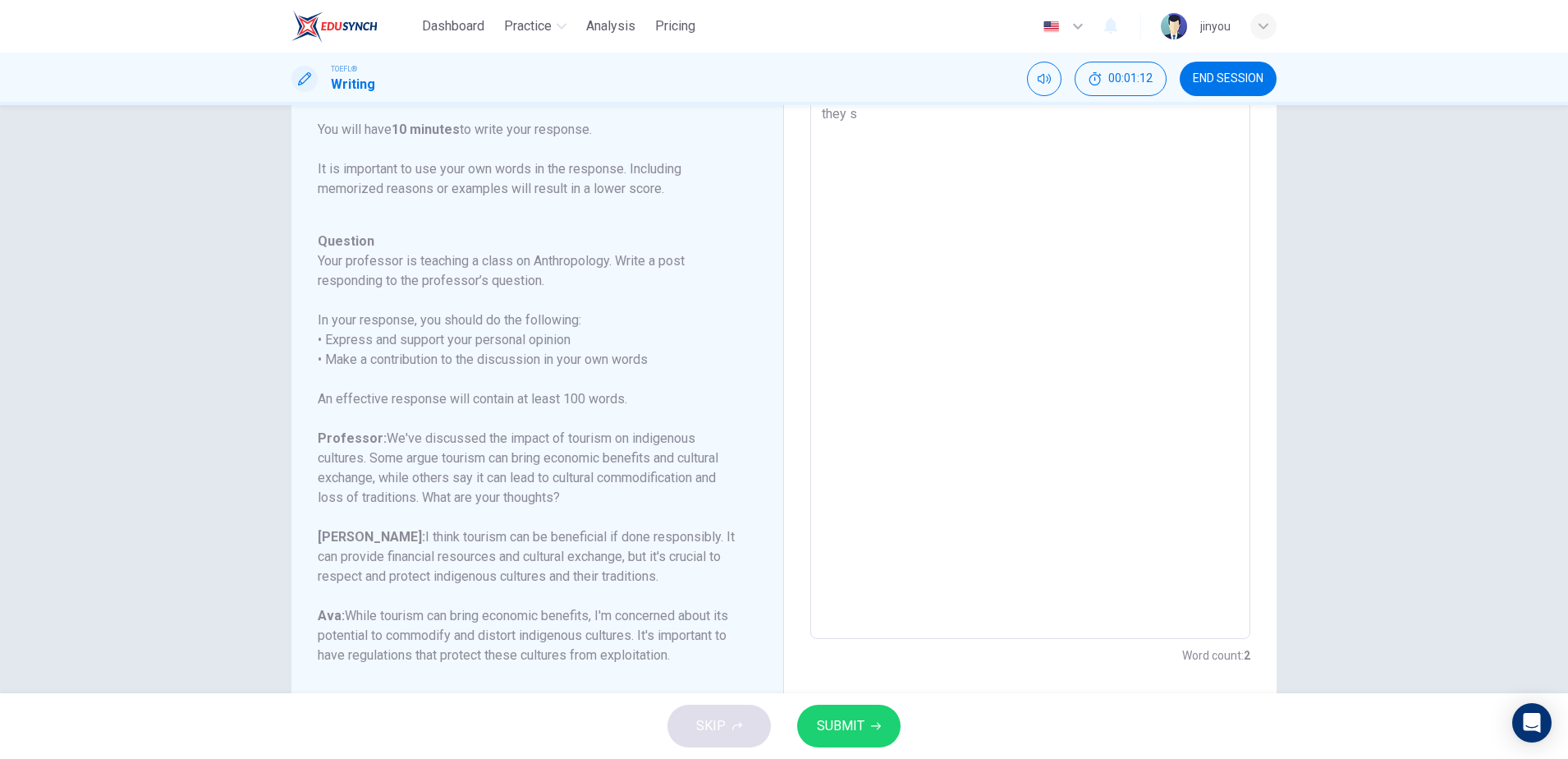
type textarea "they"
type textarea "x"
type textarea "they"
type textarea "x"
type textarea "the"
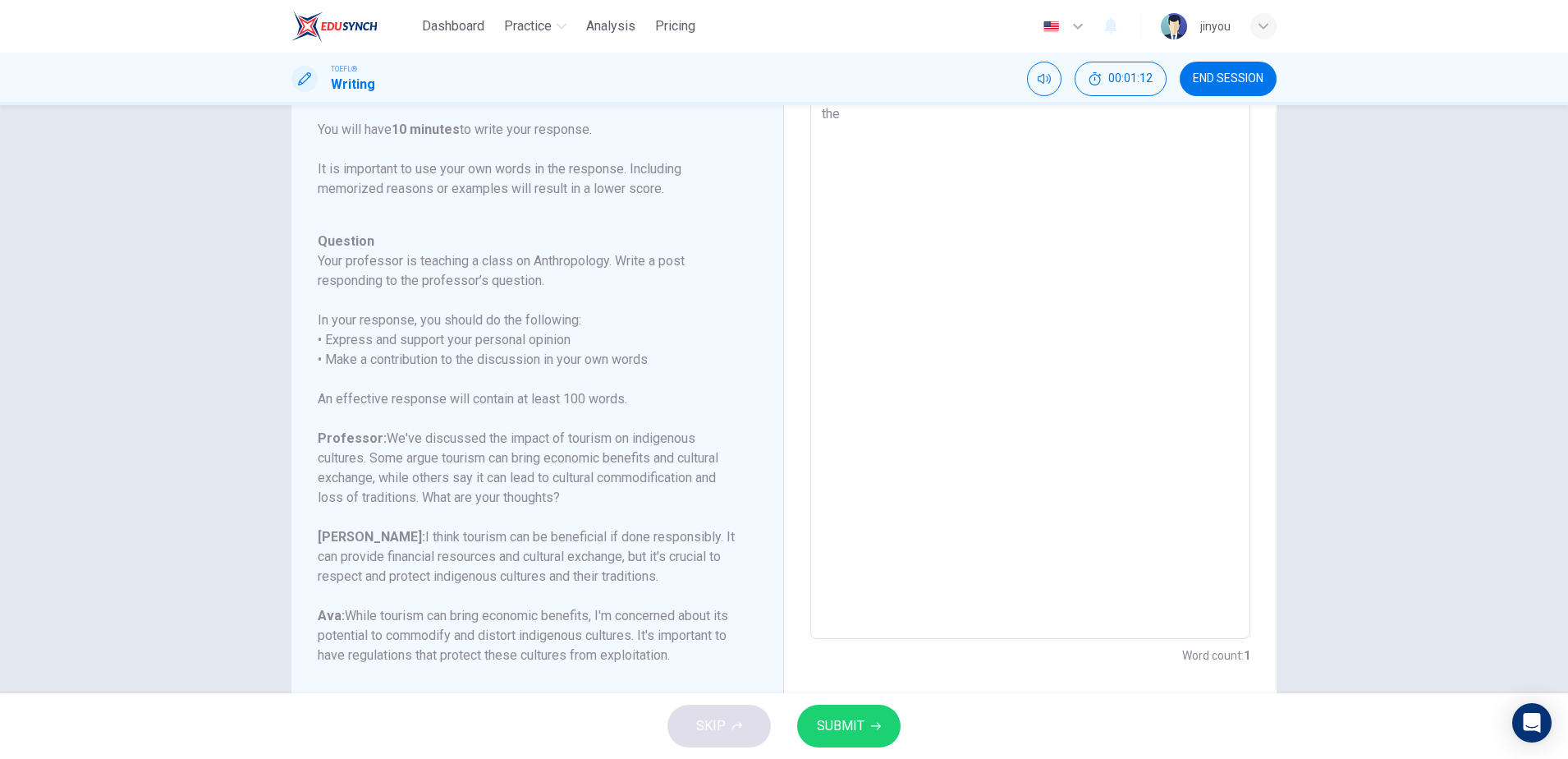
type textarea "x"
type textarea "th"
type textarea "x"
type textarea "t"
type textarea "x"
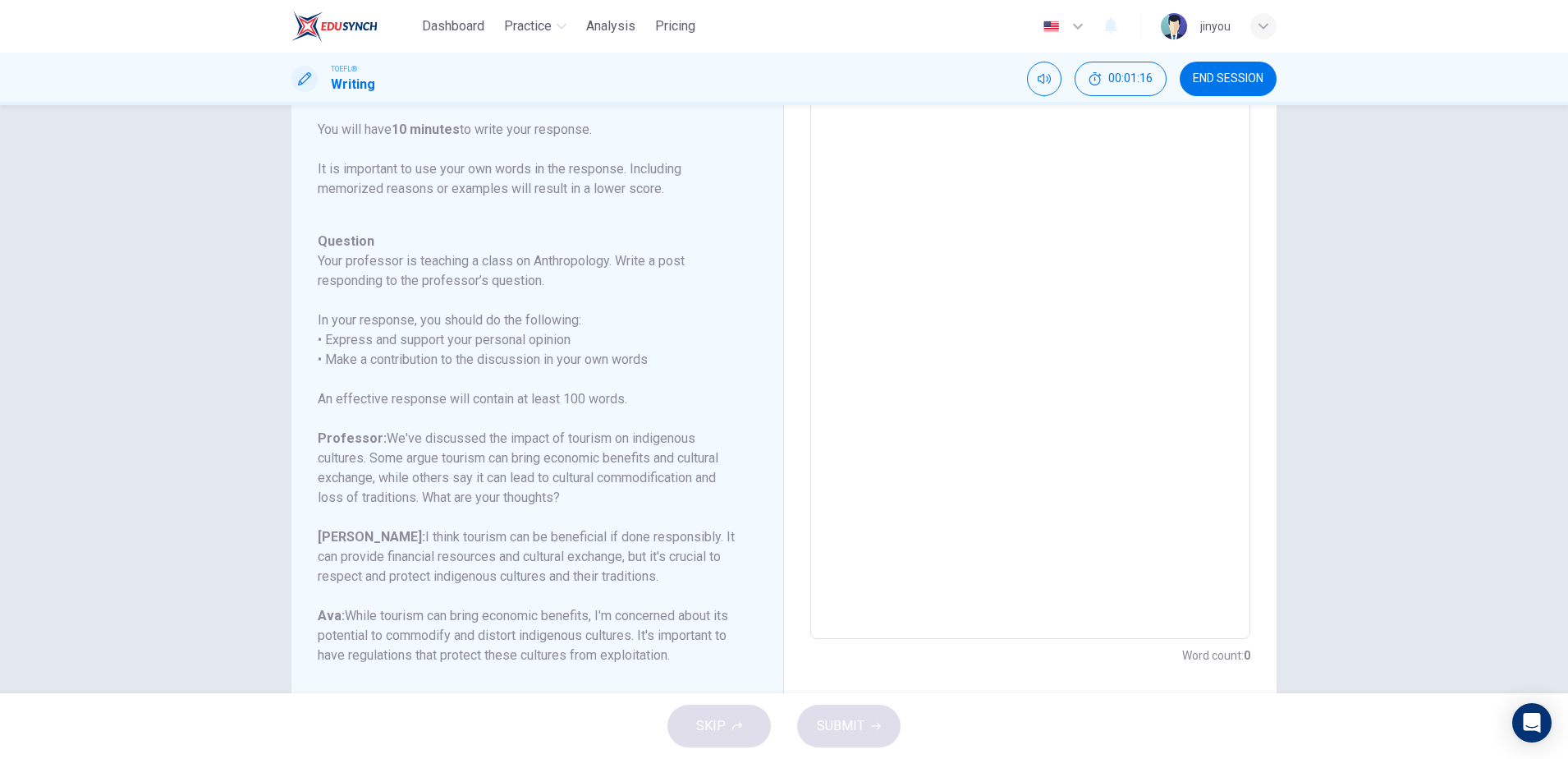
type textarea "i"
type textarea "x"
type textarea "i"
type textarea "x"
type textarea "i"
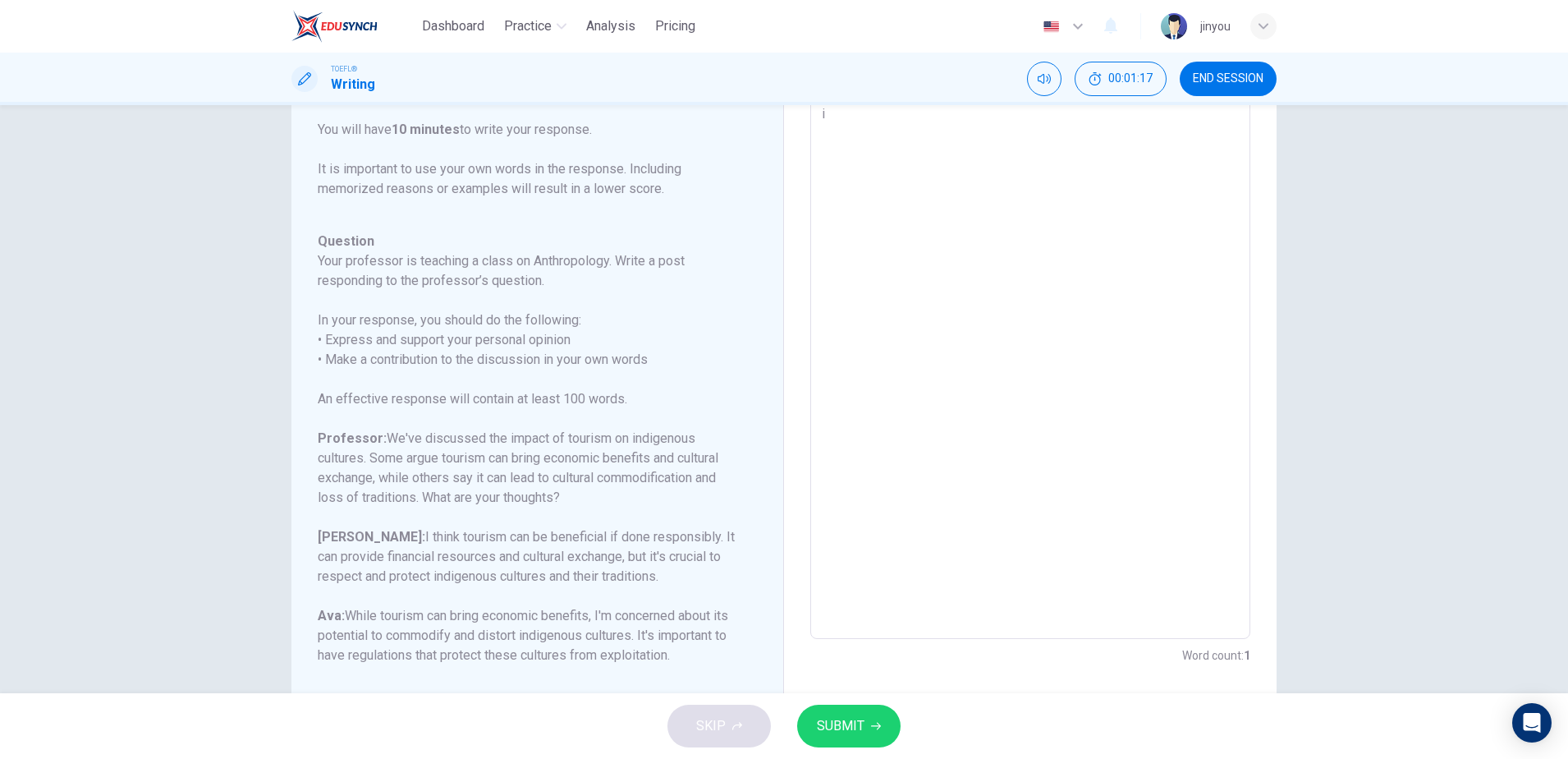
type textarea "x"
type textarea "I"
type textarea "x"
type textarea "I"
type textarea "x"
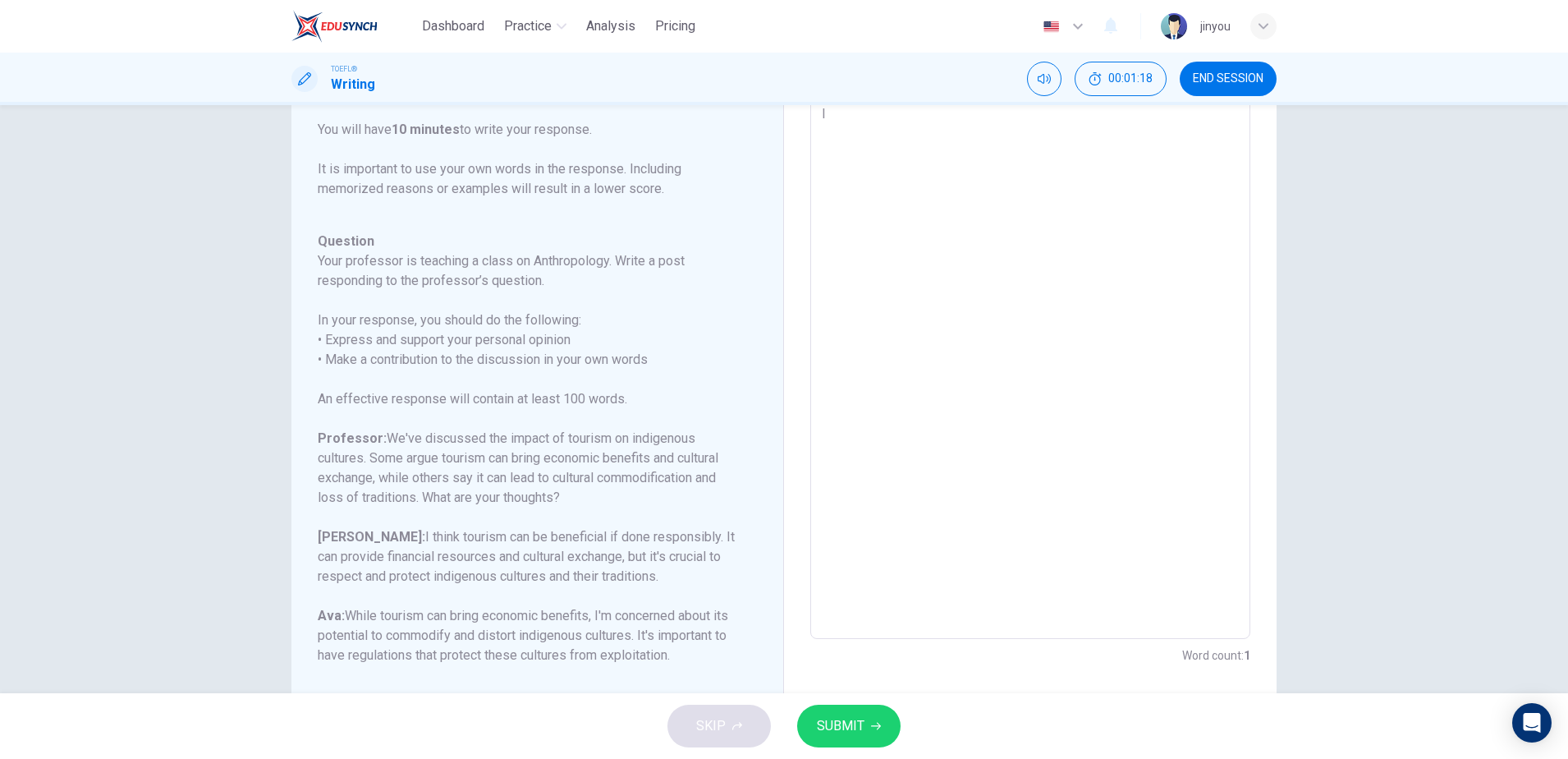
type textarea "I t"
type textarea "x"
type textarea "I th"
type textarea "x"
type textarea "I thi"
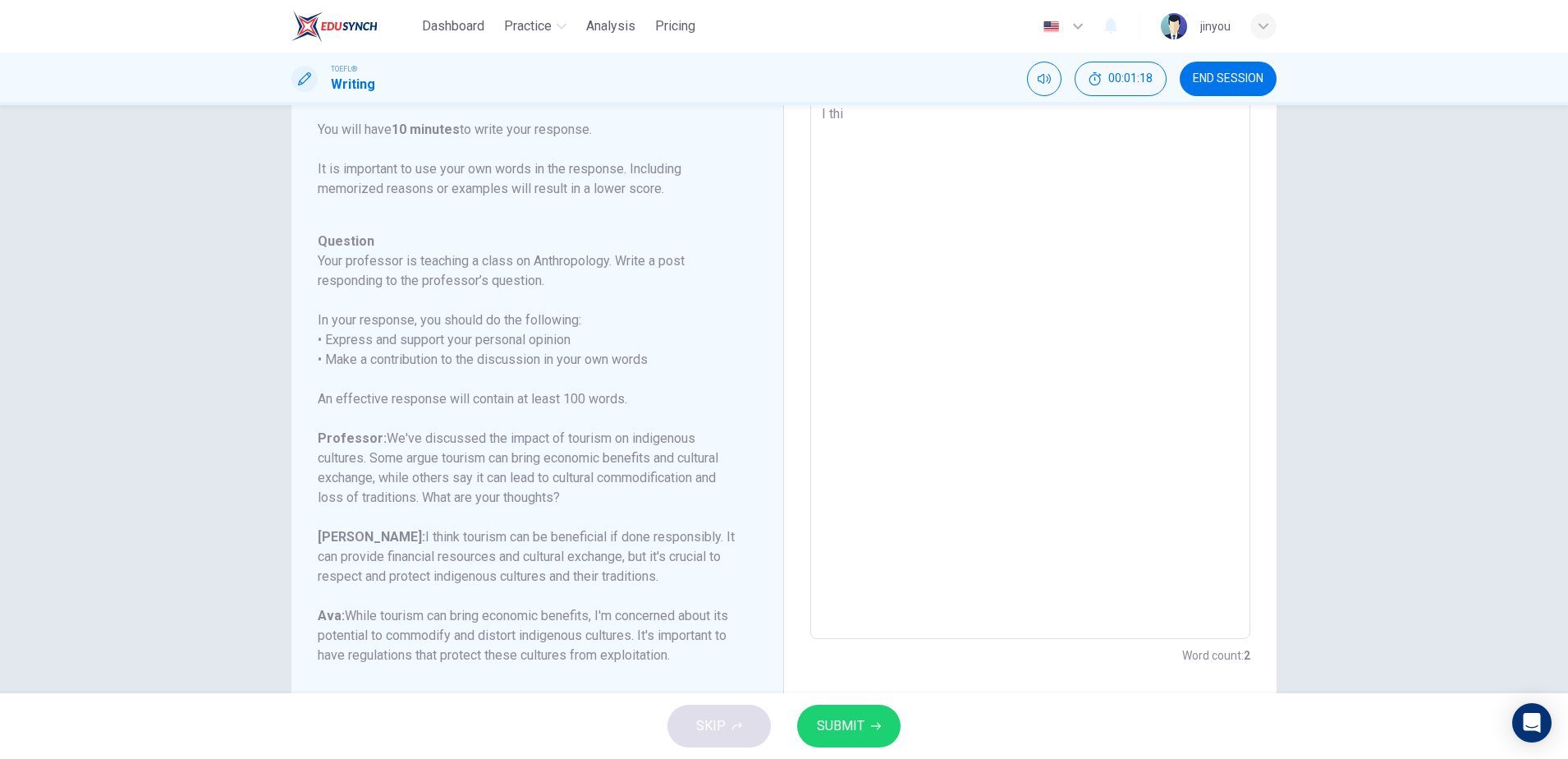
type textarea "x"
type textarea "I thin"
type textarea "x"
type textarea "I think"
type textarea "x"
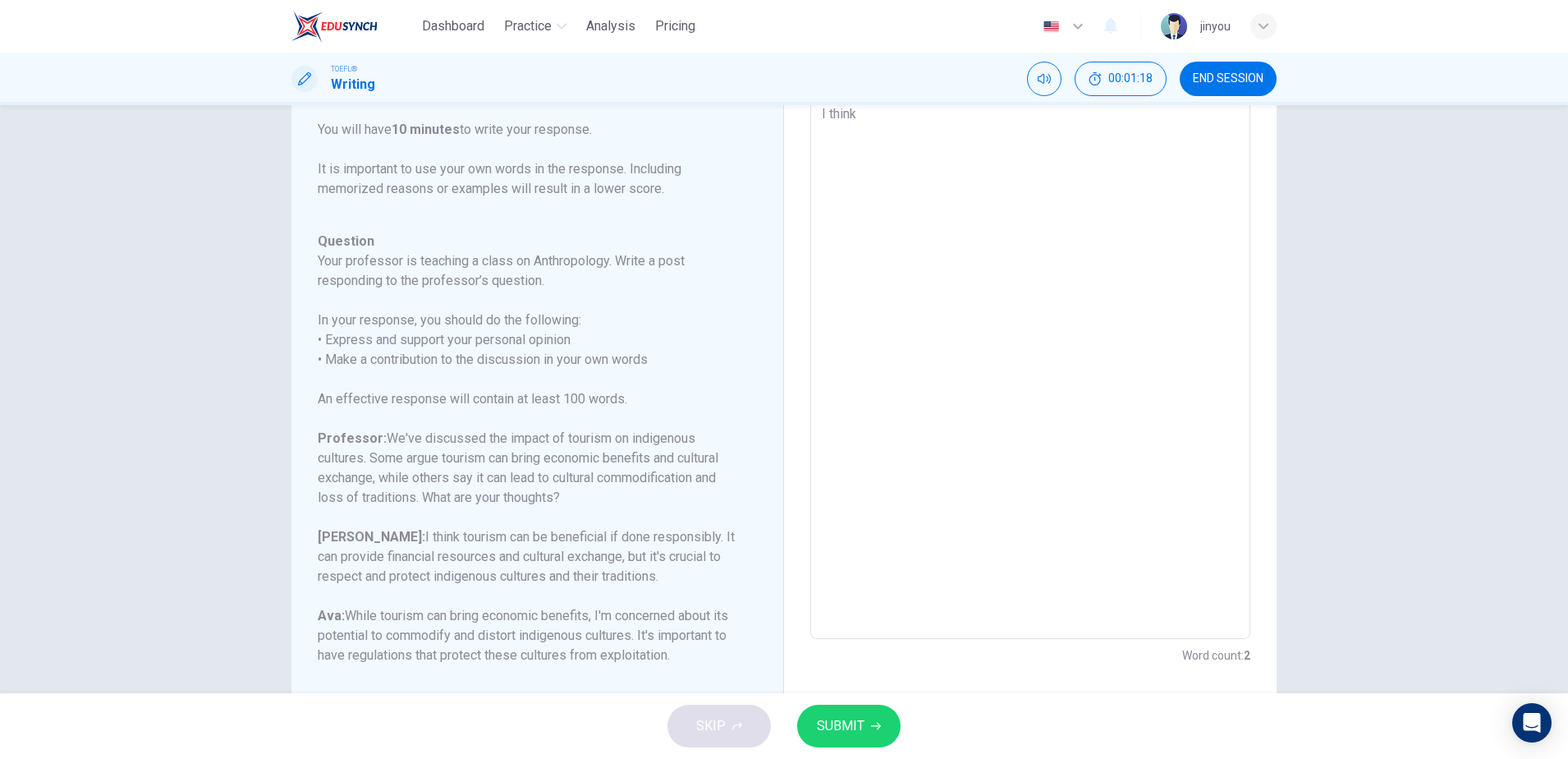
type textarea "I think"
type textarea "x"
type textarea "I think h"
type textarea "x"
type textarea "I think"
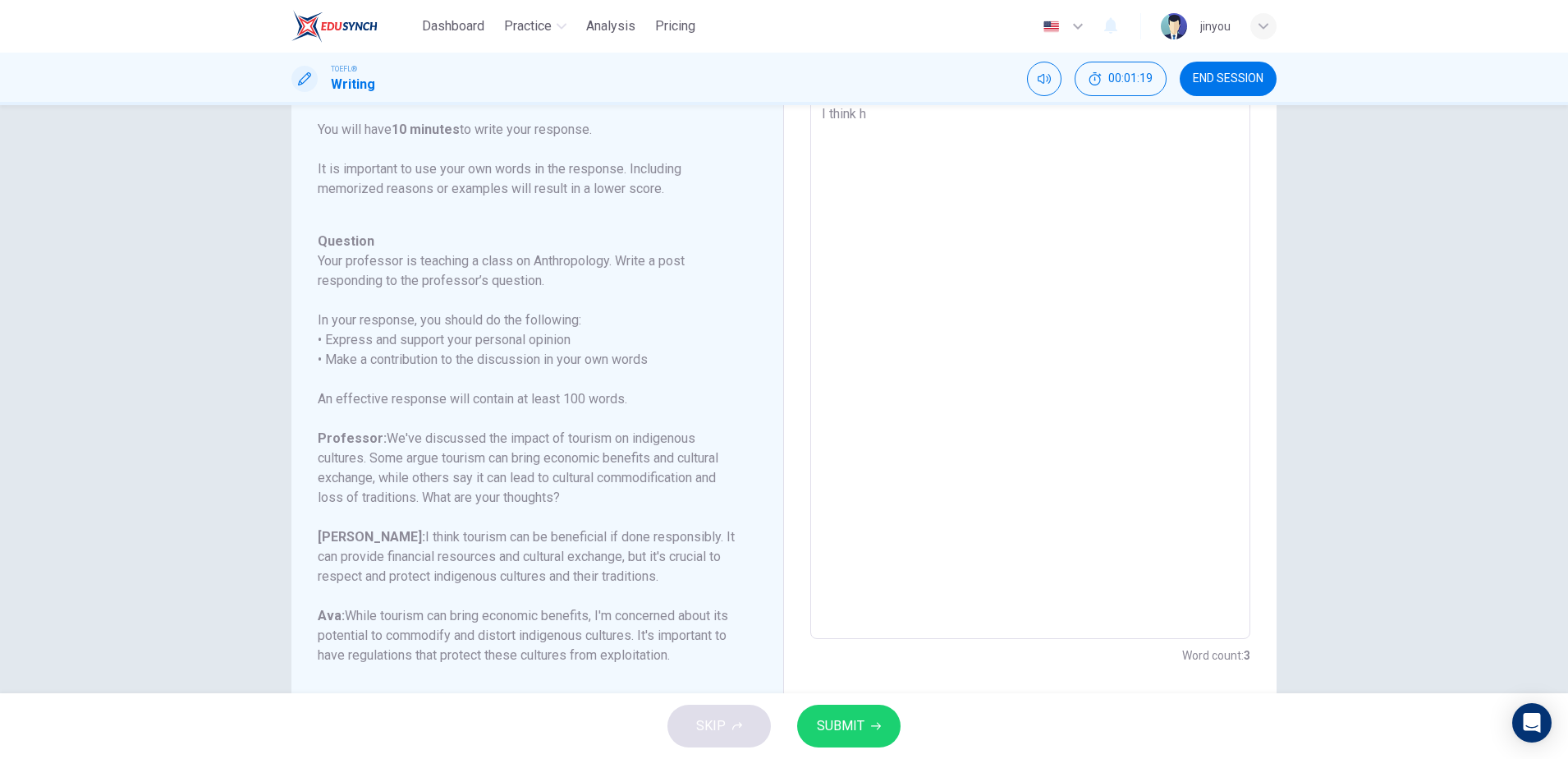
type textarea "x"
type textarea "I think t"
type textarea "x"
type textarea "I think th"
type textarea "x"
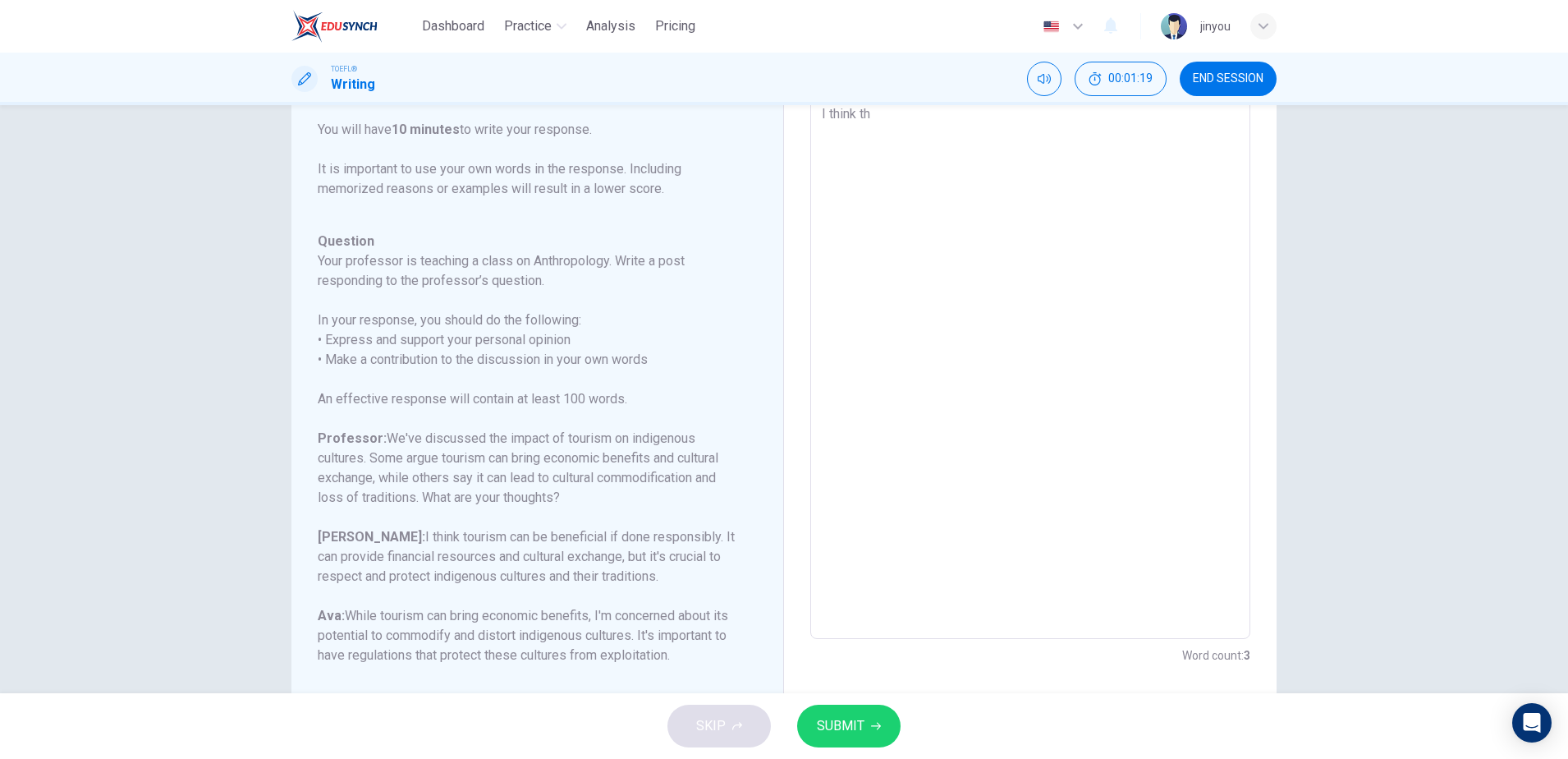
type textarea "I think tha"
type textarea "x"
type textarea "I think that"
type textarea "x"
type textarea "I think that"
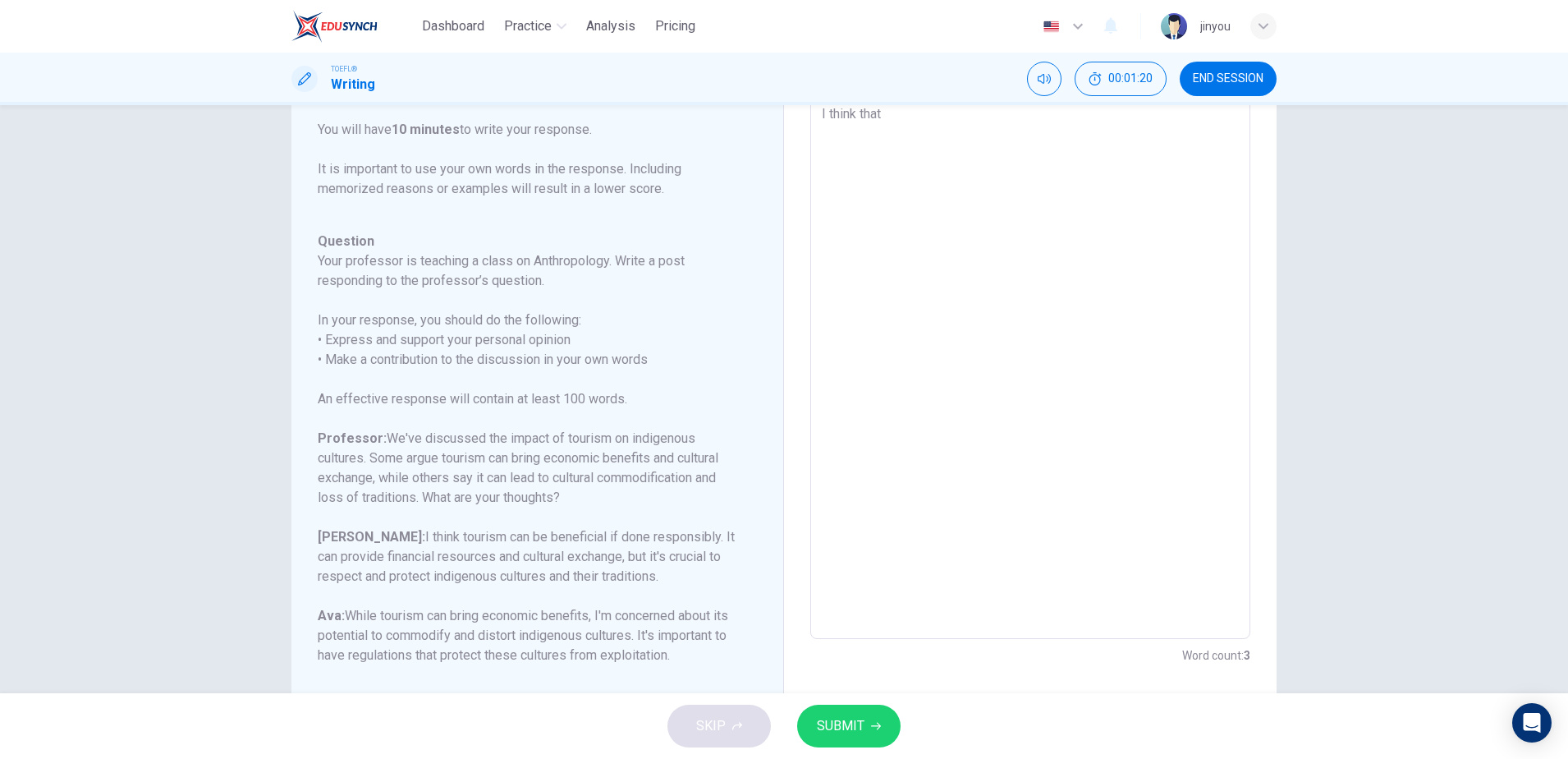
type textarea "x"
type textarea "I think that t"
type textarea "x"
type textarea "I think that to"
type textarea "x"
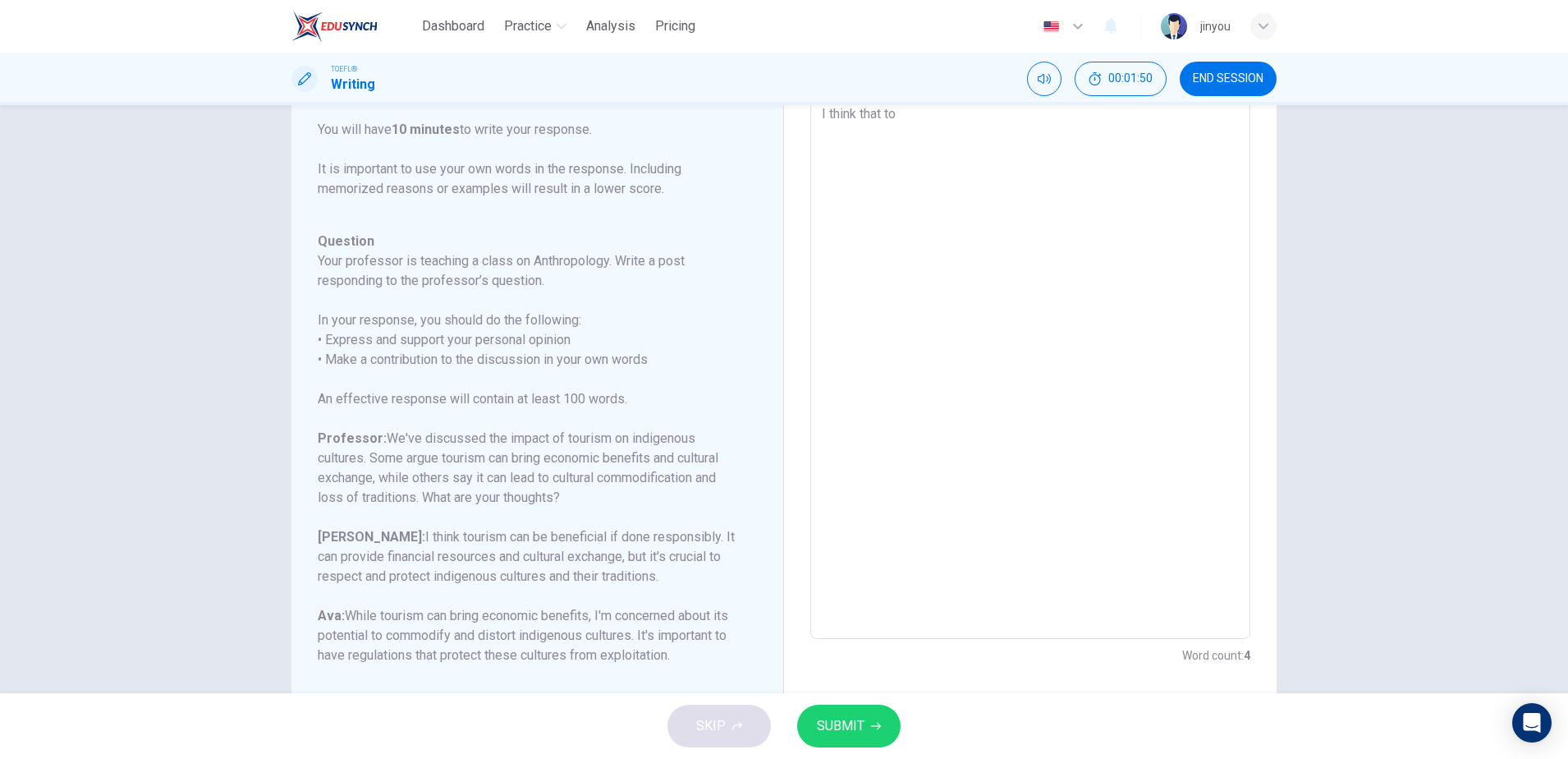
type textarea "I think that toi"
type textarea "x"
type textarea "I think that toir"
type textarea "x"
type textarea "I think that toi"
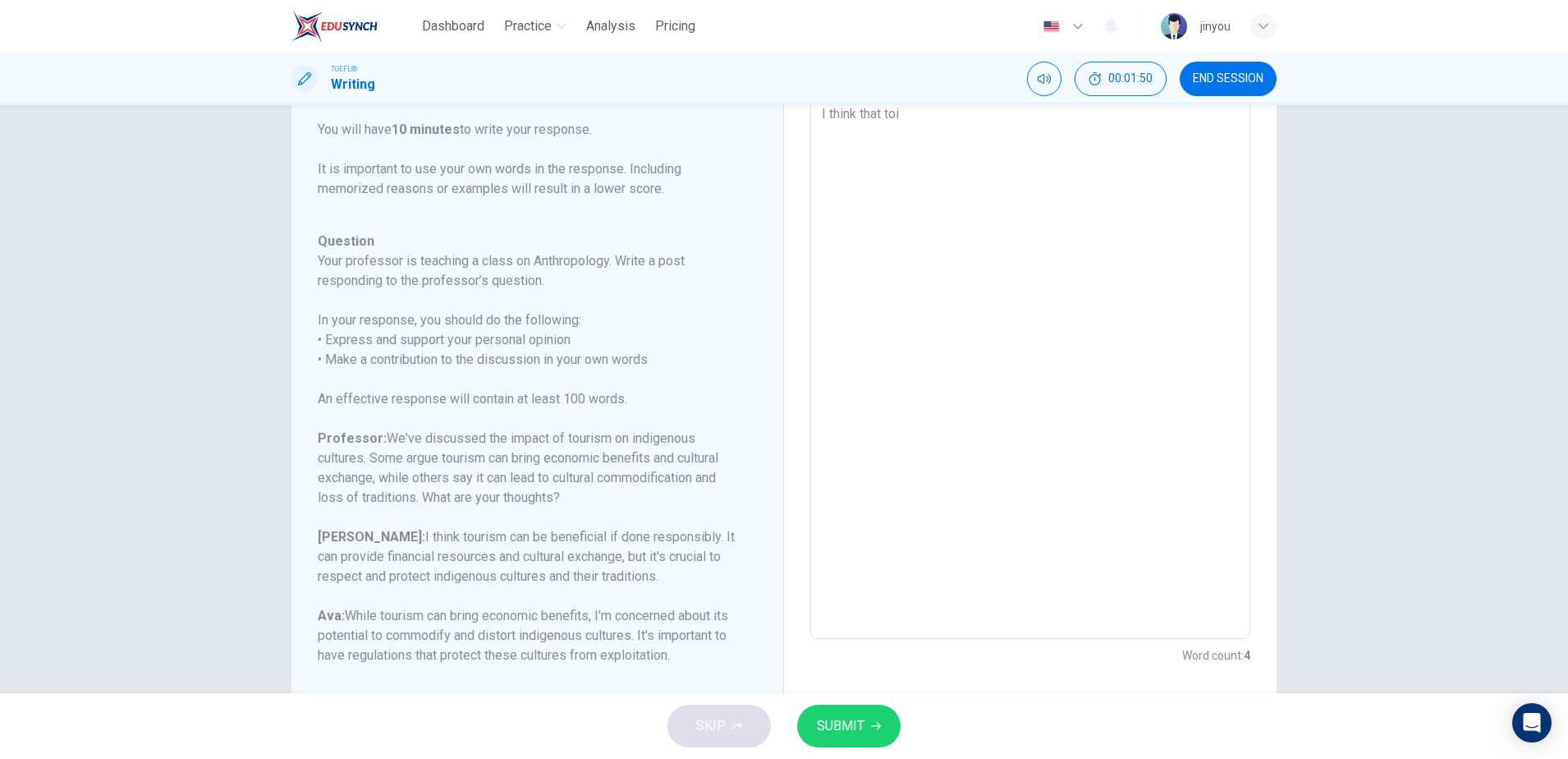
type textarea "x"
type textarea "I think that to"
type textarea "x"
type textarea "I think that tou"
type textarea "x"
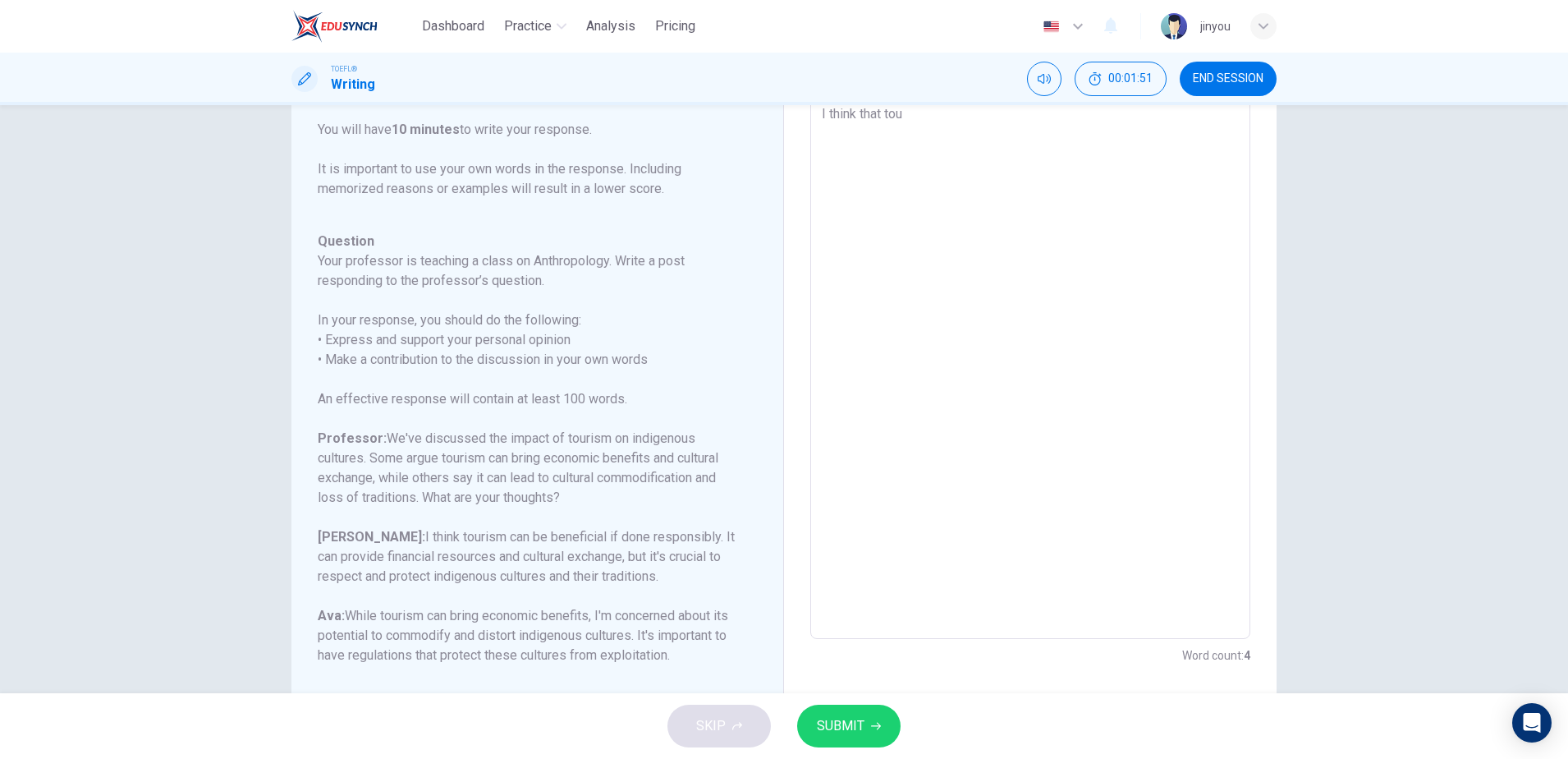
type textarea "I think that tour"
type textarea "x"
type textarea "I think that touri"
type textarea "x"
type textarea "I think that [PERSON_NAME]"
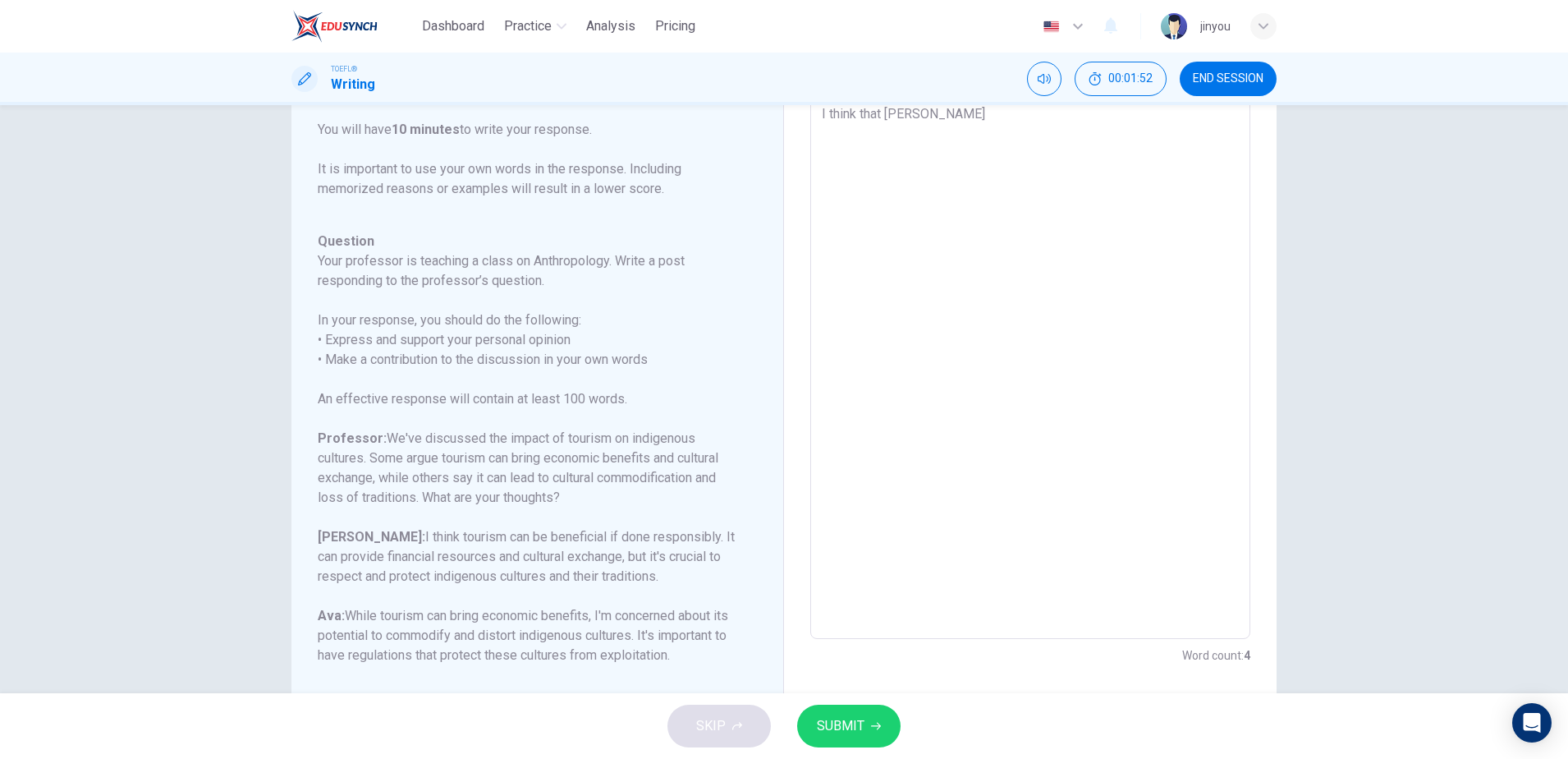
type textarea "x"
type textarea "I think that tourism"
type textarea "x"
type textarea "I think that tourism"
type textarea "x"
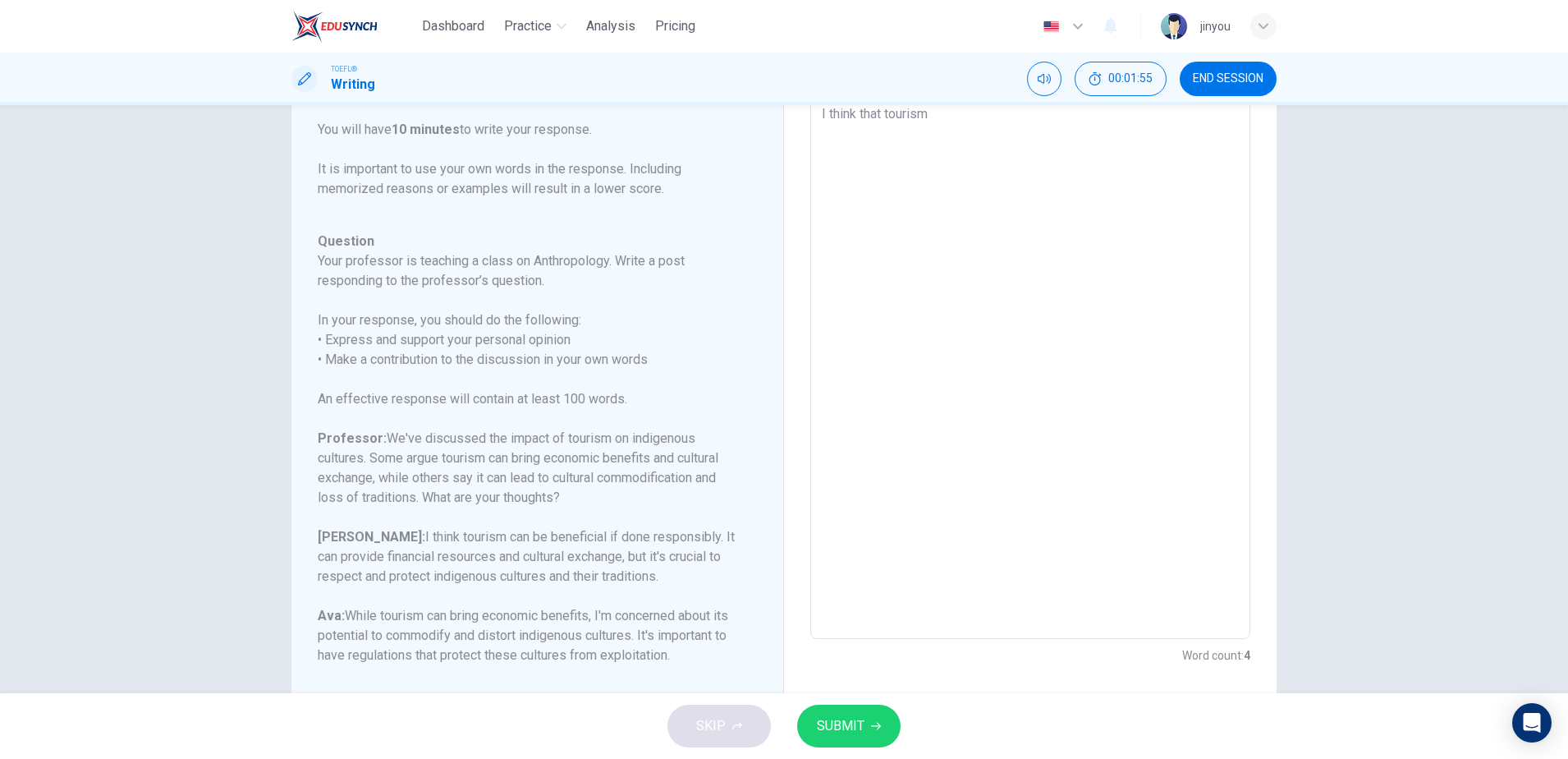
type textarea "I think that tourism b"
type textarea "x"
type textarea "I think that tourism br"
type textarea "x"
type textarea "I think that tourism bri"
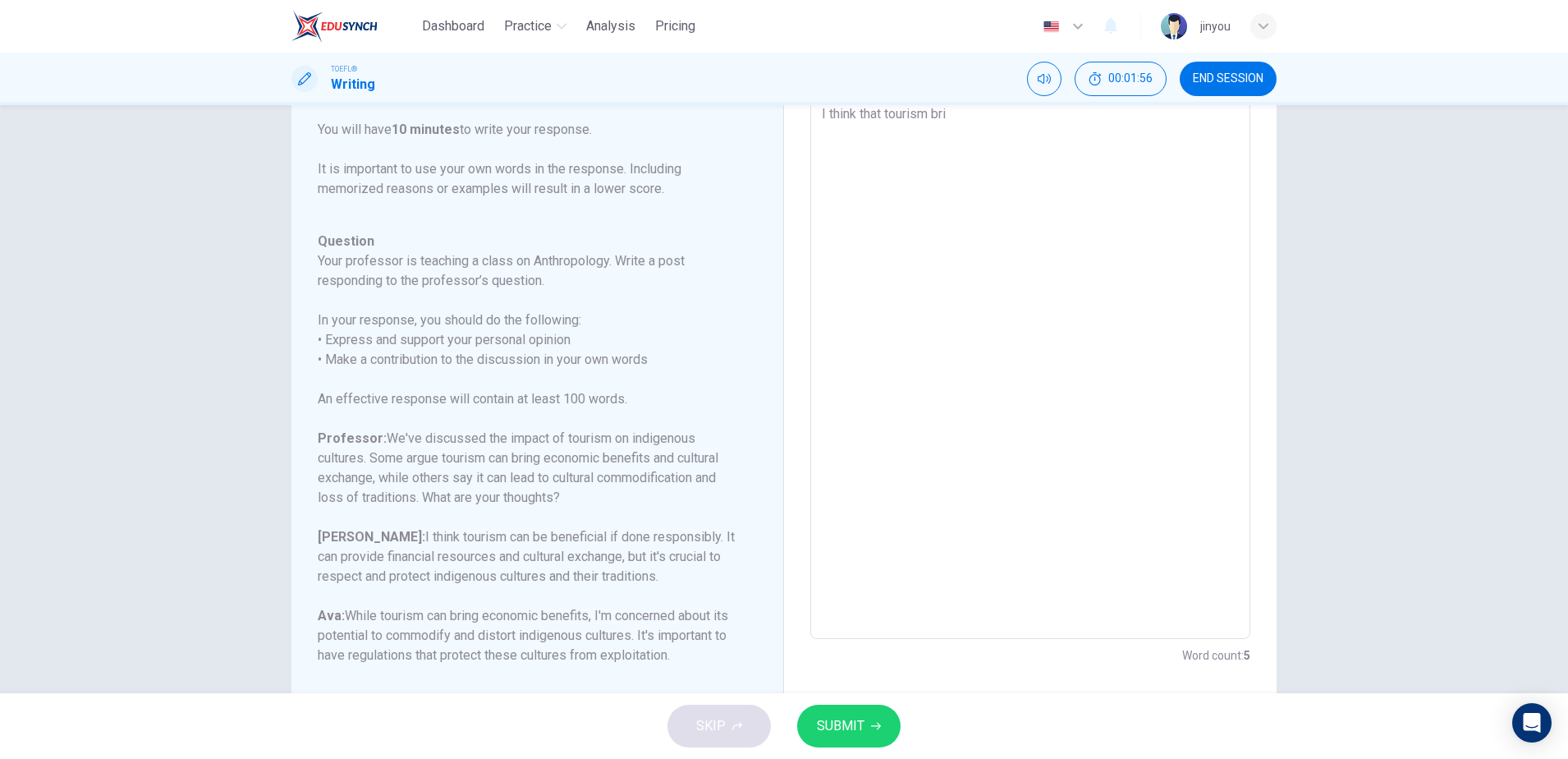
type textarea "x"
type textarea "I think that tourism brin"
type textarea "x"
type textarea "I think that tourism bring"
type textarea "x"
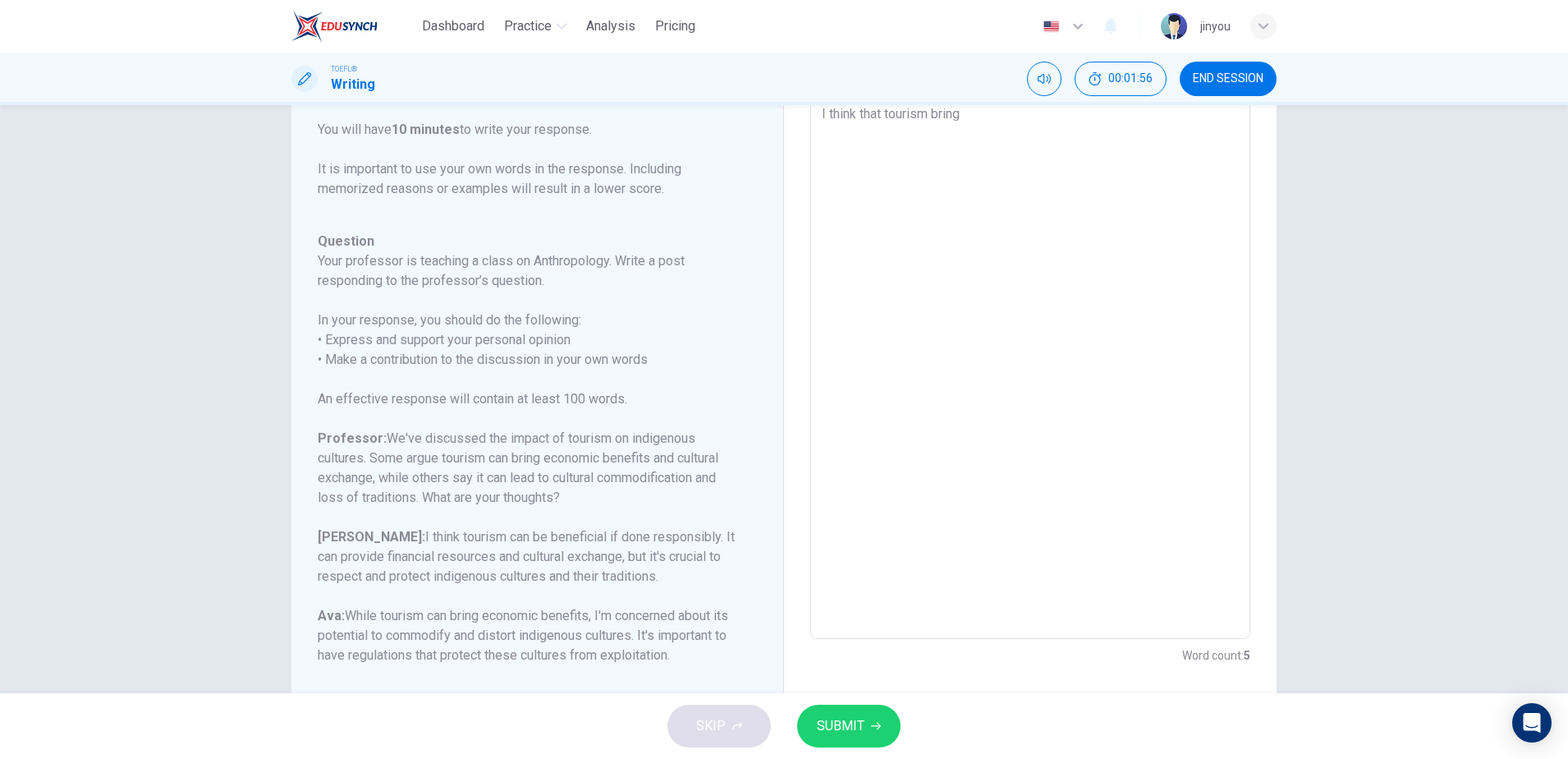
type textarea "I think that tourism brings"
type textarea "x"
type textarea "I think that tourism brings"
type textarea "x"
type textarea "I think that tourism brings b"
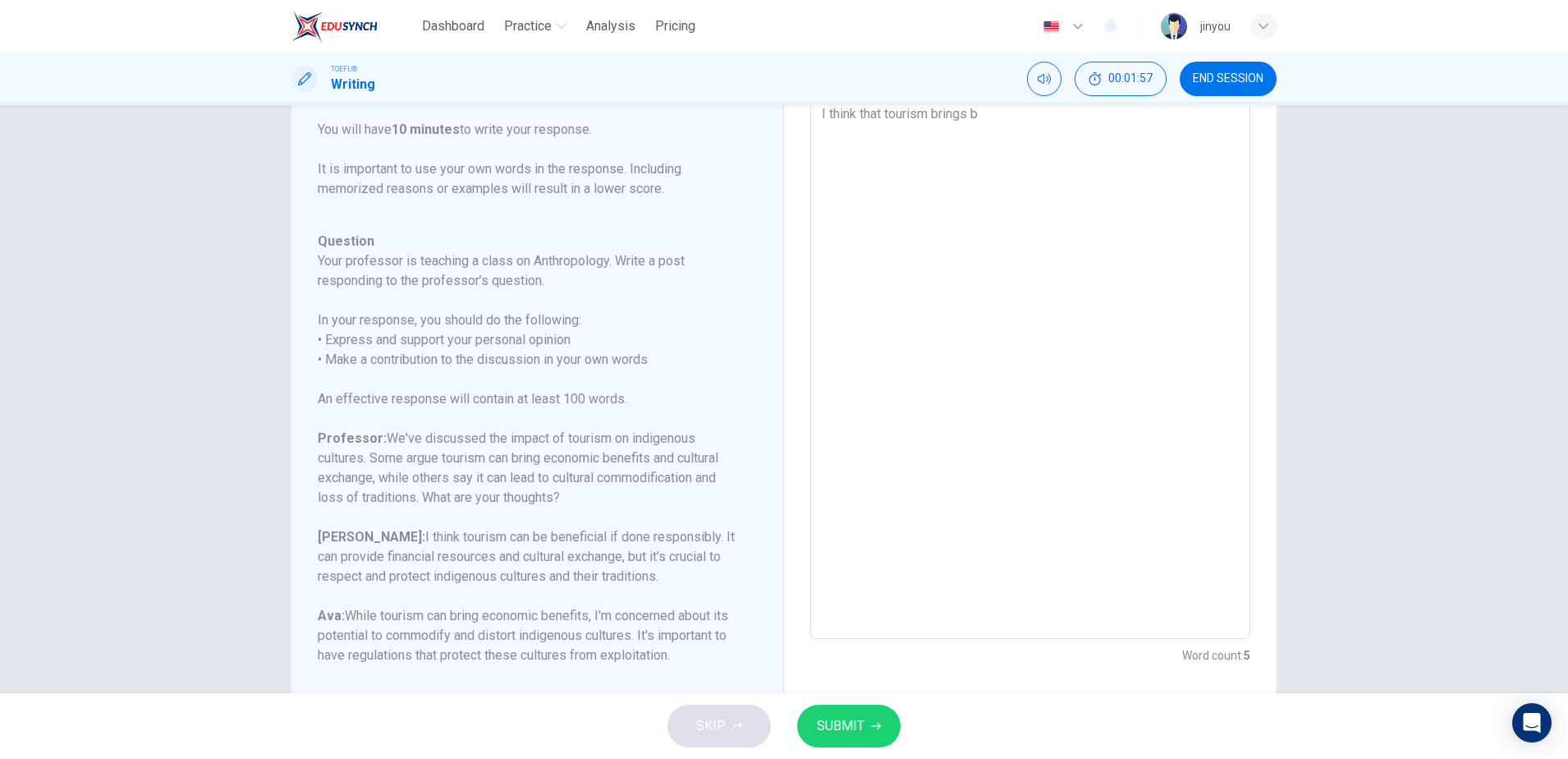
type textarea "x"
type textarea "I think that tourism brings be"
type textarea "x"
type textarea "I think that tourism brings bee"
type textarea "x"
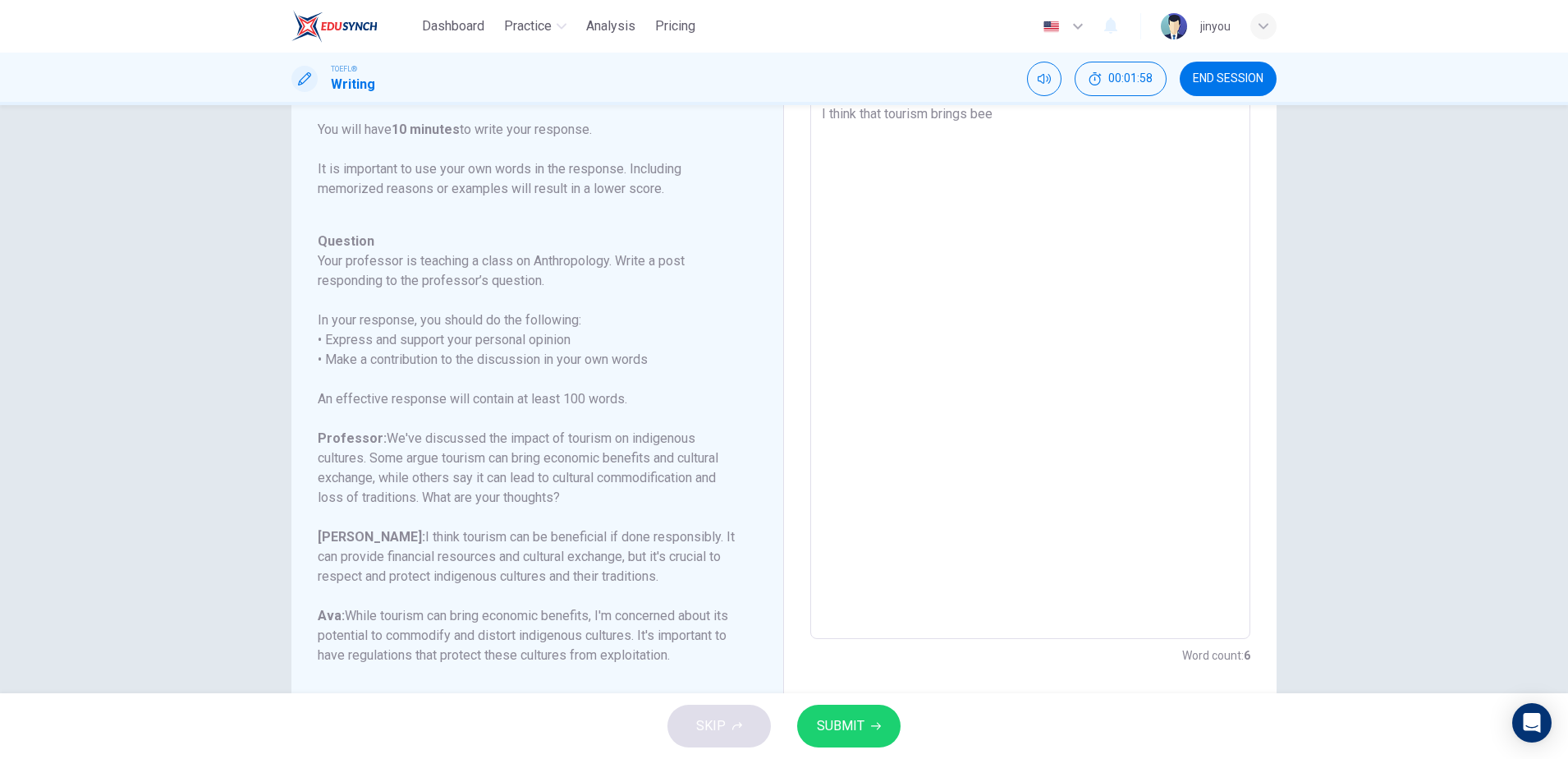
type textarea "I think that tourism brings beef"
type textarea "x"
type textarea "I think that tourism brings [PERSON_NAME]"
type textarea "x"
type textarea "I think that tourism brings beefit"
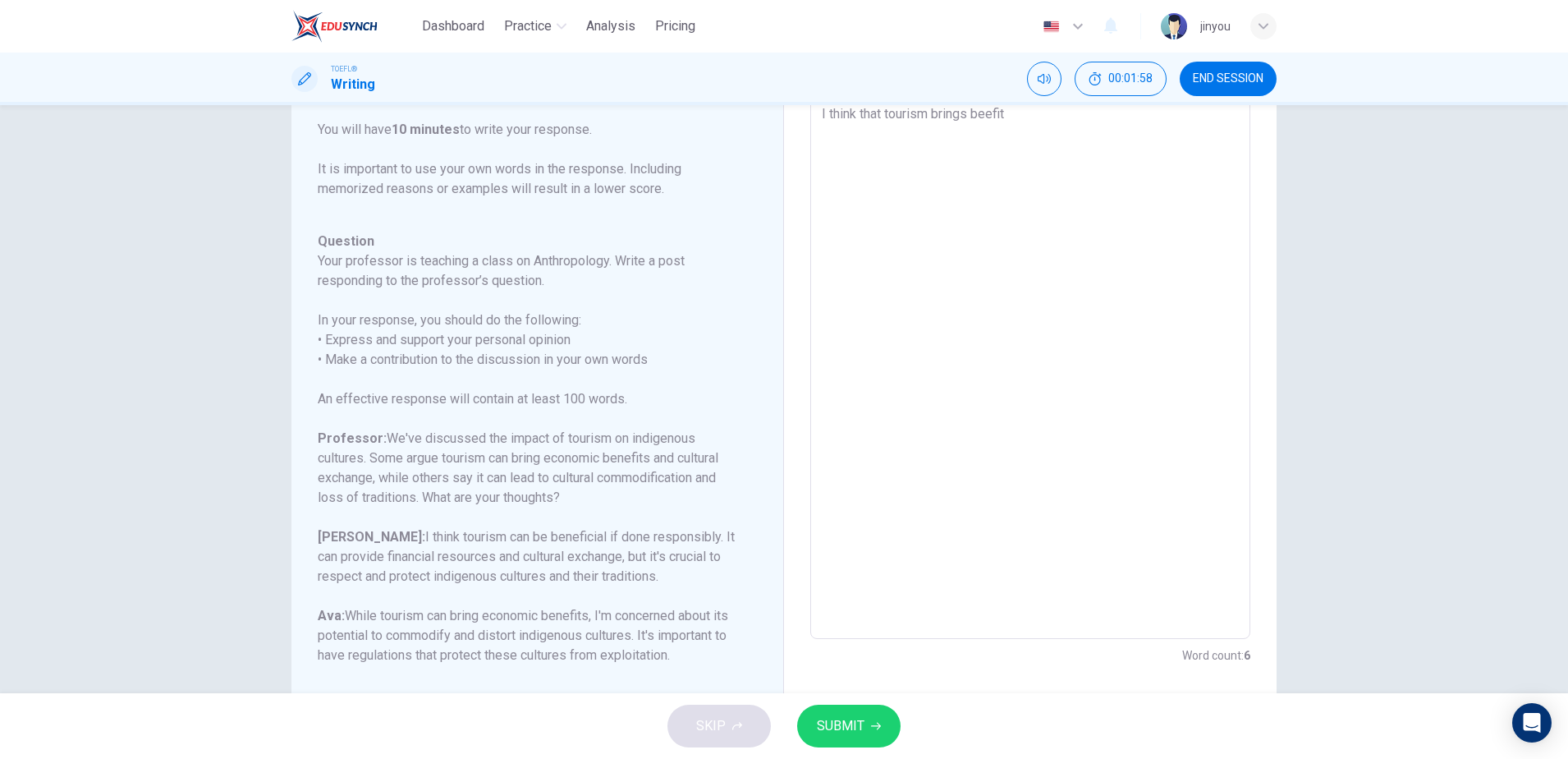
type textarea "x"
type textarea "I think that tourism brings beefits"
type textarea "x"
type textarea "I think that tourism brings beefits"
type textarea "x"
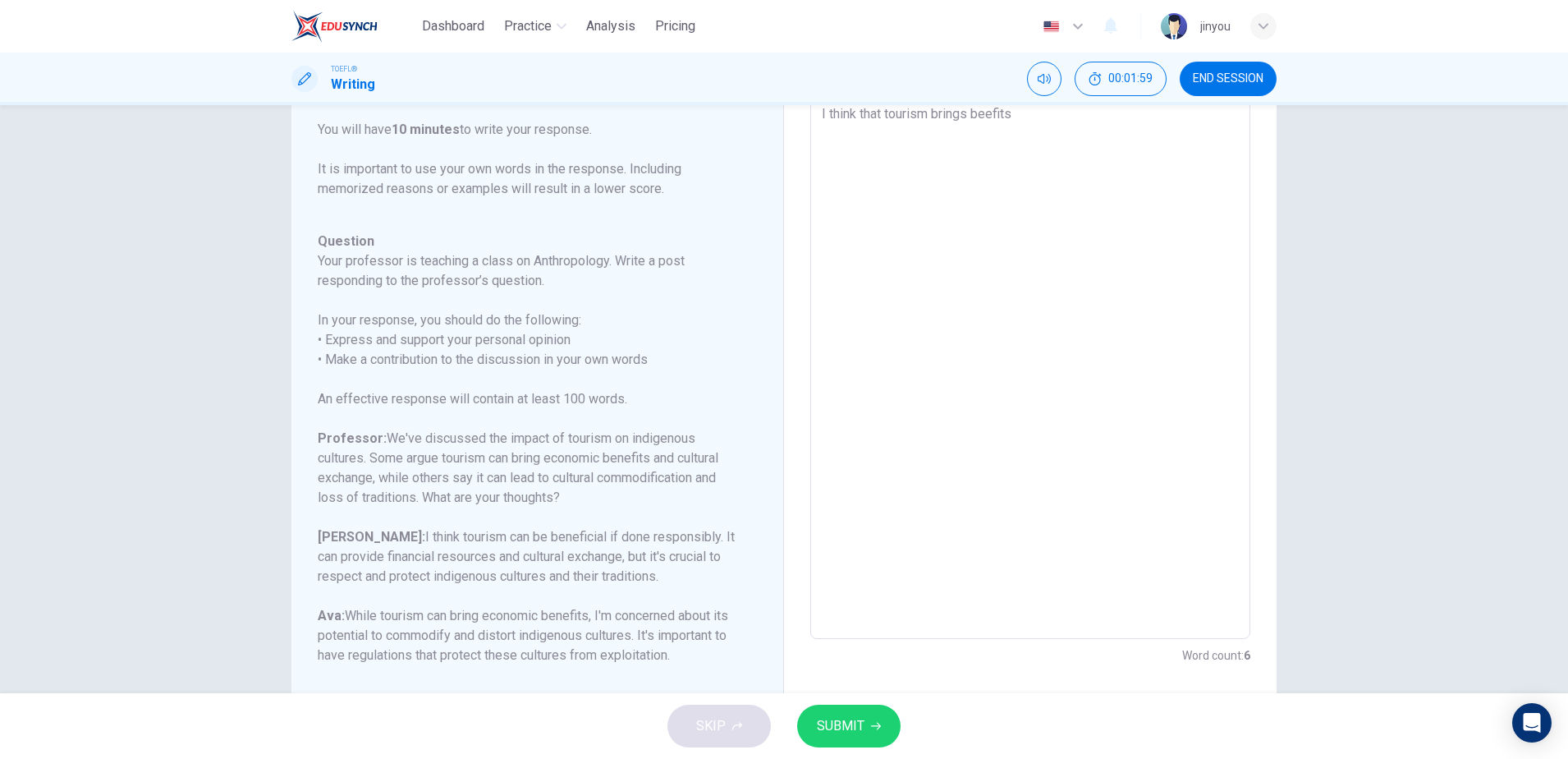
type textarea "I think that tourism brings beefits n"
type textarea "x"
type textarea "I think that tourism brings beefits"
type textarea "x"
type textarea "I think that tourism brings beefits o"
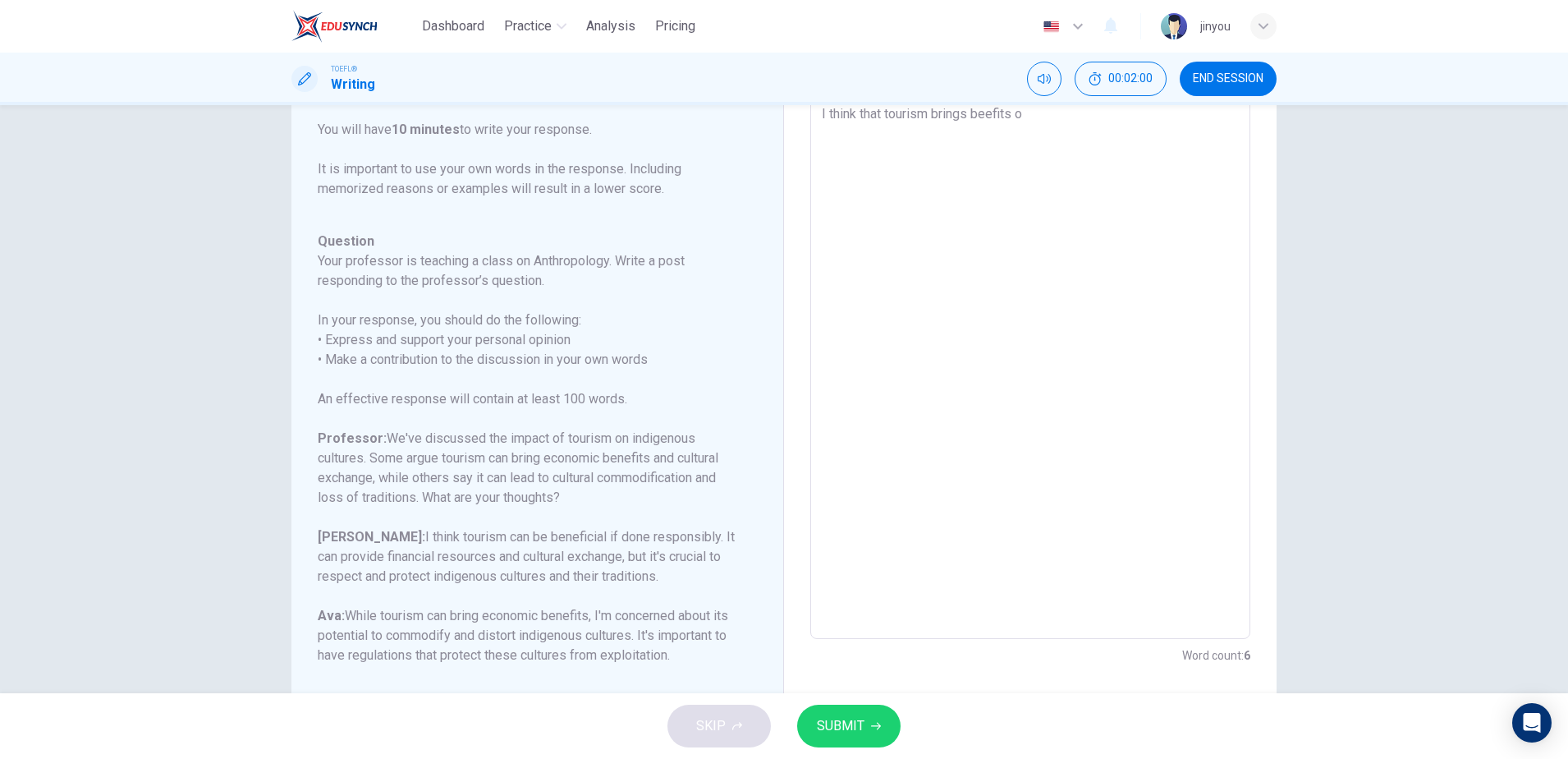
type textarea "x"
type textarea "I think that tourism brings beefits on"
type textarea "x"
type textarea "I think that tourism brings beefits on"
type textarea "x"
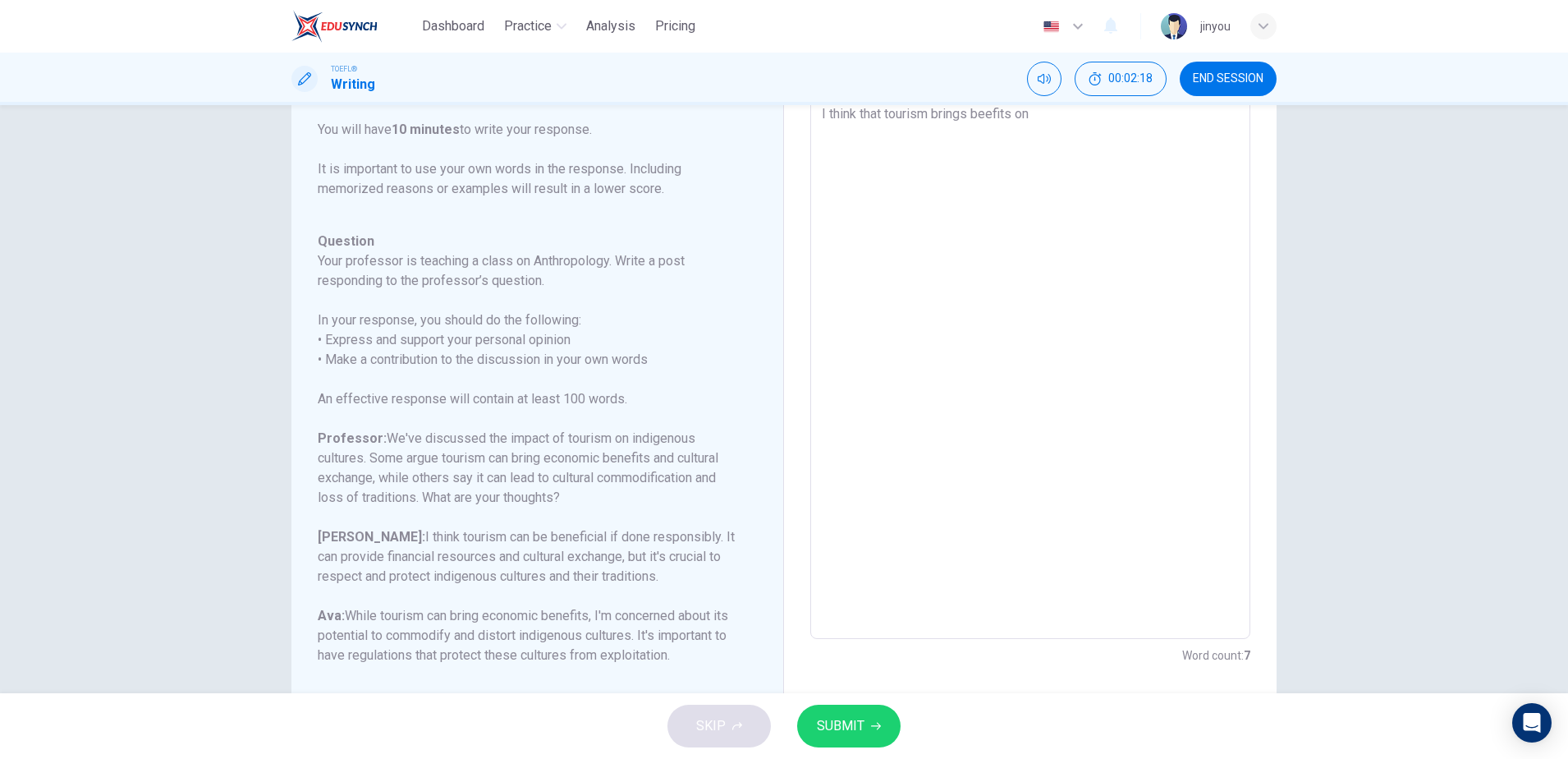
type textarea "I think that tourism brings beefits on E"
type textarea "x"
type textarea "I think that tourism brings beefits on"
type textarea "x"
type textarea "I think that tourism brings beefits on e"
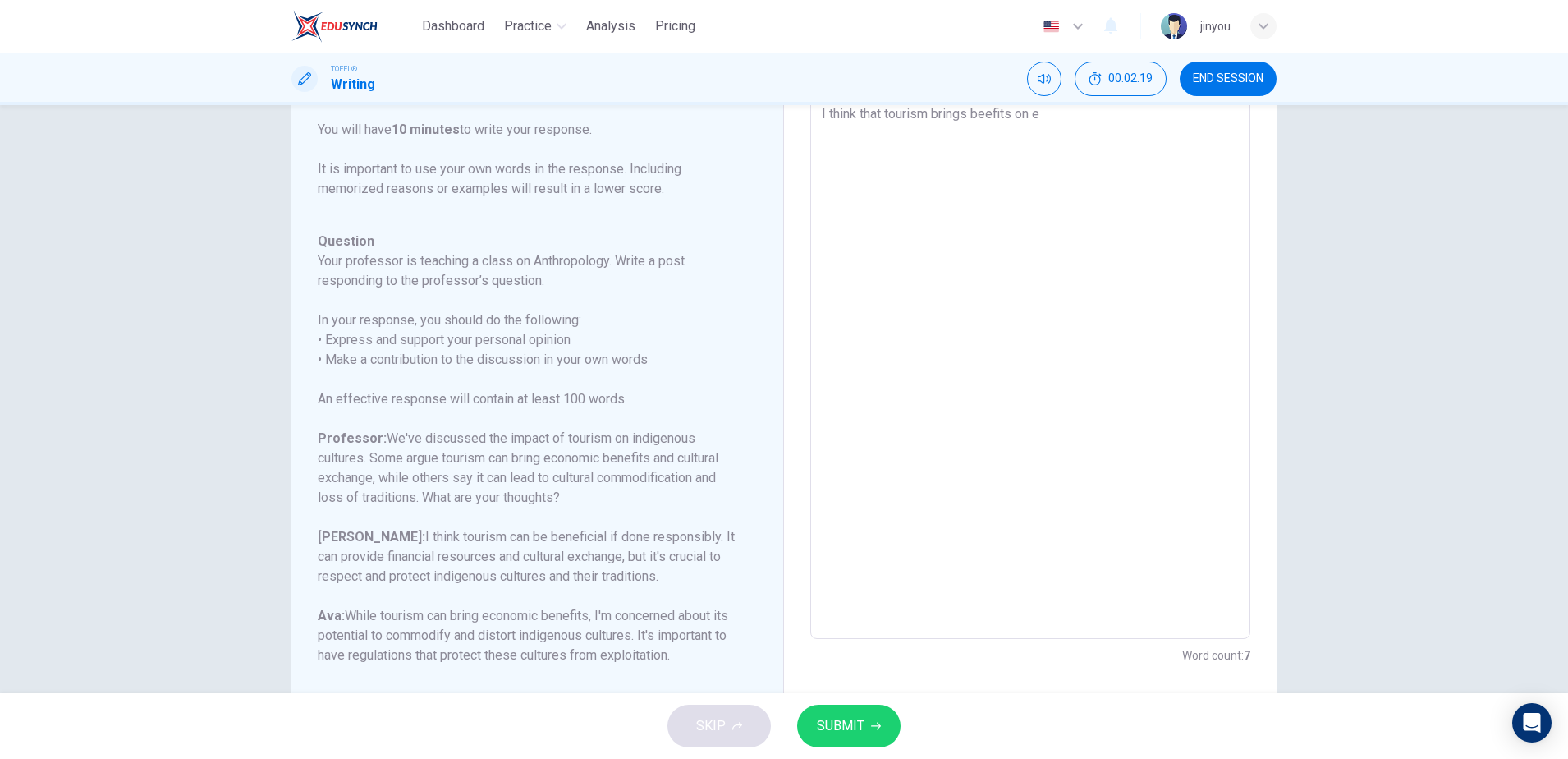
type textarea "x"
type textarea "I think that tourism brings beefits on ec"
type textarea "x"
type textarea "I think that tourism brings beefits on eco"
type textarea "x"
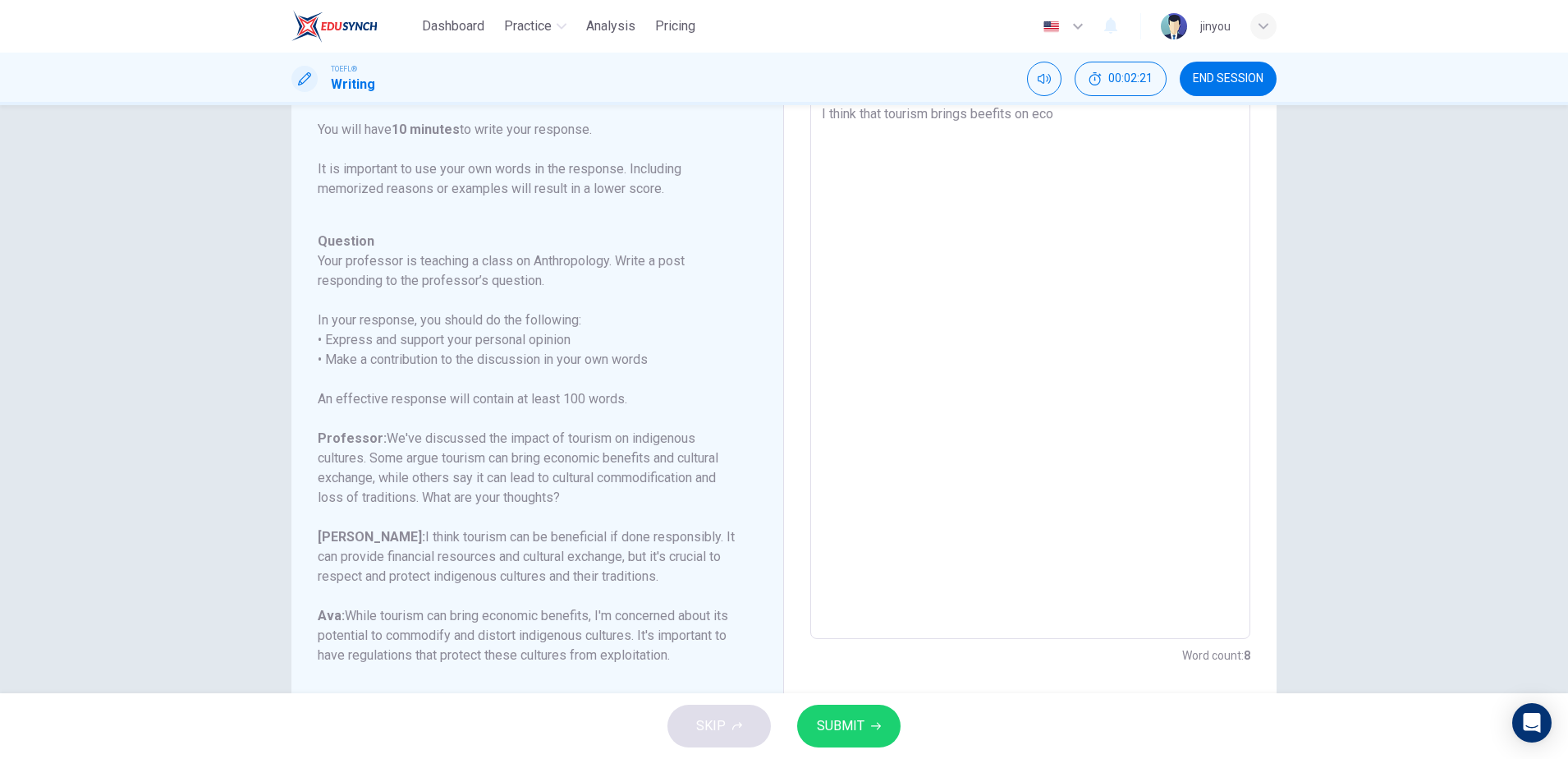
type textarea "I think that tourism brings beefits on econ"
type textarea "x"
type textarea "I think that tourism brings beefits on econo"
type textarea "x"
type textarea "I think that tourism brings beefits on econom"
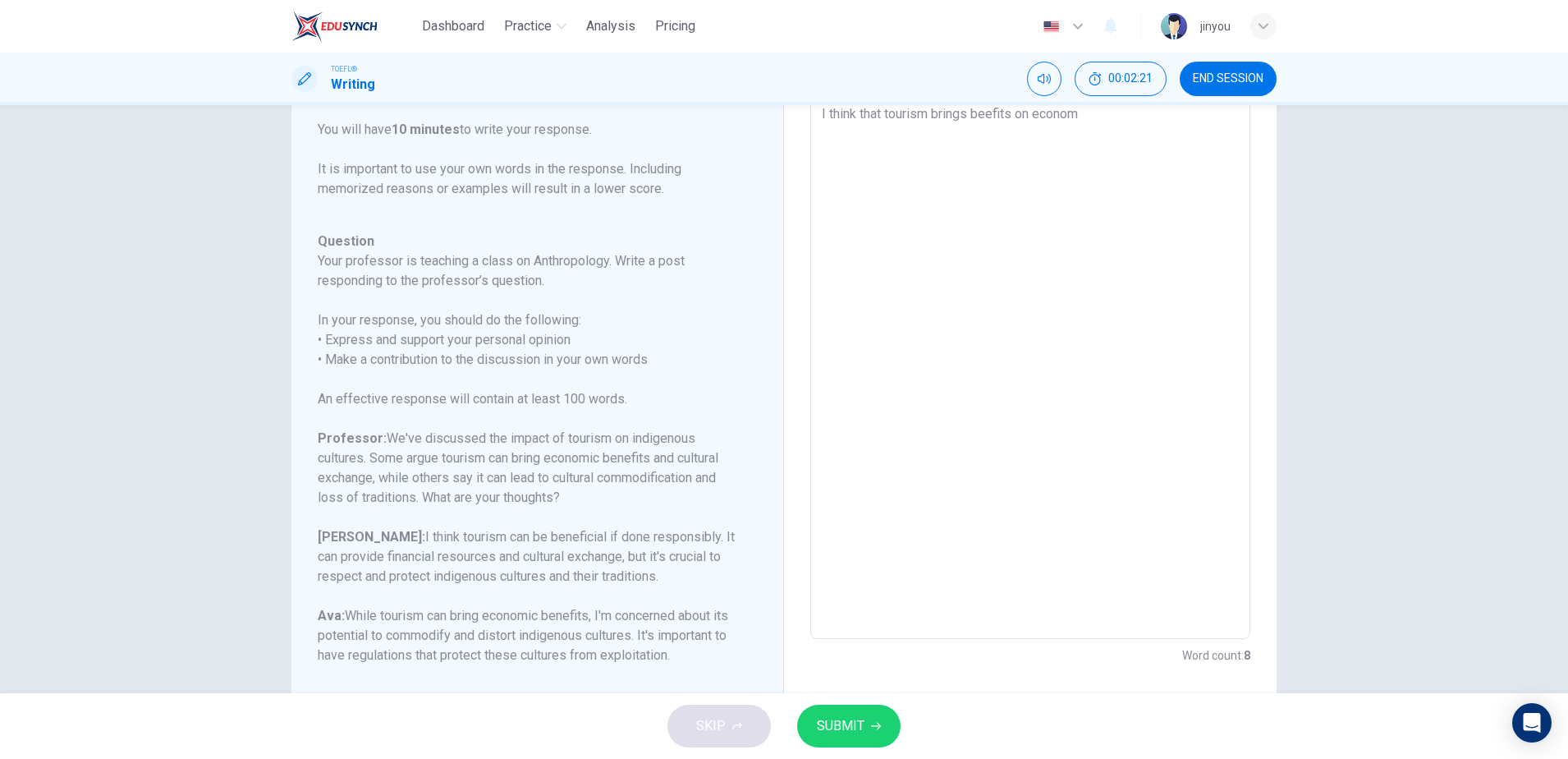
type textarea "x"
type textarea "I think that tourism brings beefits on economy"
type textarea "x"
type textarea "I think that tourism brings beefits on economy"
type textarea "x"
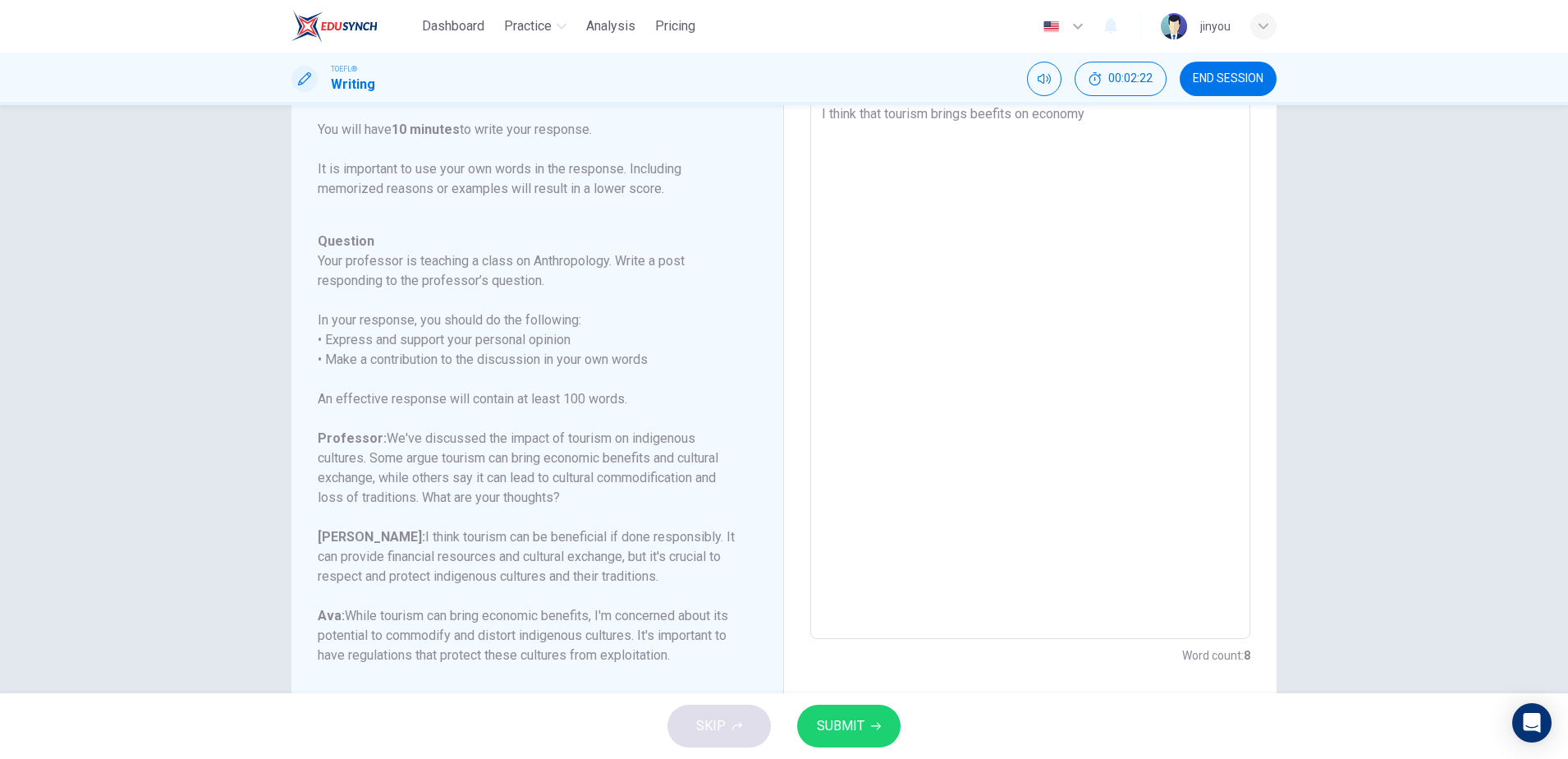
type textarea "I think that tourism brings beefits on economy a"
type textarea "x"
type textarea "I think that tourism brings beefits on economy an"
type textarea "x"
type textarea "I think that tourism brings beefits on economy and"
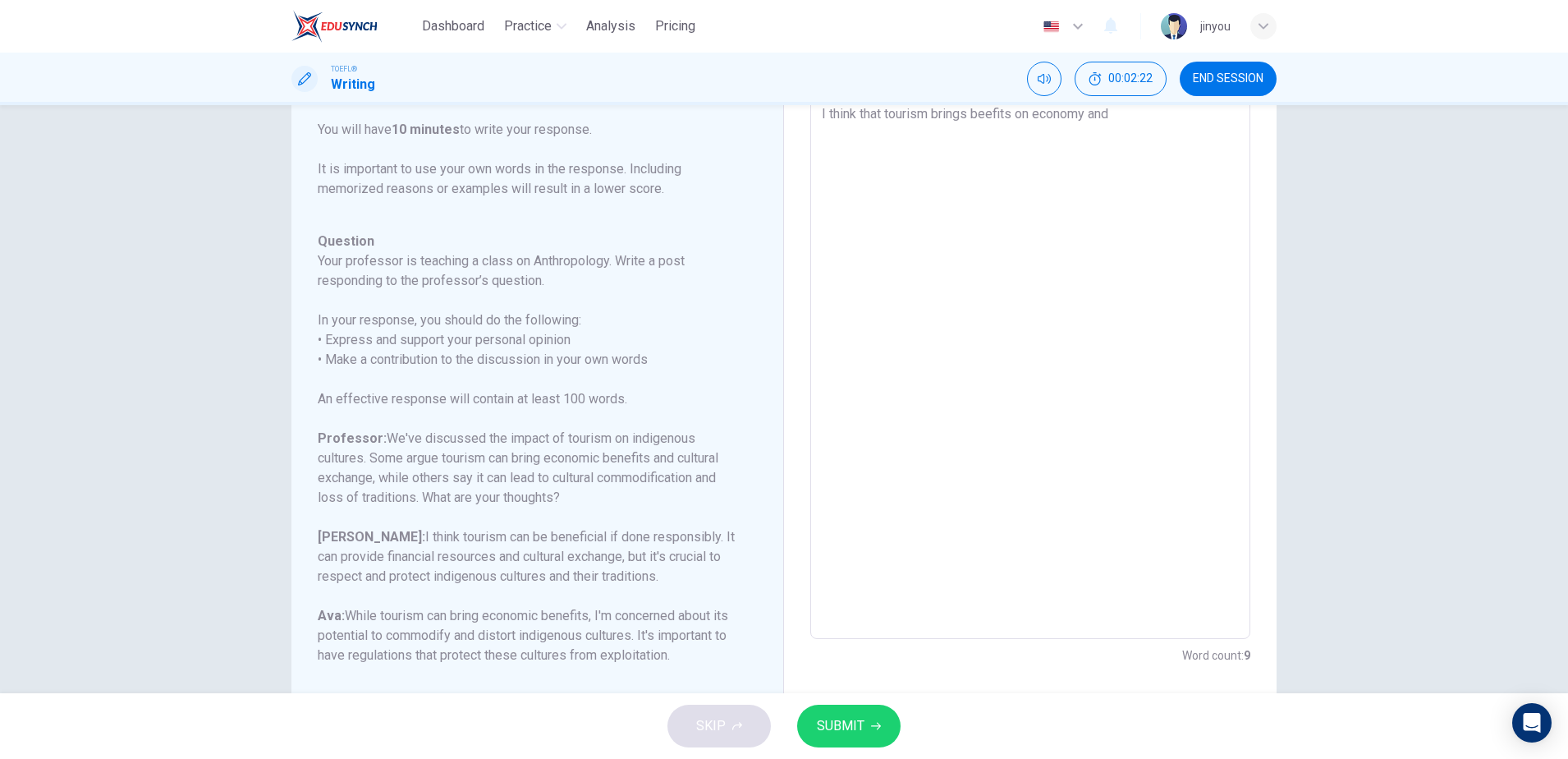
type textarea "x"
type textarea "I think that tourism brings beefits on economy and"
type textarea "x"
type textarea "I think that tourism brings beefits on economy and c"
type textarea "x"
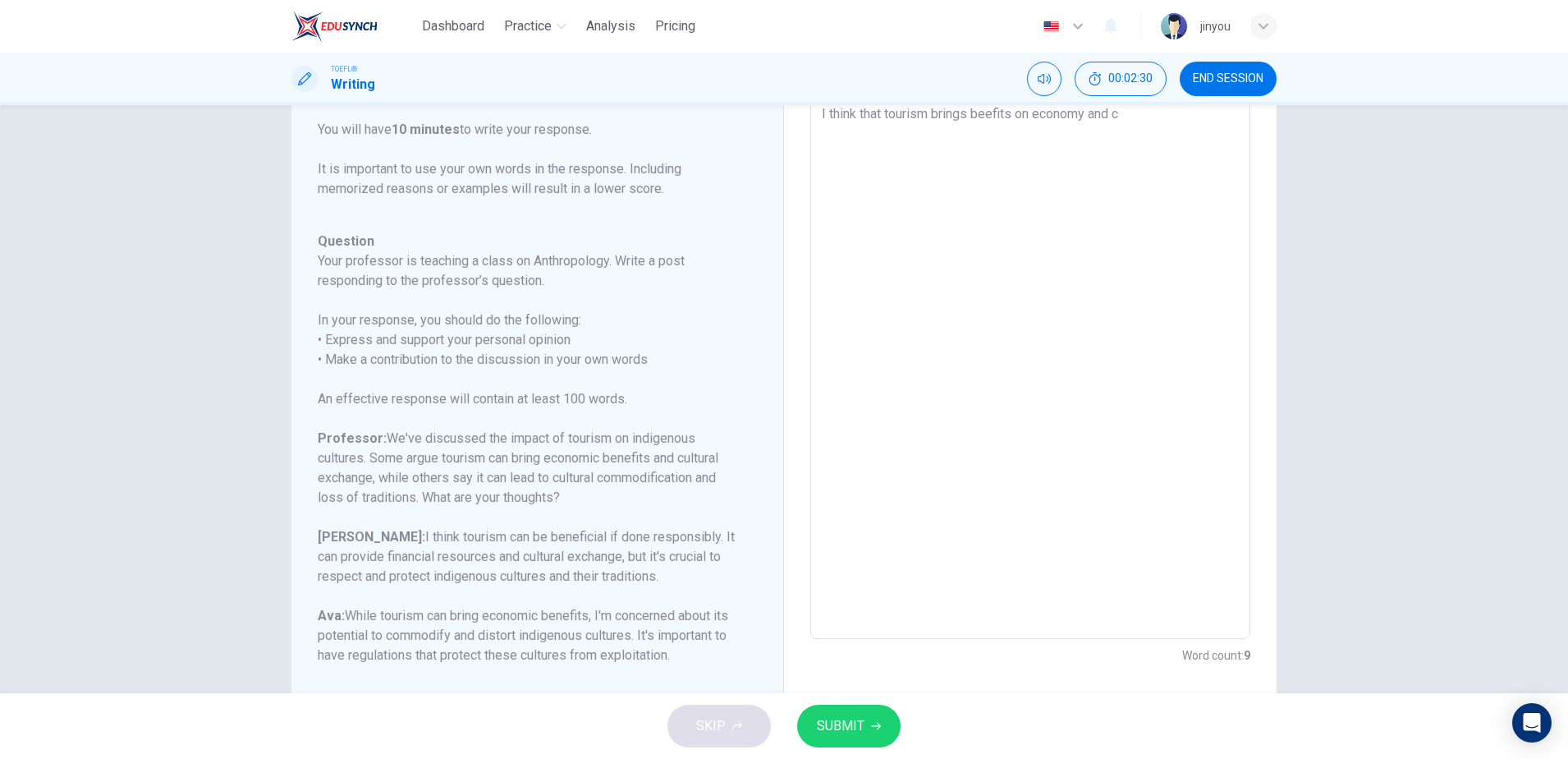
type textarea "I think that tourism brings beefits on economy and cu"
type textarea "x"
type textarea "I think that tourism brings beefits on economy and cul"
type textarea "x"
type textarea "I think that tourism brings beefits on economy and cu"
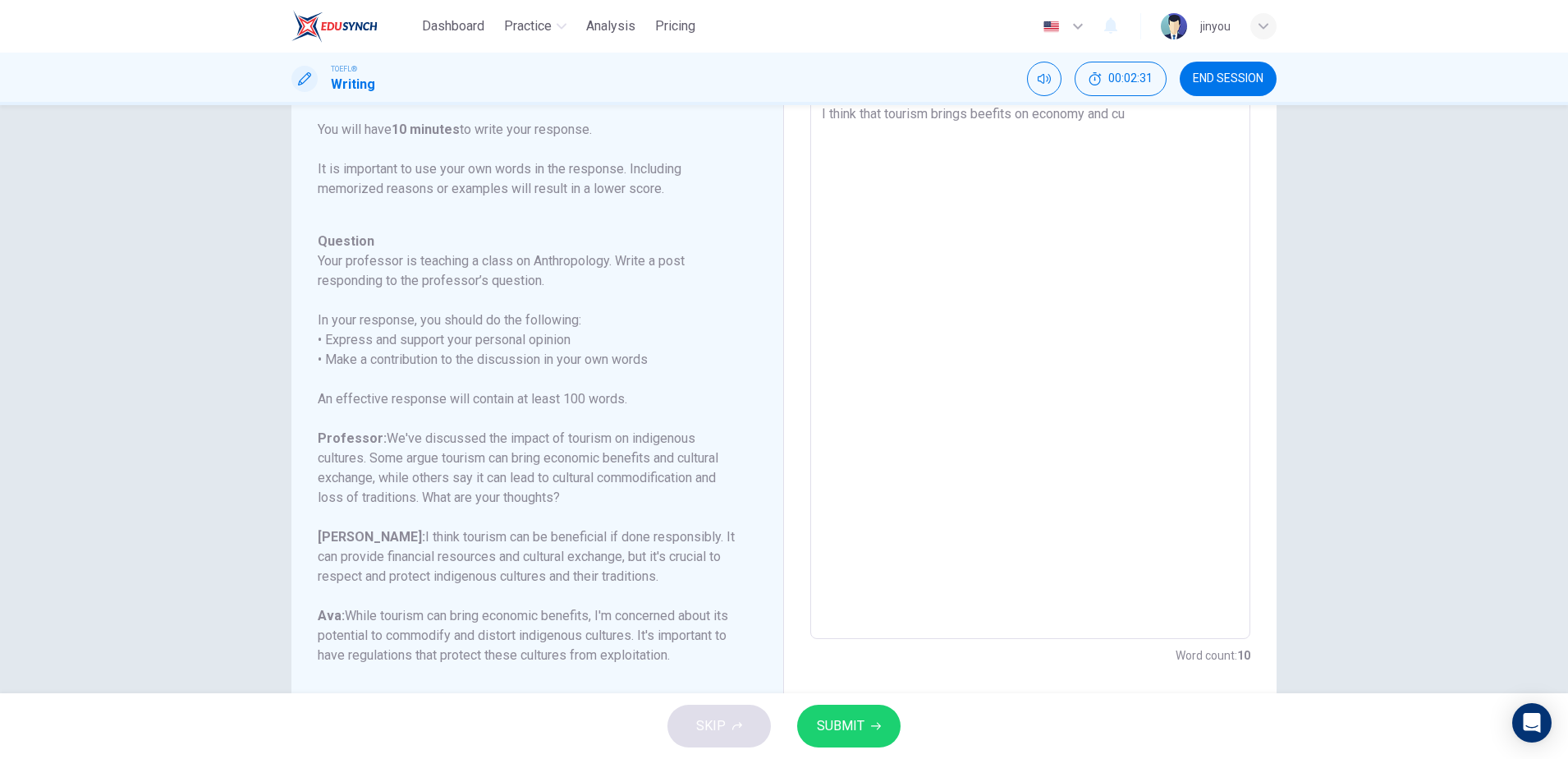
type textarea "x"
type textarea "I think that tourism brings beefits on economy and c"
type textarea "x"
type textarea "I think that tourism brings beefits on economy and"
type textarea "x"
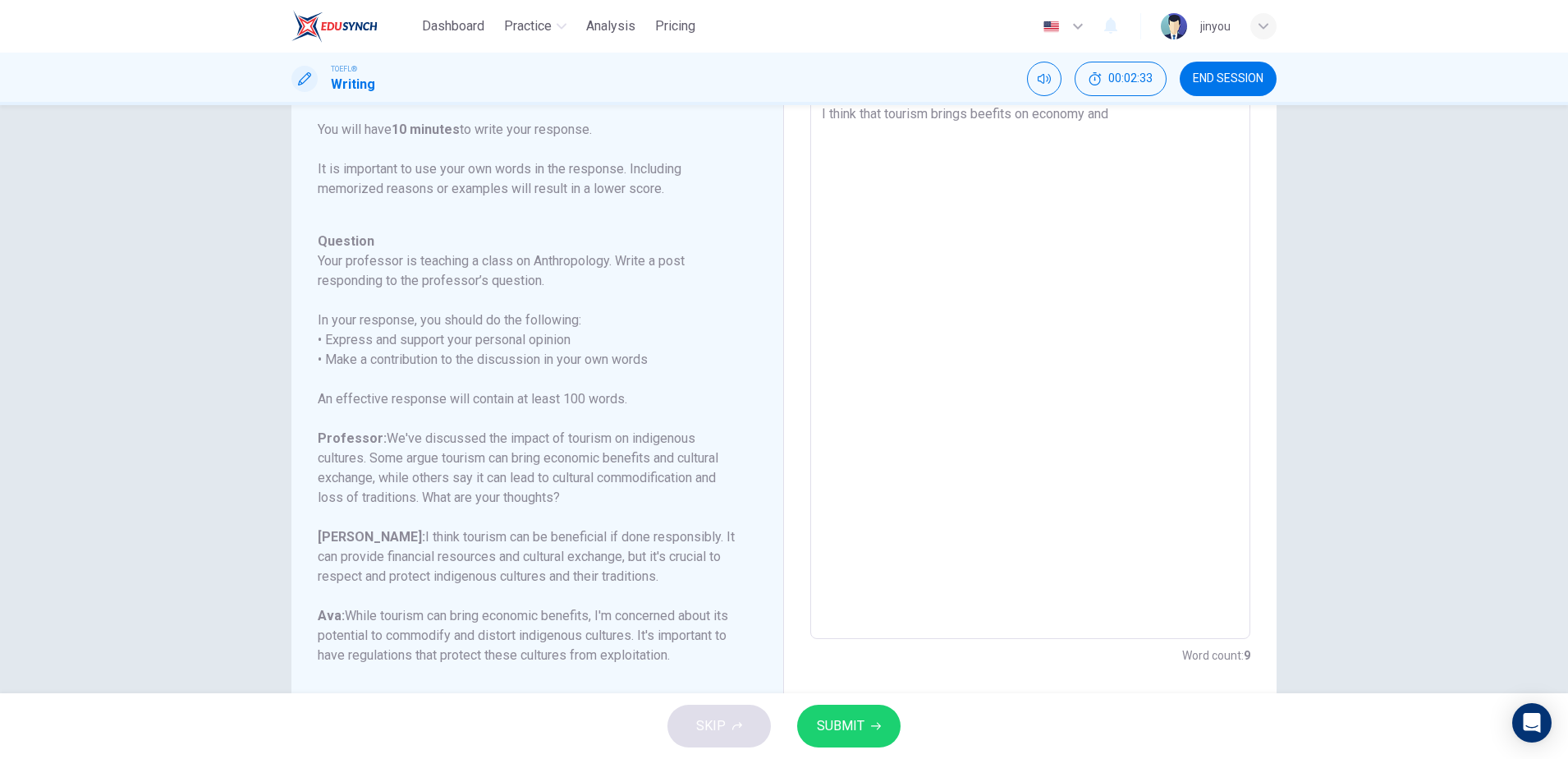
type textarea "I think that tourism brings beefits on economy and c"
type textarea "x"
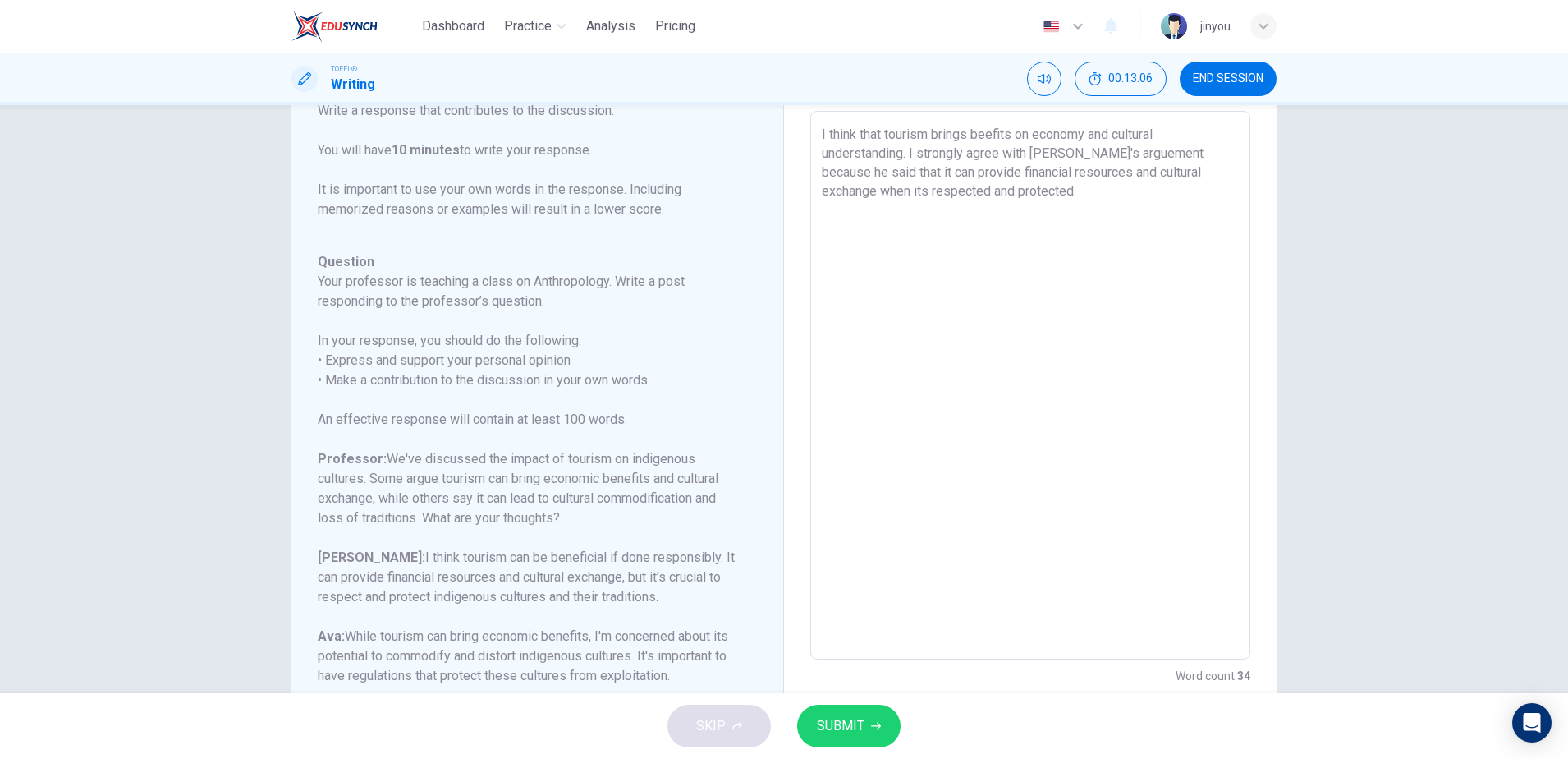
scroll to position [84, 0]
click at [1047, 197] on textarea "I think that tourism brings beefits on economy and cultural understanding. I st…" at bounding box center [1030, 387] width 417 height 522
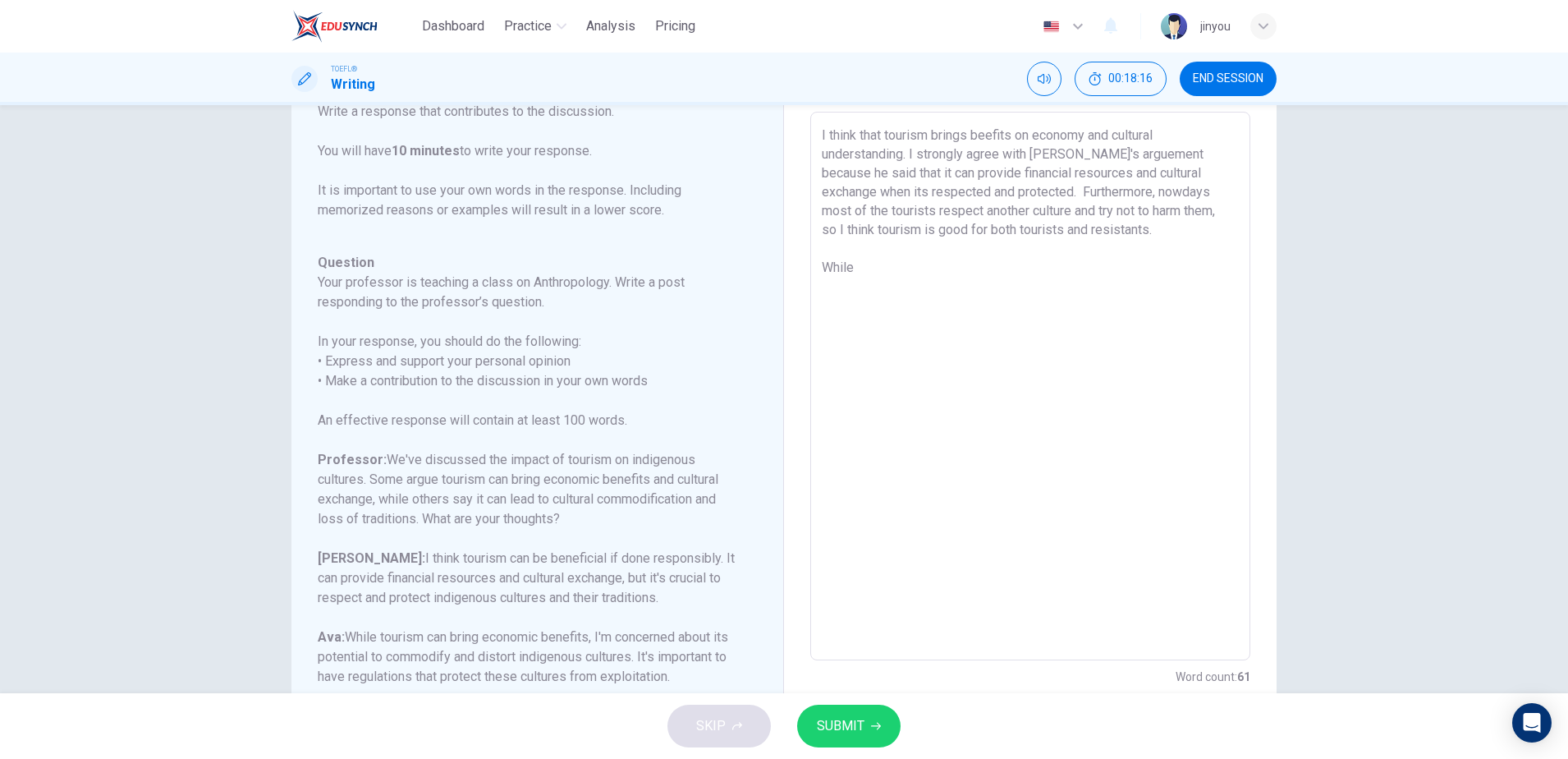
click at [913, 152] on textarea "I think that tourism brings beefits on economy and cultural understanding. I st…" at bounding box center [1030, 387] width 417 height 522
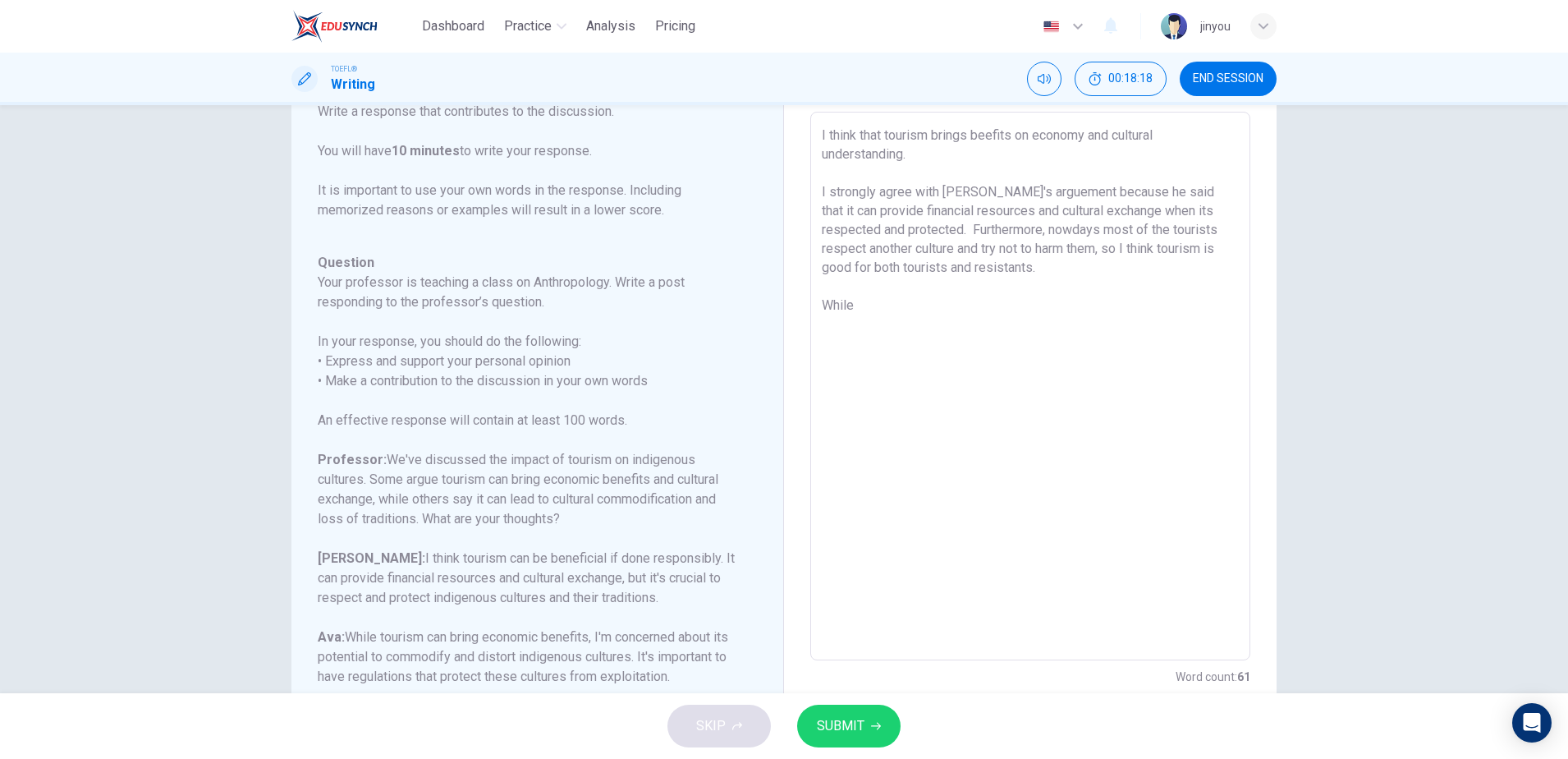
click at [876, 331] on textarea "I think that tourism brings beefits on economy and cultural understanding. I st…" at bounding box center [1030, 387] width 417 height 522
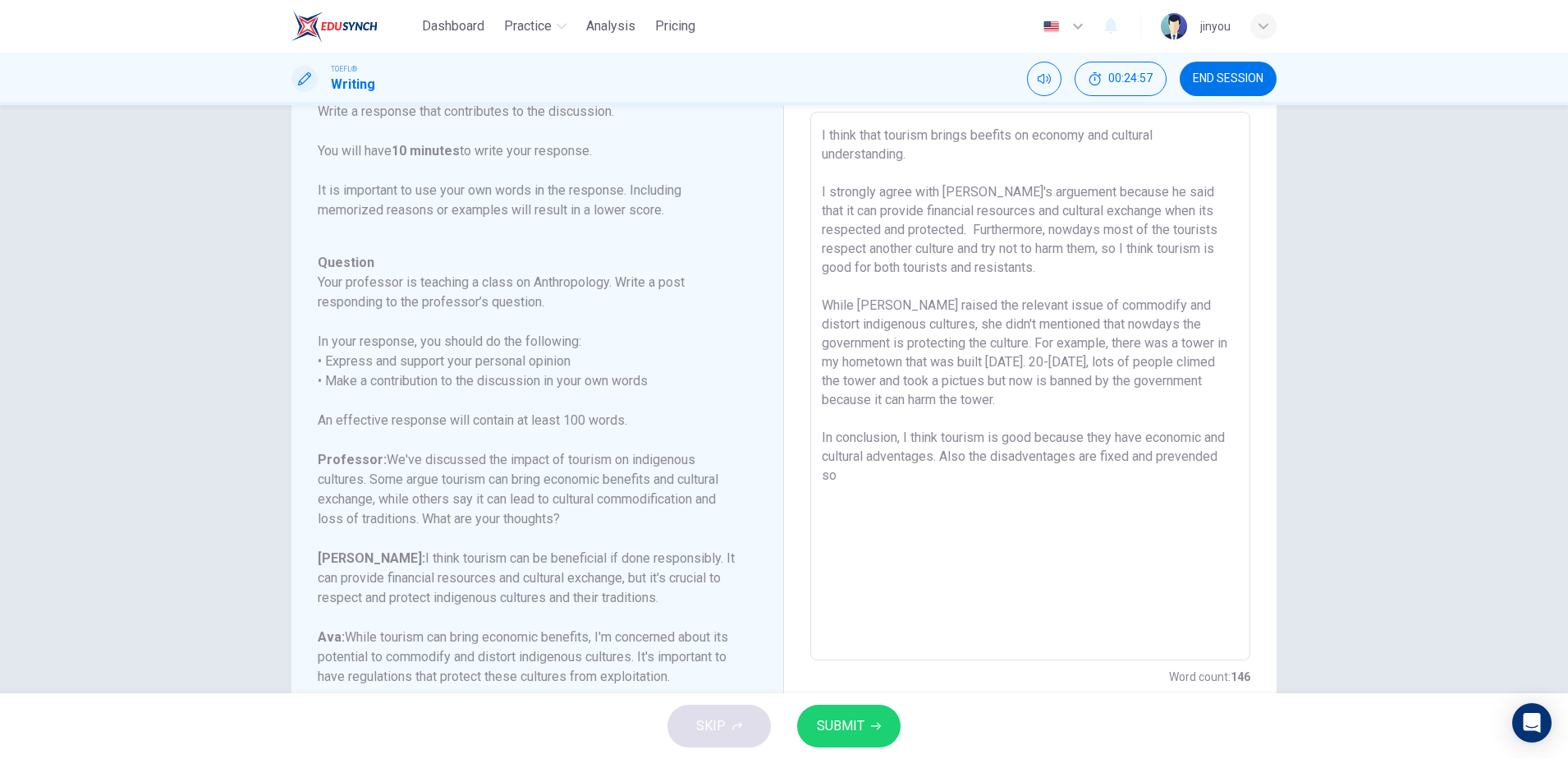
scroll to position [202, 0]
drag, startPoint x: 921, startPoint y: 360, endPoint x: 808, endPoint y: 367, distance: 113.2
click at [808, 367] on div "Write your essay here I think that tourism brings beefits on economy and cultur…" at bounding box center [1030, 387] width 492 height 666
click at [939, 472] on textarea "I think that tourism brings beefits on economy and cultural understanding. I st…" at bounding box center [1030, 387] width 417 height 522
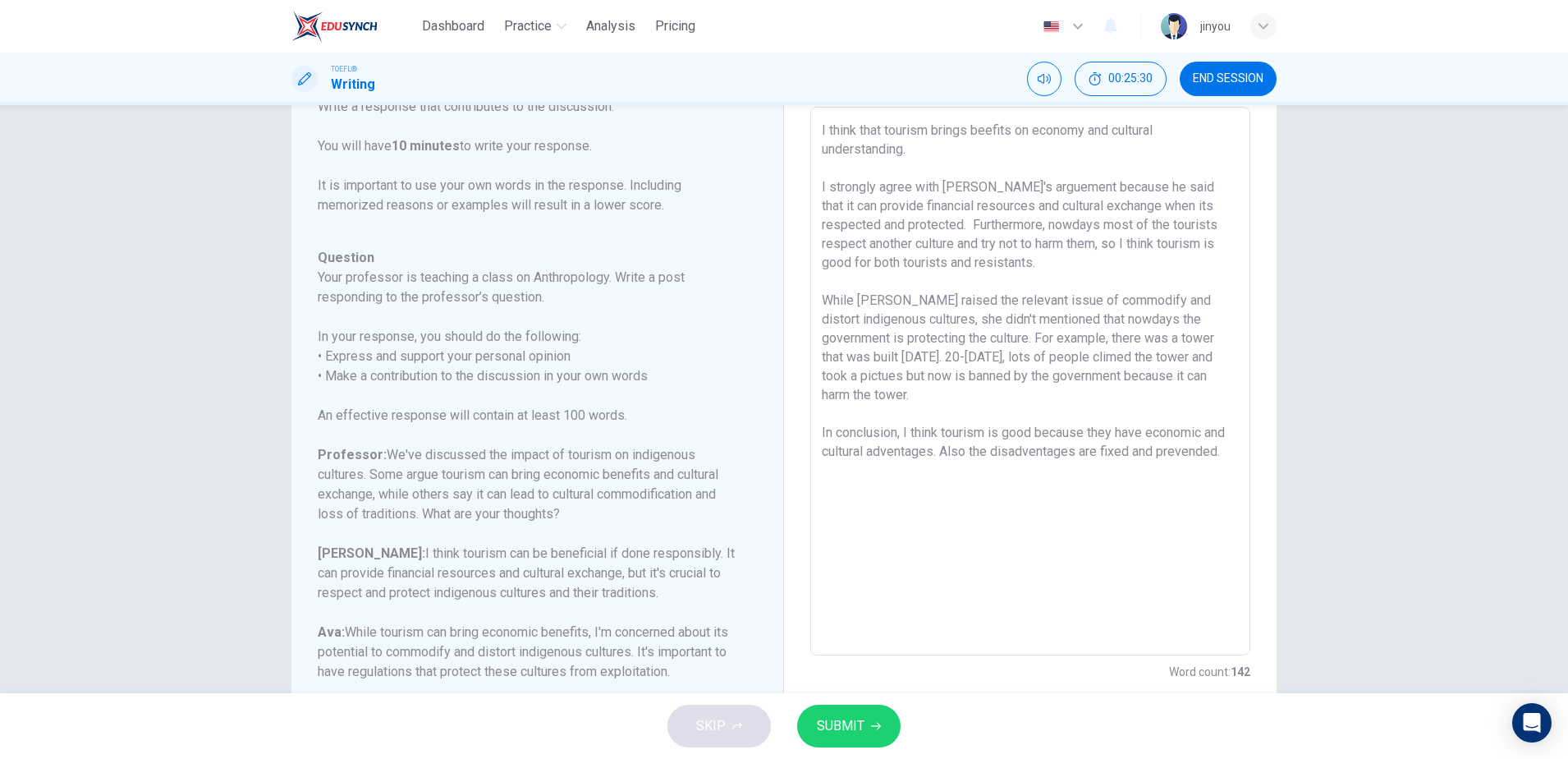
click at [832, 732] on span "SUBMIT" at bounding box center [841, 725] width 48 height 23
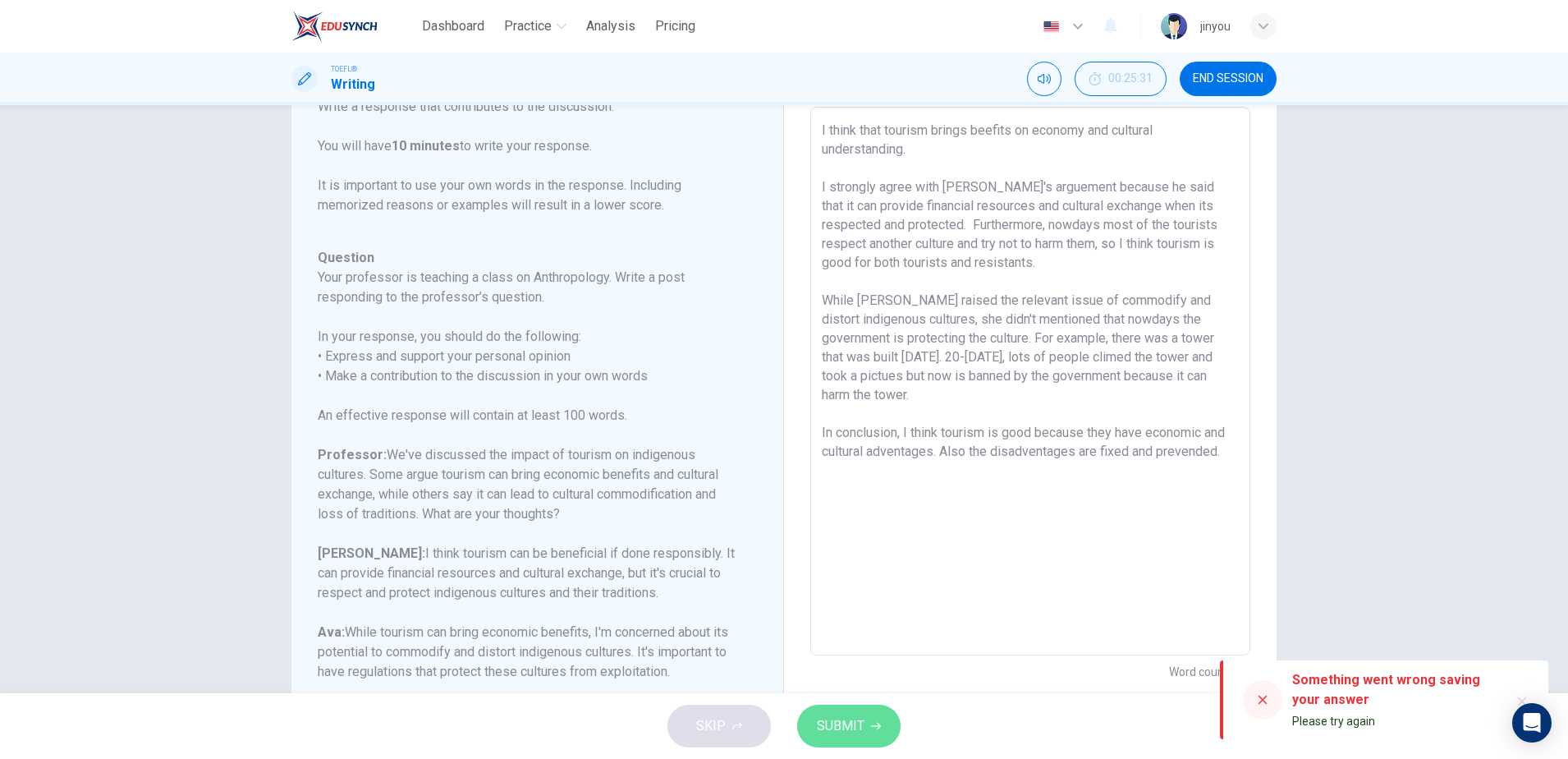
click at [871, 725] on icon "button" at bounding box center [875, 725] width 10 height 10
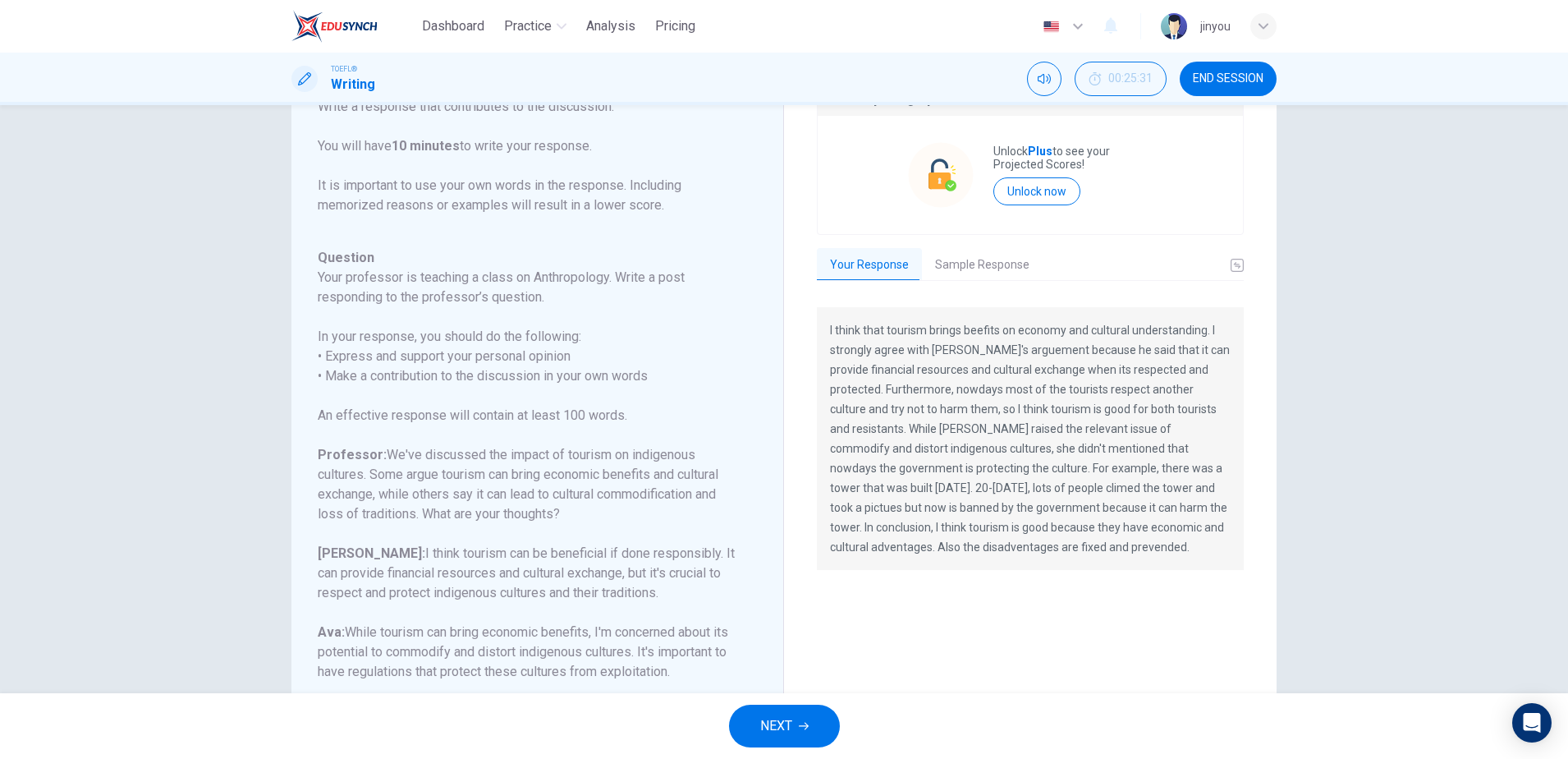
click at [987, 257] on button "Sample Response" at bounding box center [982, 265] width 120 height 34
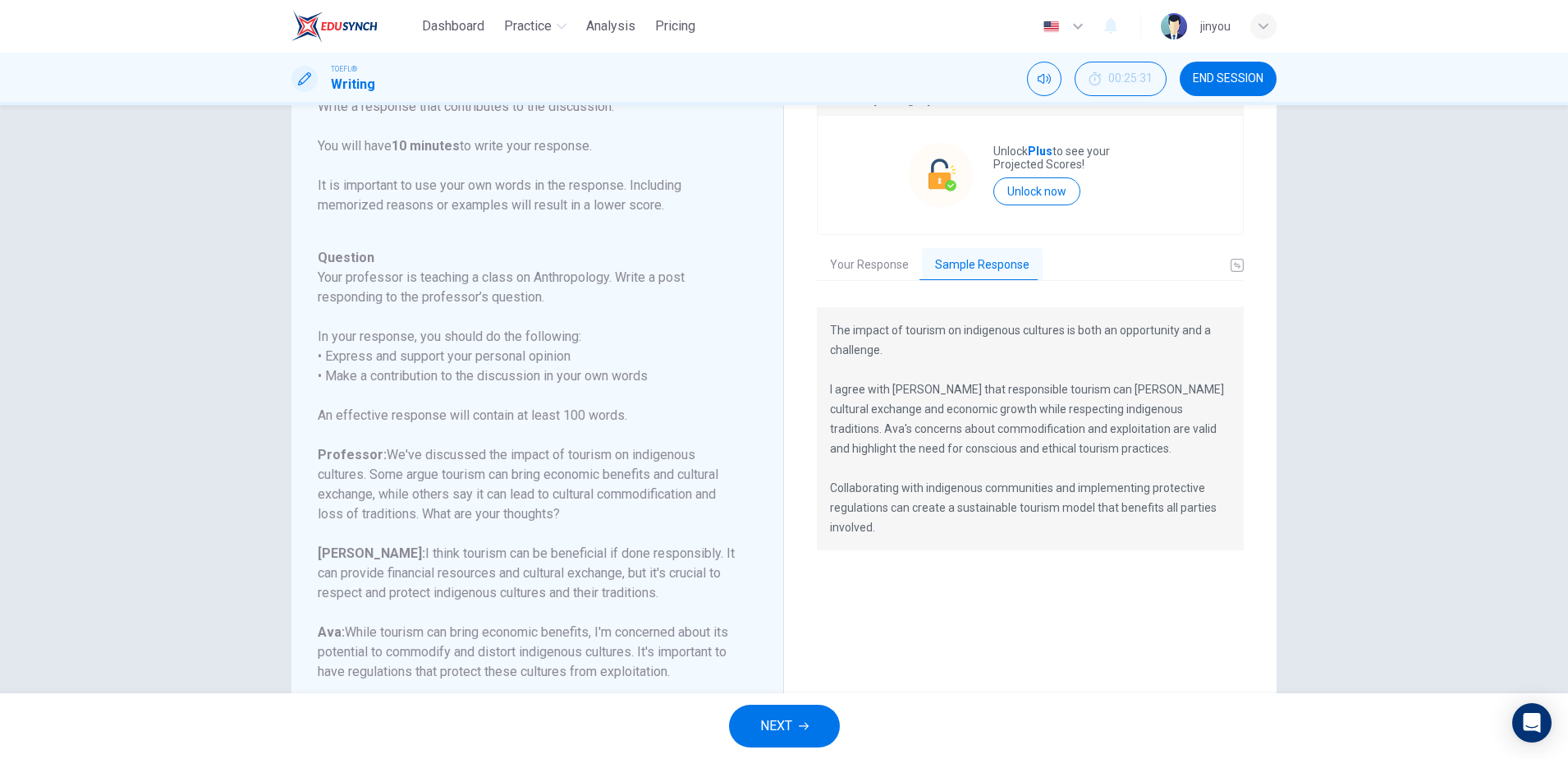
click at [884, 267] on button "Your Response" at bounding box center [870, 265] width 105 height 34
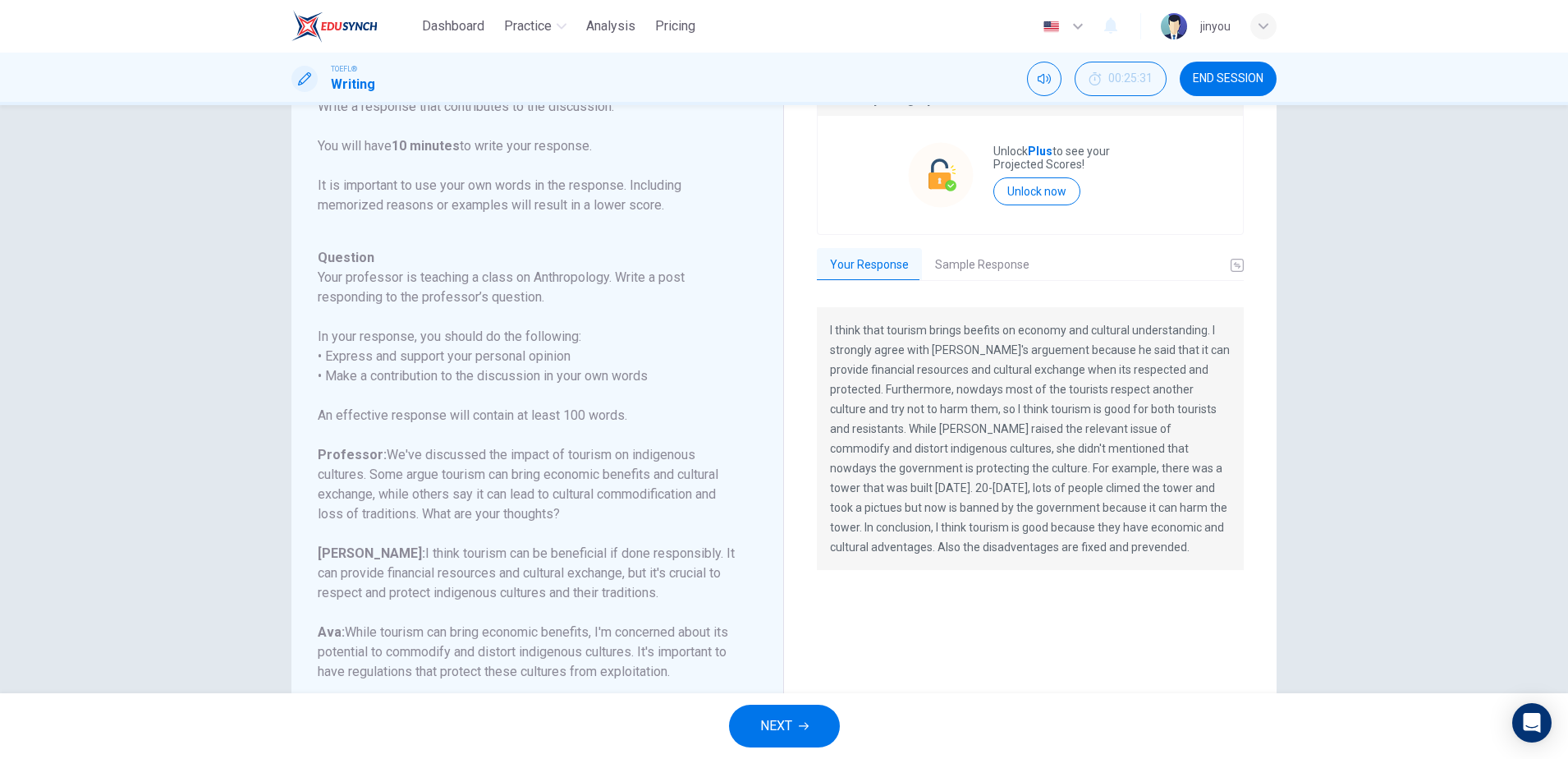
click at [965, 274] on button "Sample Response" at bounding box center [982, 265] width 120 height 34
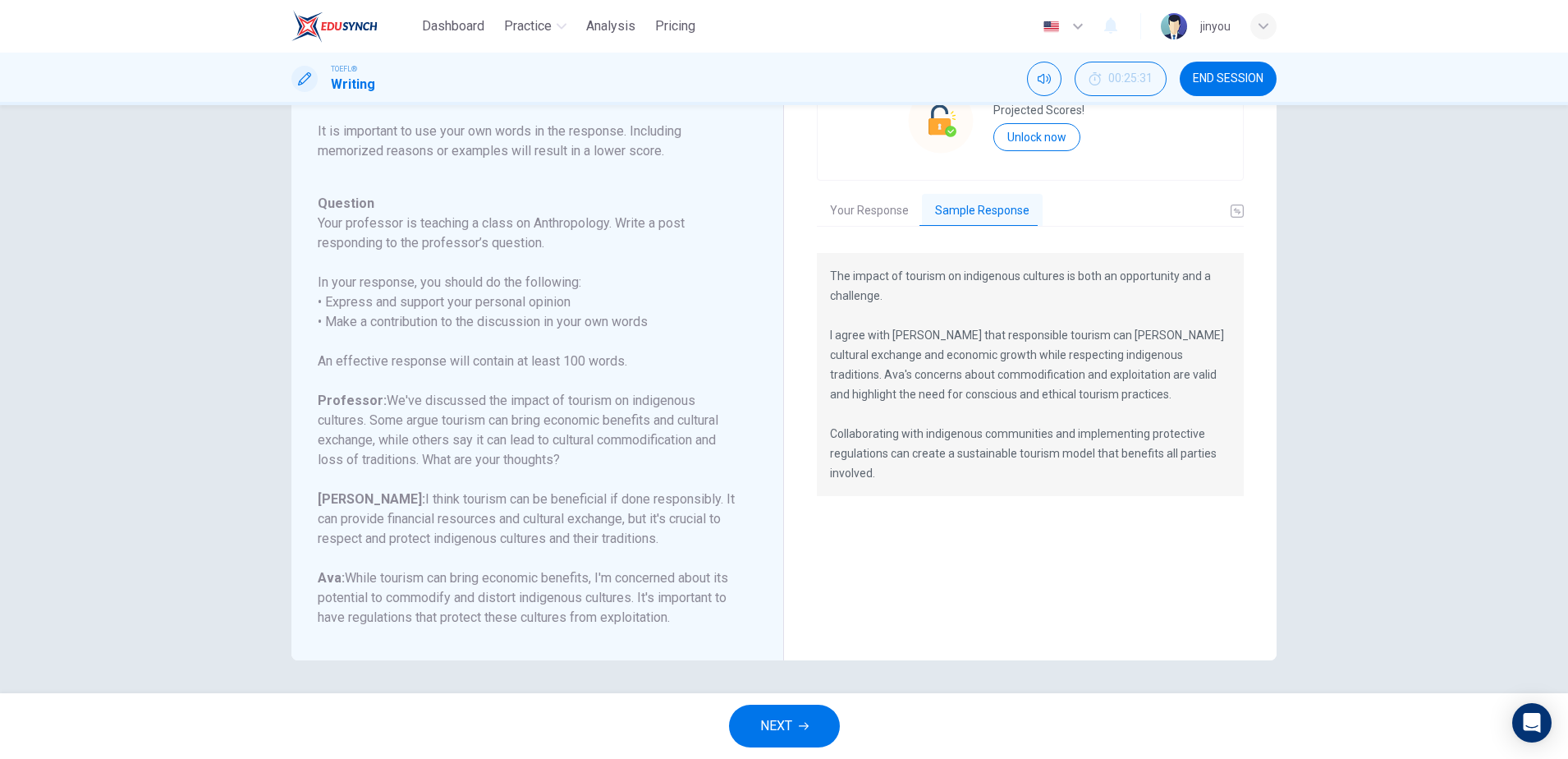
scroll to position [143, 0]
drag, startPoint x: 348, startPoint y: 554, endPoint x: 444, endPoint y: 645, distance: 132.3
click at [444, 645] on div "Question 1 Question Type : Writing for an Academic Discussion Directions For th…" at bounding box center [538, 328] width 492 height 666
copy h6 "While tourism can bring economic benefits, I'm concerned about its potential to…"
